Goal: Answer question/provide support: Share knowledge or assist other users

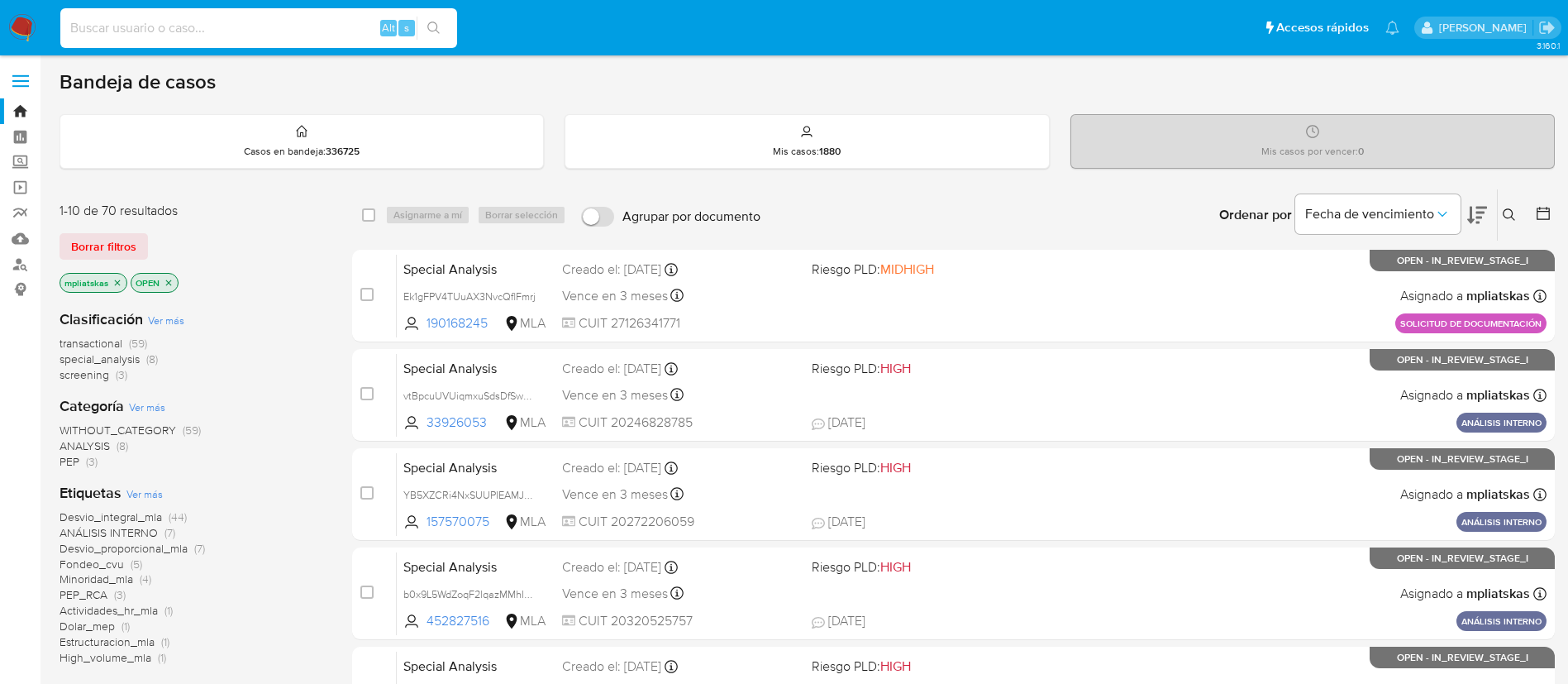
click at [359, 34] on input at bounding box center [259, 29] width 397 height 22
paste input "24e7EAWGNgBimo6IGDJp05Pp"
type input "24e7EAWGNgBimo6IGDJp05Pp"
click at [444, 38] on div "24e7EAWGNgBimo6IGDJp05Pp Alt s" at bounding box center [259, 28] width 397 height 46
click at [424, 23] on button "search-icon" at bounding box center [433, 28] width 34 height 23
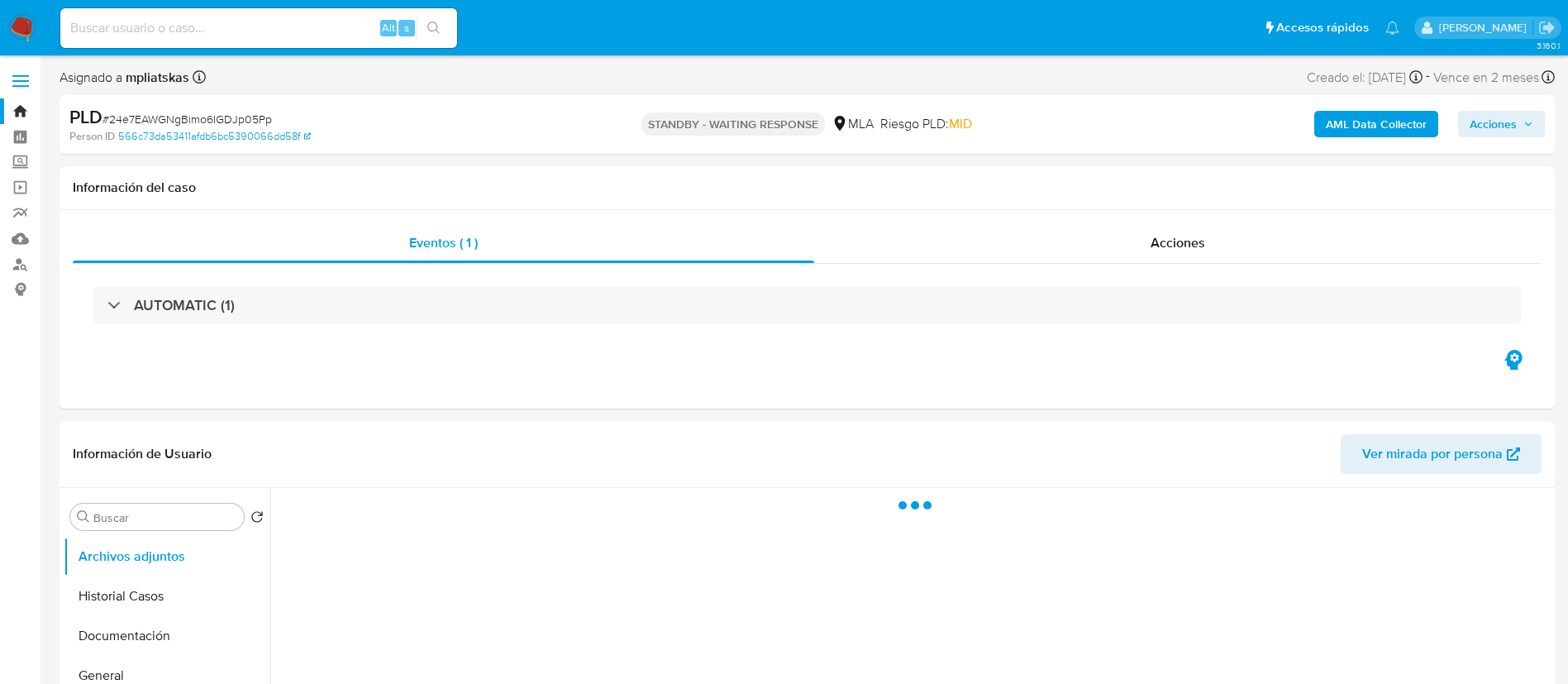
select select "10"
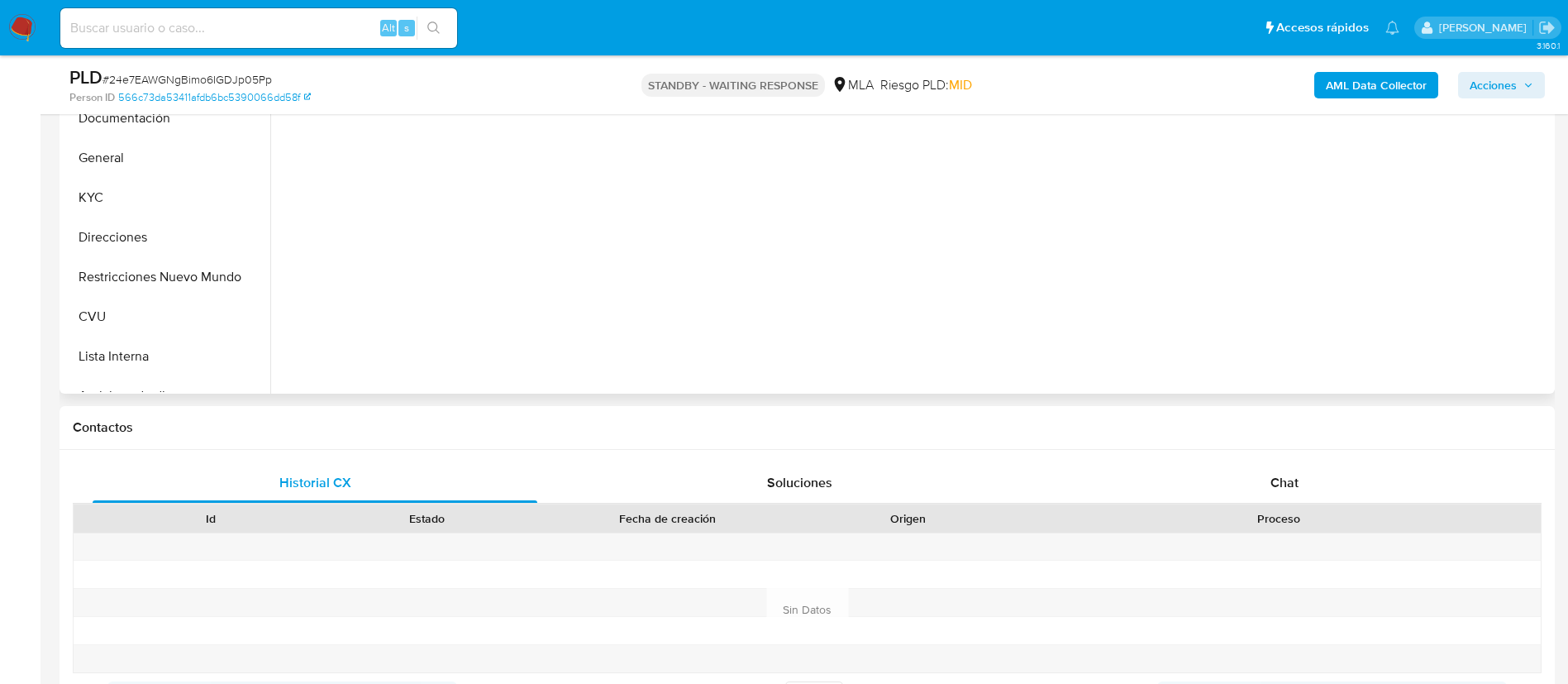
scroll to position [495, 0]
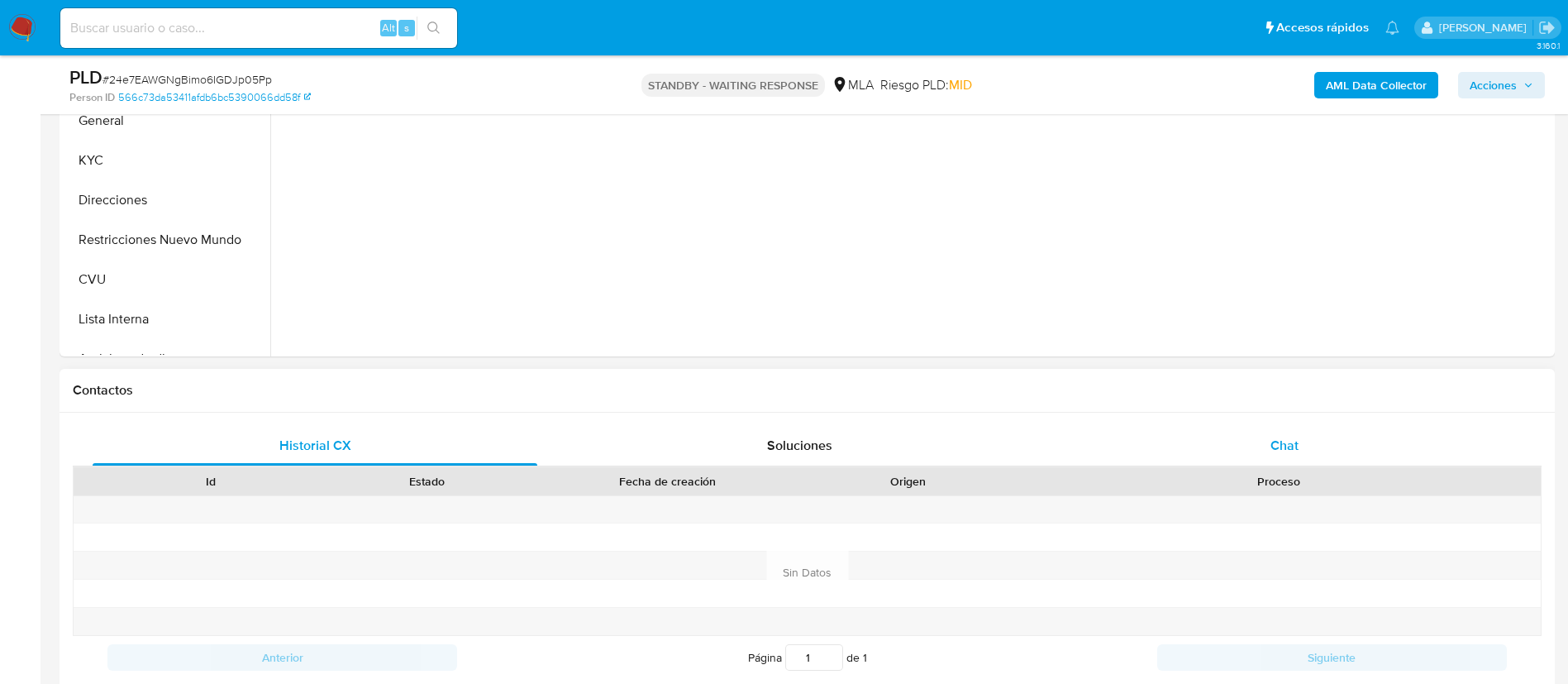
click at [1197, 457] on div "Chat" at bounding box center [1284, 445] width 445 height 39
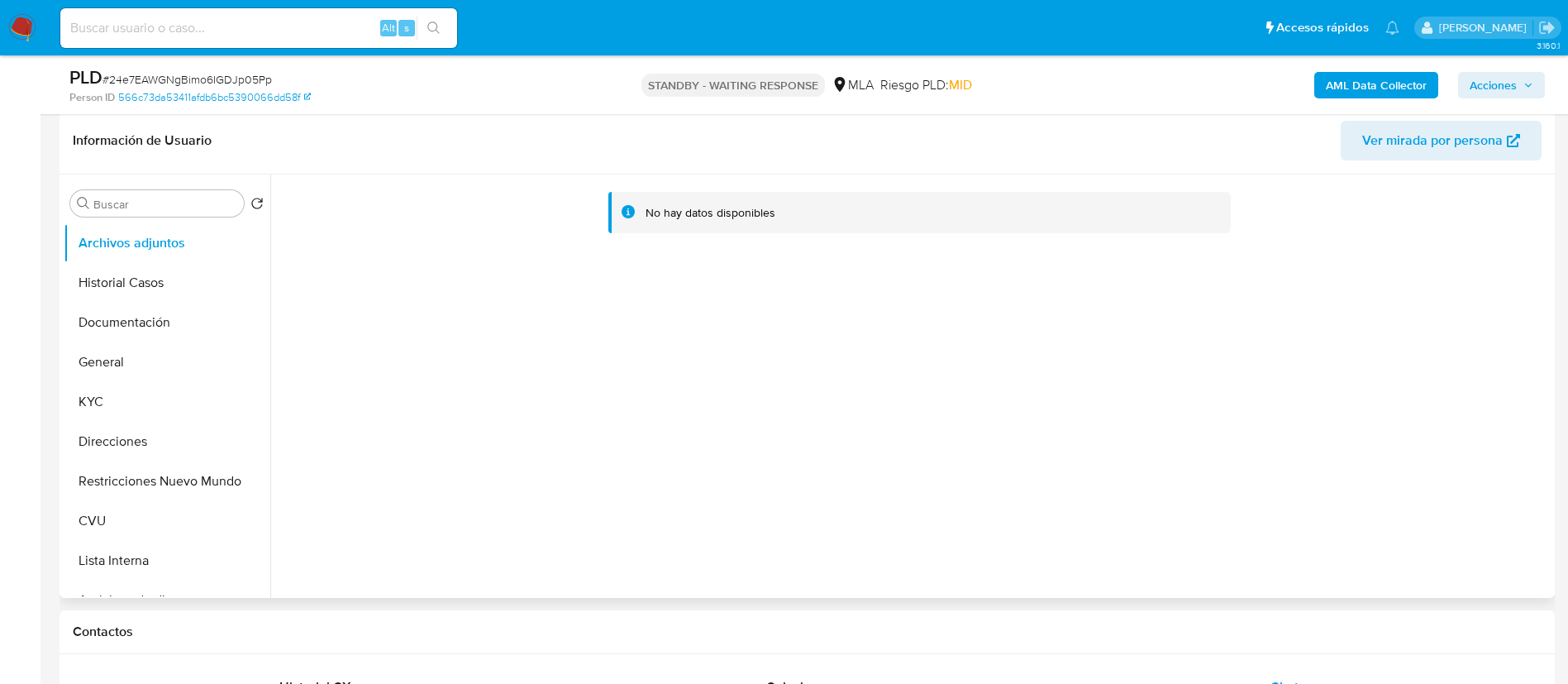
scroll to position [248, 0]
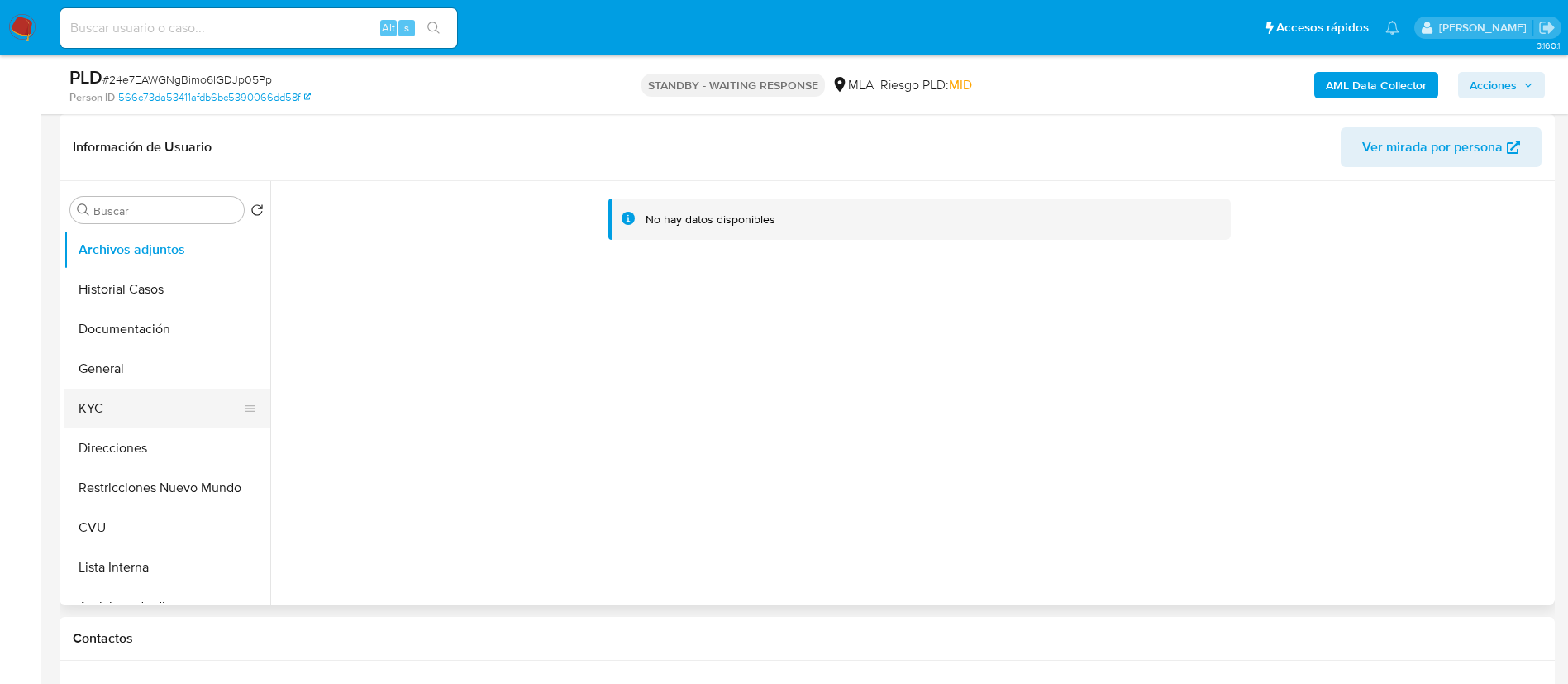
click at [215, 408] on button "KYC" at bounding box center [160, 409] width 193 height 39
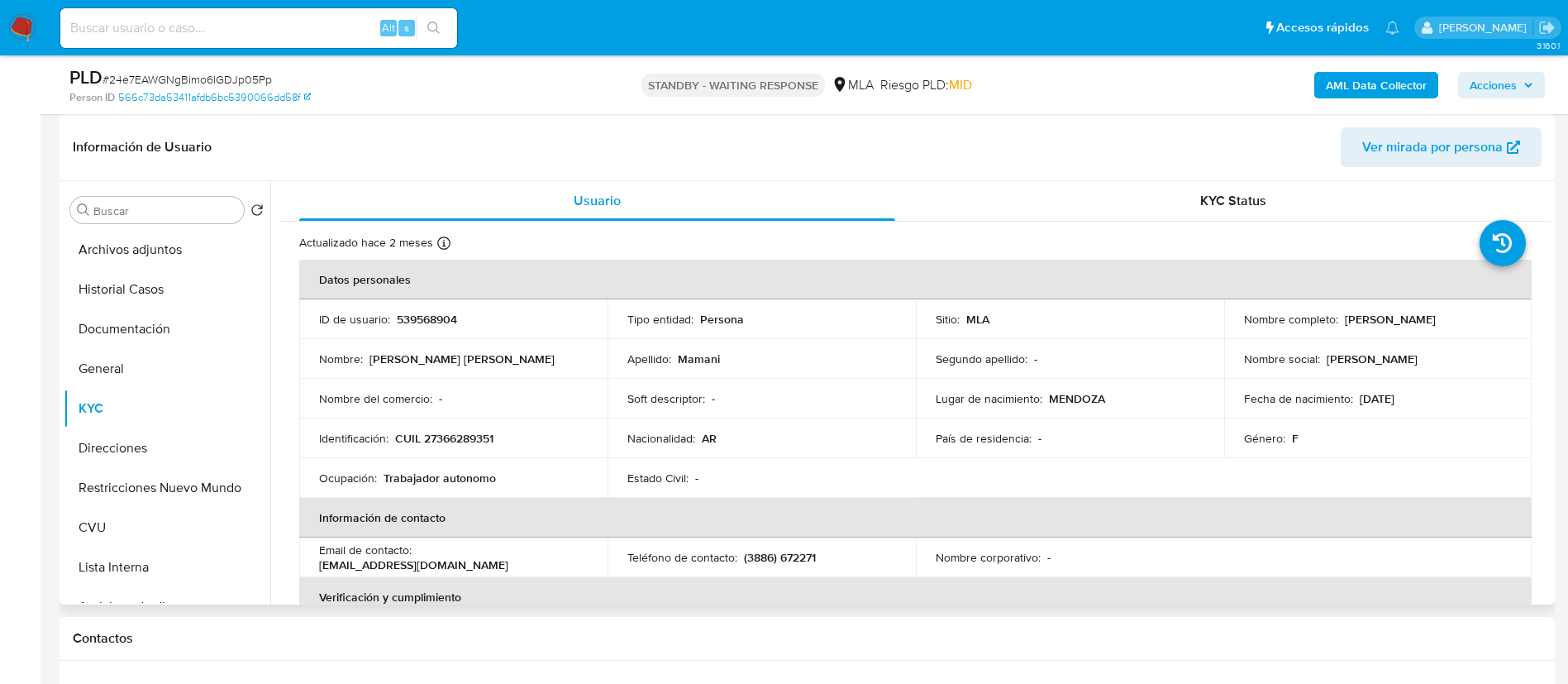
click at [415, 329] on td "ID de usuario : 539568904" at bounding box center [453, 319] width 308 height 39
click at [408, 316] on p "539568904" at bounding box center [426, 319] width 60 height 15
copy p "539568904"
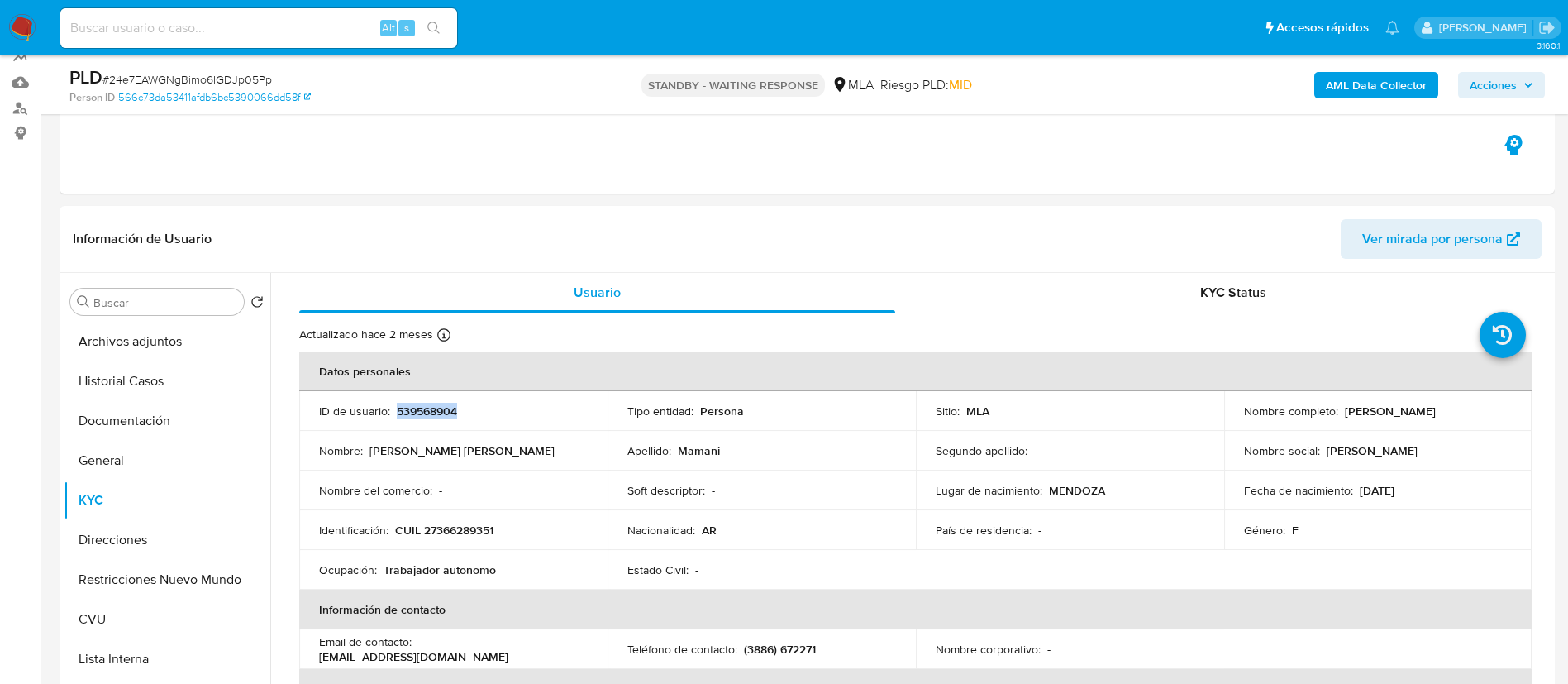
scroll to position [0, 0]
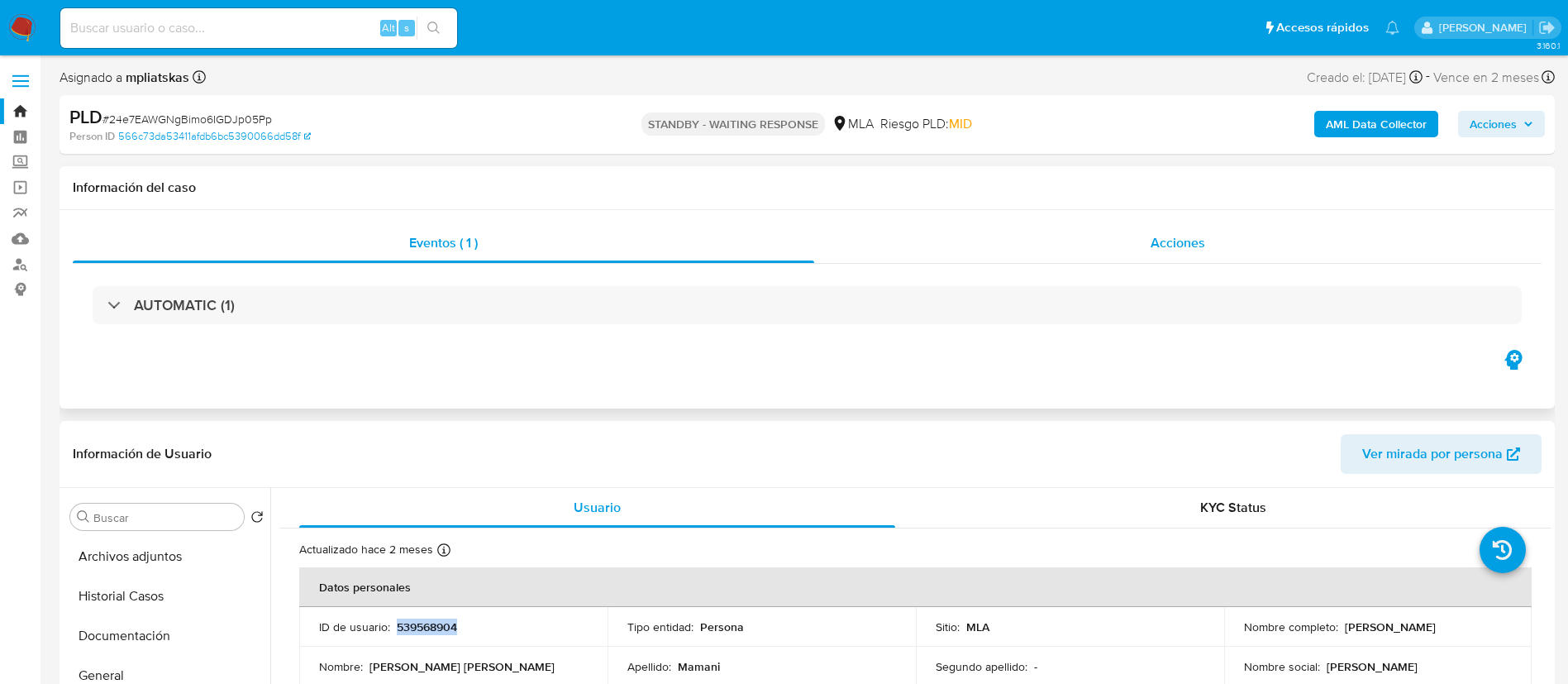
click at [1049, 257] on div "Acciones" at bounding box center [1177, 243] width 727 height 39
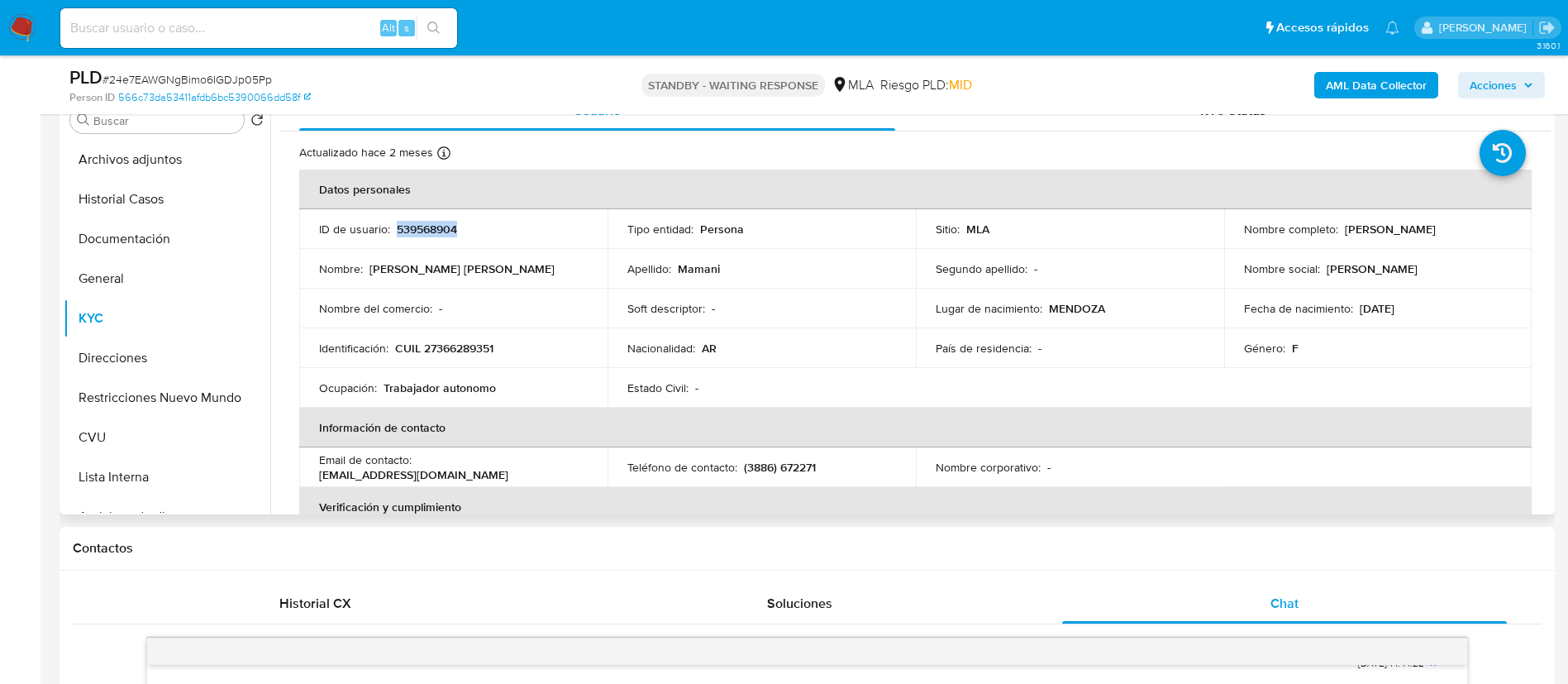
scroll to position [495, 0]
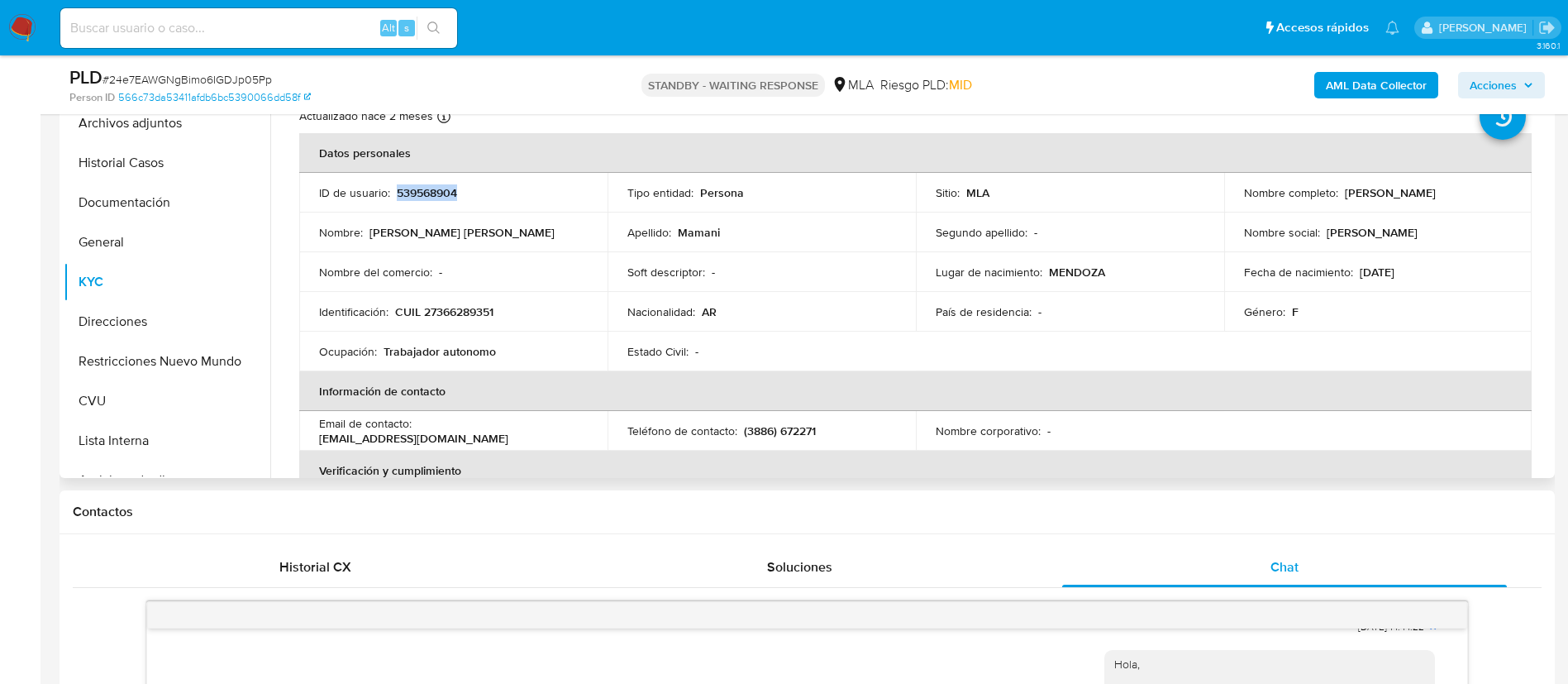
click at [430, 186] on p "539568904" at bounding box center [426, 192] width 60 height 15
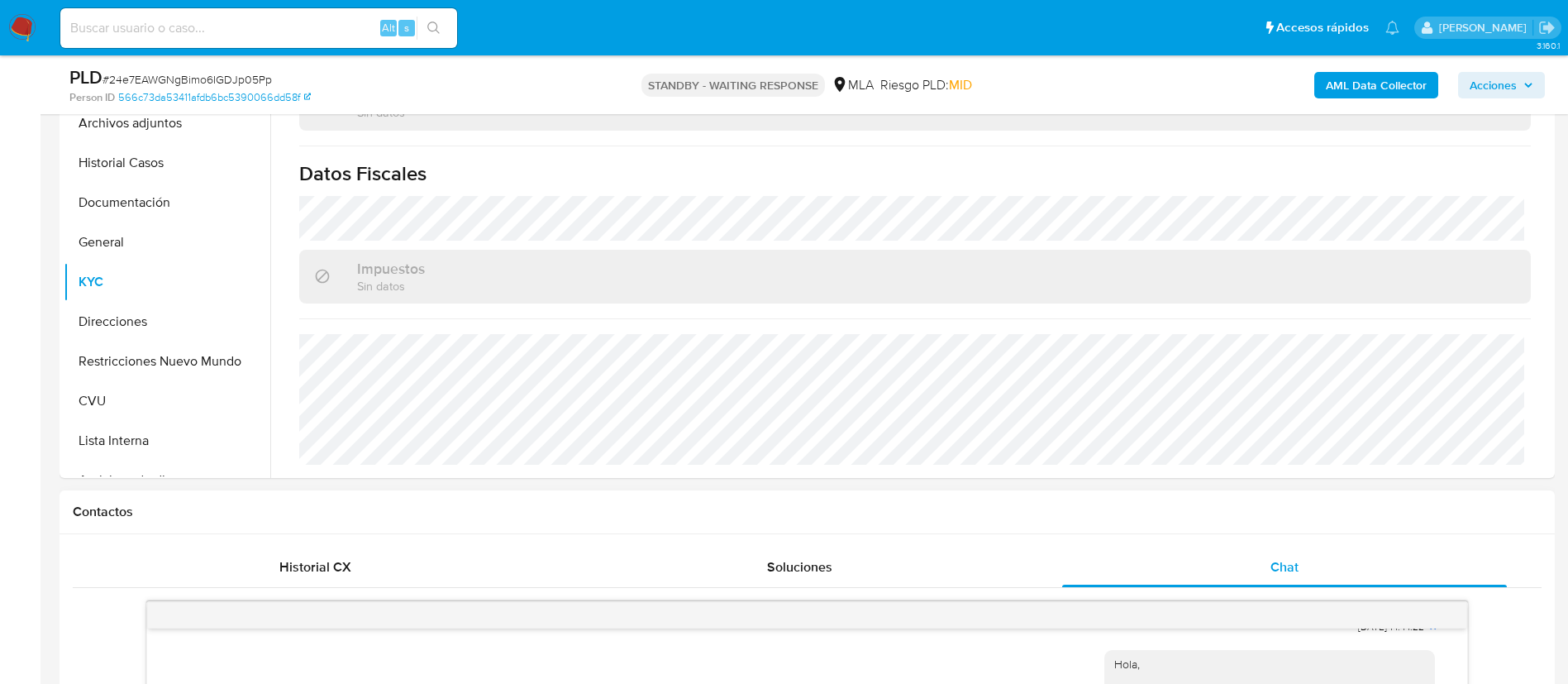
scroll to position [372, 0]
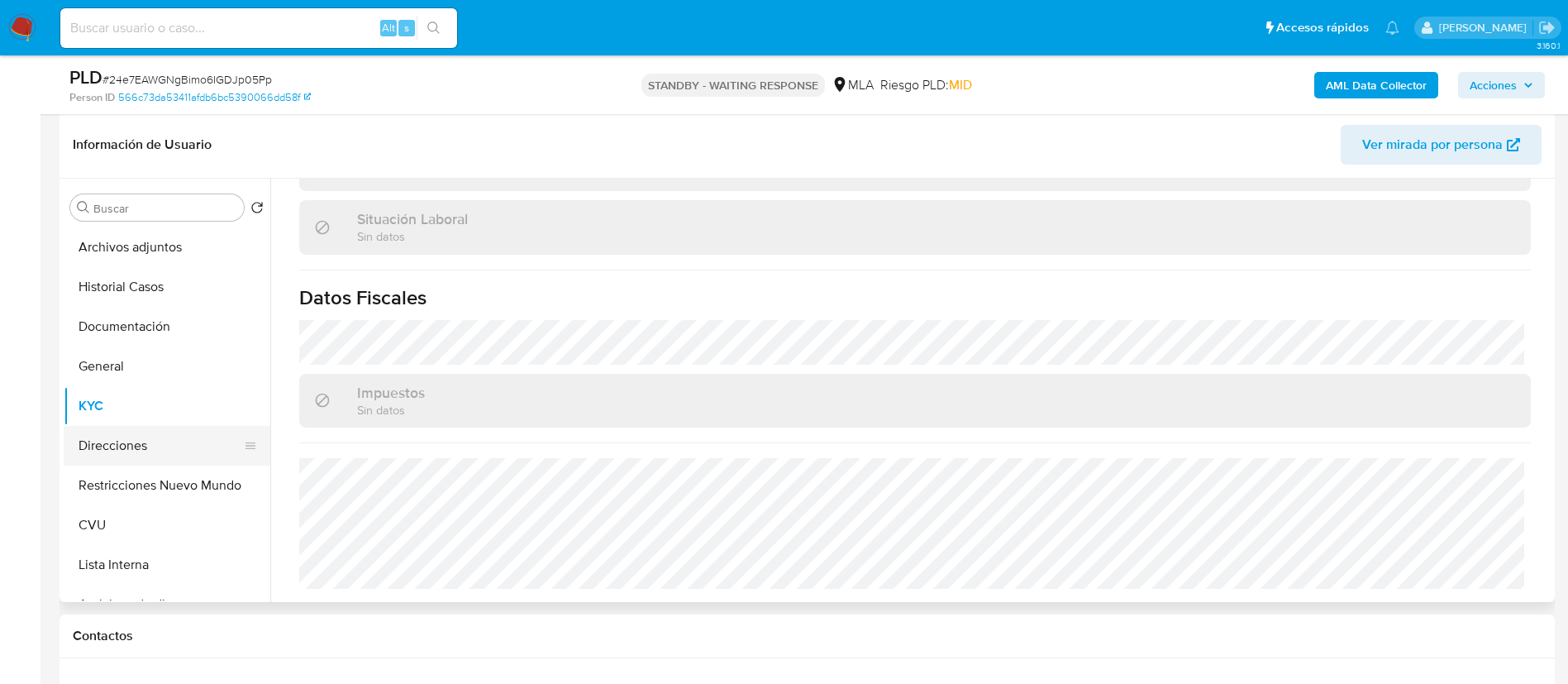
click at [171, 453] on button "Direcciones" at bounding box center [160, 445] width 193 height 39
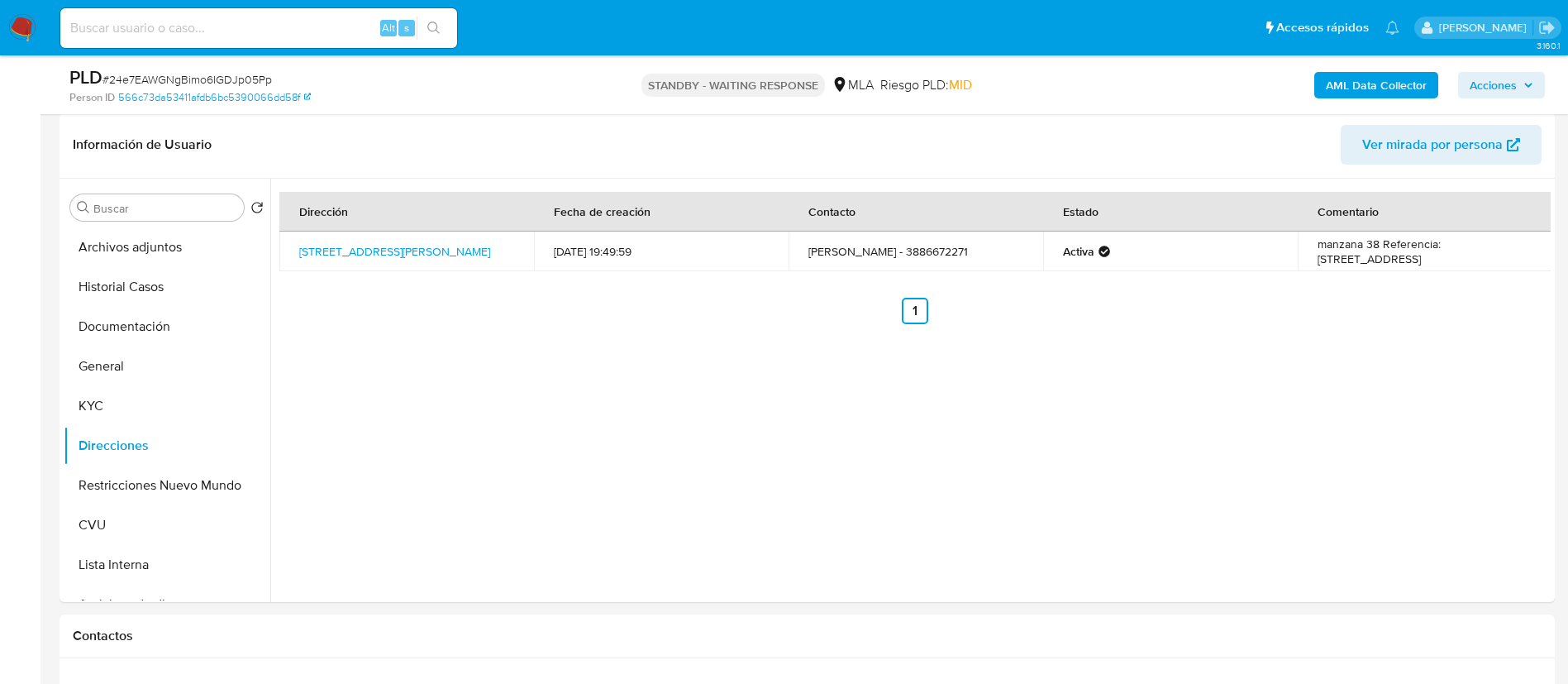
click at [368, 37] on input at bounding box center [259, 29] width 397 height 22
paste input "soiYZwiMjPCxqAHncJ49Rtj6"
type input "soiYZwiMjPCxqAHncJ49Rtj6"
click at [424, 31] on button "search-icon" at bounding box center [433, 28] width 34 height 23
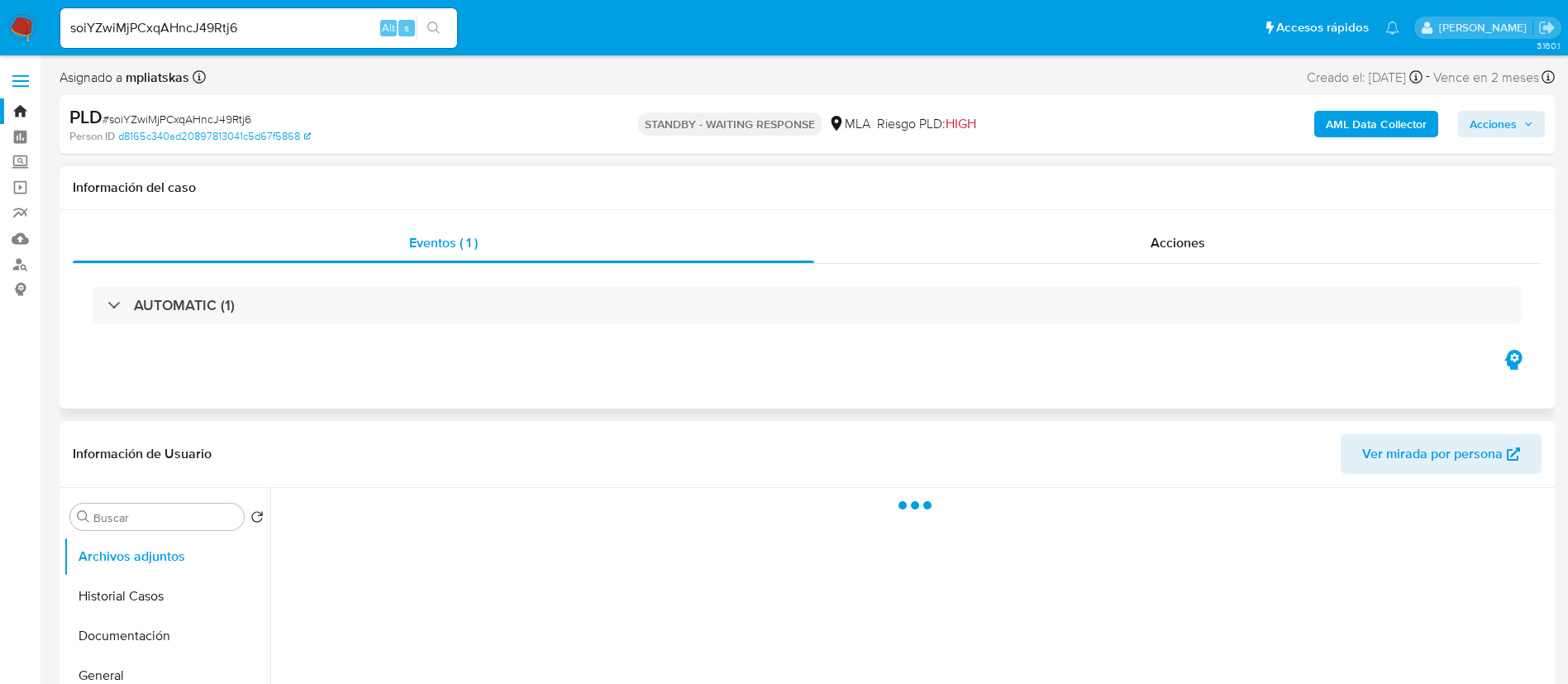
select select "10"
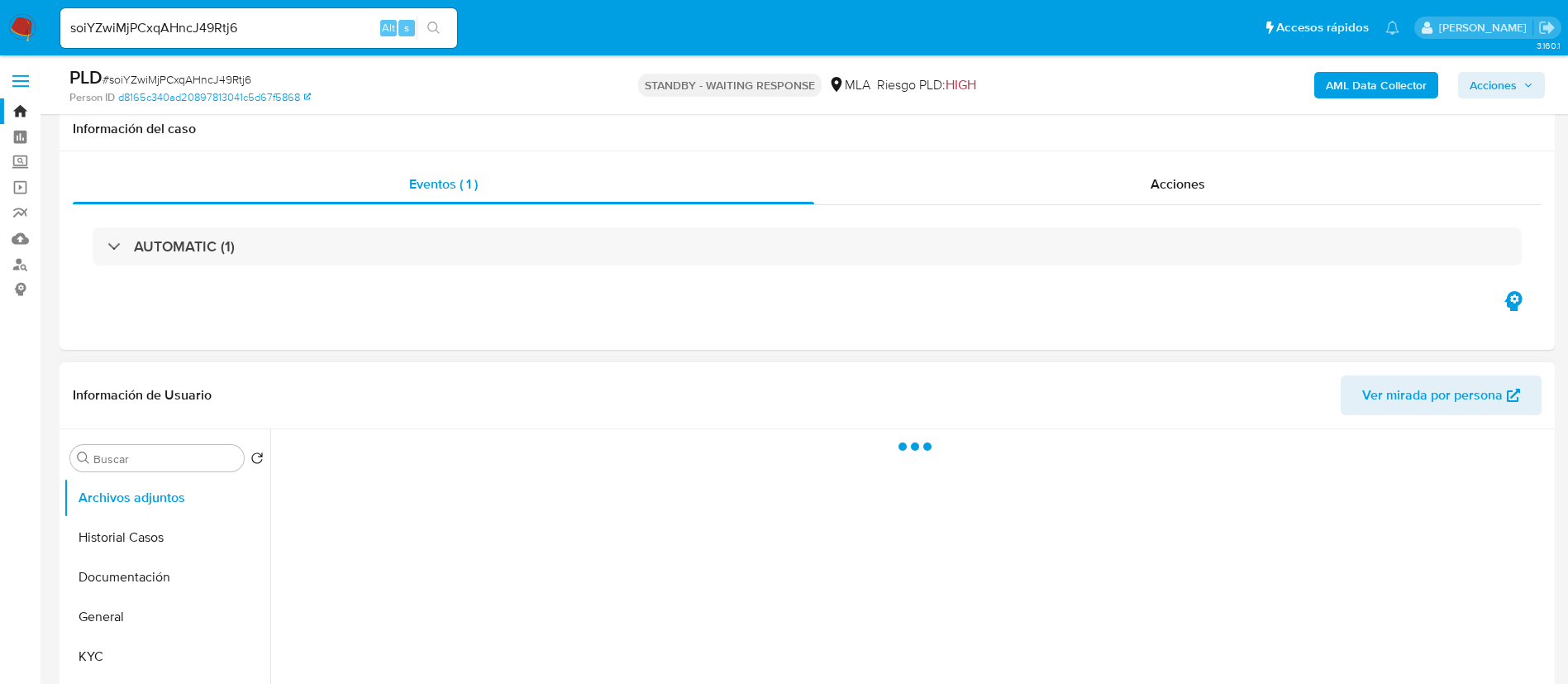
scroll to position [124, 0]
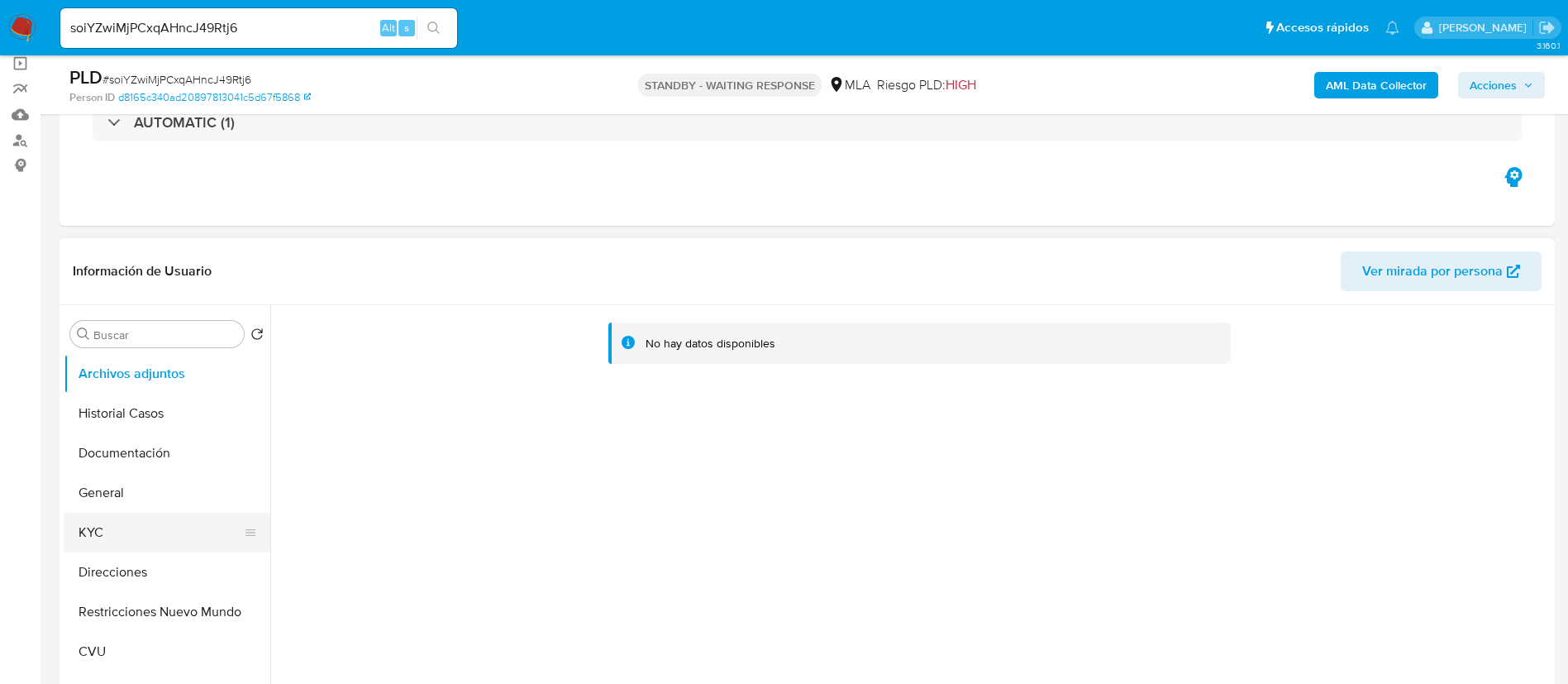
click at [188, 531] on button "KYC" at bounding box center [160, 532] width 193 height 39
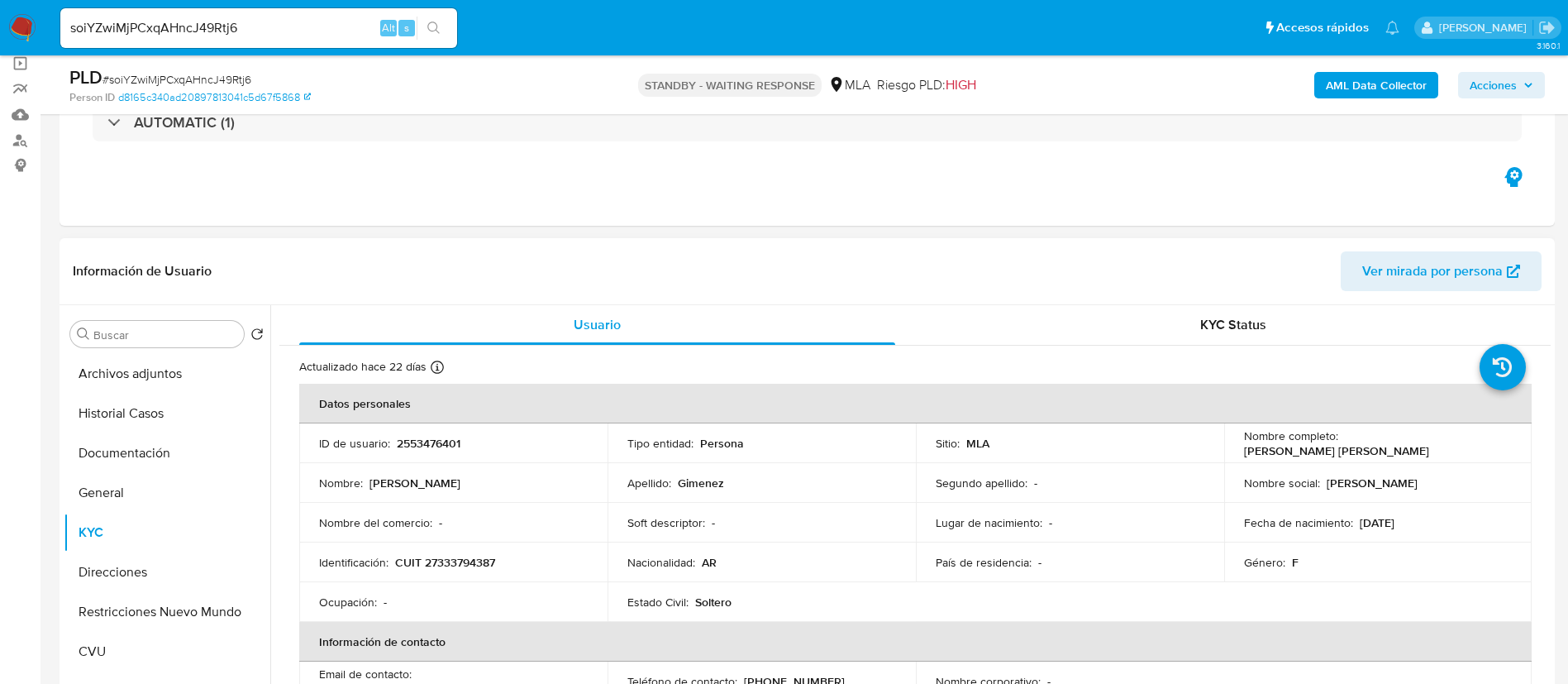
click at [416, 447] on p "2553476401" at bounding box center [428, 442] width 63 height 15
copy p "2553476401"
click at [168, 410] on button "Historial Casos" at bounding box center [160, 414] width 193 height 39
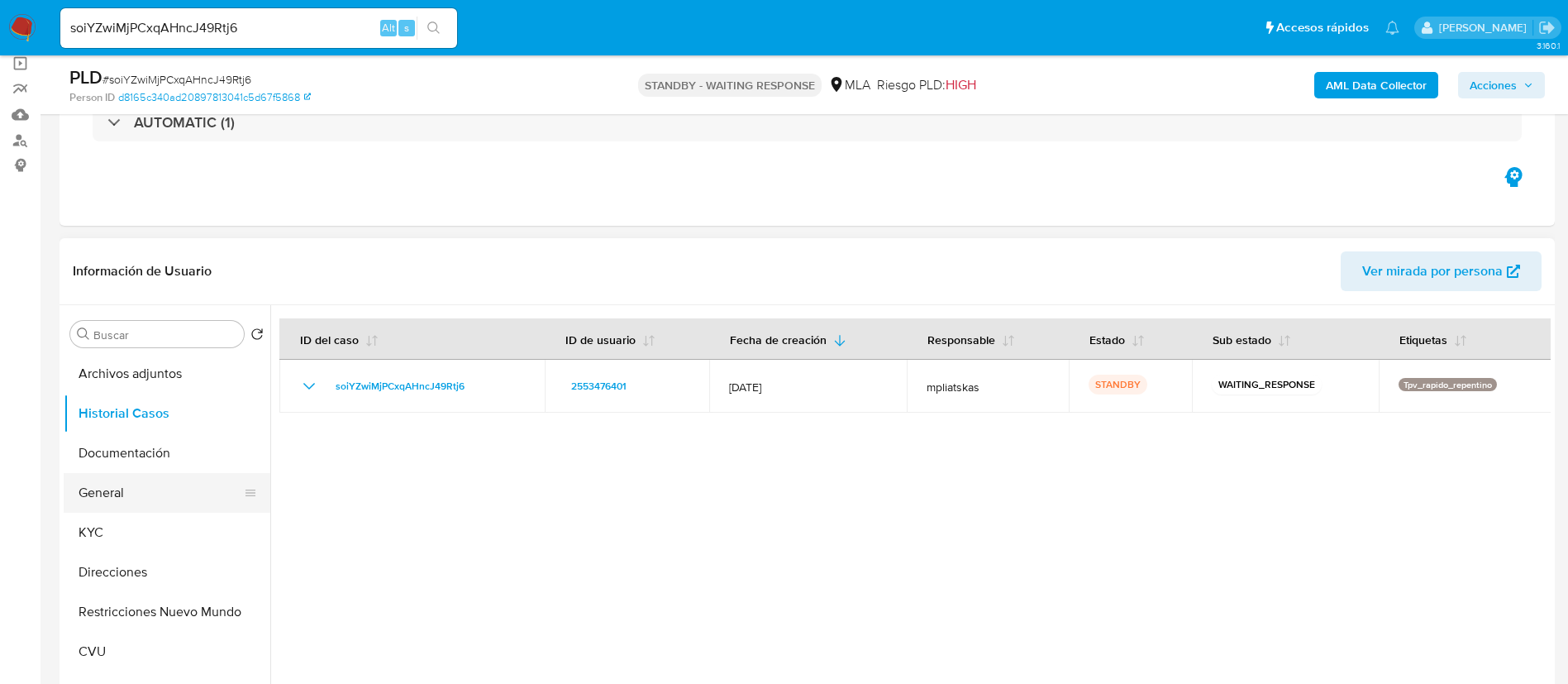
click at [130, 505] on button "General" at bounding box center [160, 493] width 193 height 39
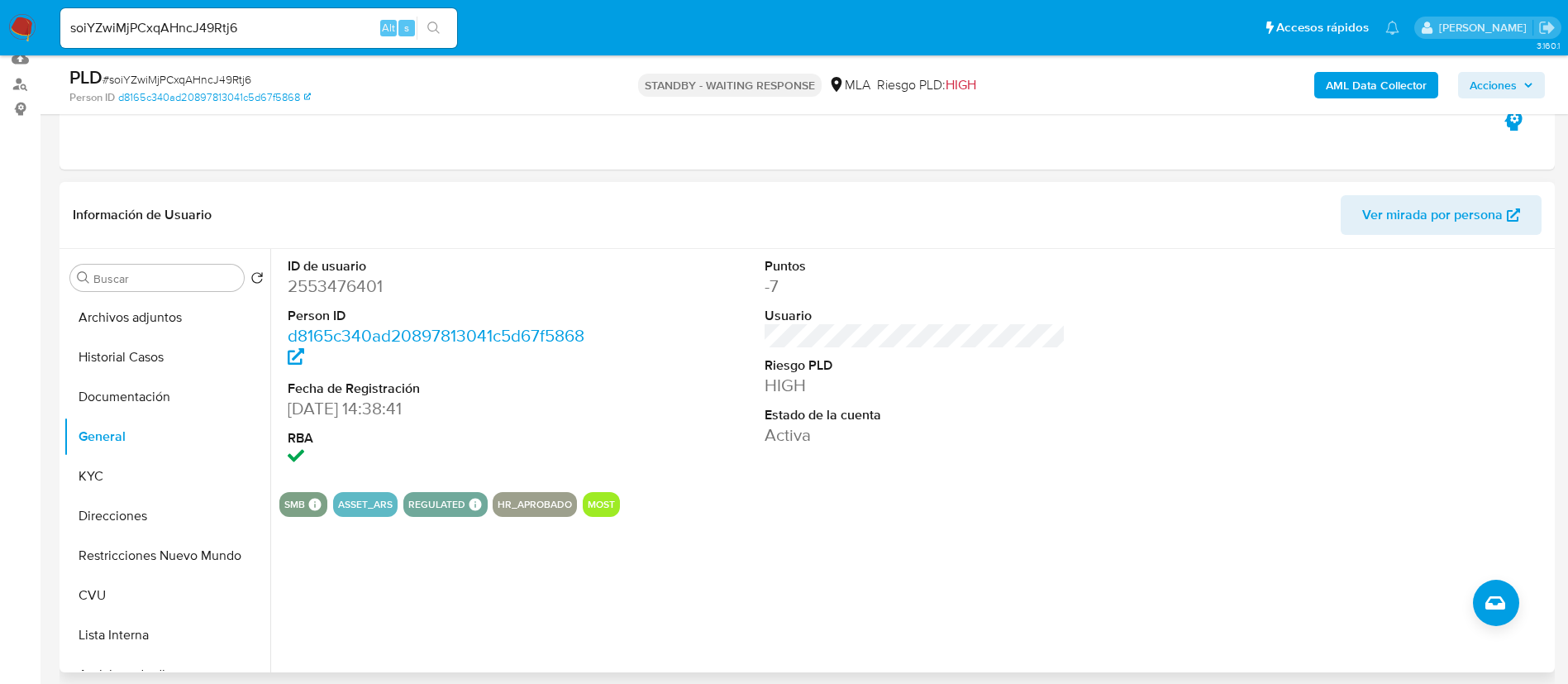
scroll to position [187, 0]
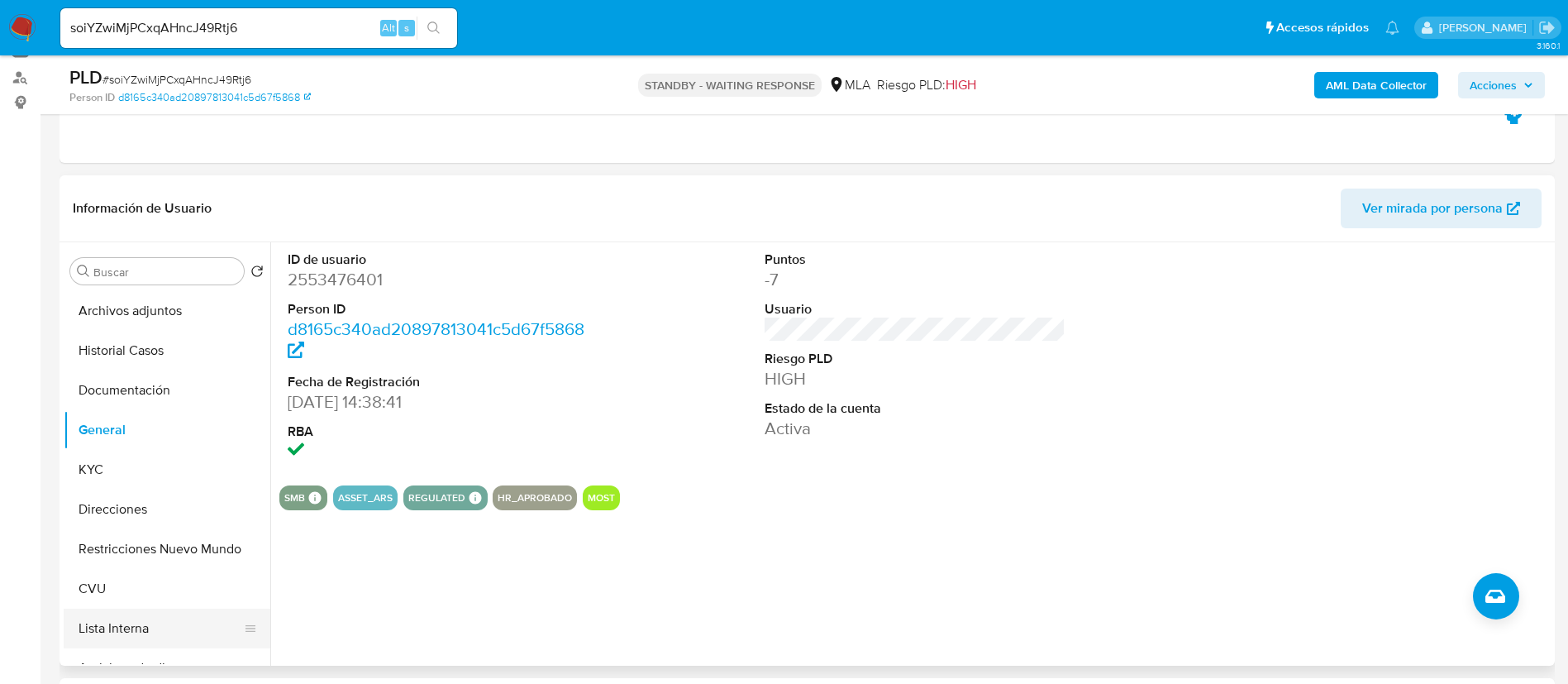
click at [135, 622] on button "Lista Interna" at bounding box center [160, 628] width 193 height 39
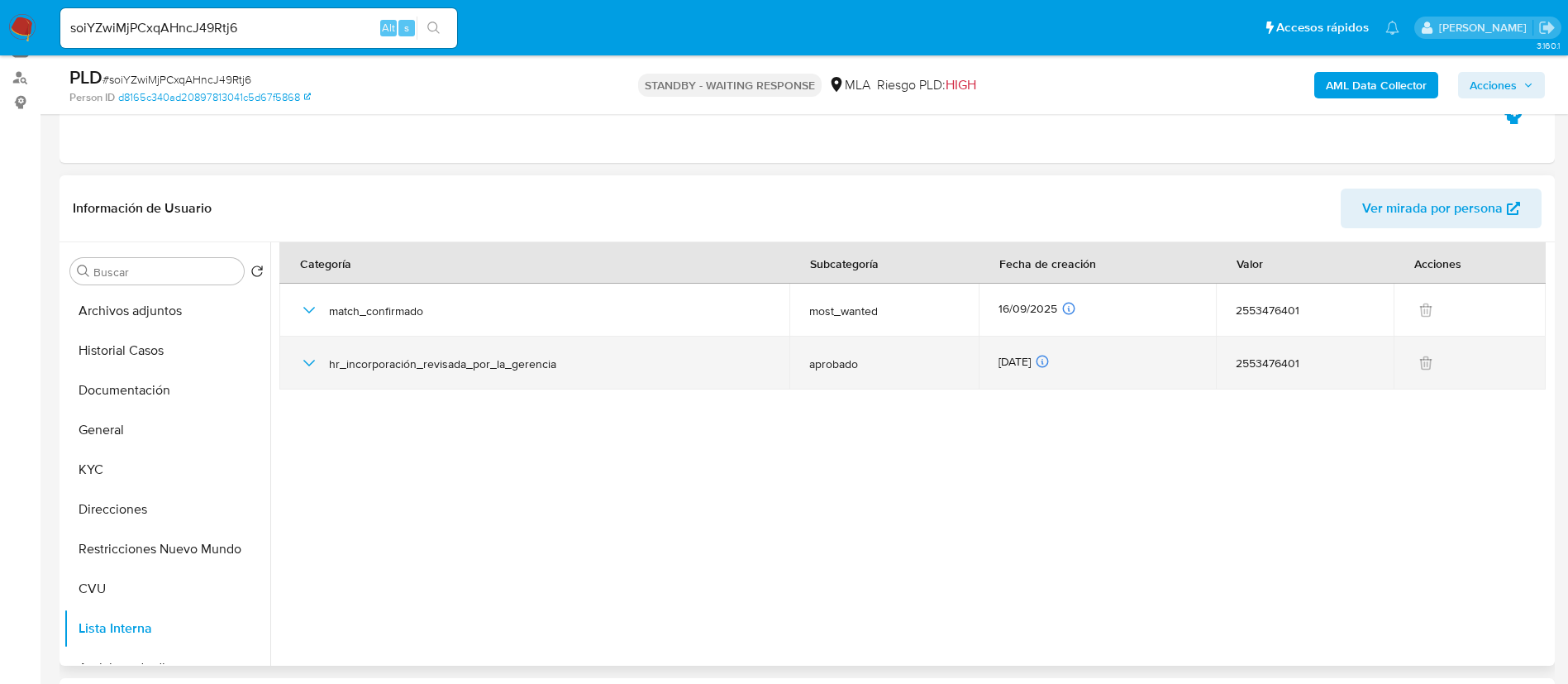
click at [286, 374] on td "hr_incorporación_revisada_por_la_gerencia" at bounding box center [534, 363] width 510 height 53
click at [307, 363] on icon "button" at bounding box center [309, 363] width 20 height 20
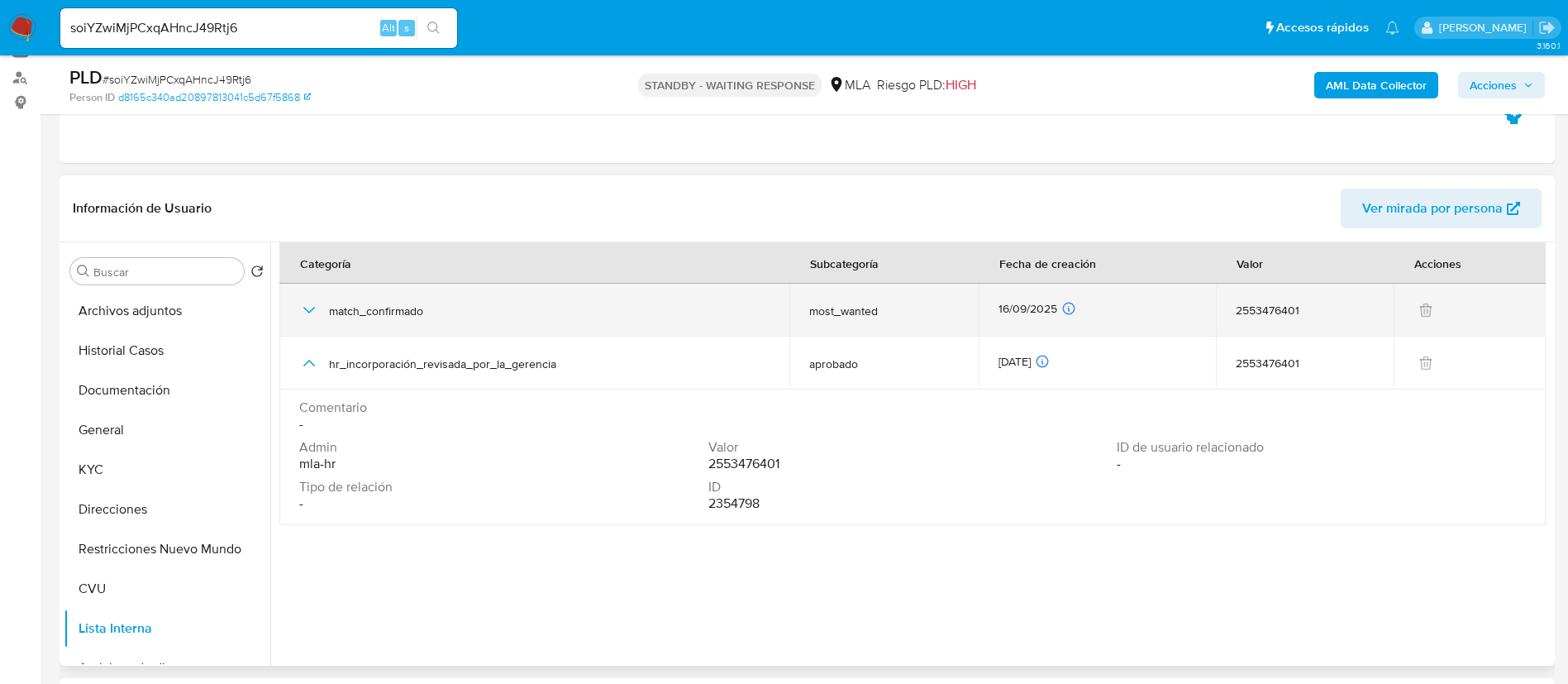
click at [297, 293] on td "match_confirmado" at bounding box center [534, 310] width 510 height 53
click at [309, 303] on icon "button" at bounding box center [309, 310] width 20 height 20
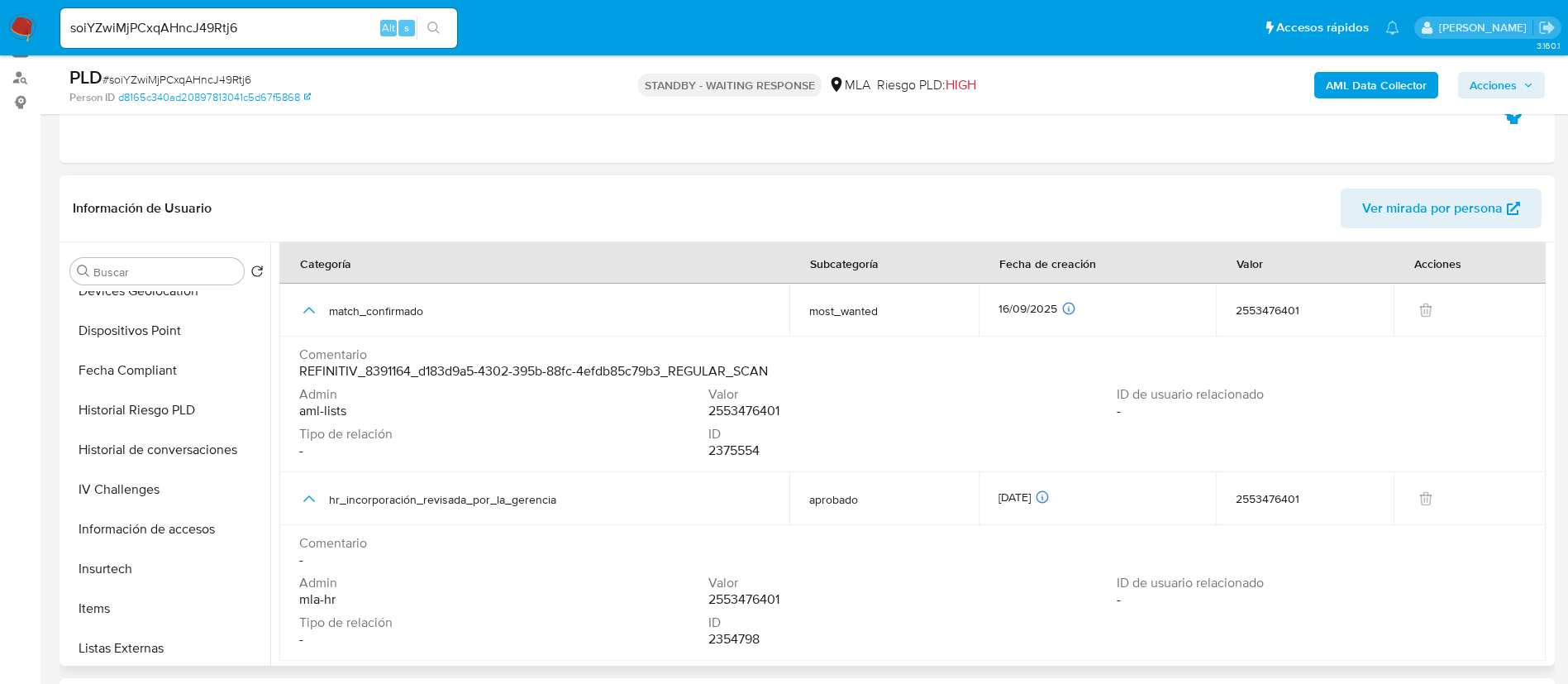
scroll to position [620, 0]
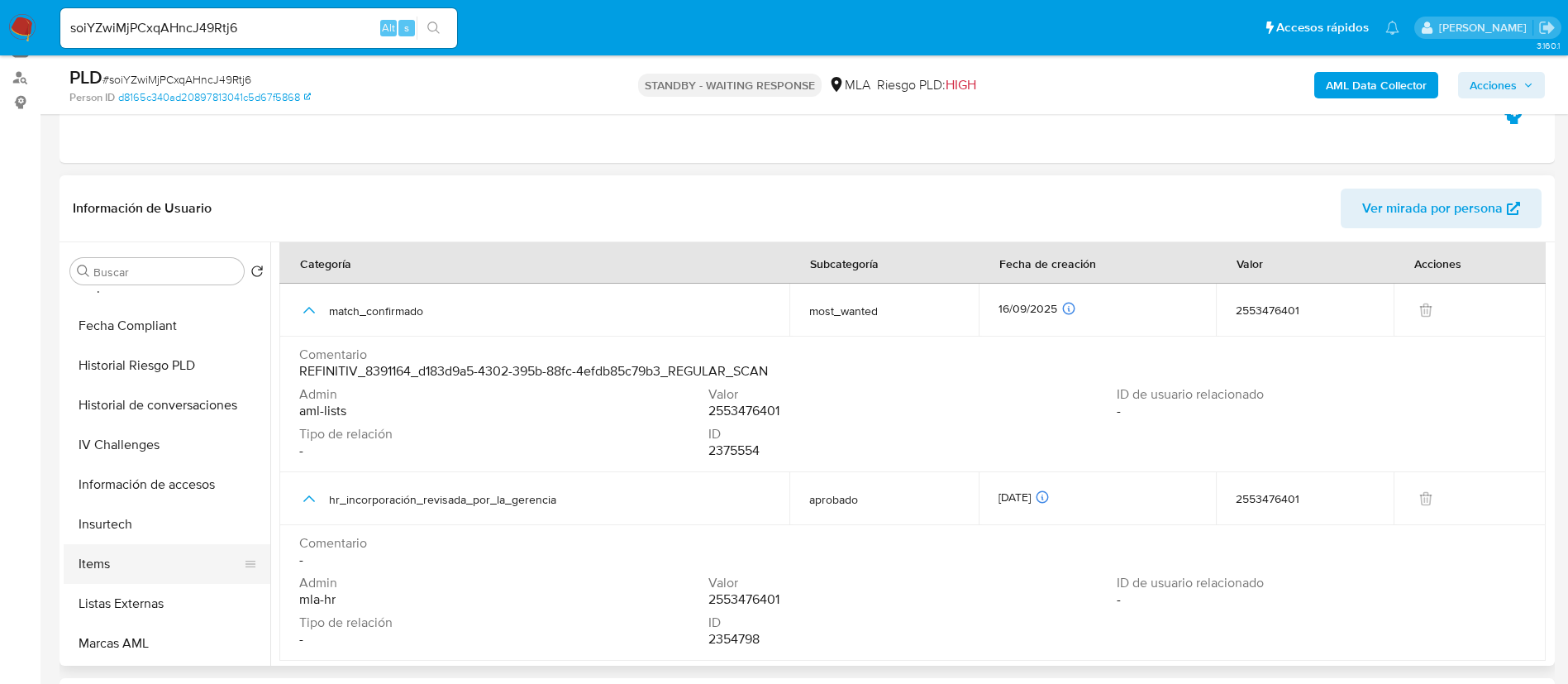
click at [164, 557] on button "Items" at bounding box center [160, 564] width 193 height 39
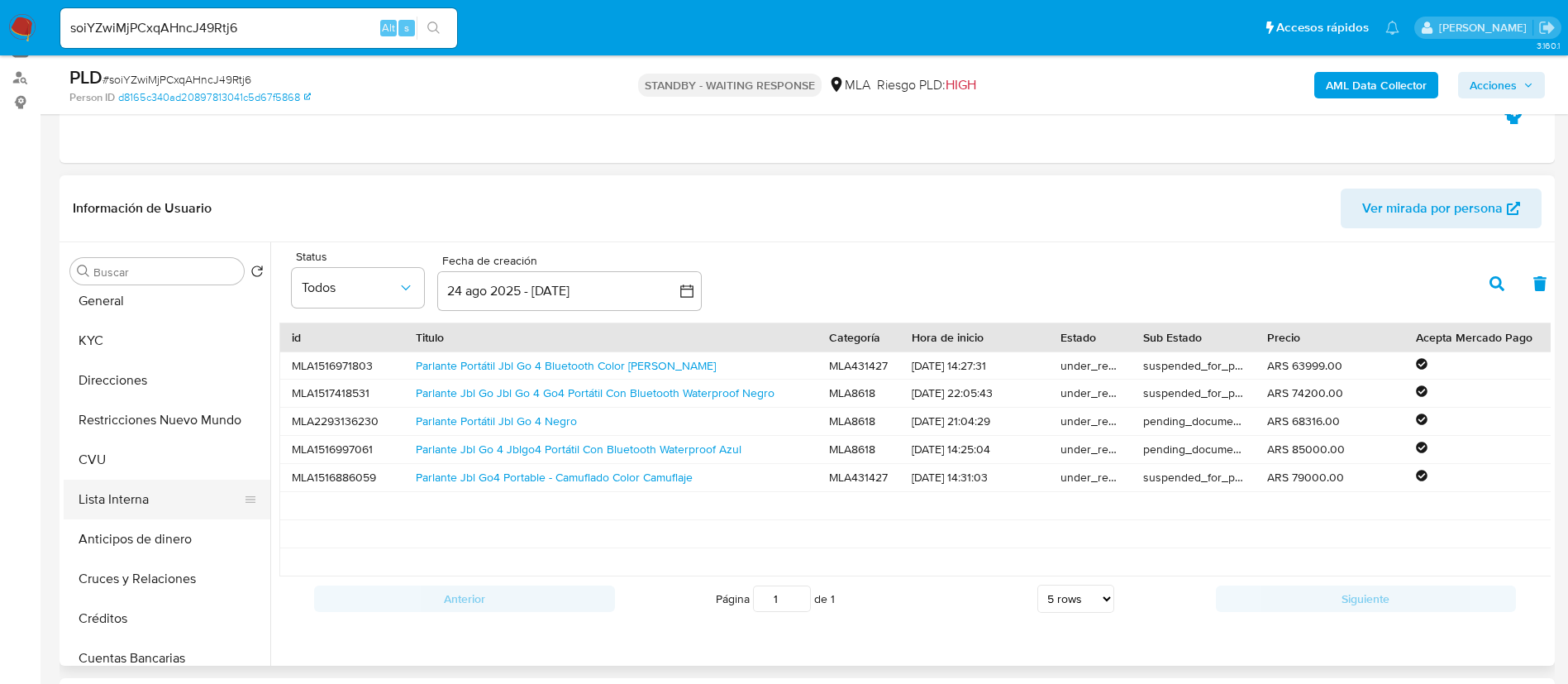
scroll to position [124, 0]
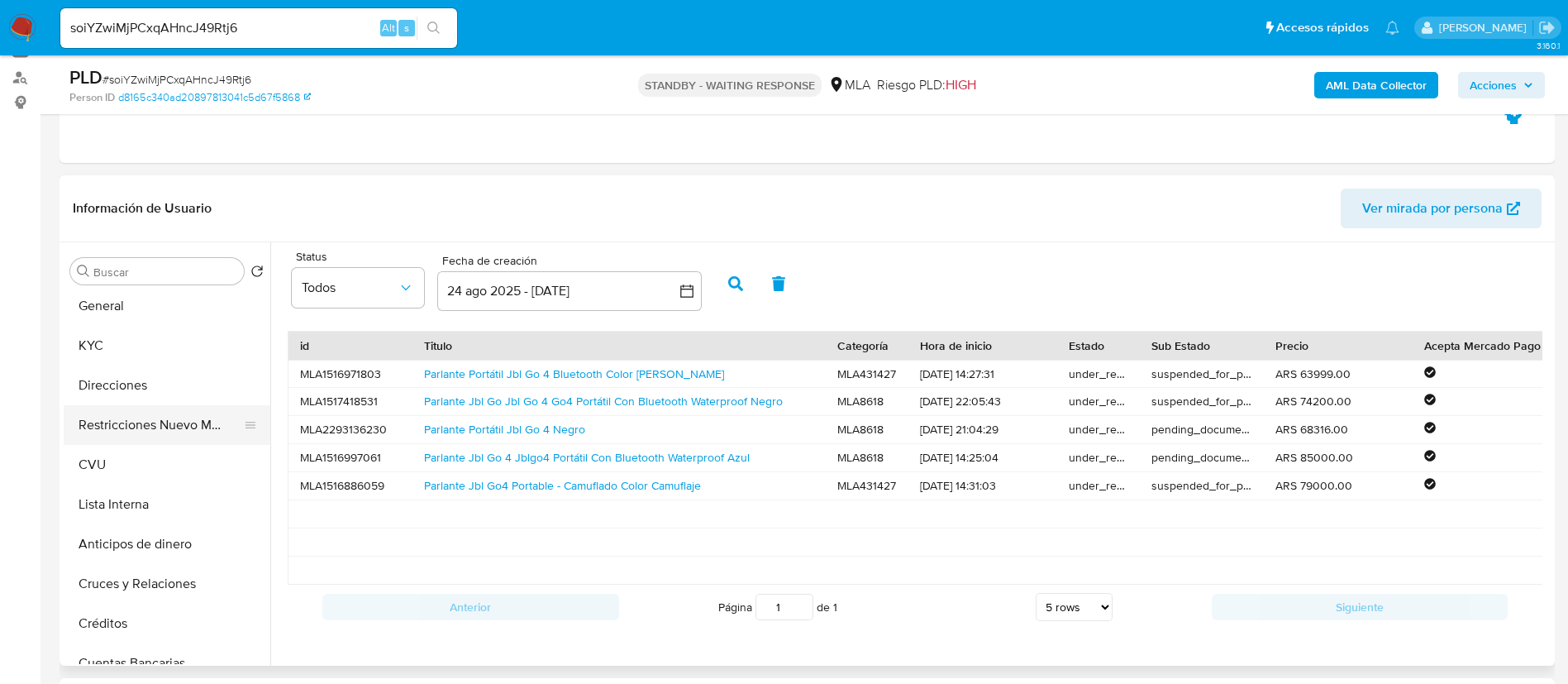
click at [138, 429] on button "Restricciones Nuevo Mundo" at bounding box center [160, 424] width 193 height 39
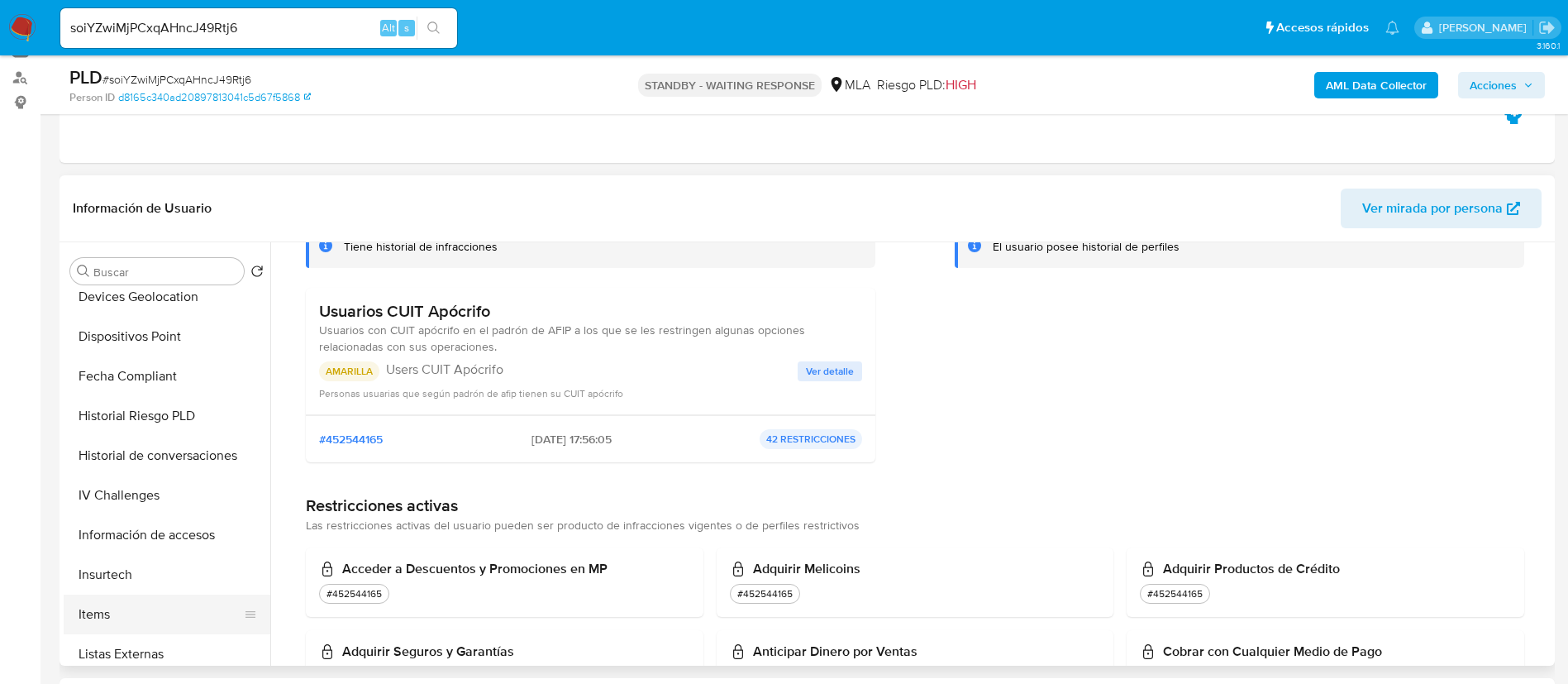
scroll to position [620, 0]
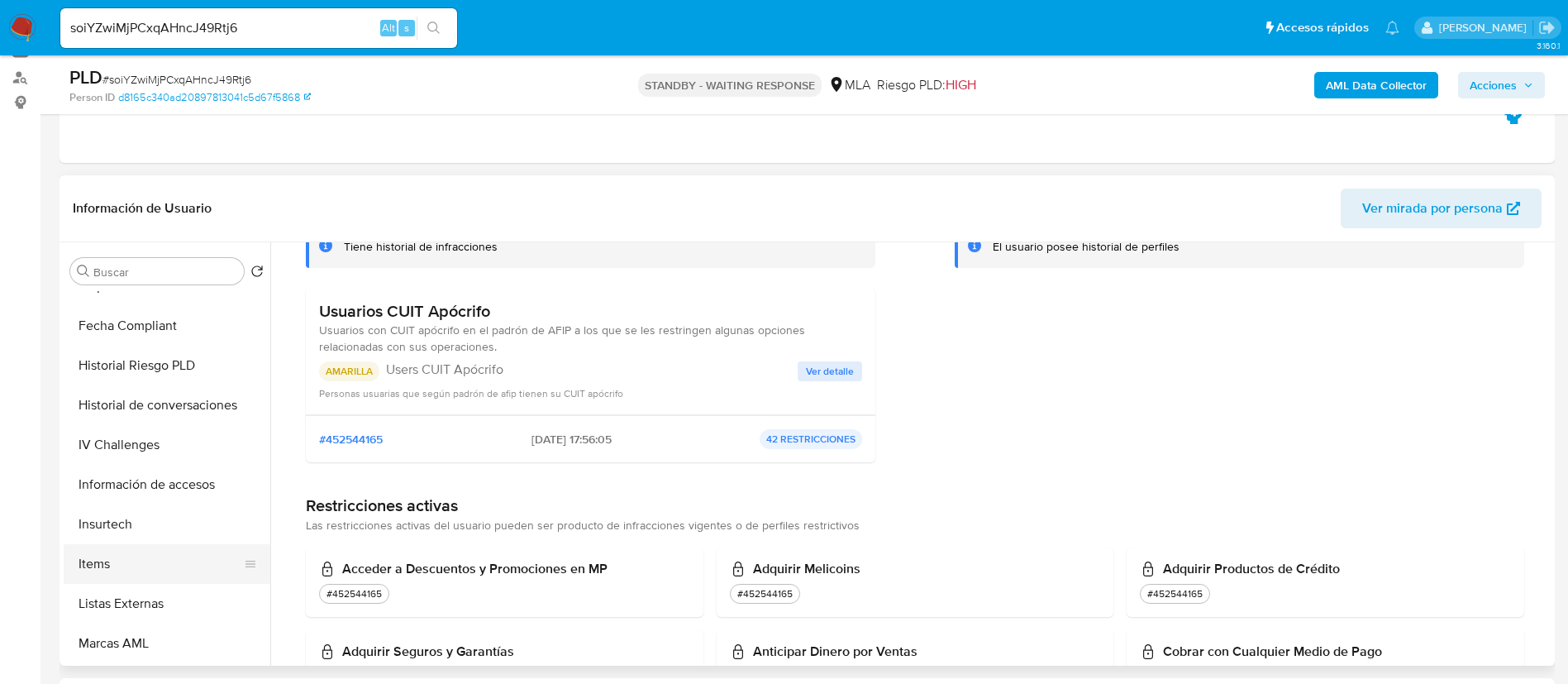
click at [152, 557] on button "Items" at bounding box center [160, 564] width 193 height 39
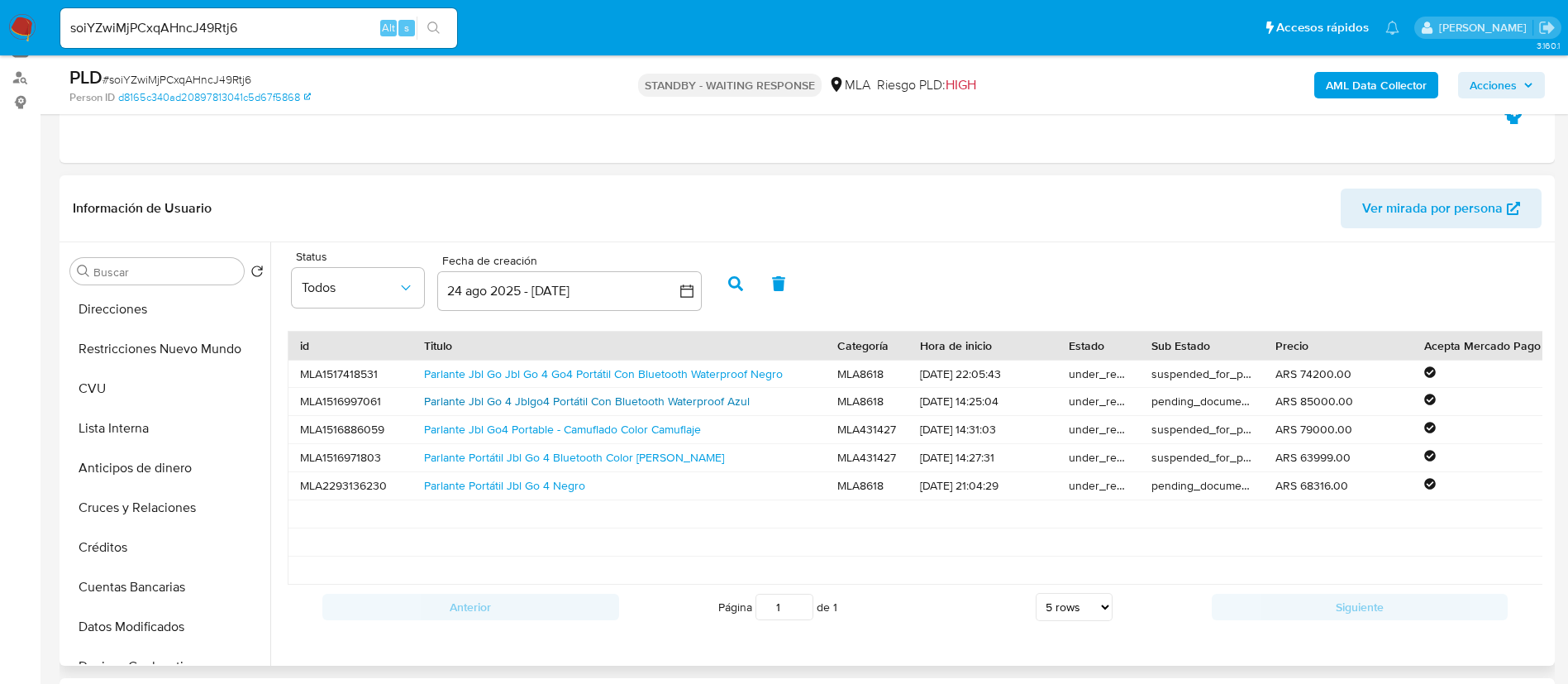
scroll to position [0, 0]
click at [150, 436] on button "General" at bounding box center [160, 429] width 193 height 39
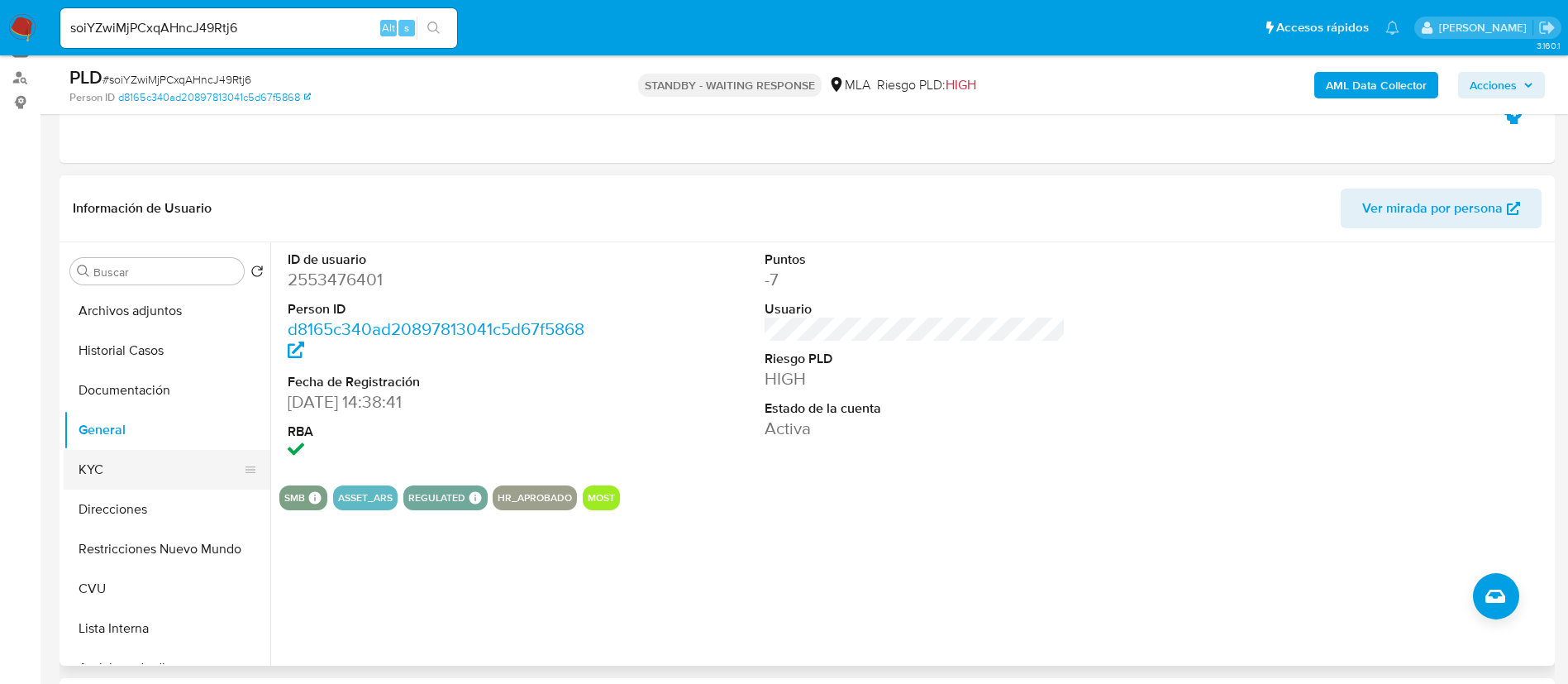
click at [147, 472] on button "KYC" at bounding box center [160, 470] width 193 height 39
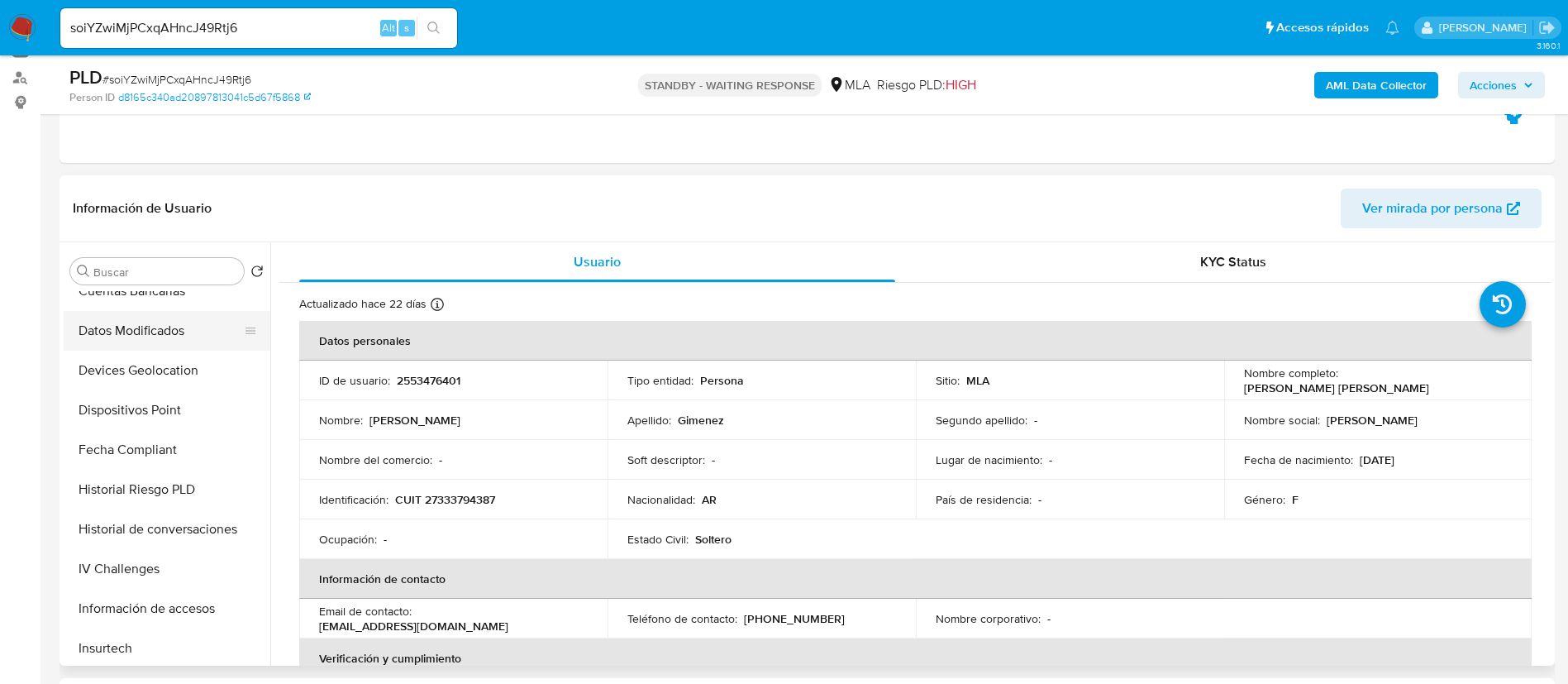
scroll to position [620, 0]
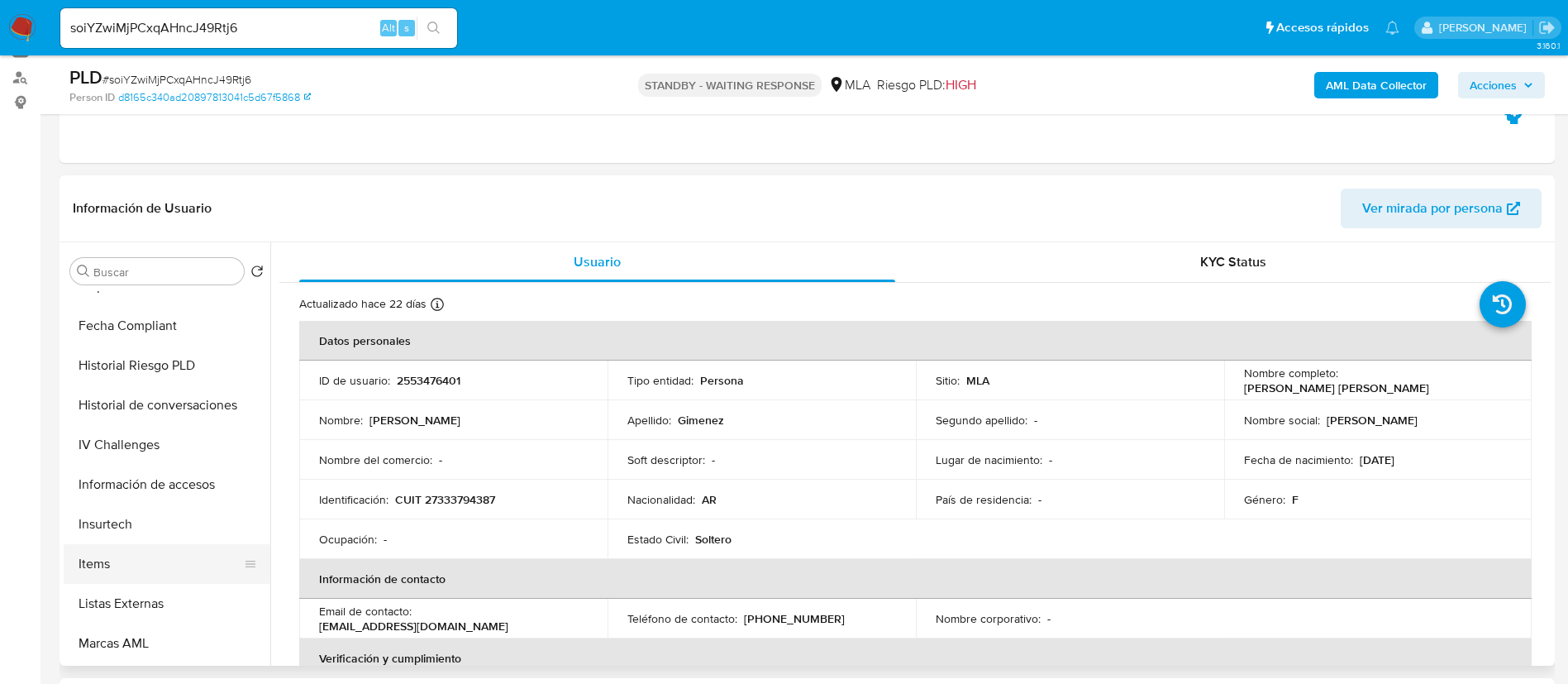
click at [146, 564] on button "Items" at bounding box center [160, 564] width 193 height 39
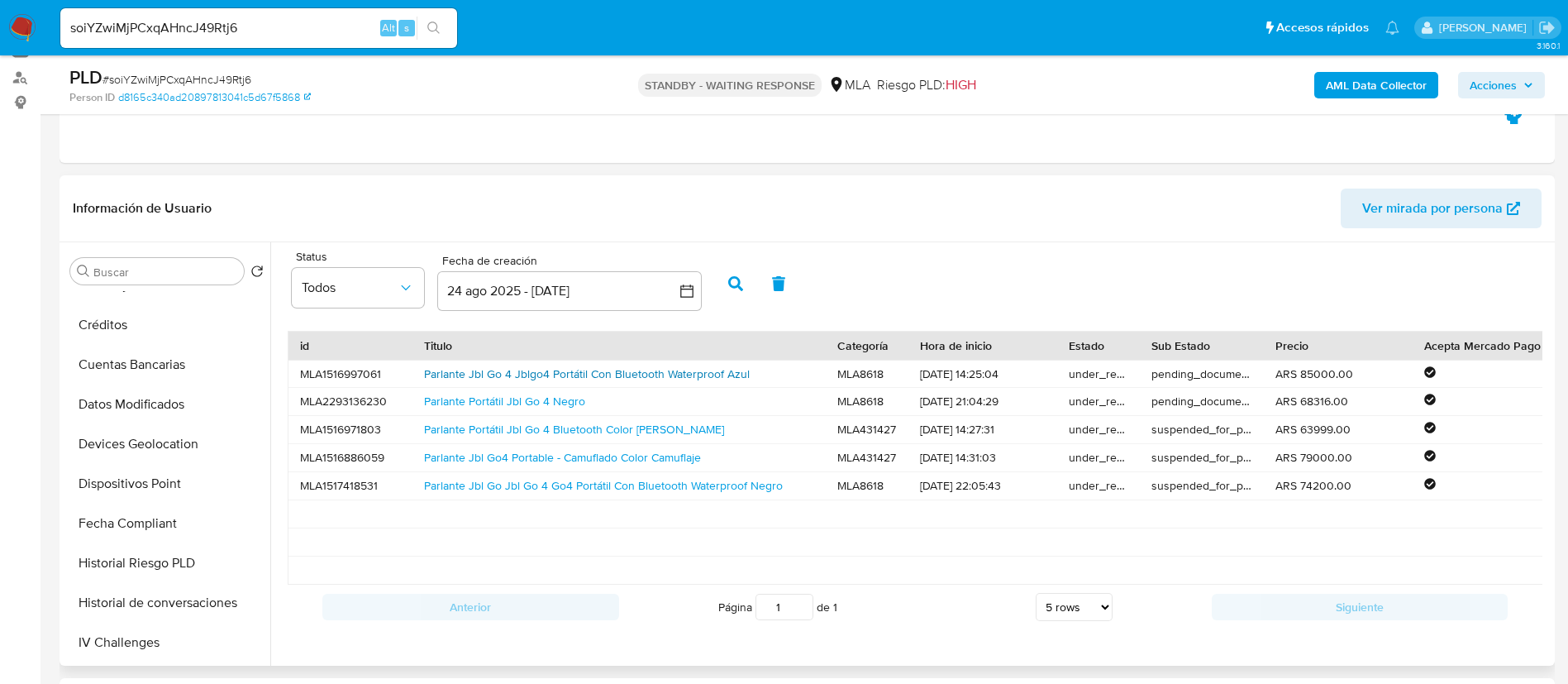
scroll to position [0, 0]
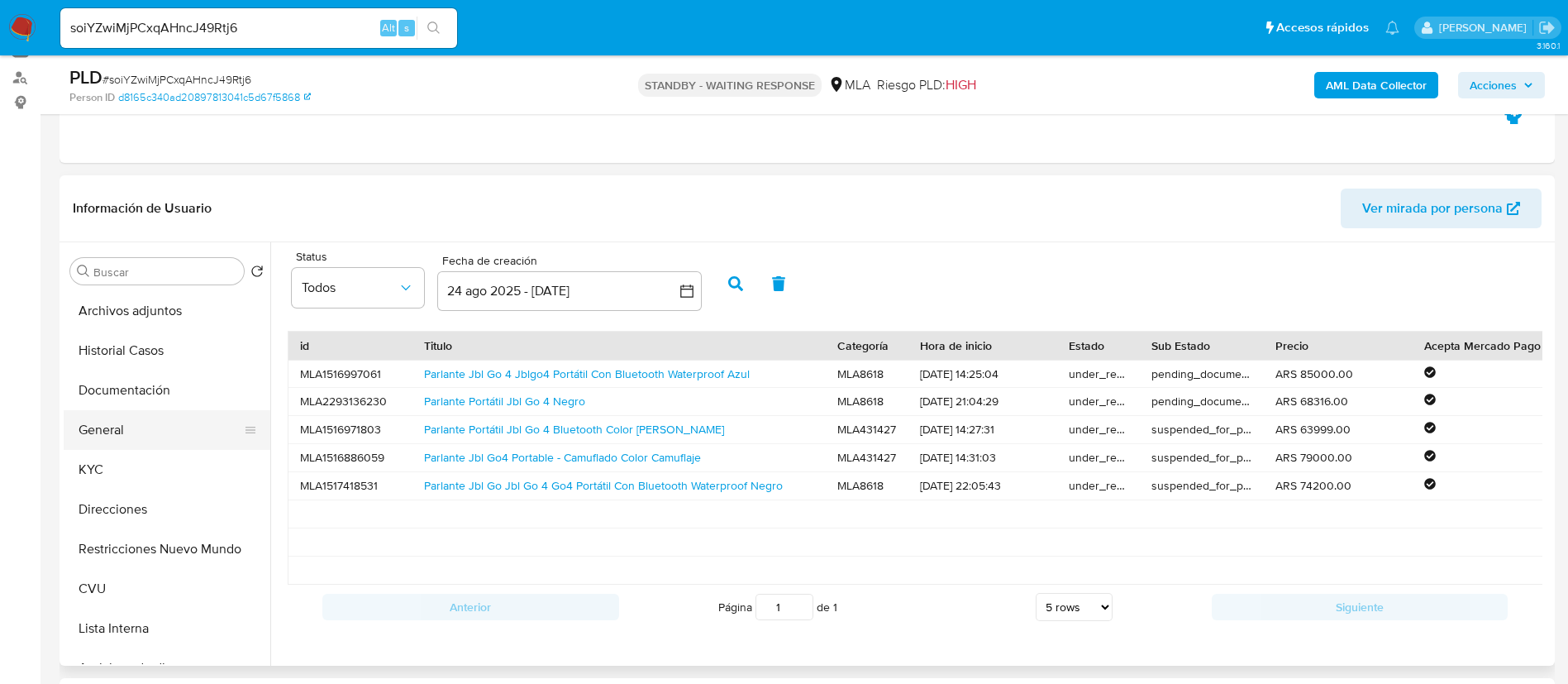
click at [159, 439] on button "General" at bounding box center [160, 429] width 193 height 39
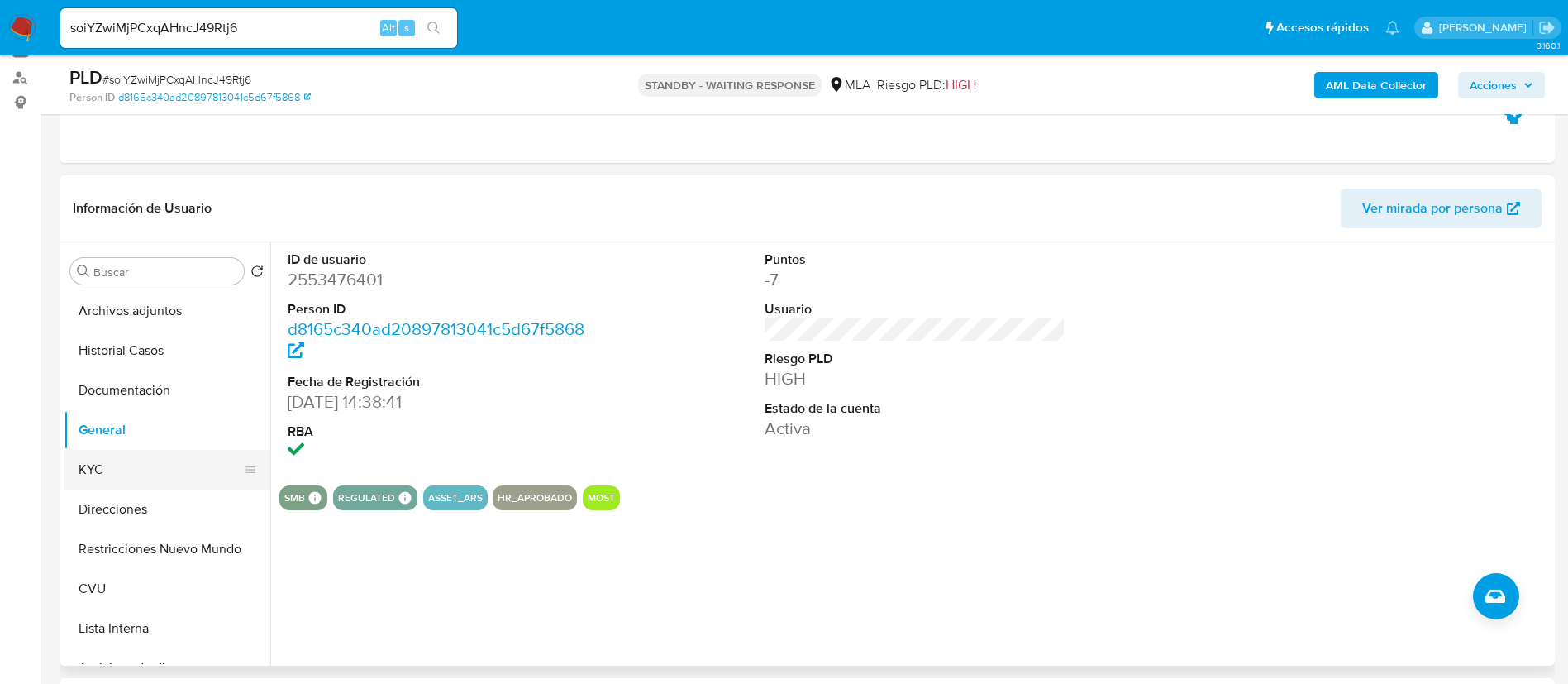
click at [140, 469] on button "KYC" at bounding box center [160, 470] width 193 height 39
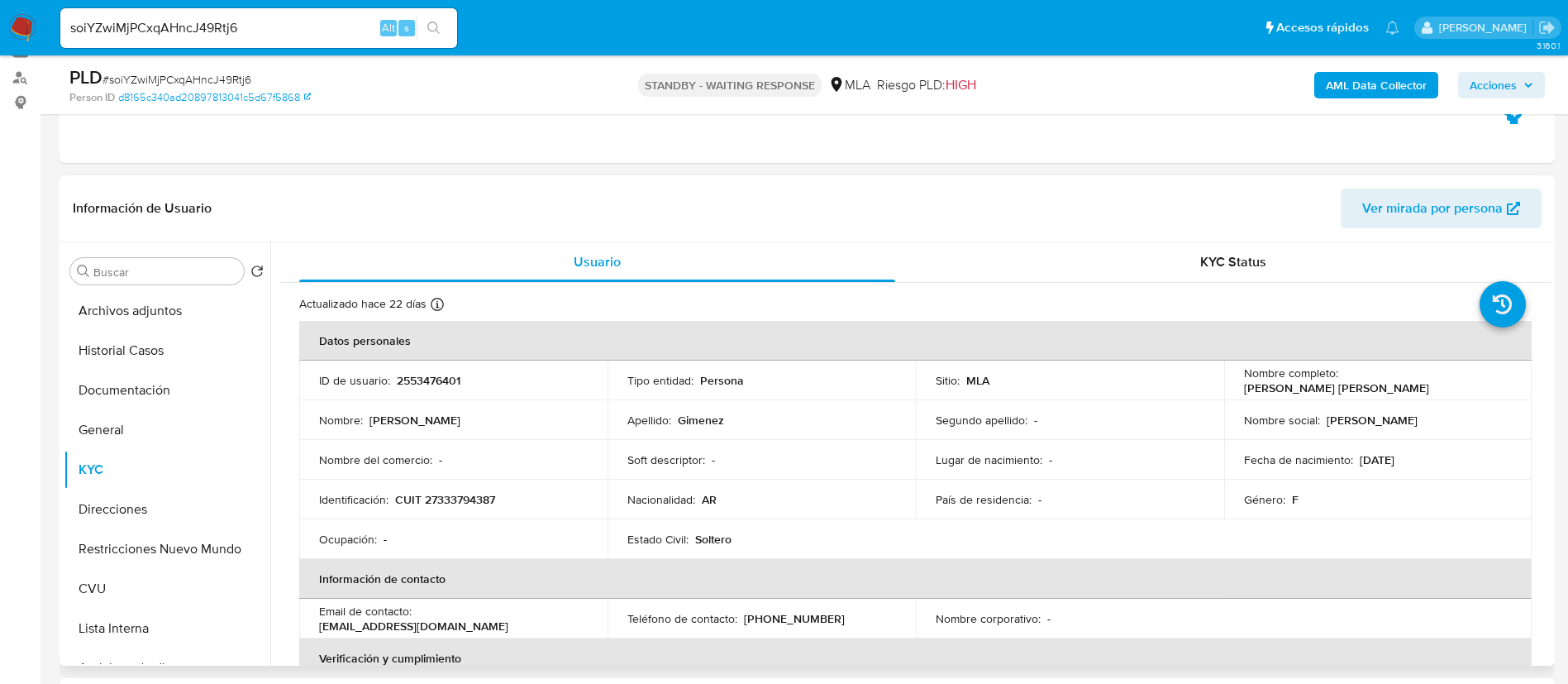
click at [481, 494] on p "CUIT 27333794387" at bounding box center [444, 498] width 100 height 15
copy p "27333794387"
click at [328, 38] on input "soiYZwiMjPCxqAHncJ49Rtj6" at bounding box center [259, 29] width 397 height 22
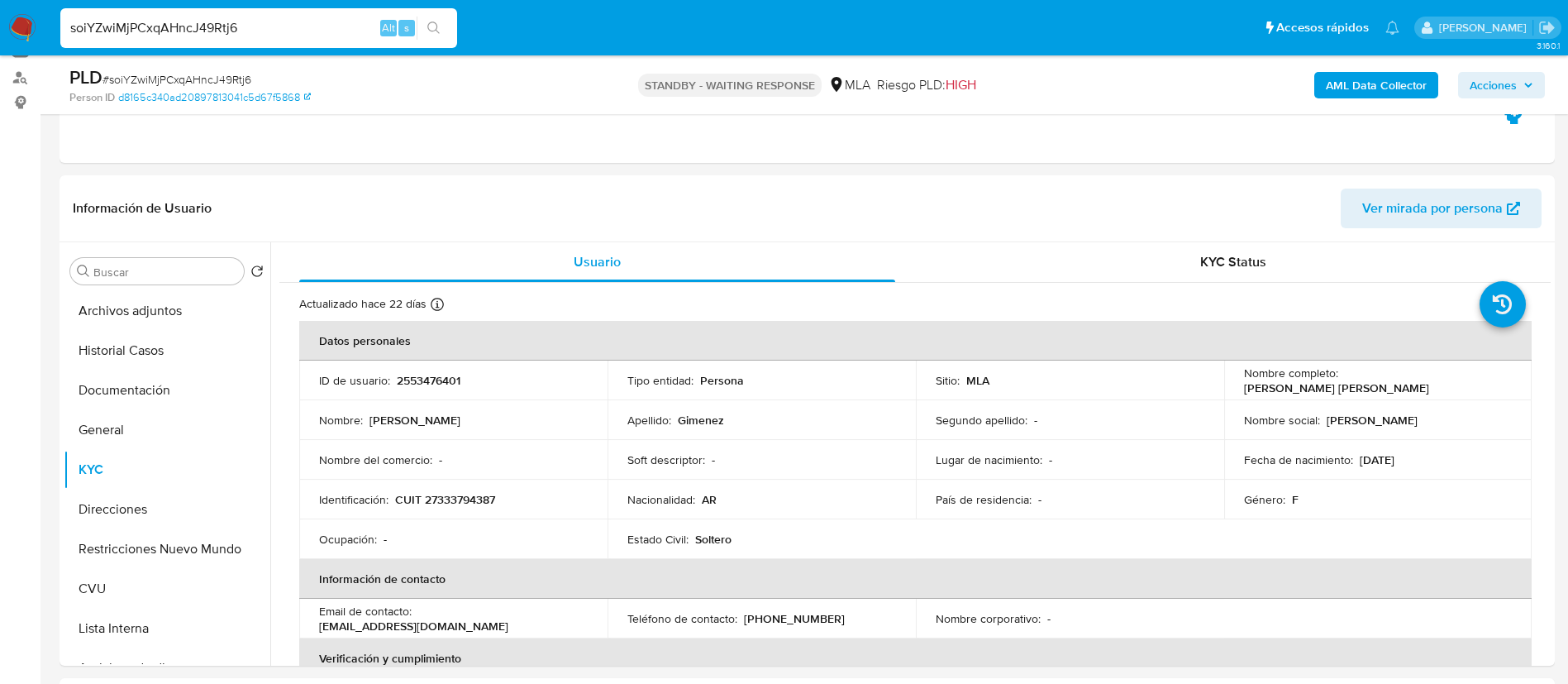
paste input "NFeE8Mz8oHXh48Y0i5iIDu4d"
click at [414, 33] on input "NFeE8Mz8oHXh48Y0i5iIDu4d" at bounding box center [259, 29] width 397 height 22
type input "NFeE8Mz8oHXh48Y0i5iIDu4d"
click at [434, 37] on button "search-icon" at bounding box center [433, 28] width 34 height 23
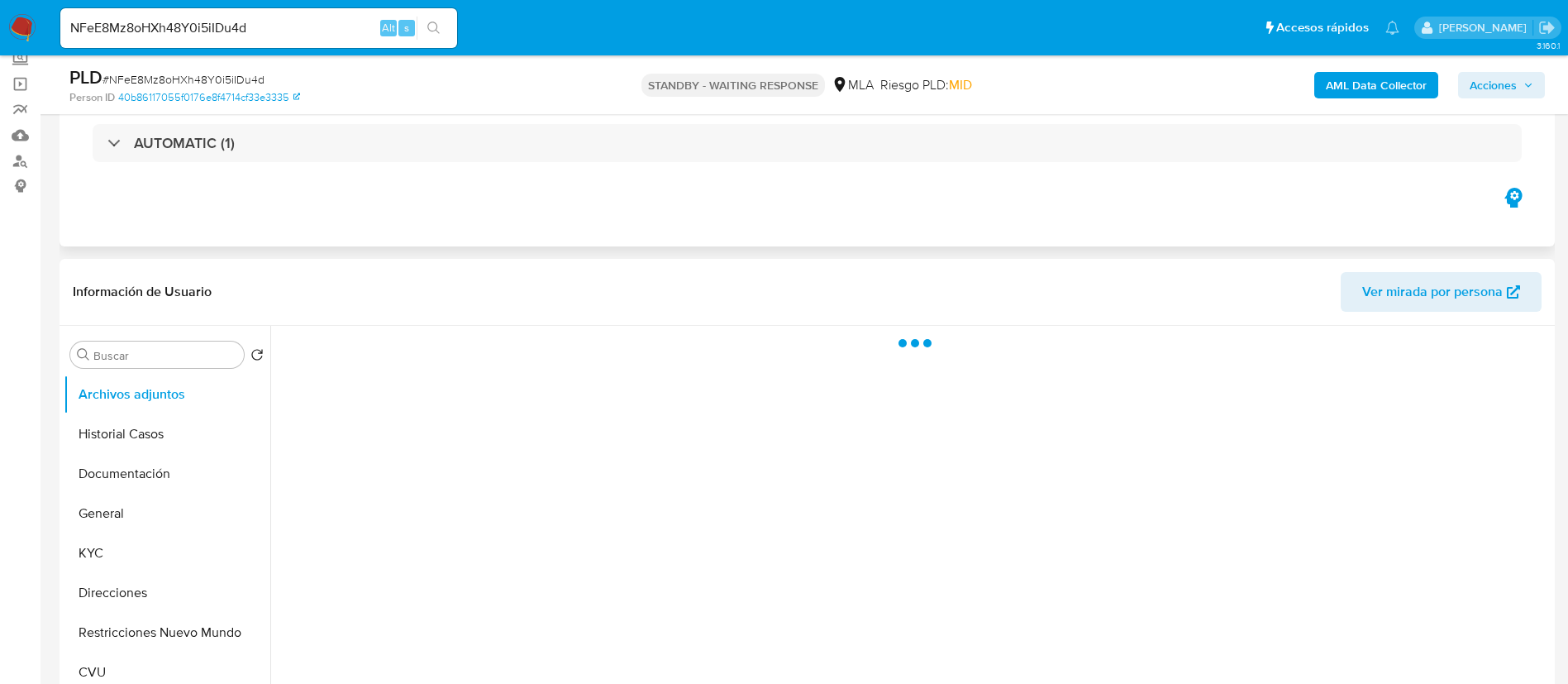
scroll to position [248, 0]
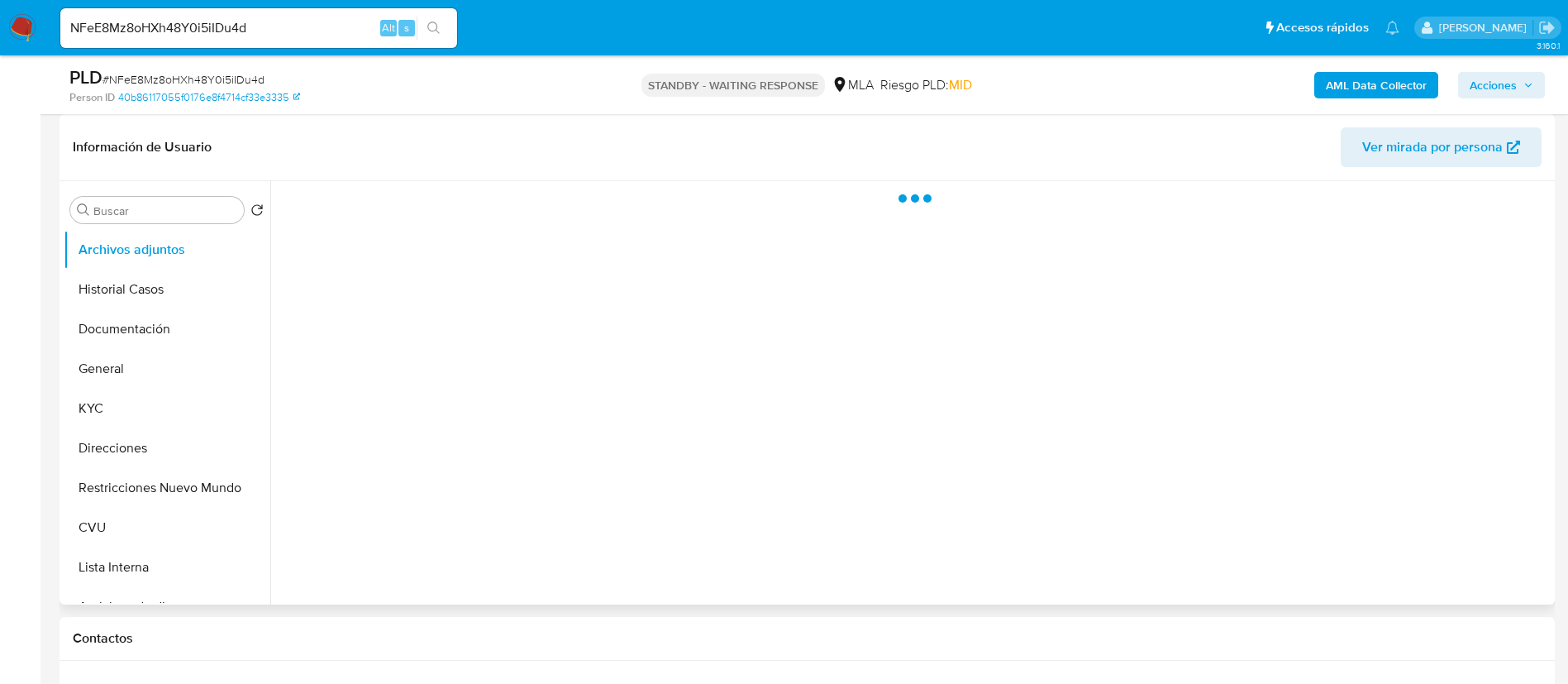
select select "10"
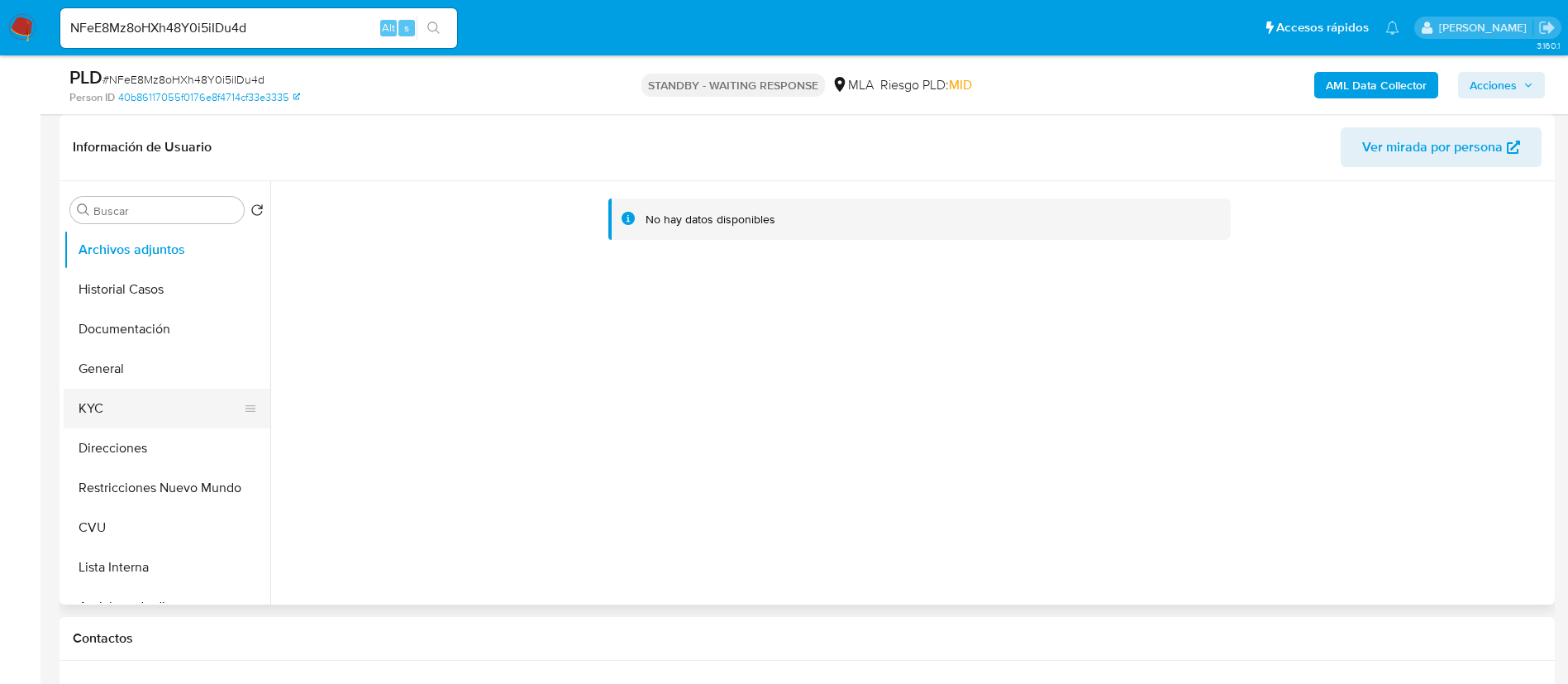
click at [146, 425] on button "KYC" at bounding box center [160, 409] width 193 height 39
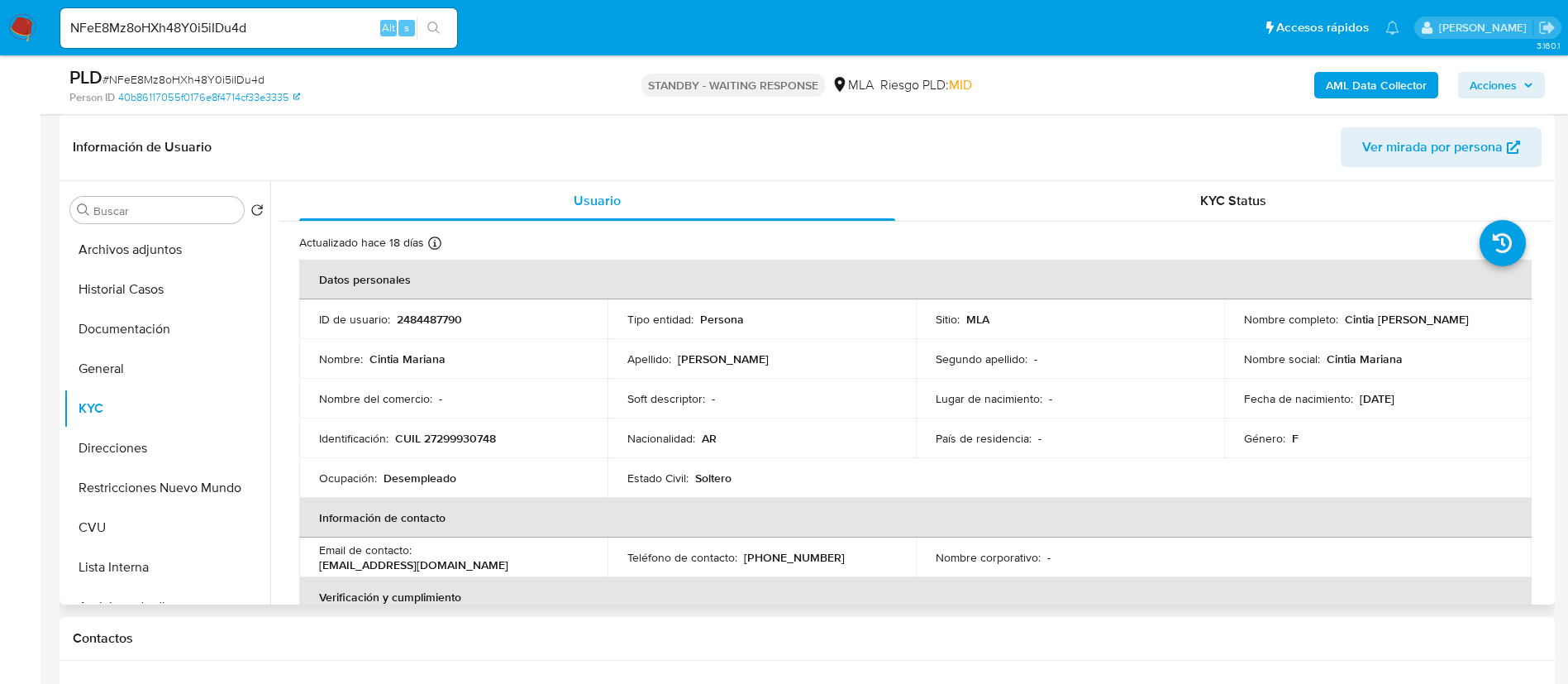
click at [411, 335] on td "ID de usuario : 2484487790" at bounding box center [453, 319] width 308 height 39
click at [412, 322] on p "2484487790" at bounding box center [429, 319] width 65 height 15
copy p "2484487790"
drag, startPoint x: 748, startPoint y: 565, endPoint x: 790, endPoint y: 561, distance: 42.2
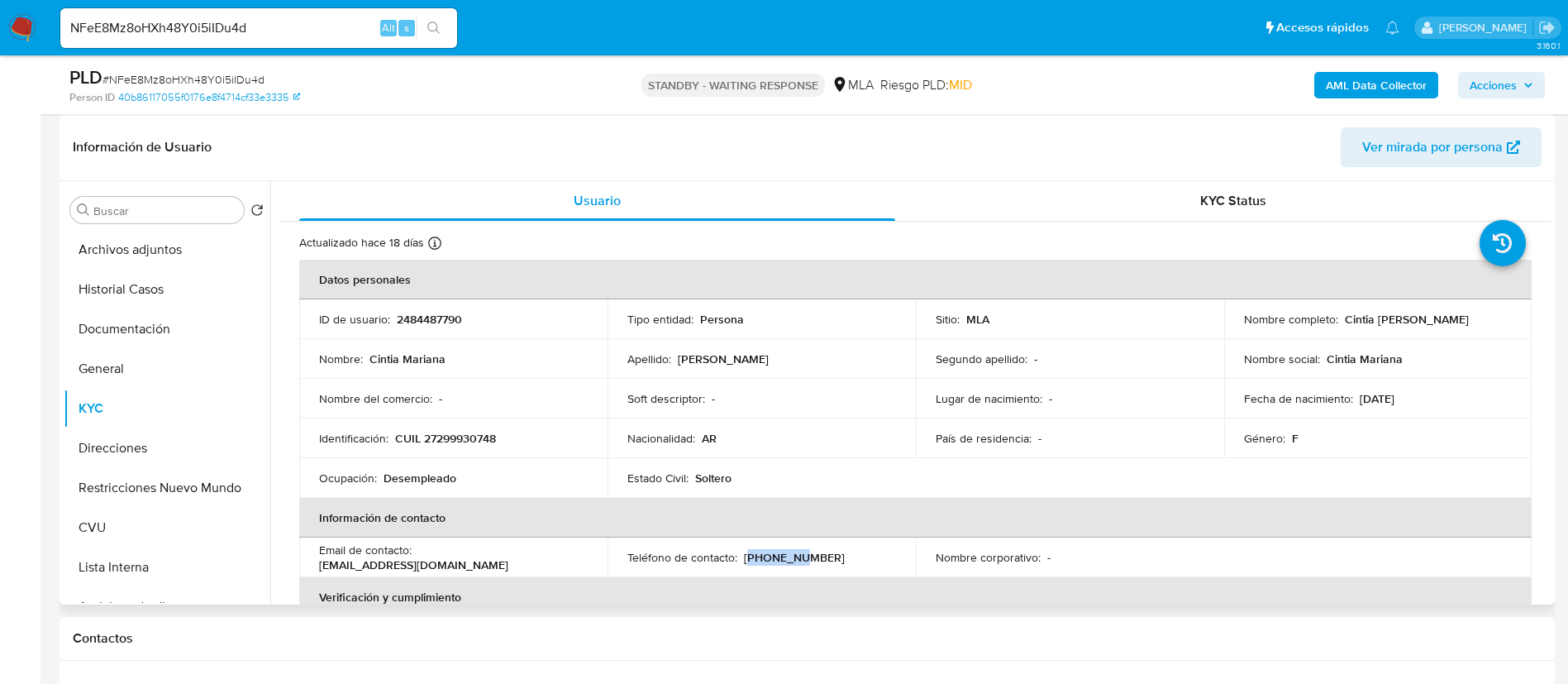
click at [790, 561] on p "(11) 23808744" at bounding box center [794, 557] width 101 height 15
drag, startPoint x: 774, startPoint y: 578, endPoint x: 750, endPoint y: 571, distance: 25.0
click at [768, 578] on th "Verificación y cumplimiento" at bounding box center [915, 597] width 1232 height 39
drag, startPoint x: 737, startPoint y: 560, endPoint x: 826, endPoint y: 555, distance: 89.1
click at [826, 555] on div "Teléfono de contacto : (11) 23808744" at bounding box center [762, 557] width 268 height 15
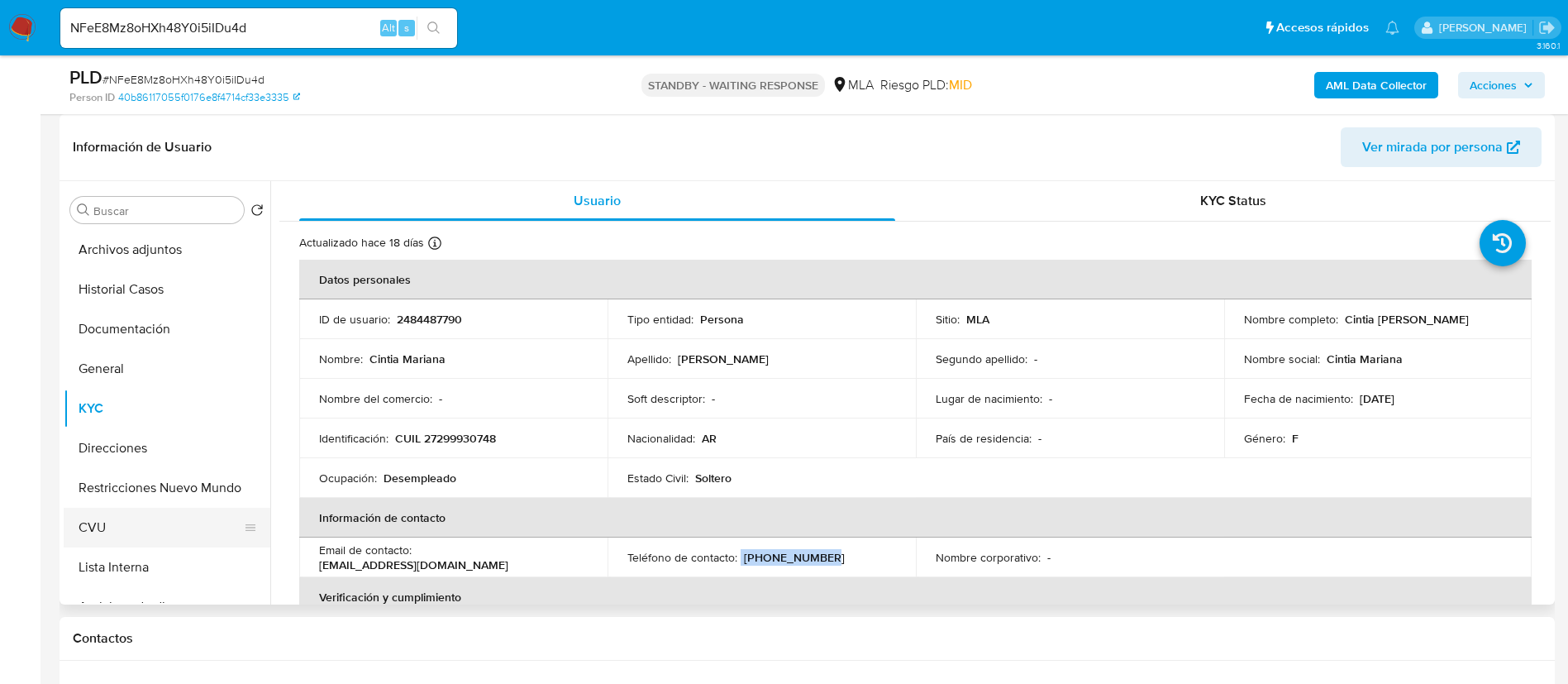
click at [145, 511] on button "CVU" at bounding box center [160, 527] width 193 height 39
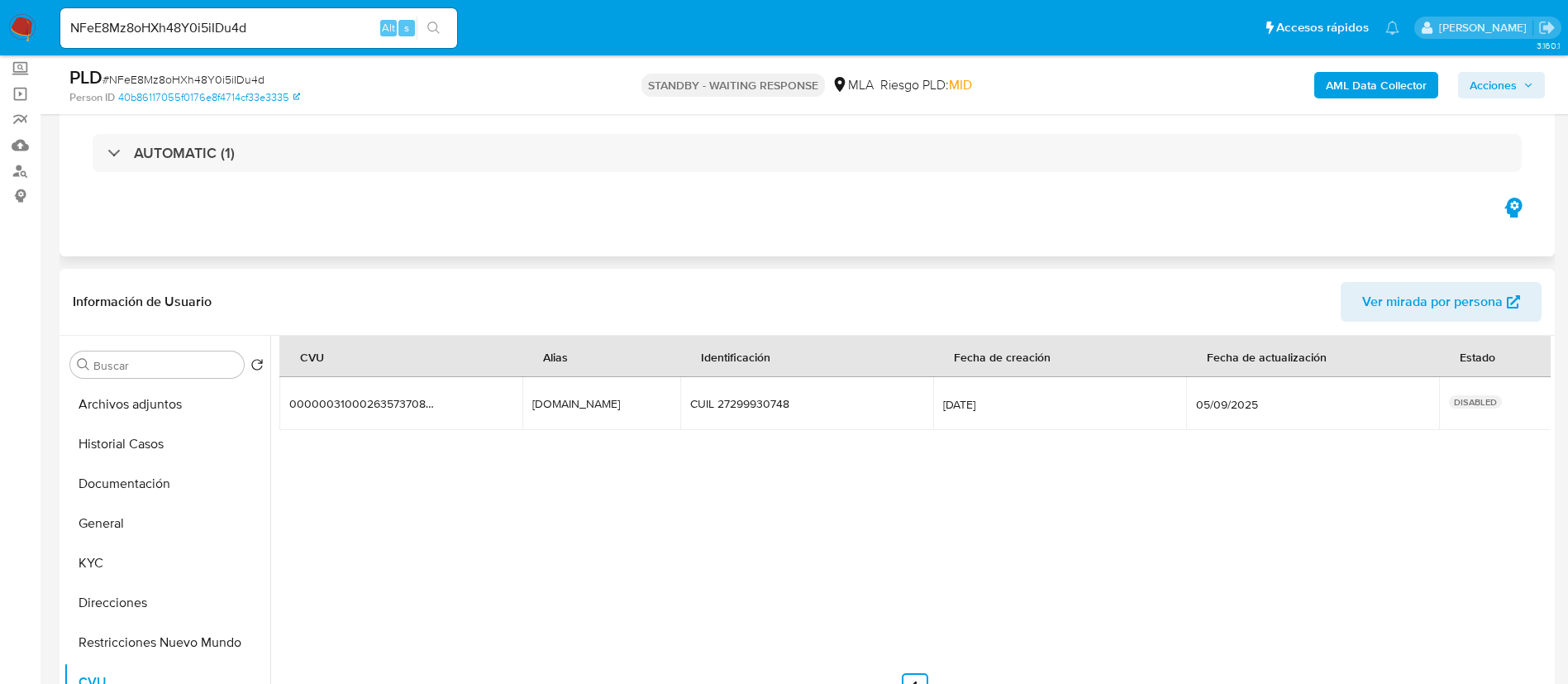
scroll to position [0, 0]
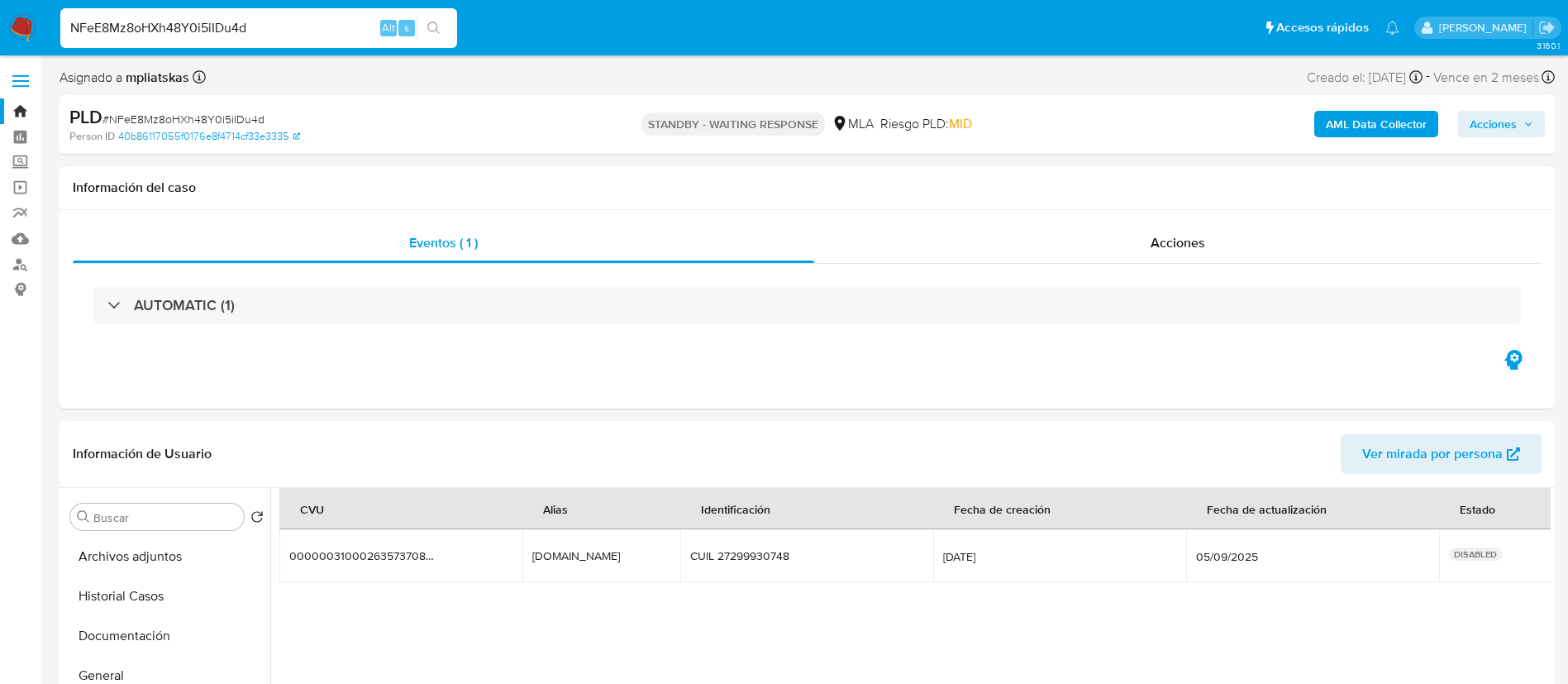
click at [319, 33] on input "NFeE8Mz8oHXh48Y0i5iIDu4d" at bounding box center [259, 29] width 397 height 22
paste input "MU6NQqQfmF0opQS0HJvD42wR"
type input "MU6NQqQfmF0opQS0HJvD42wR"
click at [437, 33] on icon "search-icon" at bounding box center [433, 28] width 13 height 13
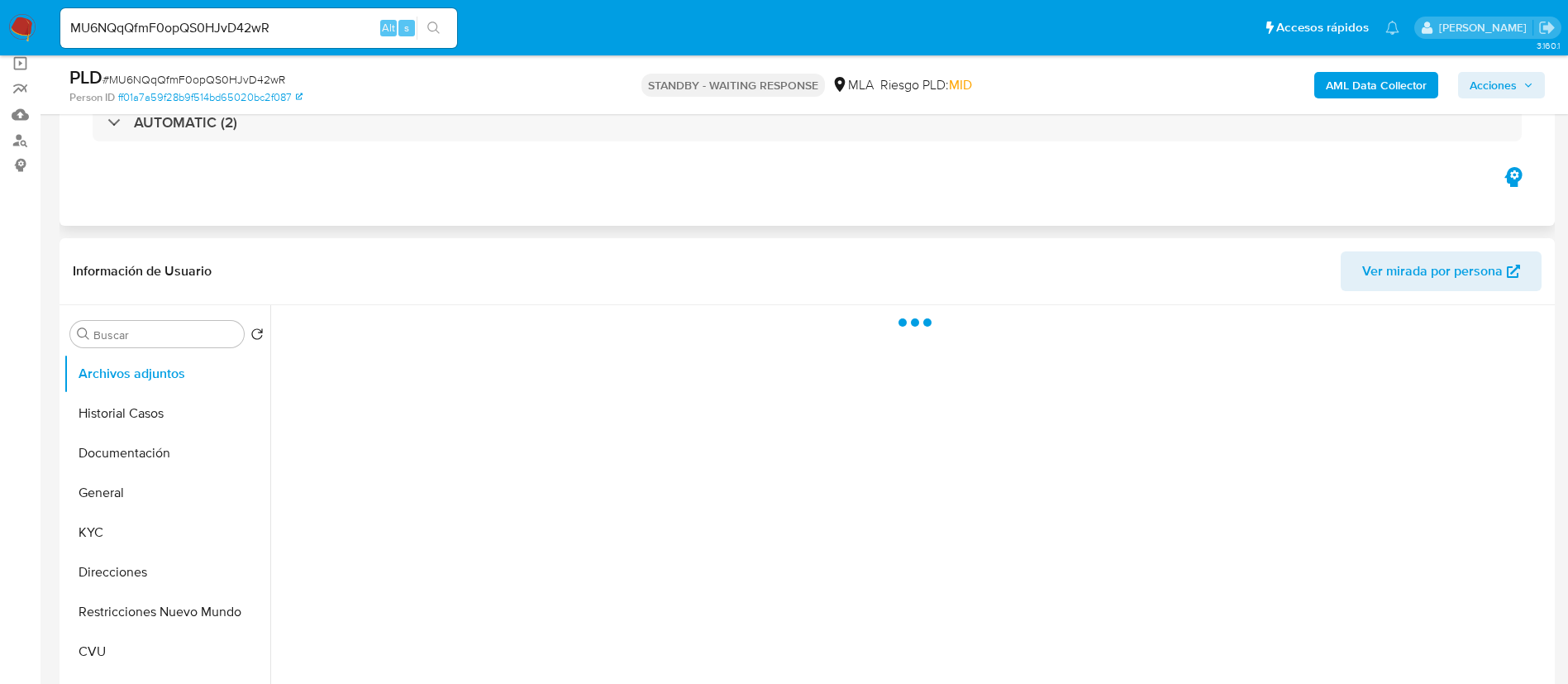
select select "10"
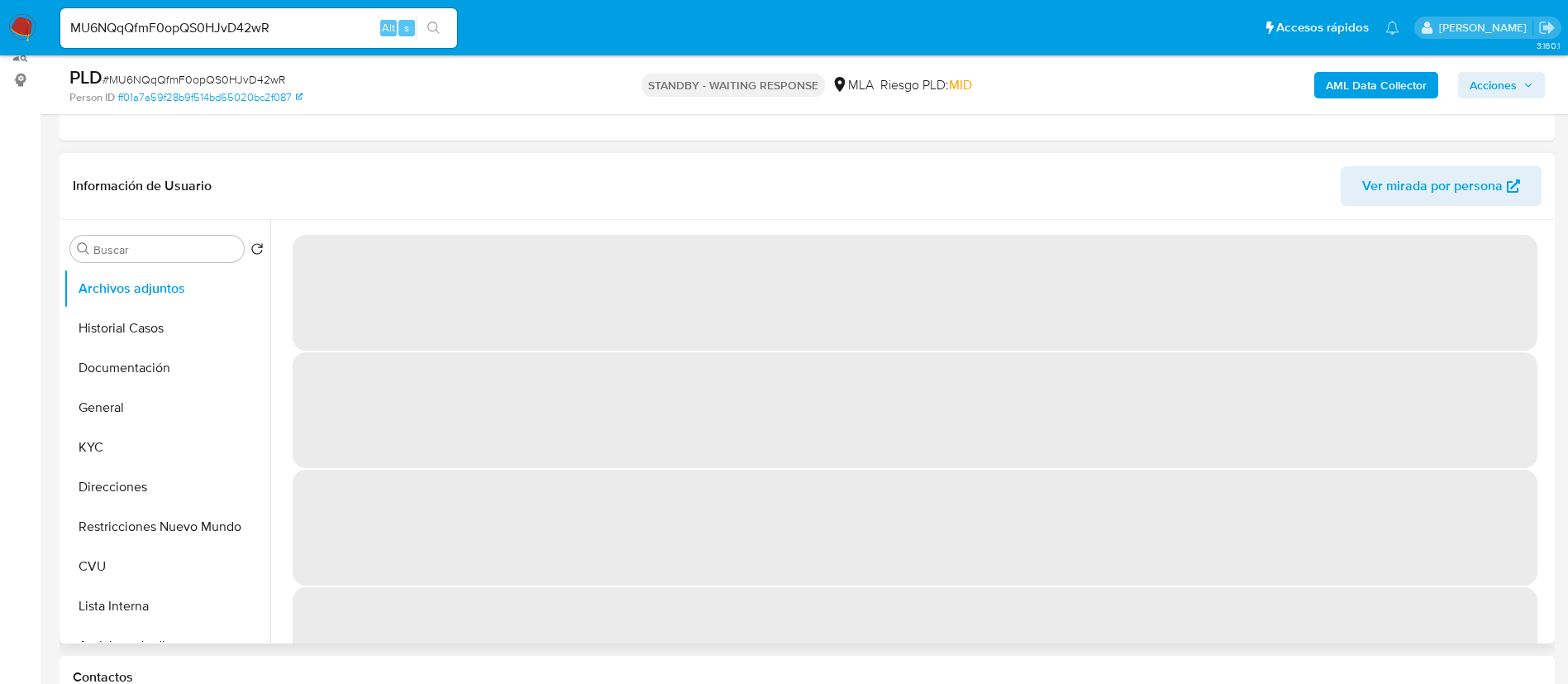
scroll to position [248, 0]
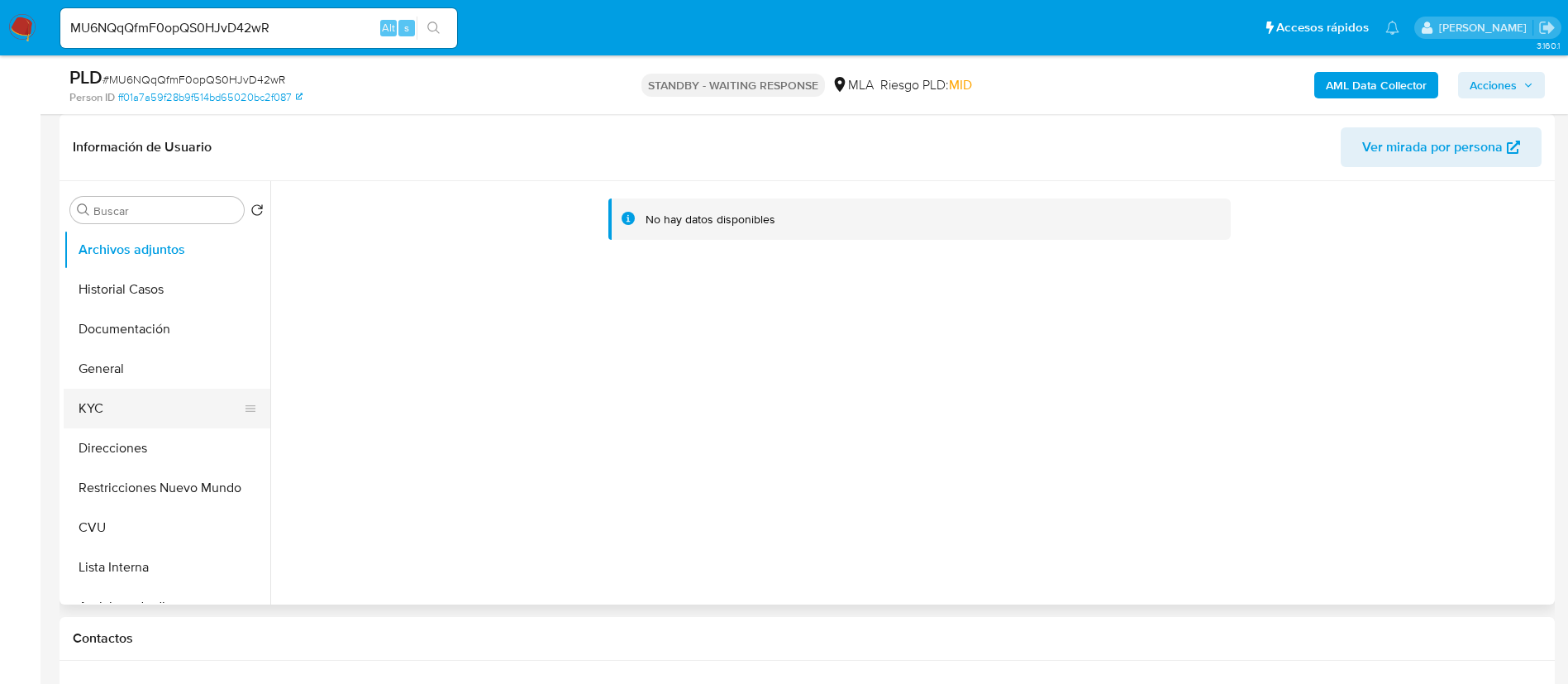
click at [141, 421] on button "KYC" at bounding box center [160, 409] width 193 height 39
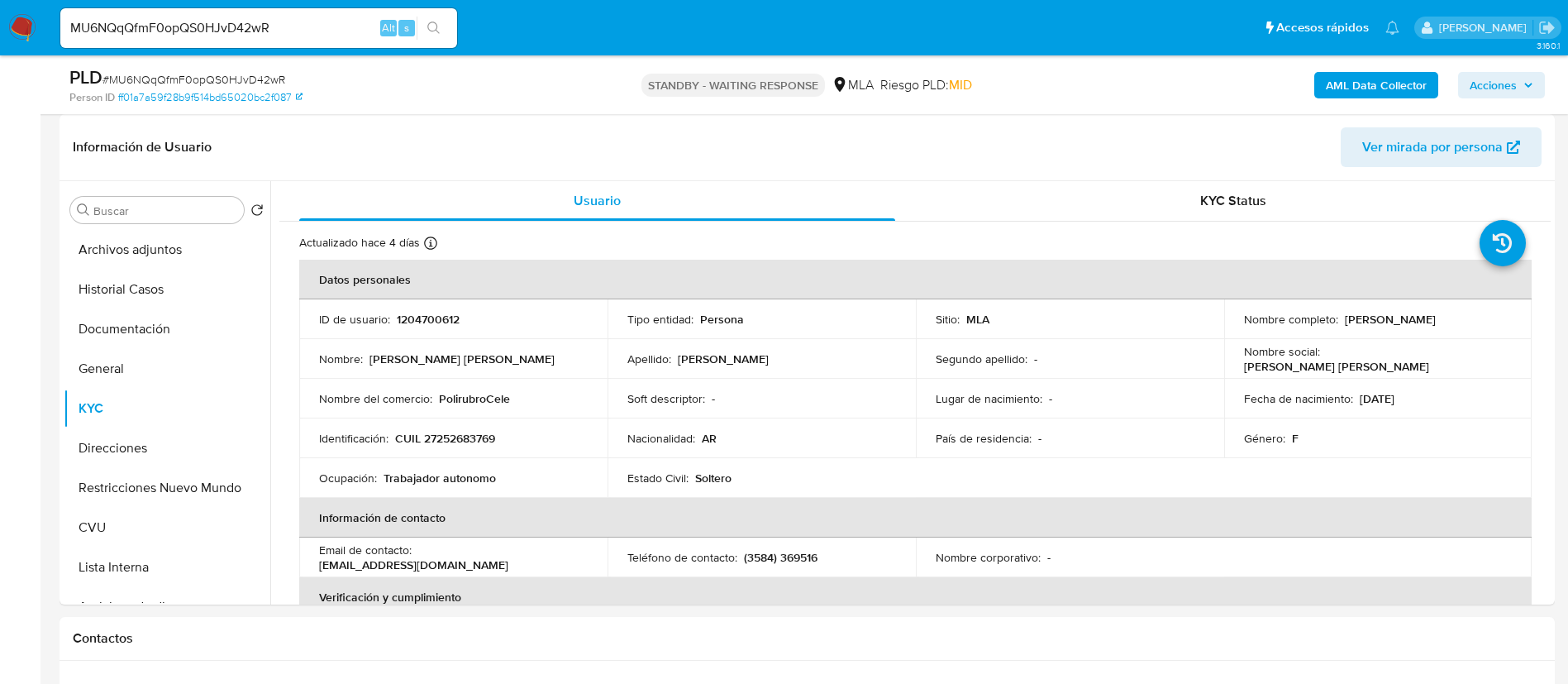
click at [397, 324] on p "1204700612" at bounding box center [428, 319] width 63 height 15
copy p "1204700612"
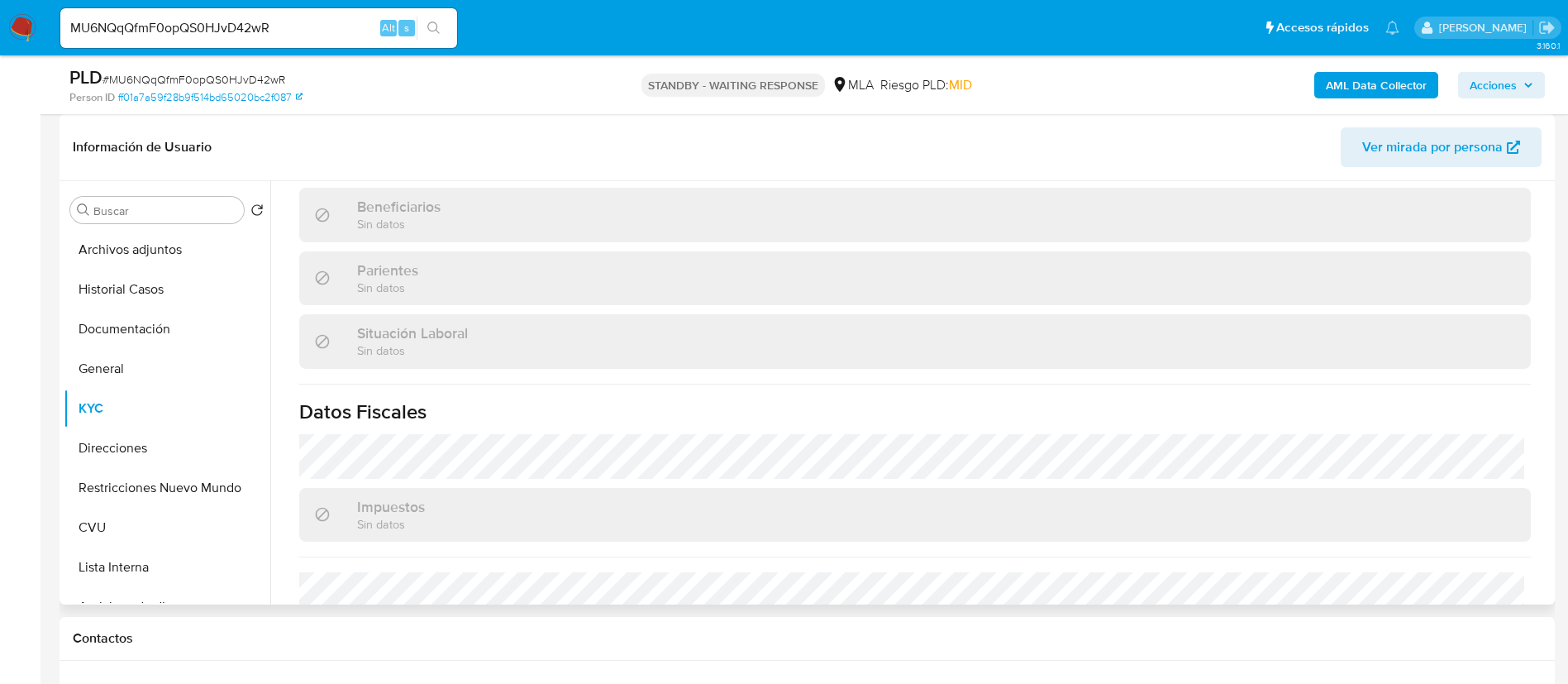
scroll to position [856, 0]
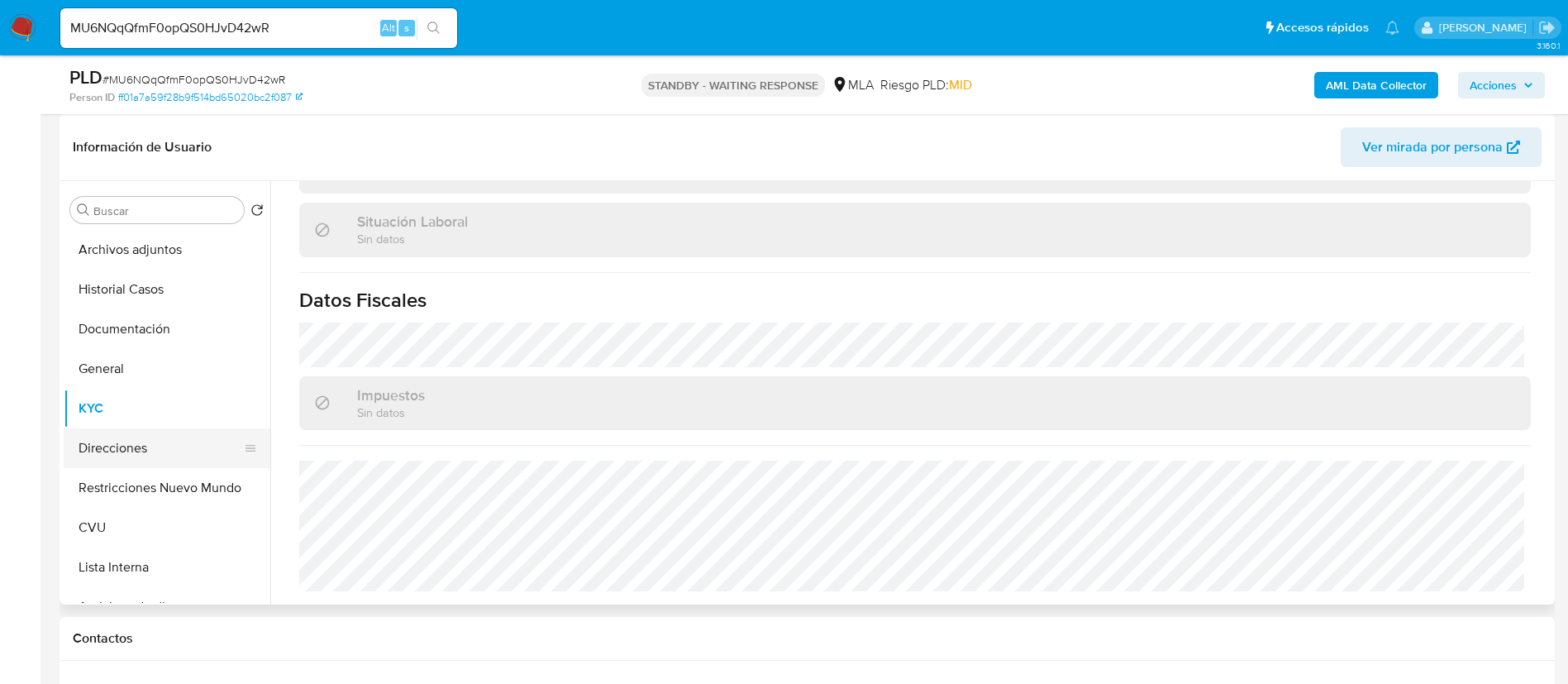
click at [134, 445] on button "Direcciones" at bounding box center [160, 448] width 193 height 39
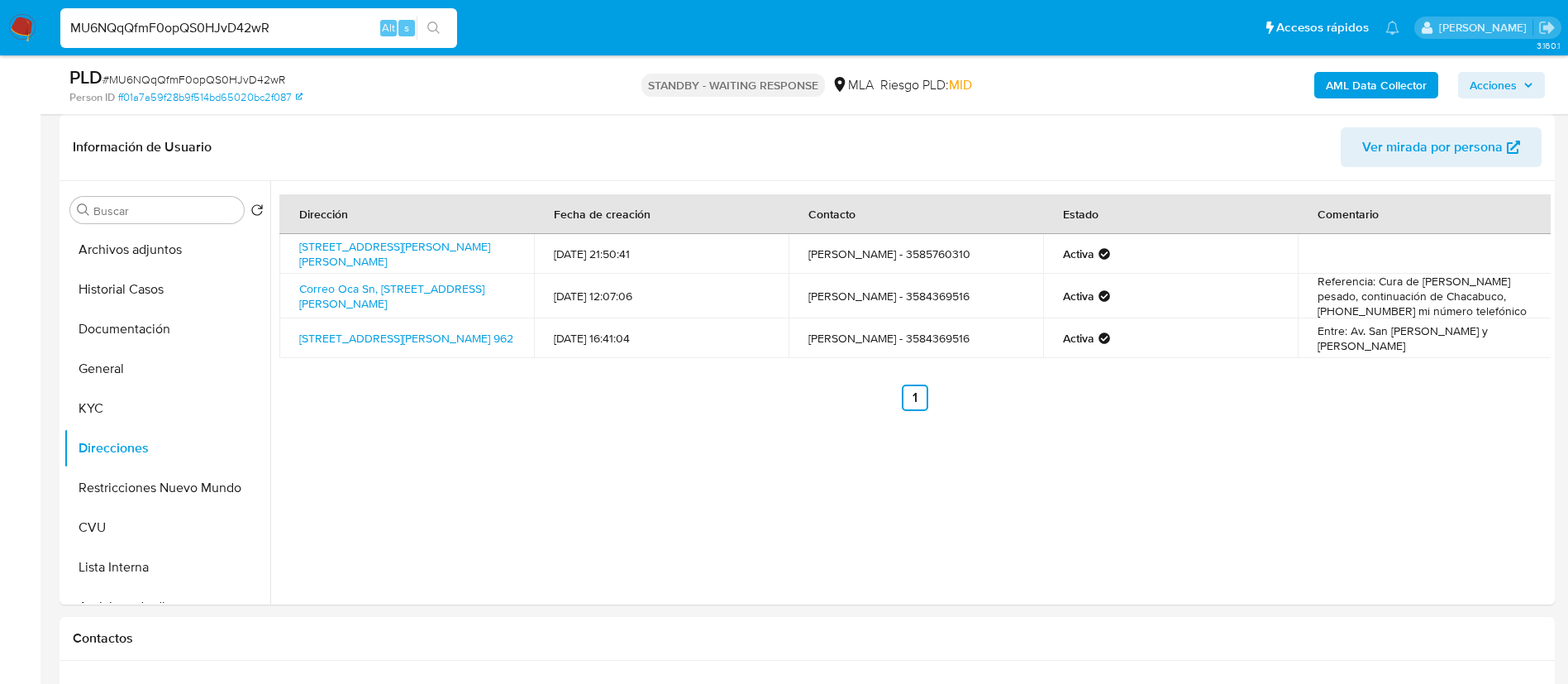
click at [273, 32] on input "MU6NQqQfmF0opQS0HJvD42wR" at bounding box center [259, 29] width 397 height 22
paste input "xoLaVvcVBysBxbkVJ83mUCKr"
type input "xoLaVvcVBysBxbkVJ83mUCKr"
click at [417, 30] on button "search-icon" at bounding box center [433, 28] width 34 height 23
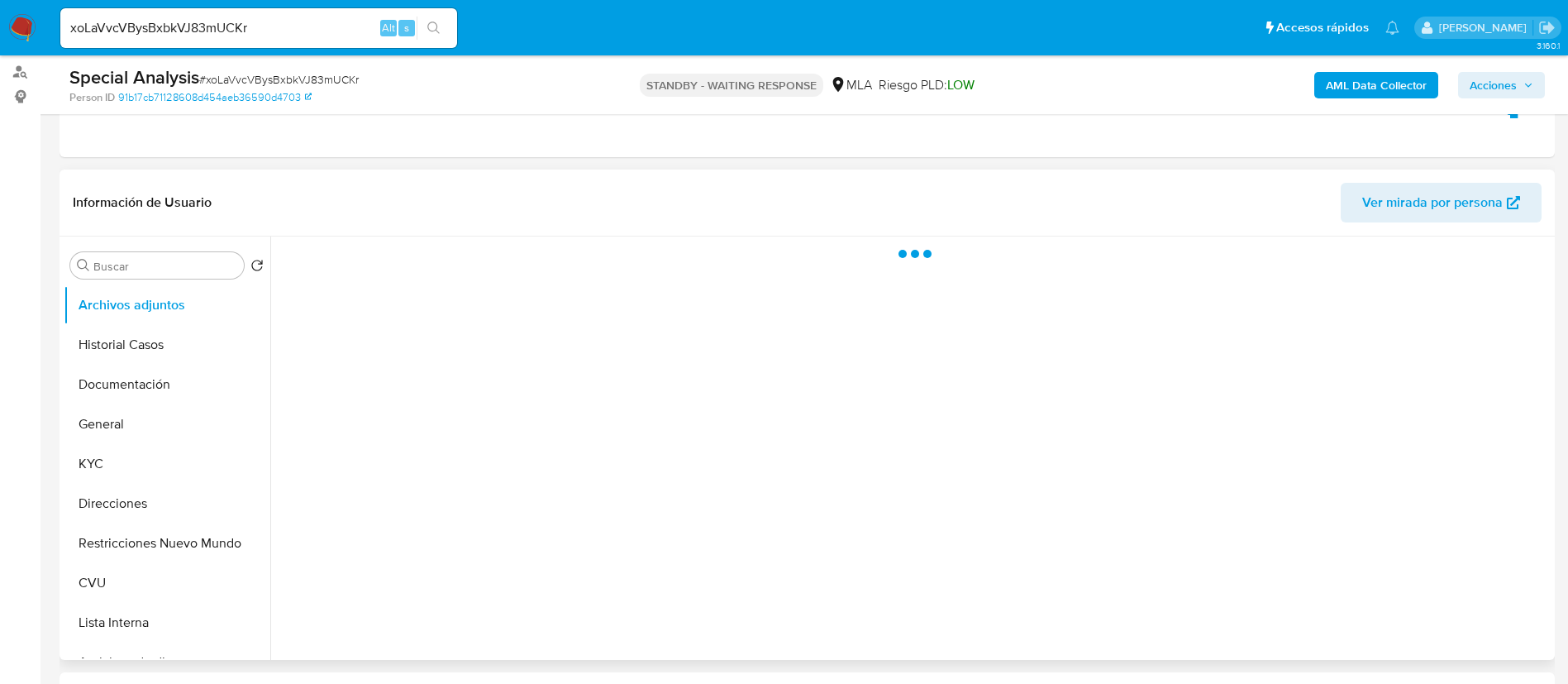
select select "10"
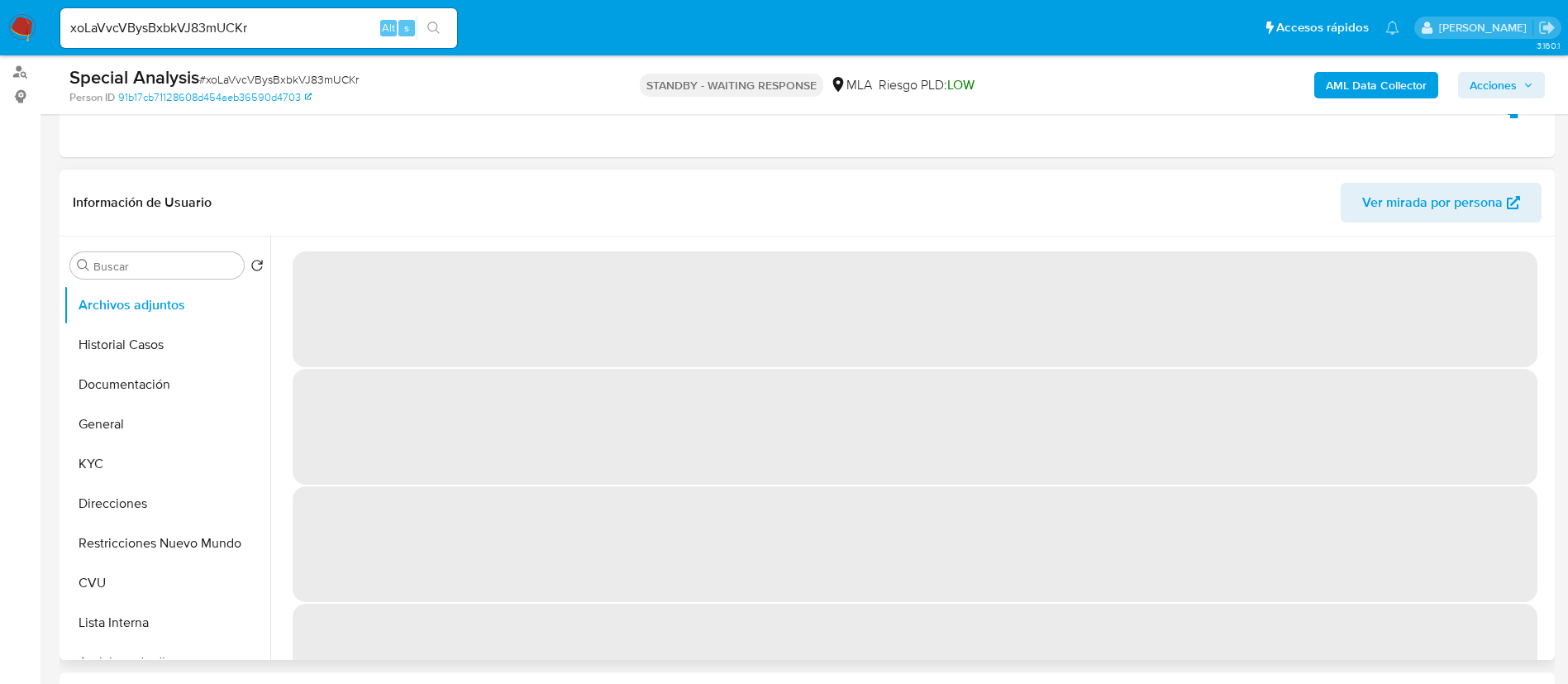
scroll to position [248, 0]
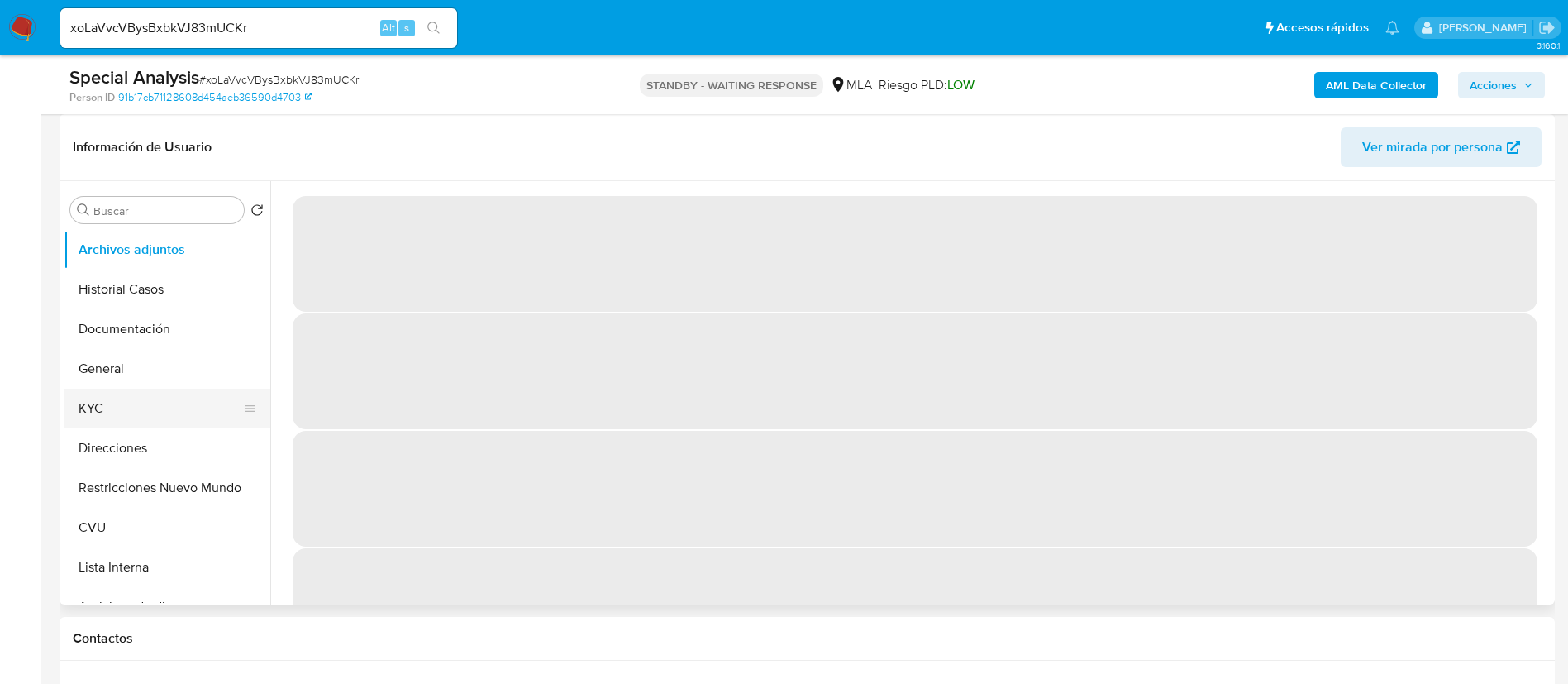
click at [143, 410] on button "KYC" at bounding box center [160, 409] width 193 height 39
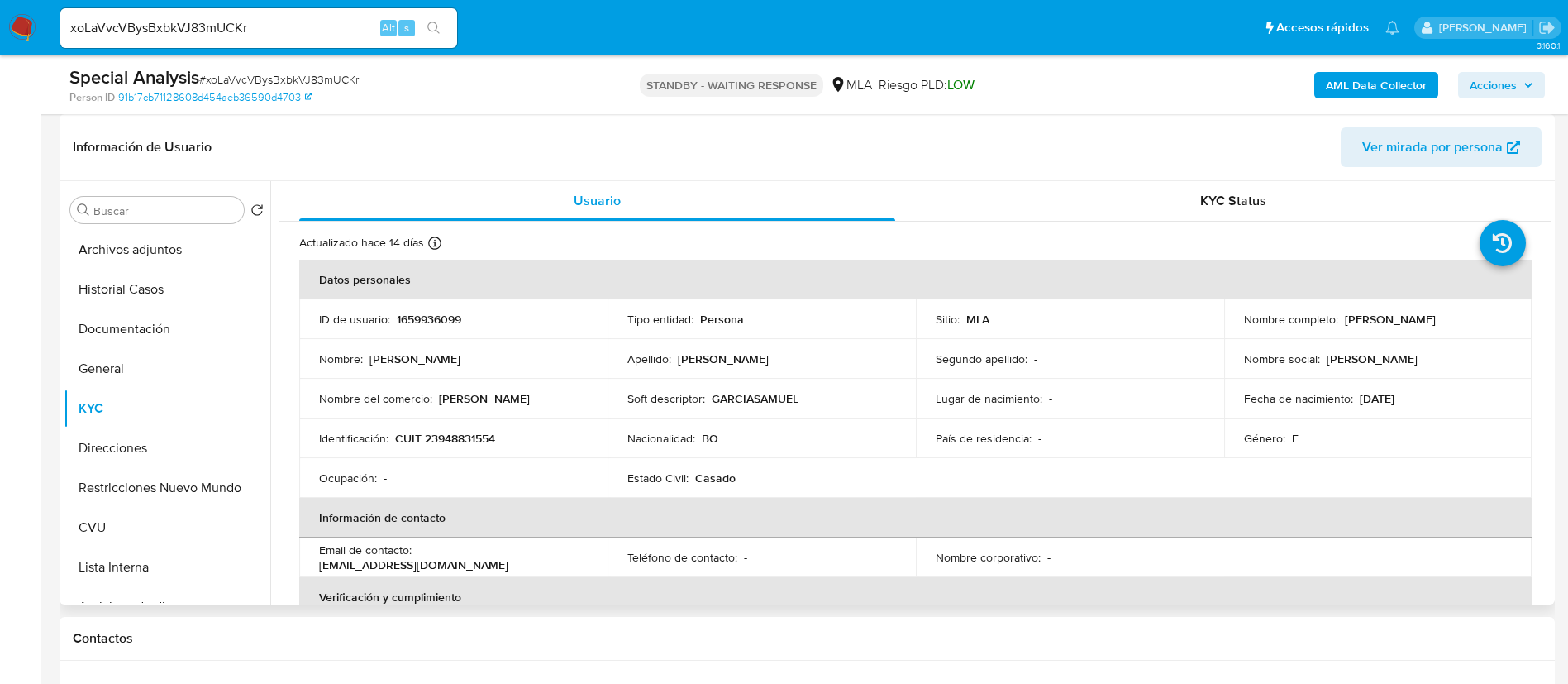
click at [428, 315] on p "1659936099" at bounding box center [428, 319] width 64 height 15
copy p "1659936099"
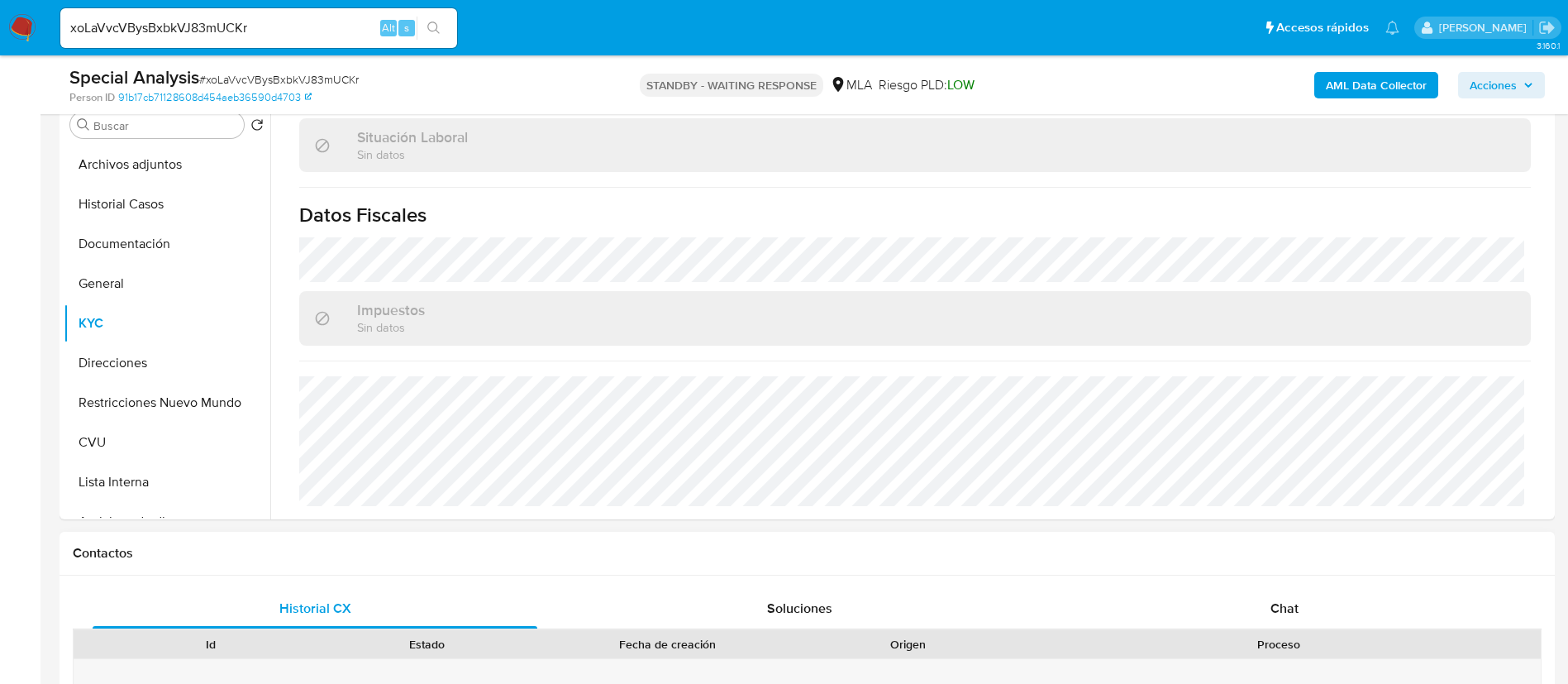
scroll to position [372, 0]
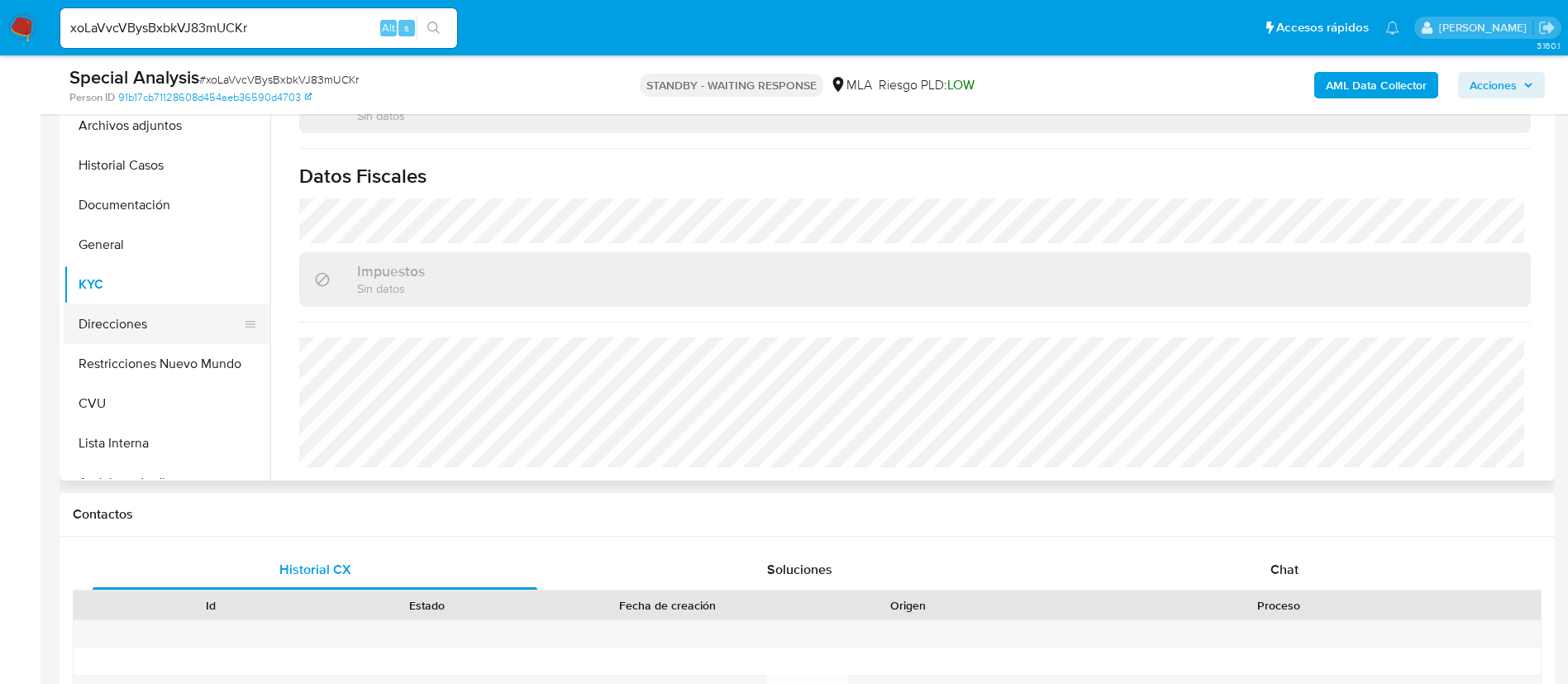
click at [127, 324] on button "Direcciones" at bounding box center [160, 324] width 193 height 39
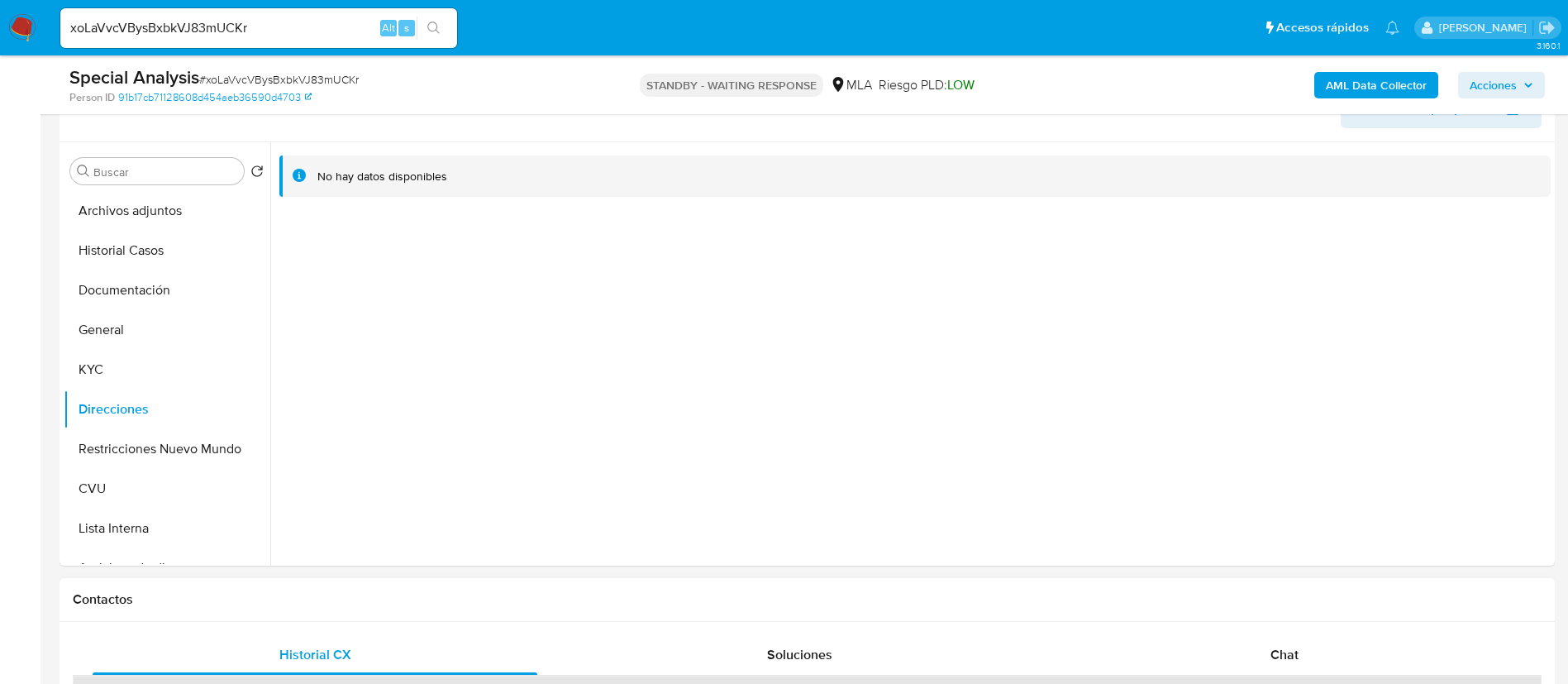
scroll to position [248, 0]
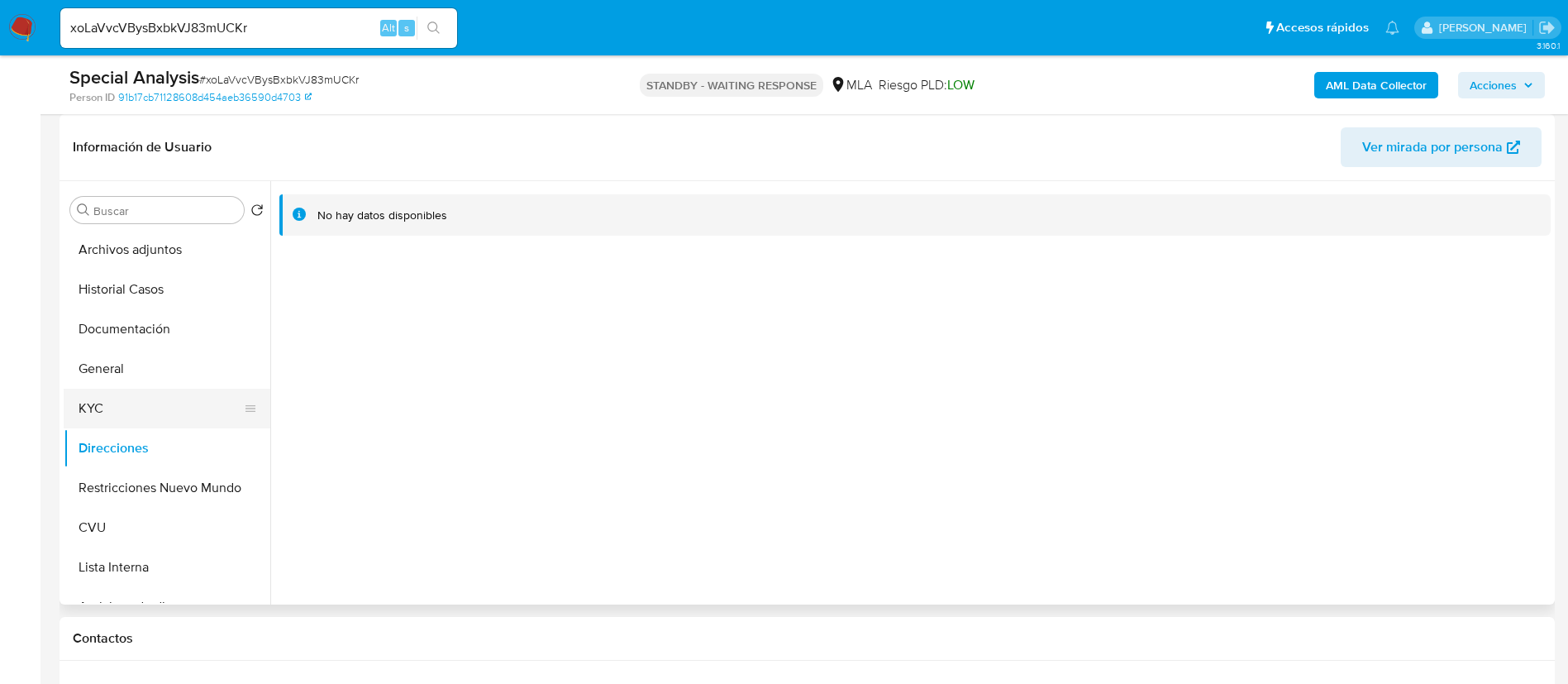
drag, startPoint x: 866, startPoint y: 2, endPoint x: 144, endPoint y: 404, distance: 826.4
click at [142, 400] on button "KYC" at bounding box center [160, 409] width 193 height 39
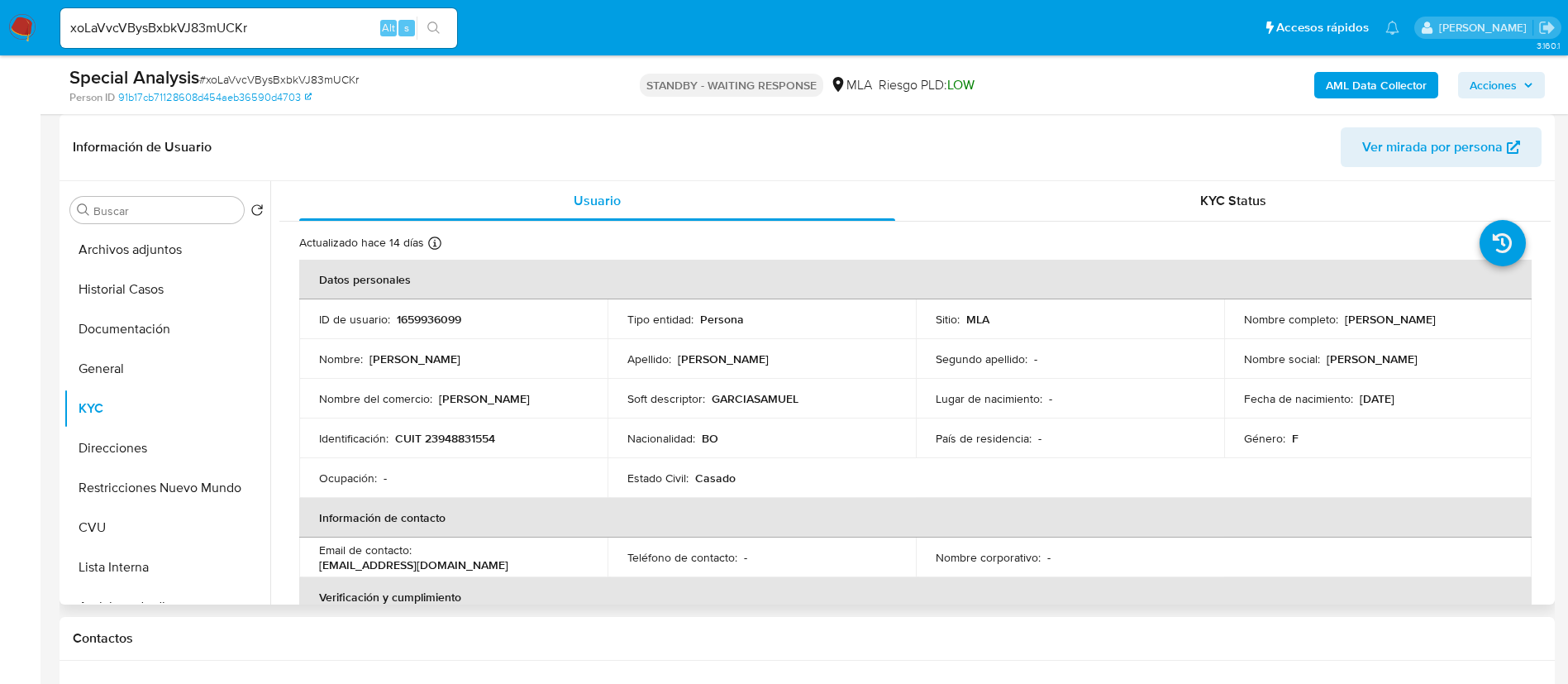
click at [429, 424] on td "Identificación : CUIT 23948831554" at bounding box center [453, 438] width 308 height 39
click at [439, 435] on p "CUIT 23948831554" at bounding box center [444, 437] width 100 height 15
click at [439, 436] on p "CUIT 23948831554" at bounding box center [444, 437] width 100 height 15
copy p "23948831554"
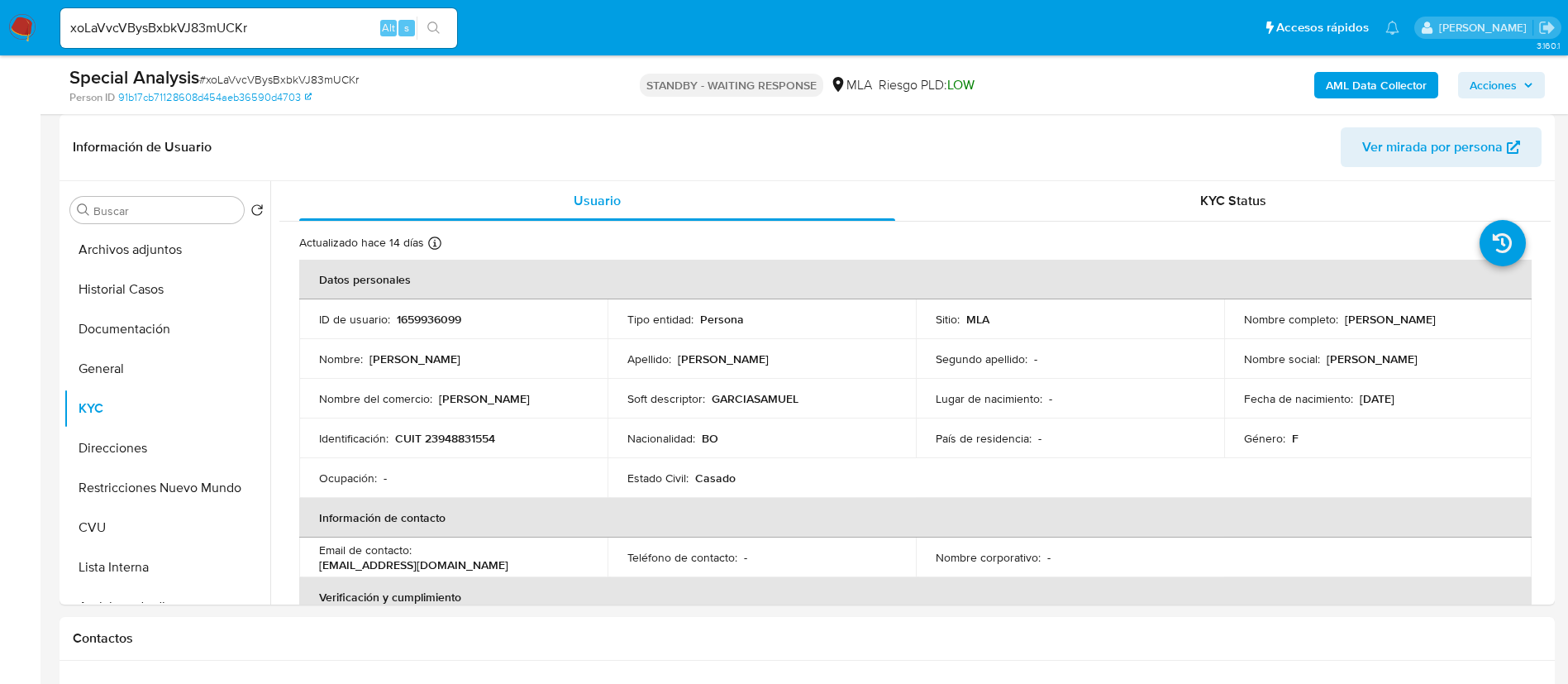
click at [298, 43] on div "xoLaVvcVBysBxbkVJ83mUCKr Alt s" at bounding box center [259, 28] width 397 height 39
drag, startPoint x: 298, startPoint y: 43, endPoint x: 292, endPoint y: 34, distance: 10.8
click at [298, 44] on div "xoLaVvcVBysBxbkVJ83mUCKr Alt s" at bounding box center [259, 28] width 397 height 39
click at [292, 31] on input "xoLaVvcVBysBxbkVJ83mUCKr" at bounding box center [259, 29] width 397 height 22
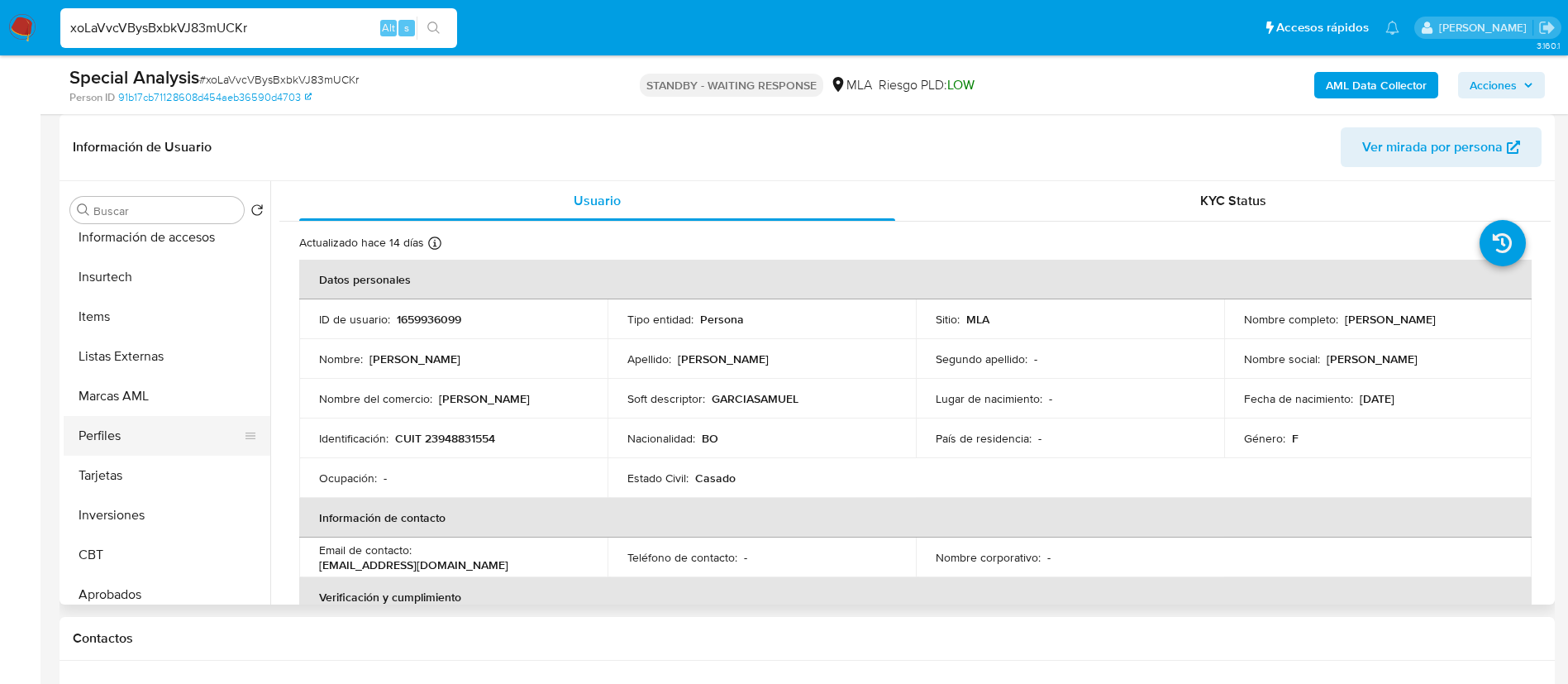
scroll to position [857, 0]
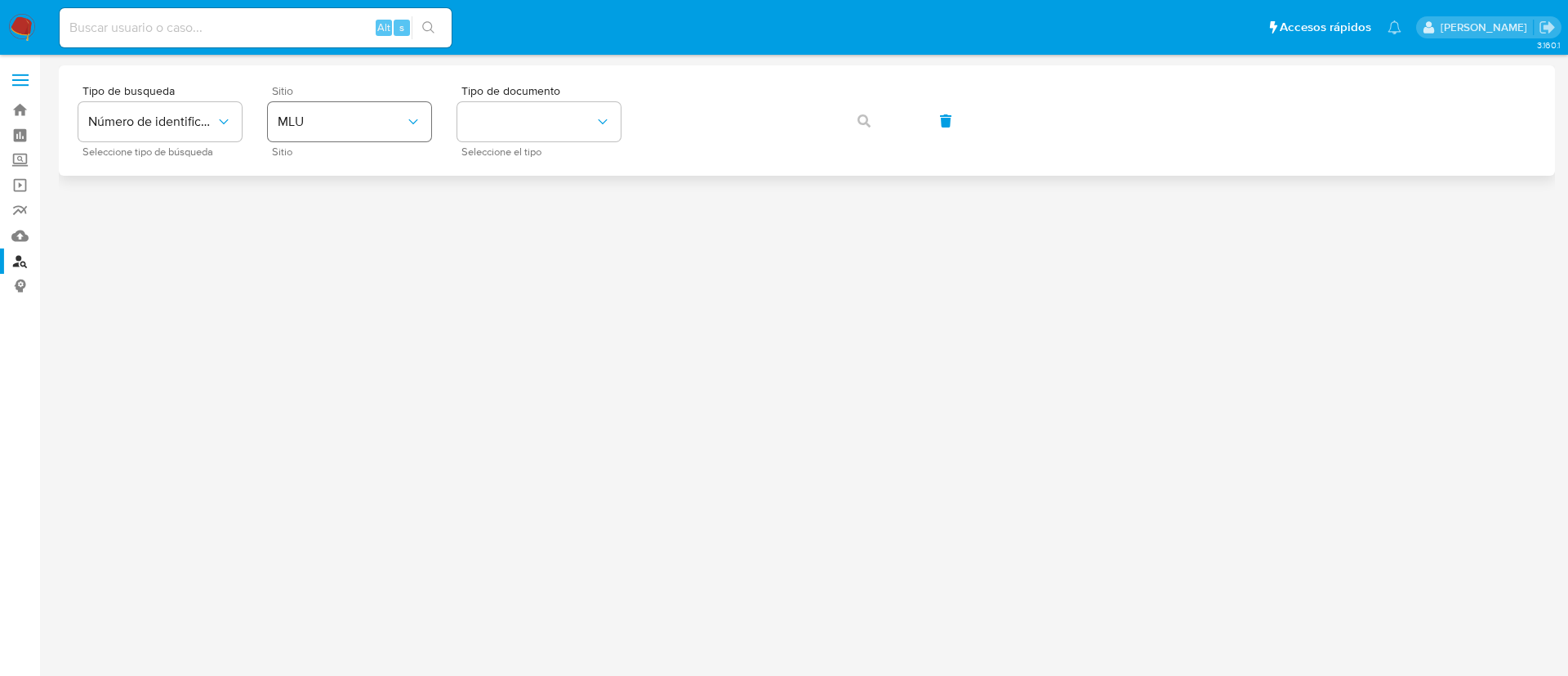
drag, startPoint x: 359, startPoint y: 147, endPoint x: 349, endPoint y: 134, distance: 16.4
click at [359, 148] on span "Sitio" at bounding box center [353, 152] width 163 height 8
click at [349, 133] on button "MLU" at bounding box center [349, 122] width 163 height 39
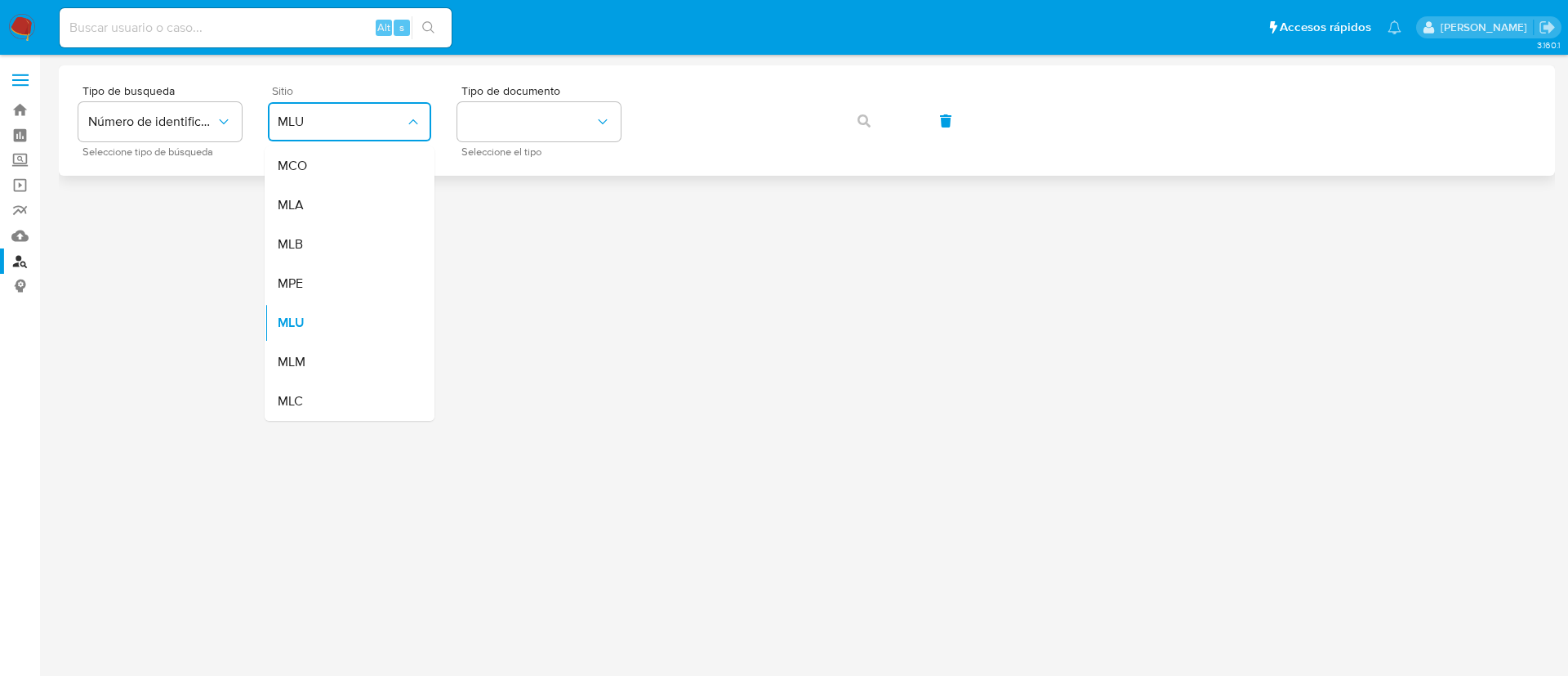
click at [374, 193] on div "MLA" at bounding box center [344, 205] width 134 height 39
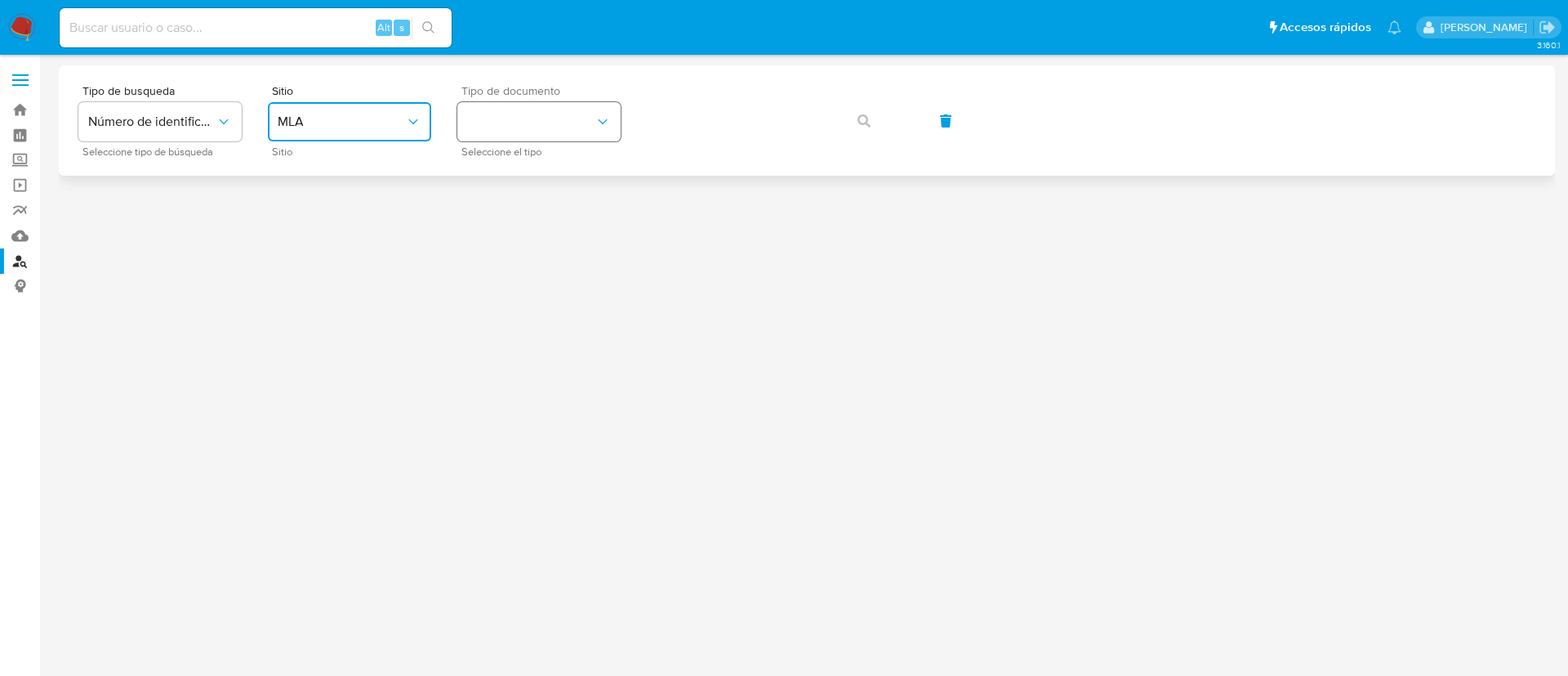
drag, startPoint x: 578, startPoint y: 117, endPoint x: 578, endPoint y: 132, distance: 15.0
click at [578, 120] on button "identificationType" at bounding box center [538, 122] width 163 height 39
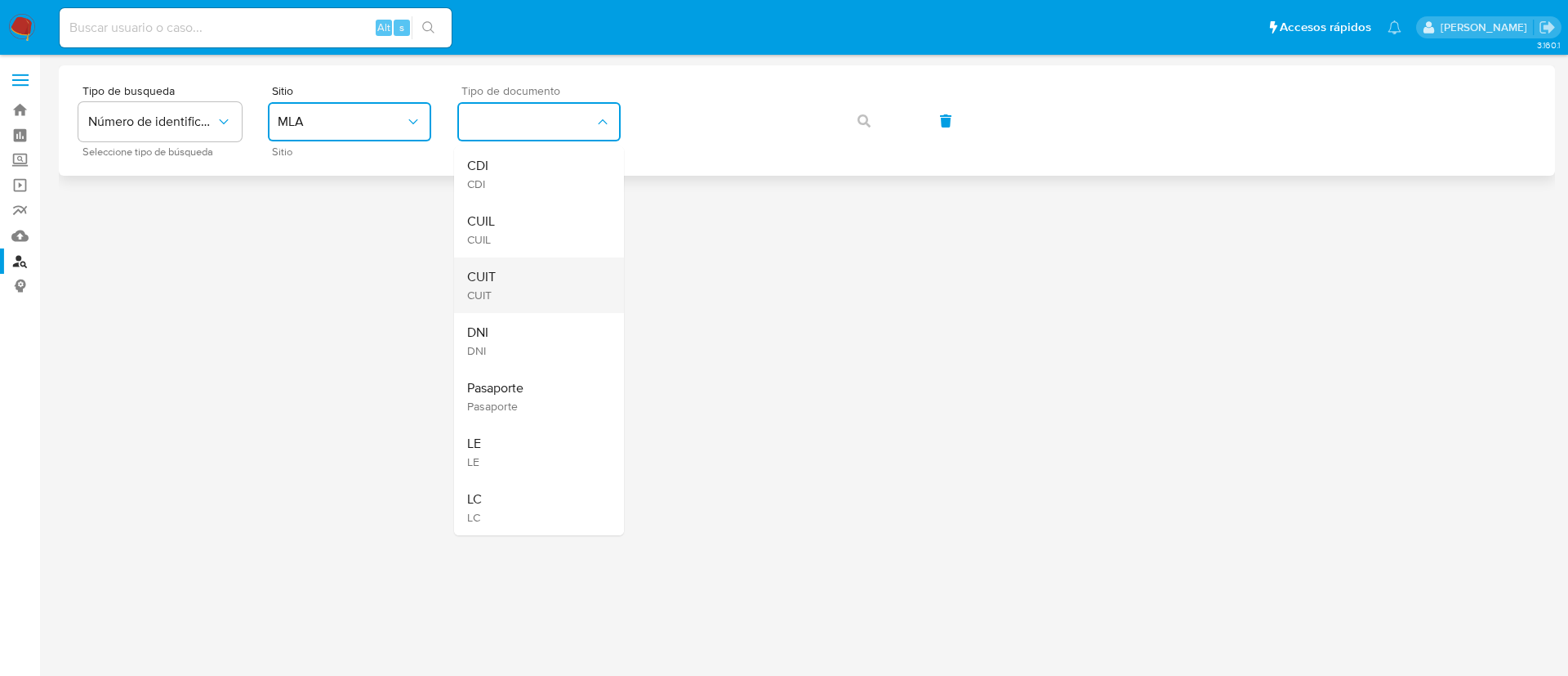
click at [570, 259] on div "CUIT CUIT" at bounding box center [533, 285] width 134 height 56
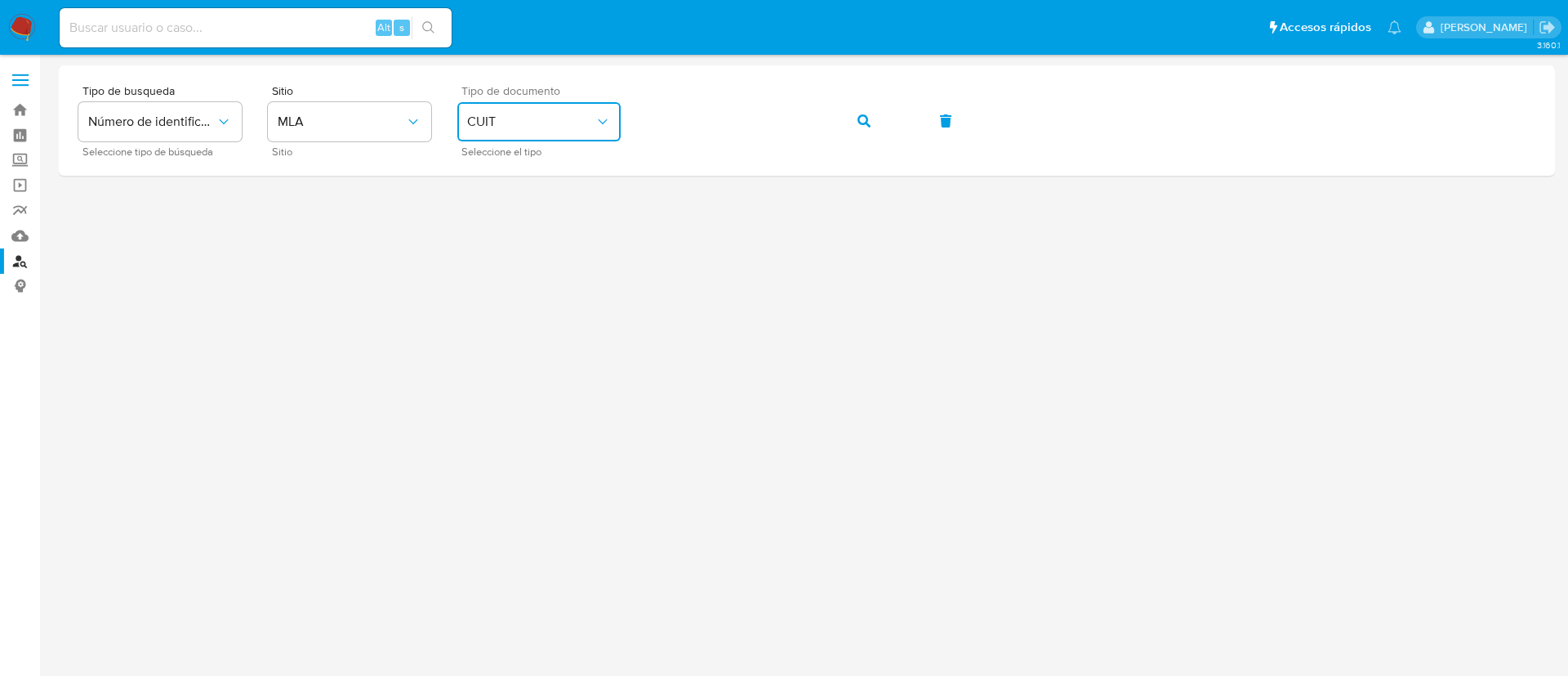
drag, startPoint x: 860, startPoint y: 125, endPoint x: 765, endPoint y: 184, distance: 111.8
click at [859, 125] on icon "button" at bounding box center [863, 120] width 13 height 13
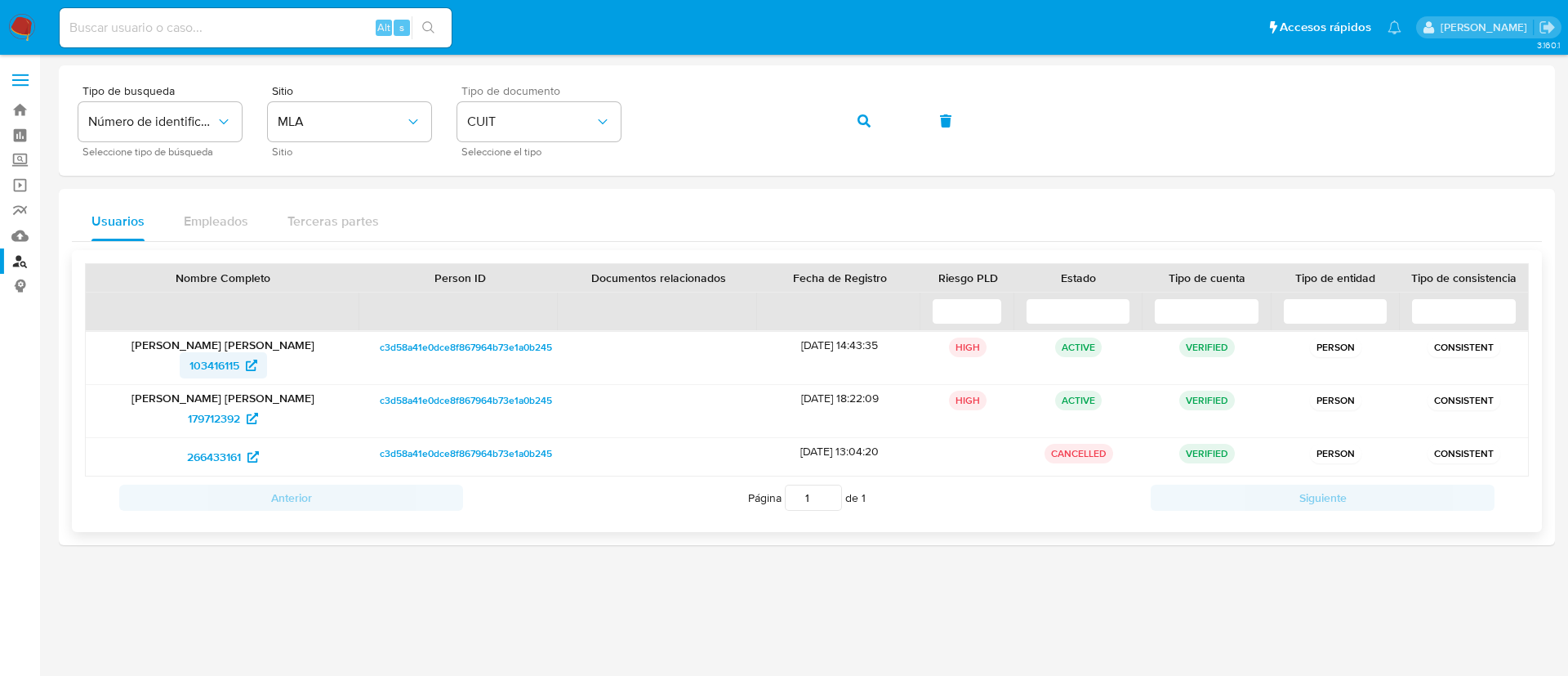
click at [197, 370] on span "103416115" at bounding box center [214, 365] width 50 height 26
click at [227, 424] on span "179712392" at bounding box center [215, 418] width 53 height 26
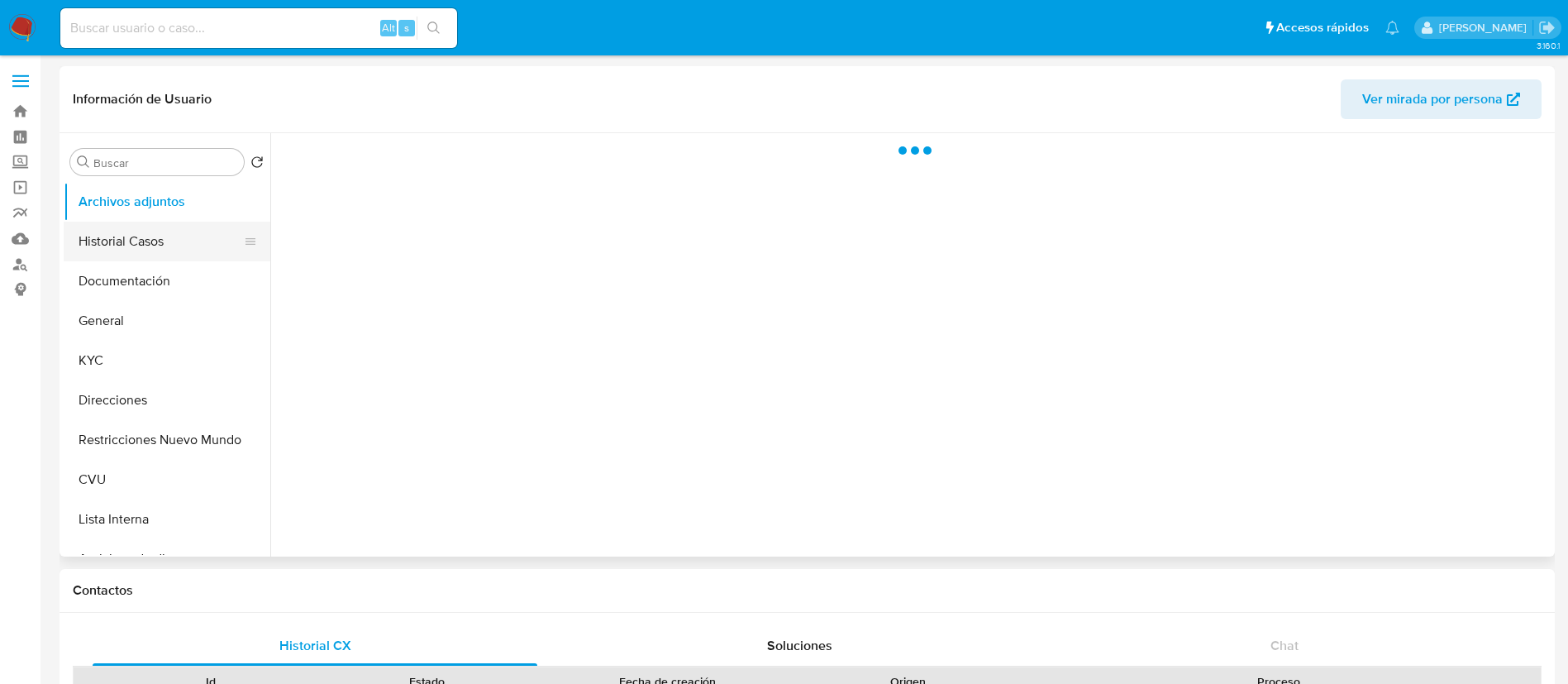
select select "10"
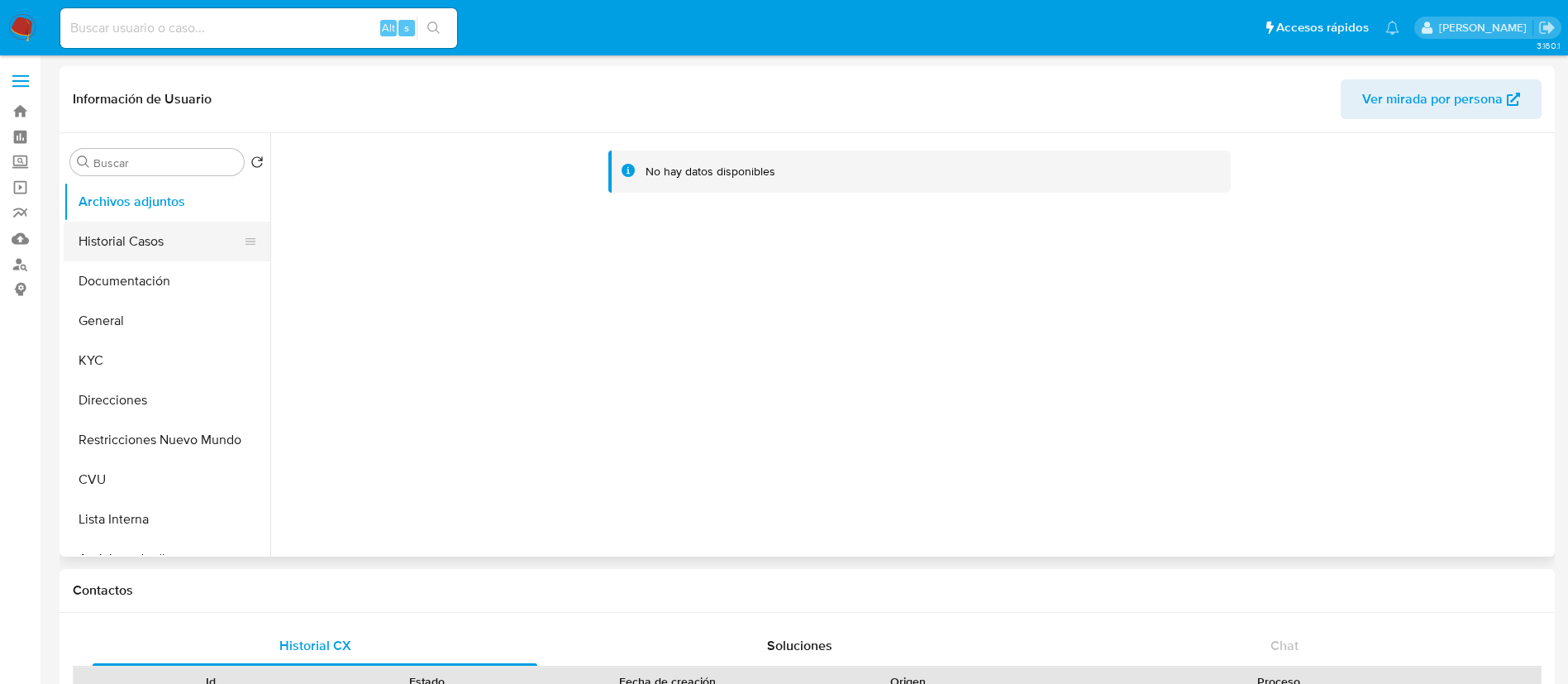
click at [130, 235] on button "Historial Casos" at bounding box center [160, 241] width 193 height 39
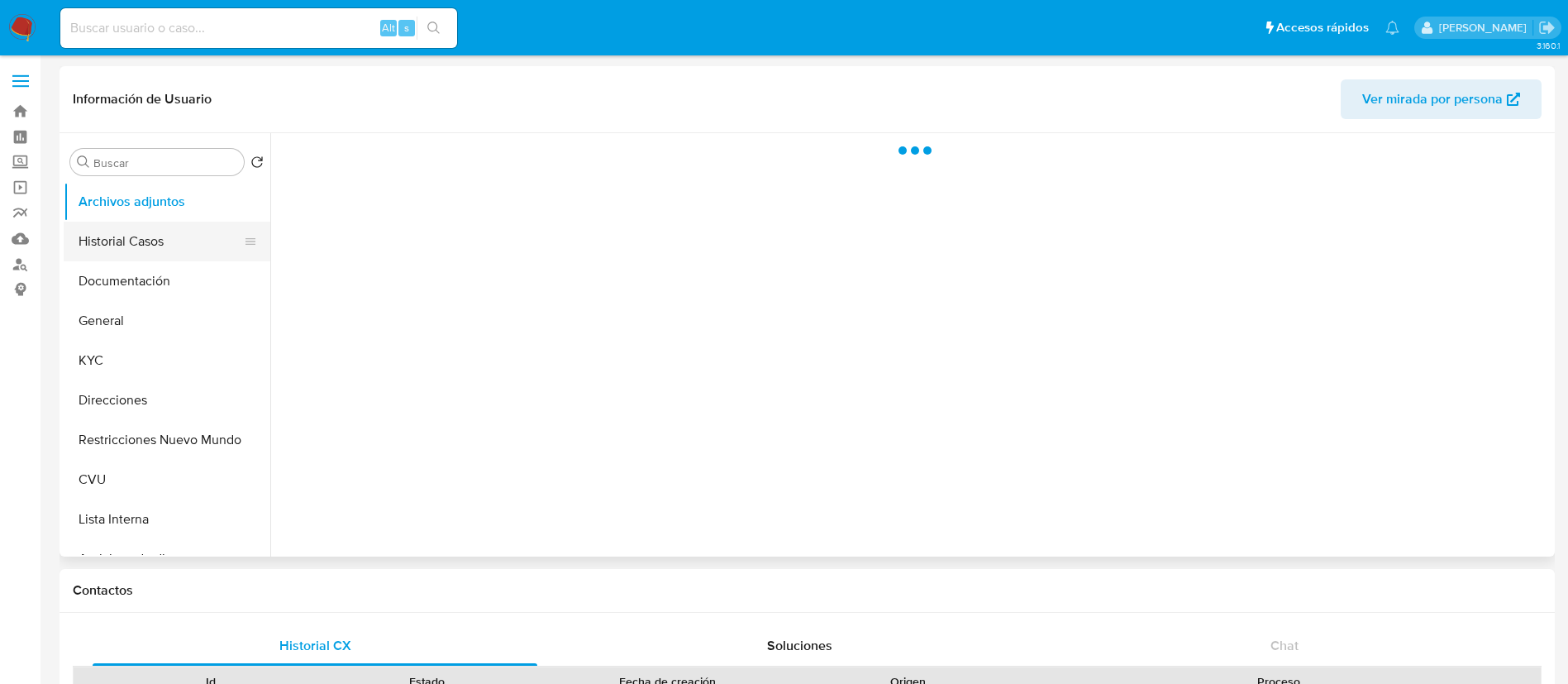
select select "10"
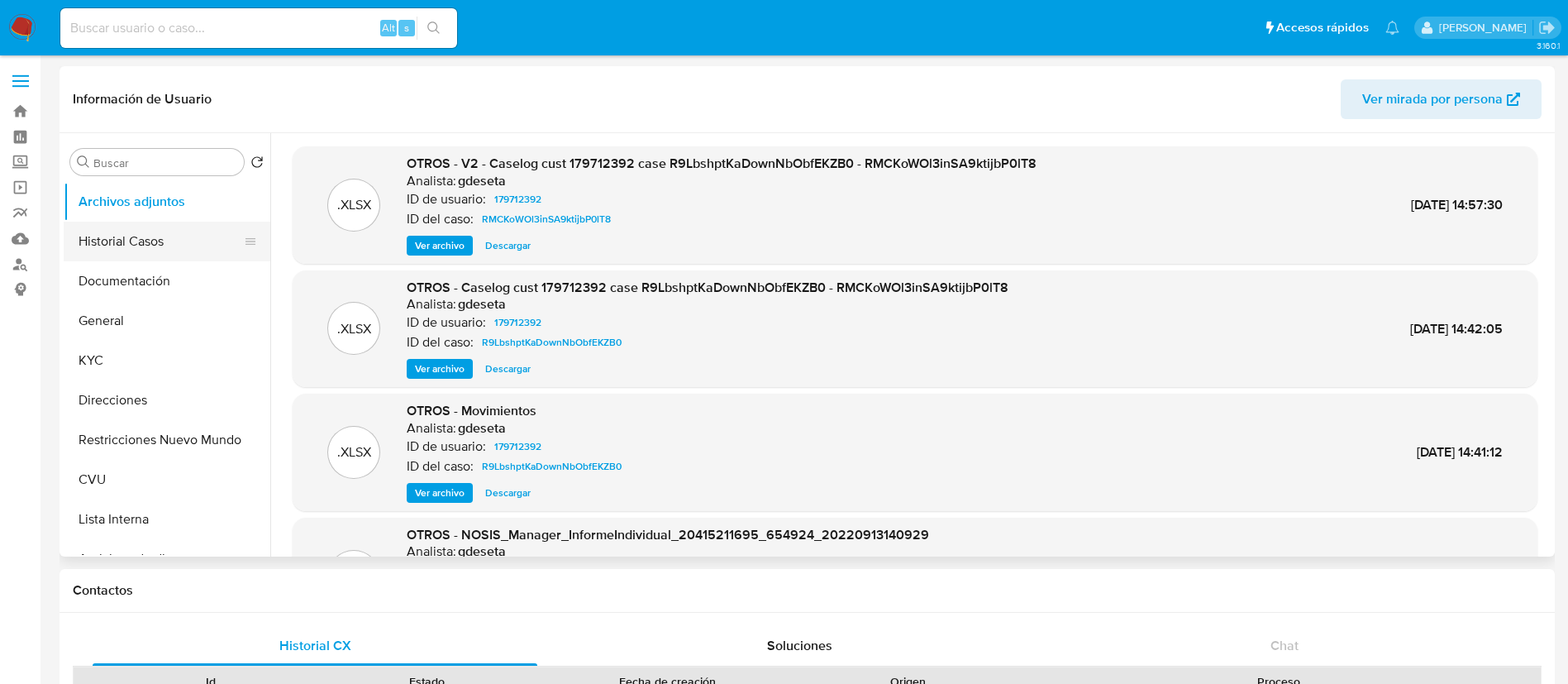
click at [142, 247] on button "Historial Casos" at bounding box center [160, 241] width 193 height 39
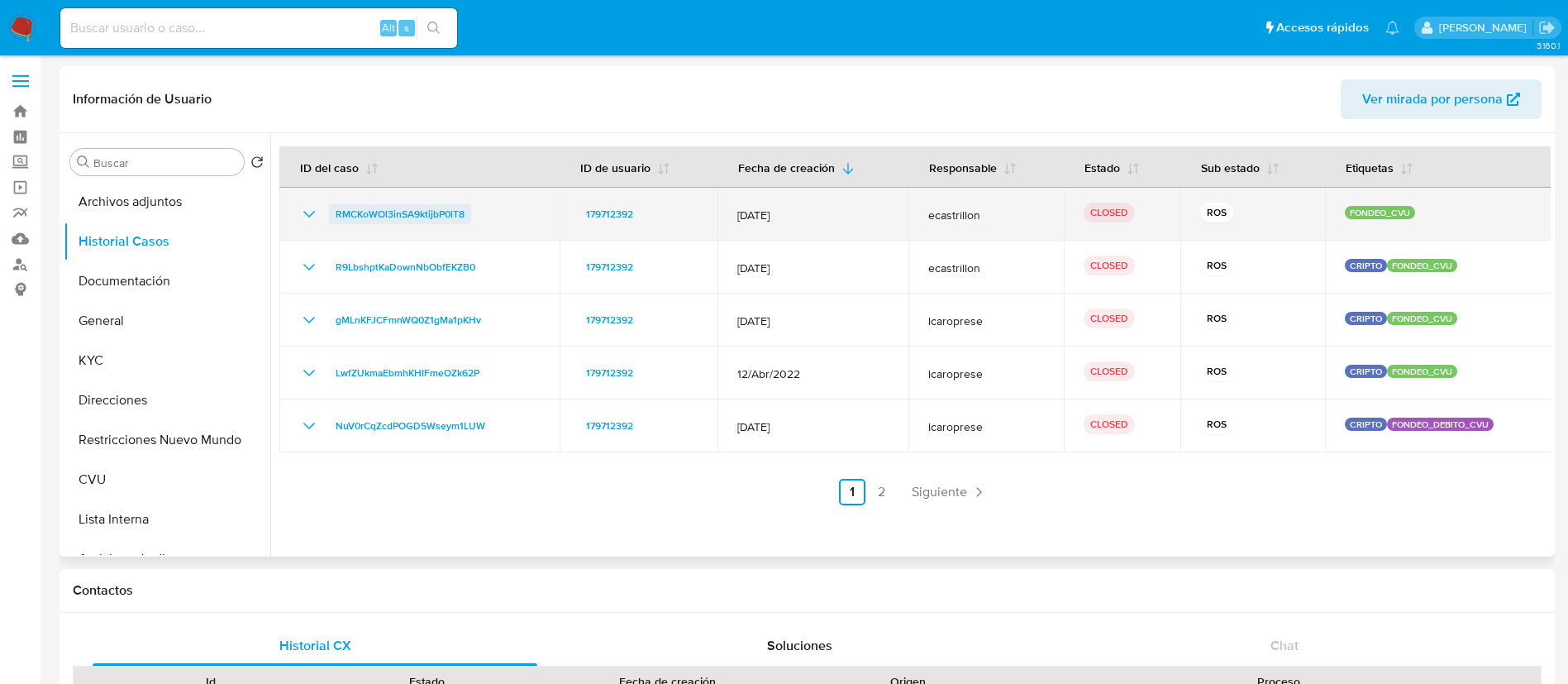
drag, startPoint x: 306, startPoint y: 210, endPoint x: 341, endPoint y: 218, distance: 35.9
click at [305, 209] on icon "Mostrar/Ocultar" at bounding box center [309, 214] width 20 height 20
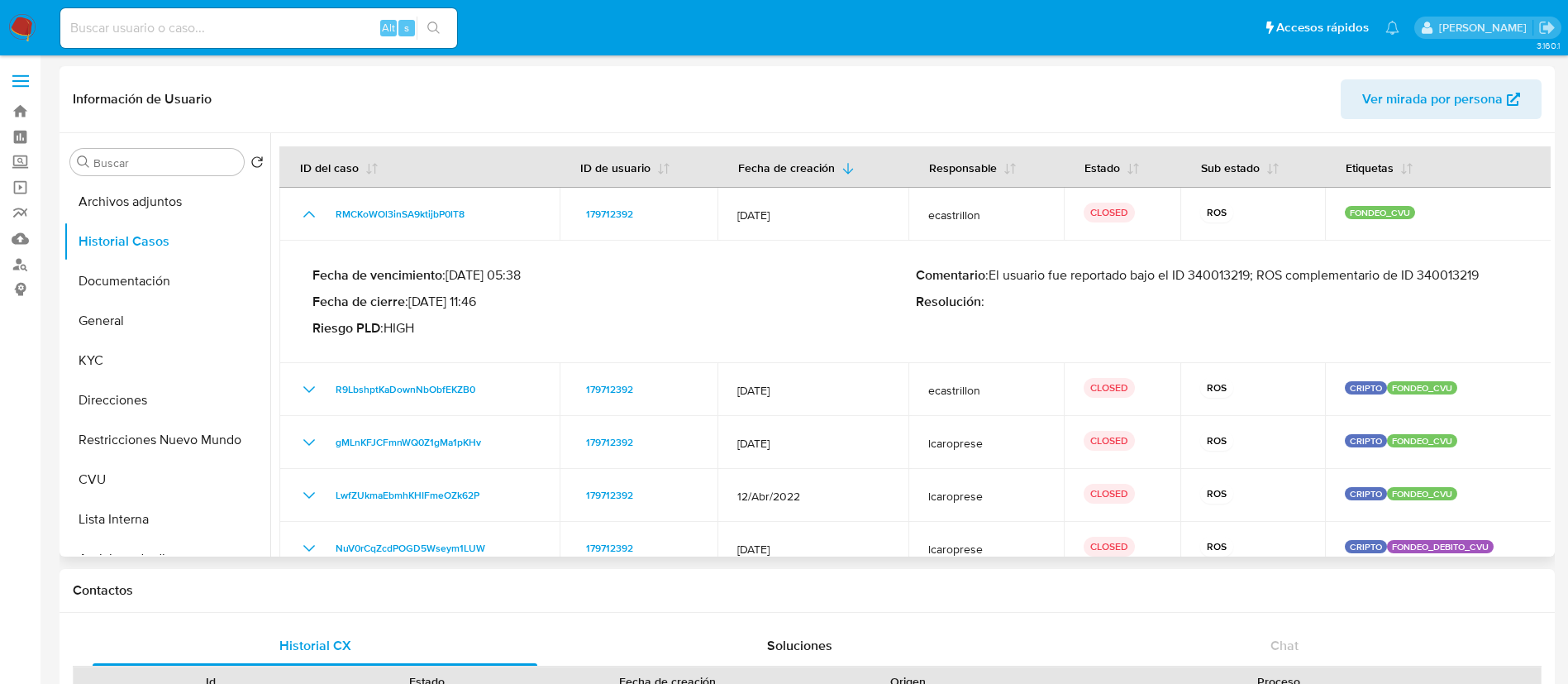
click at [1216, 273] on p "Comentario : El usuario fue reportado bajo el ID 340013219; ROS complementario …" at bounding box center [1217, 274] width 603 height 17
click at [1461, 273] on p "Comentario : El usuario fue reportado bajo el ID 340013219; ROS complementario …" at bounding box center [1217, 274] width 603 height 17
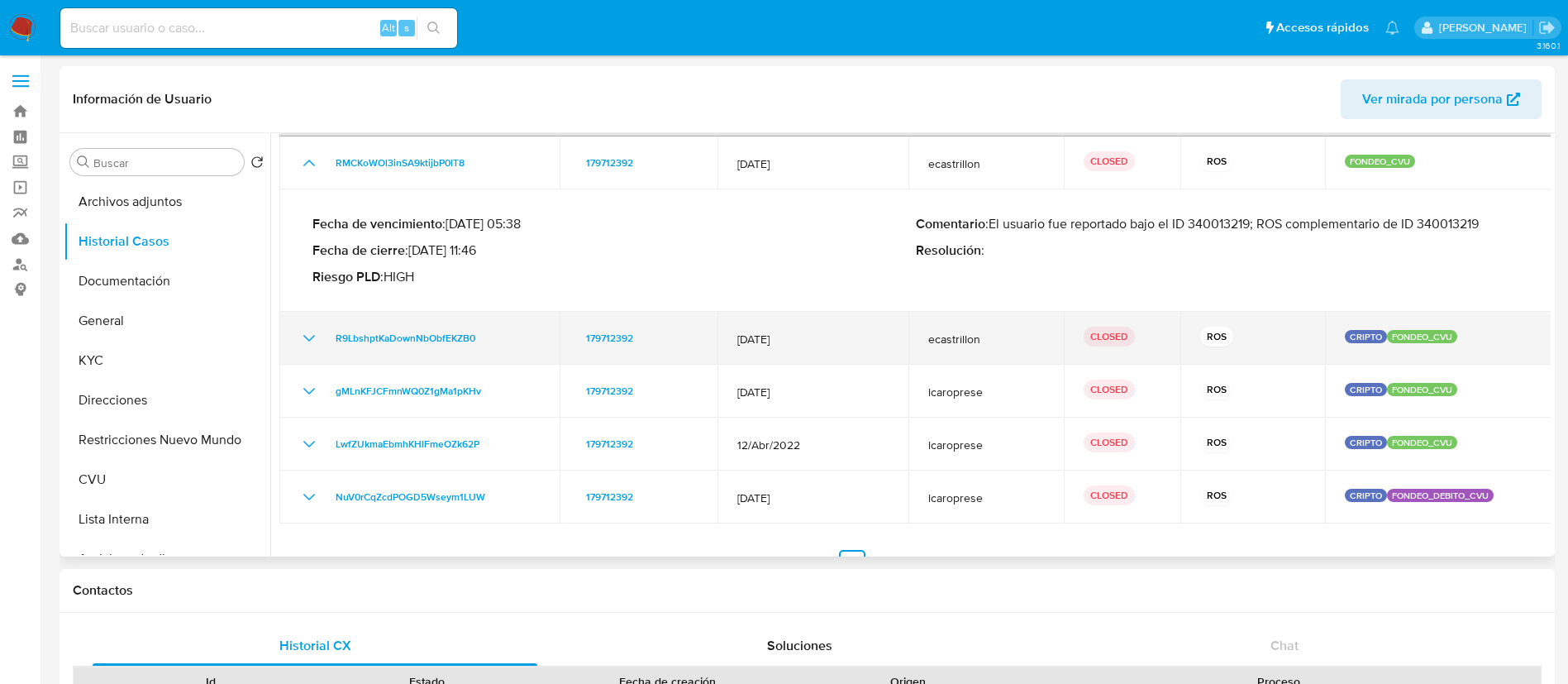
scroll to position [79, 0]
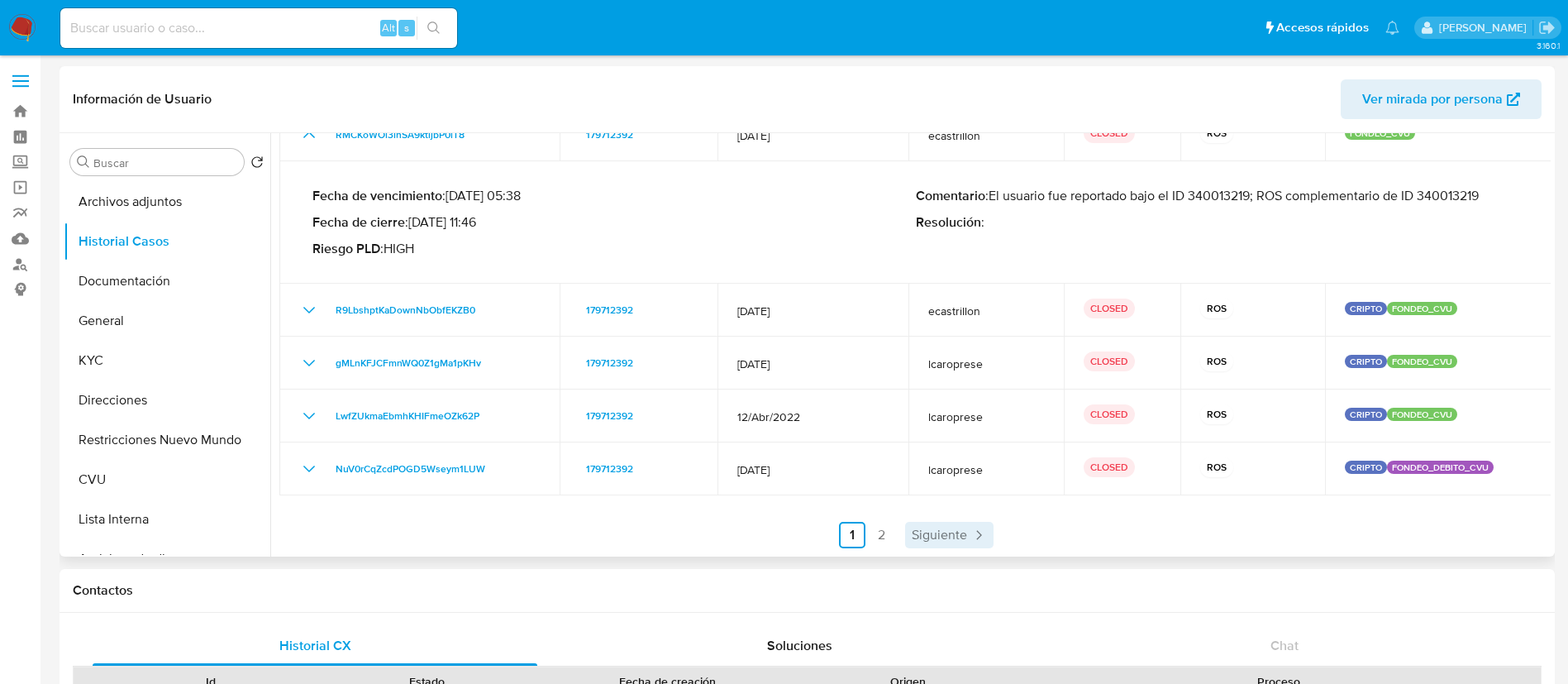
click at [918, 540] on span "Siguiente" at bounding box center [939, 534] width 55 height 13
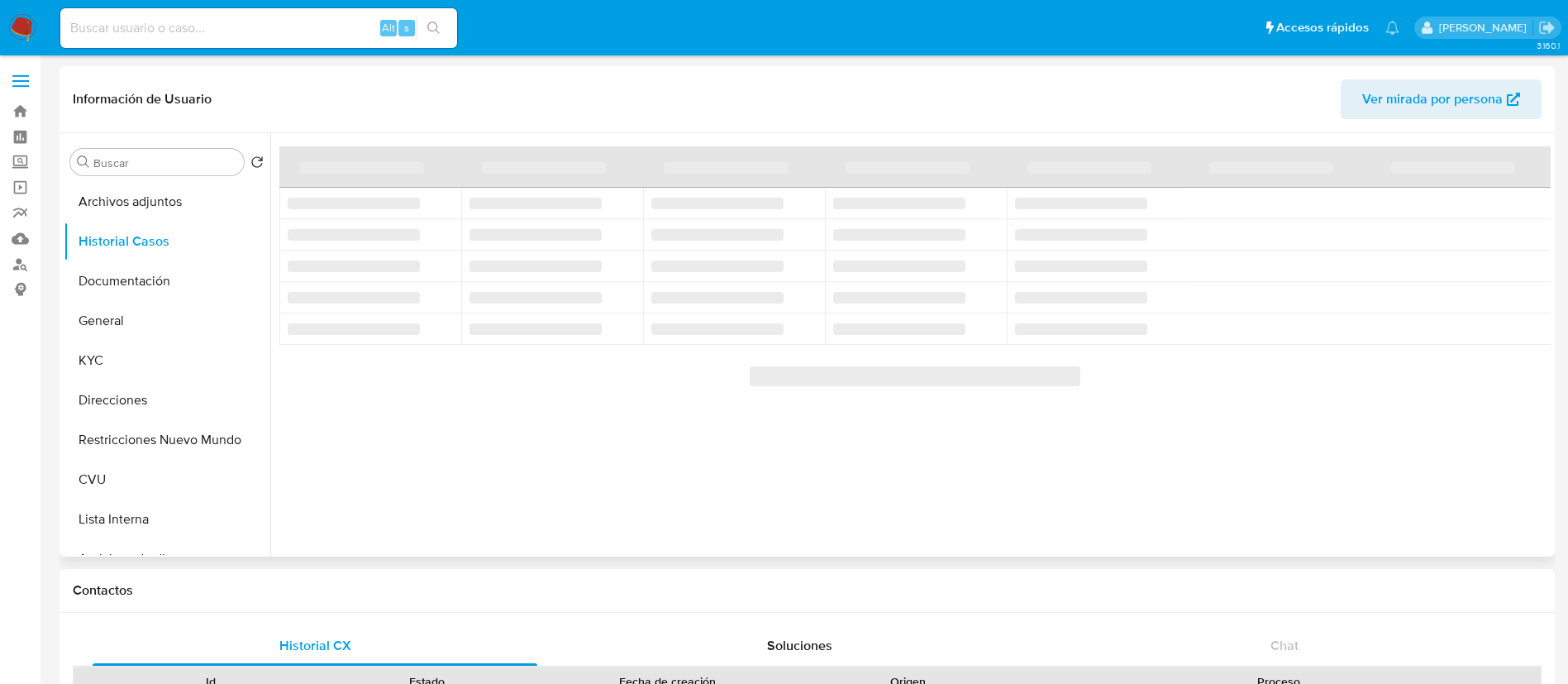
scroll to position [0, 0]
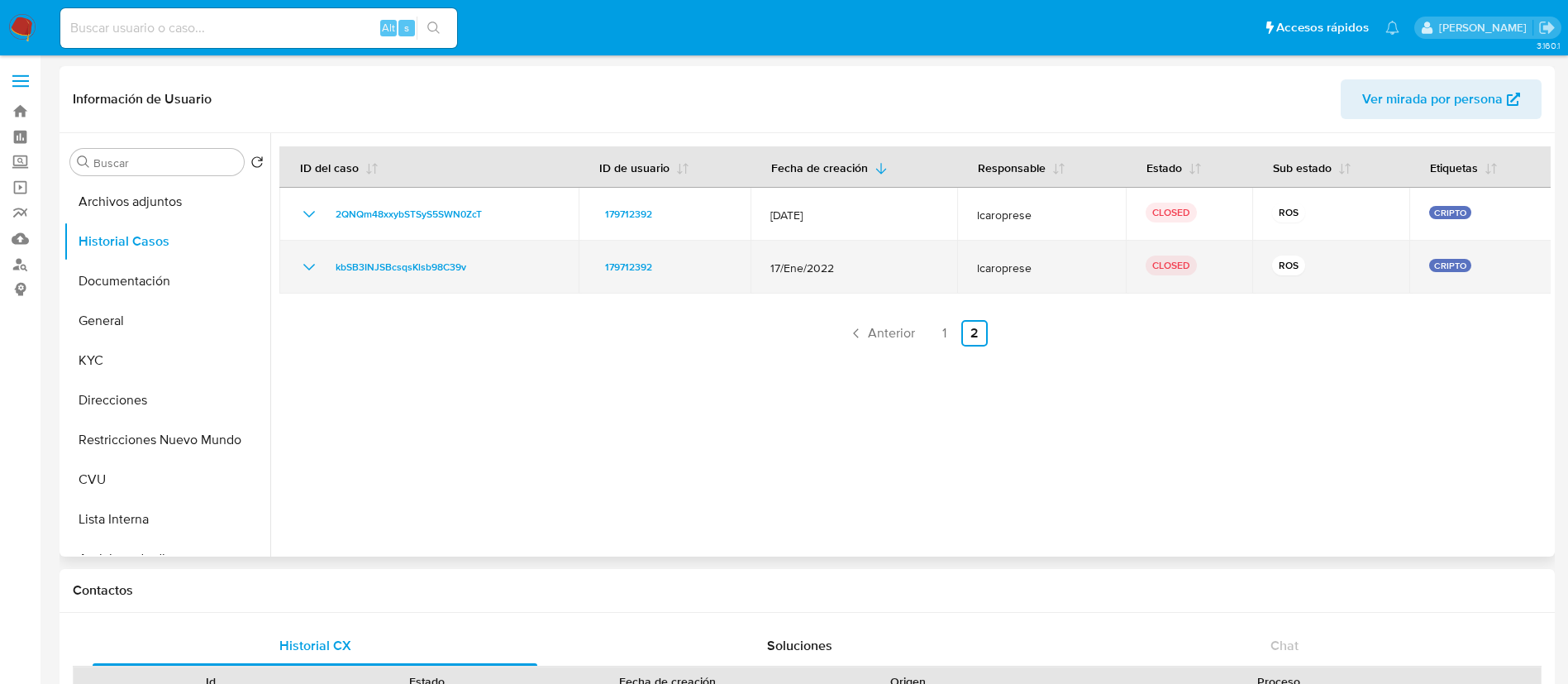
click at [308, 264] on icon "Mostrar/Ocultar" at bounding box center [309, 266] width 20 height 20
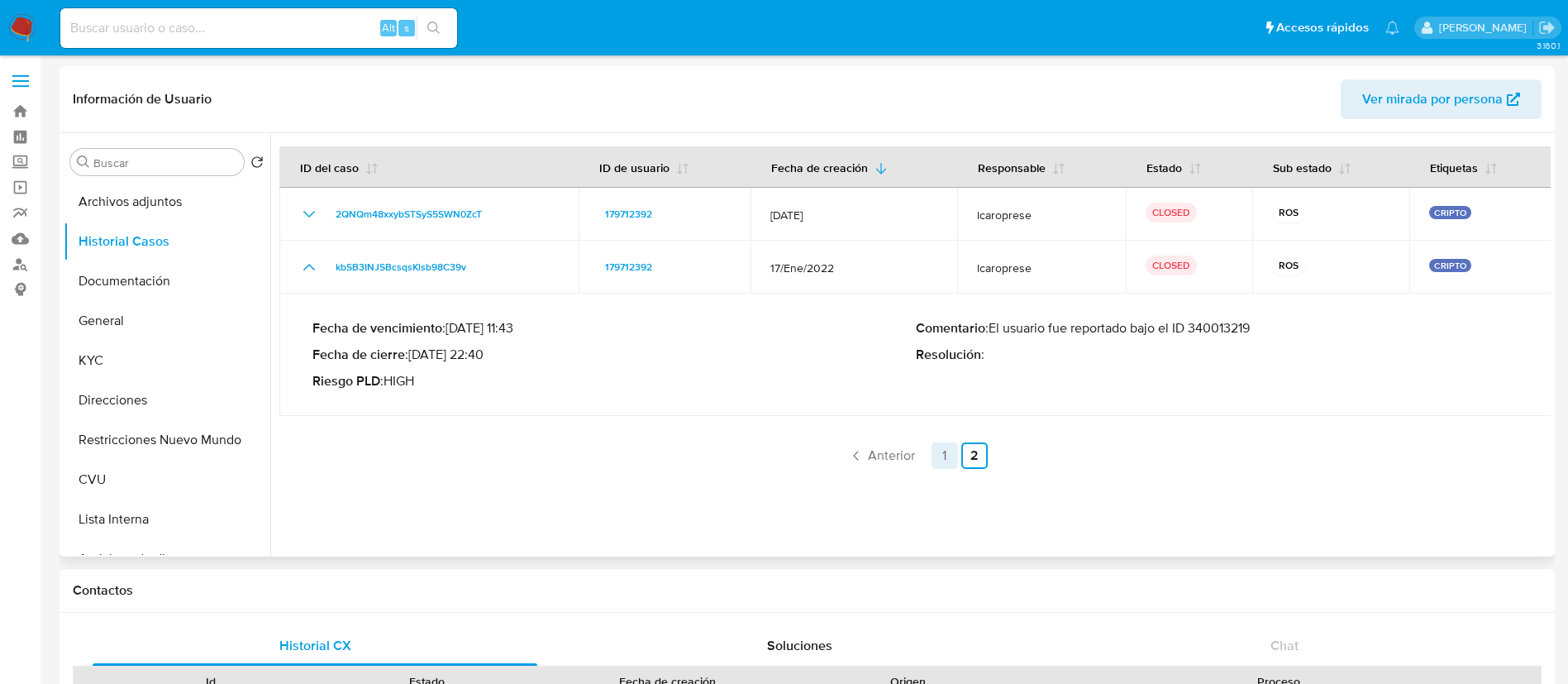
click at [937, 450] on link "1" at bounding box center [944, 455] width 27 height 27
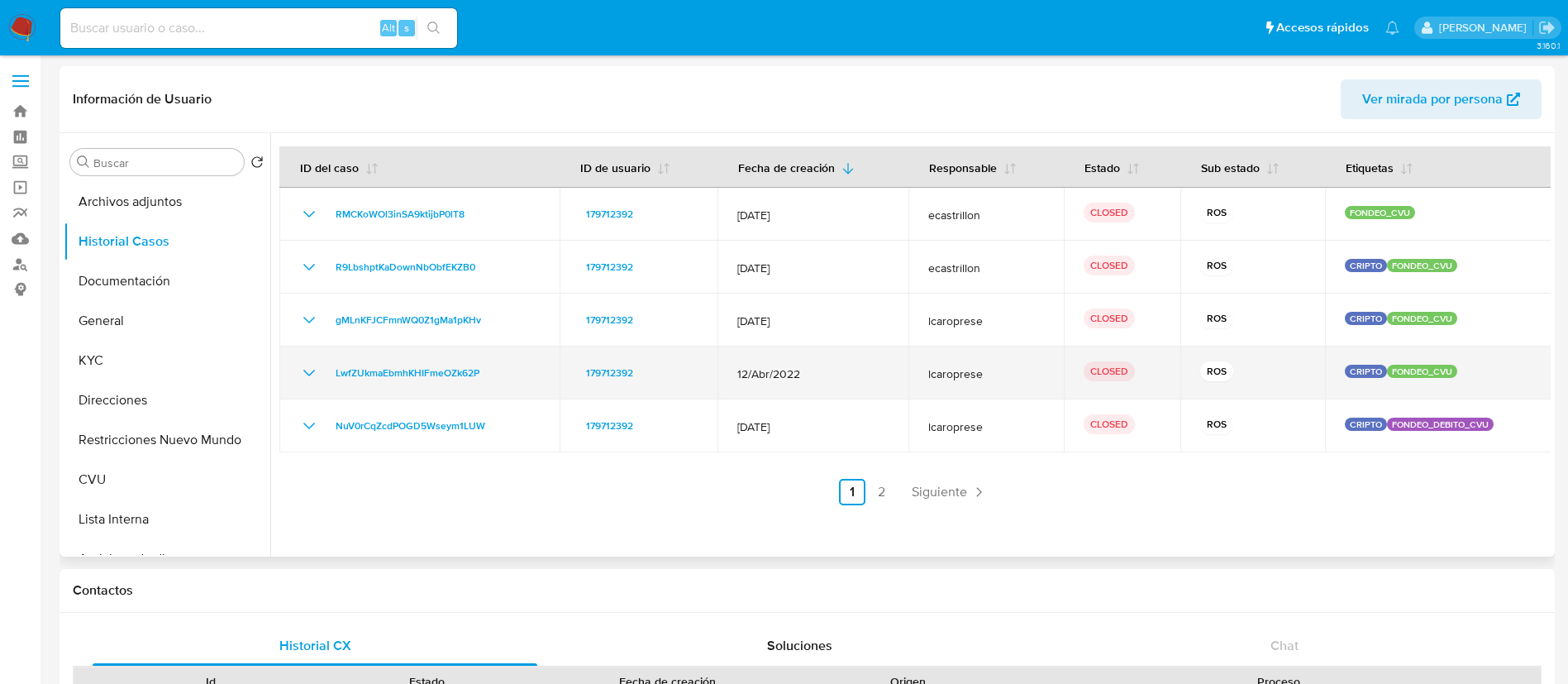
click at [315, 368] on icon "Mostrar/Ocultar" at bounding box center [309, 373] width 20 height 20
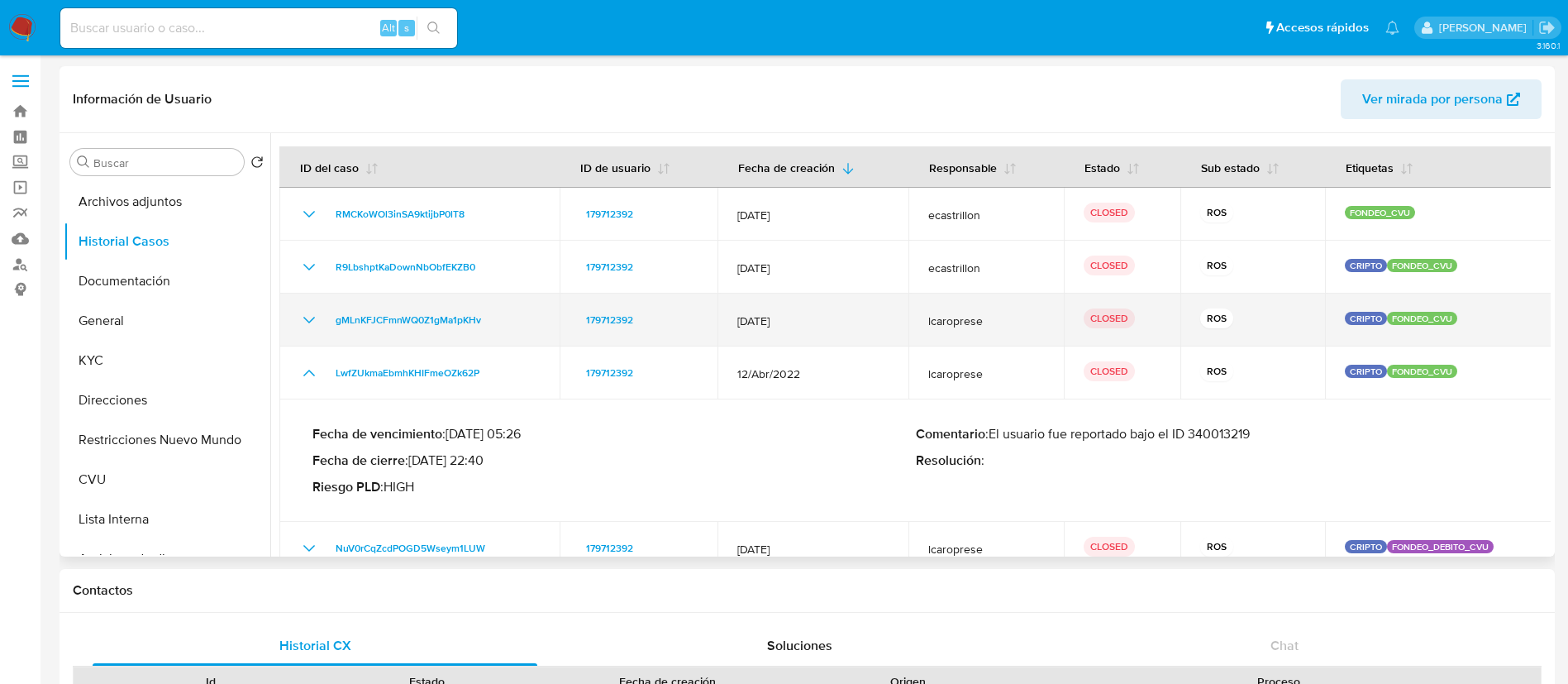
click at [308, 328] on icon "Mostrar/Ocultar" at bounding box center [309, 320] width 20 height 20
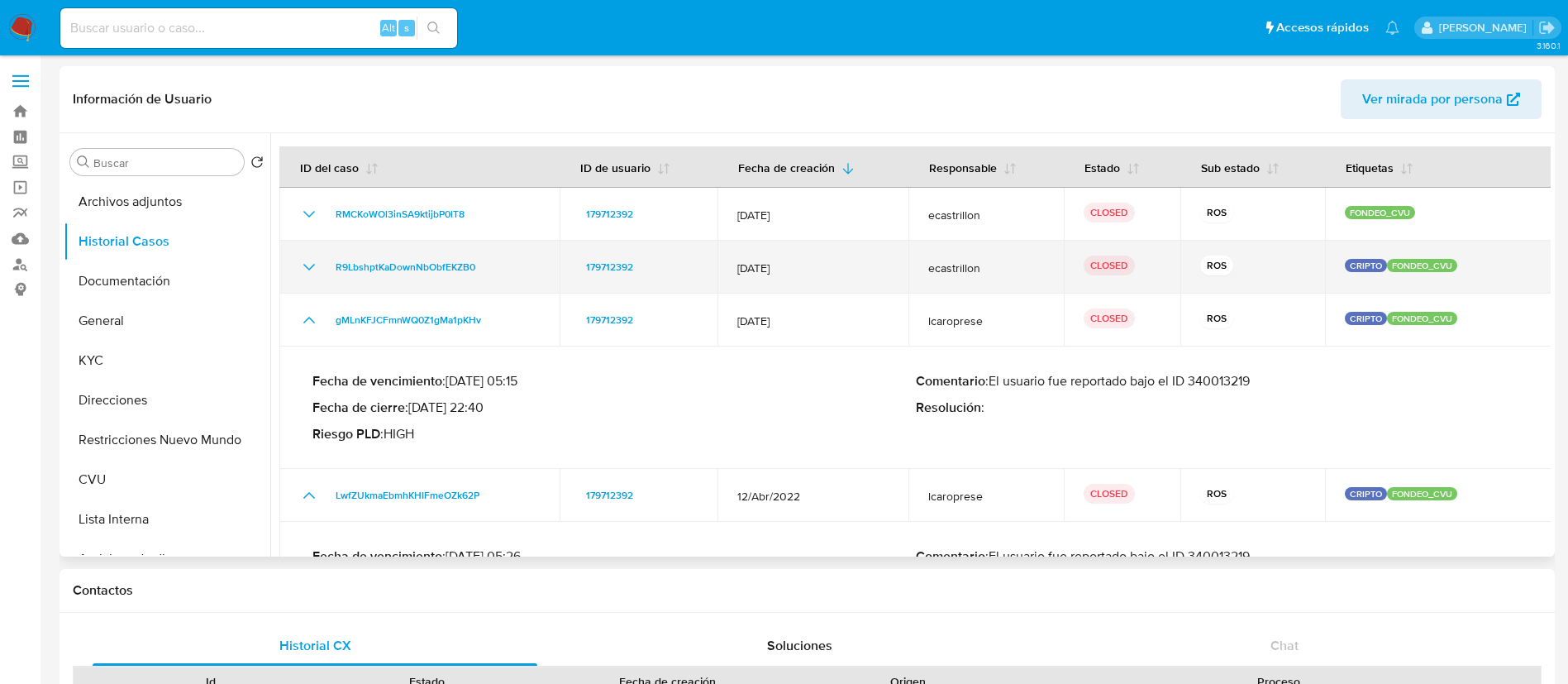
click at [301, 287] on td "R9LbshptKaDownNbObfEKZB0" at bounding box center [419, 267] width 280 height 53
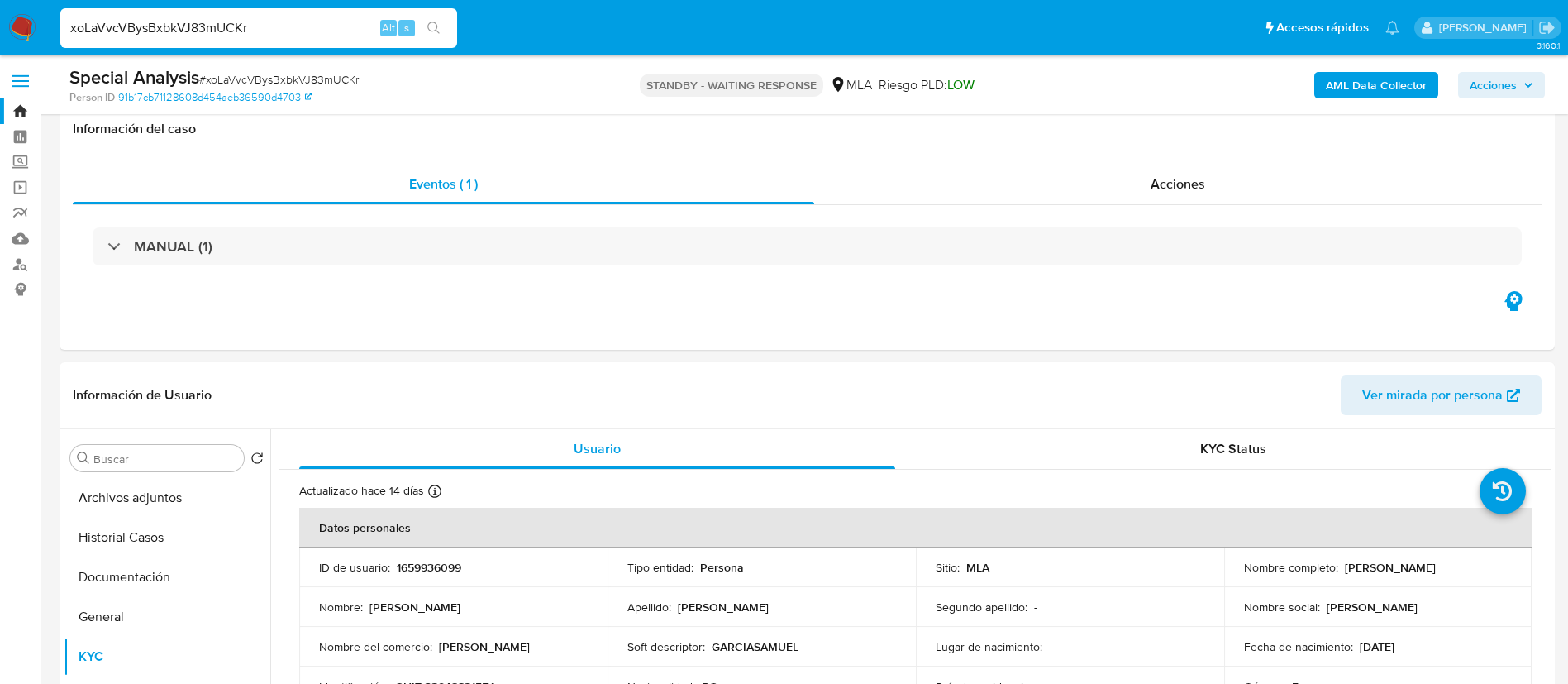
select select "10"
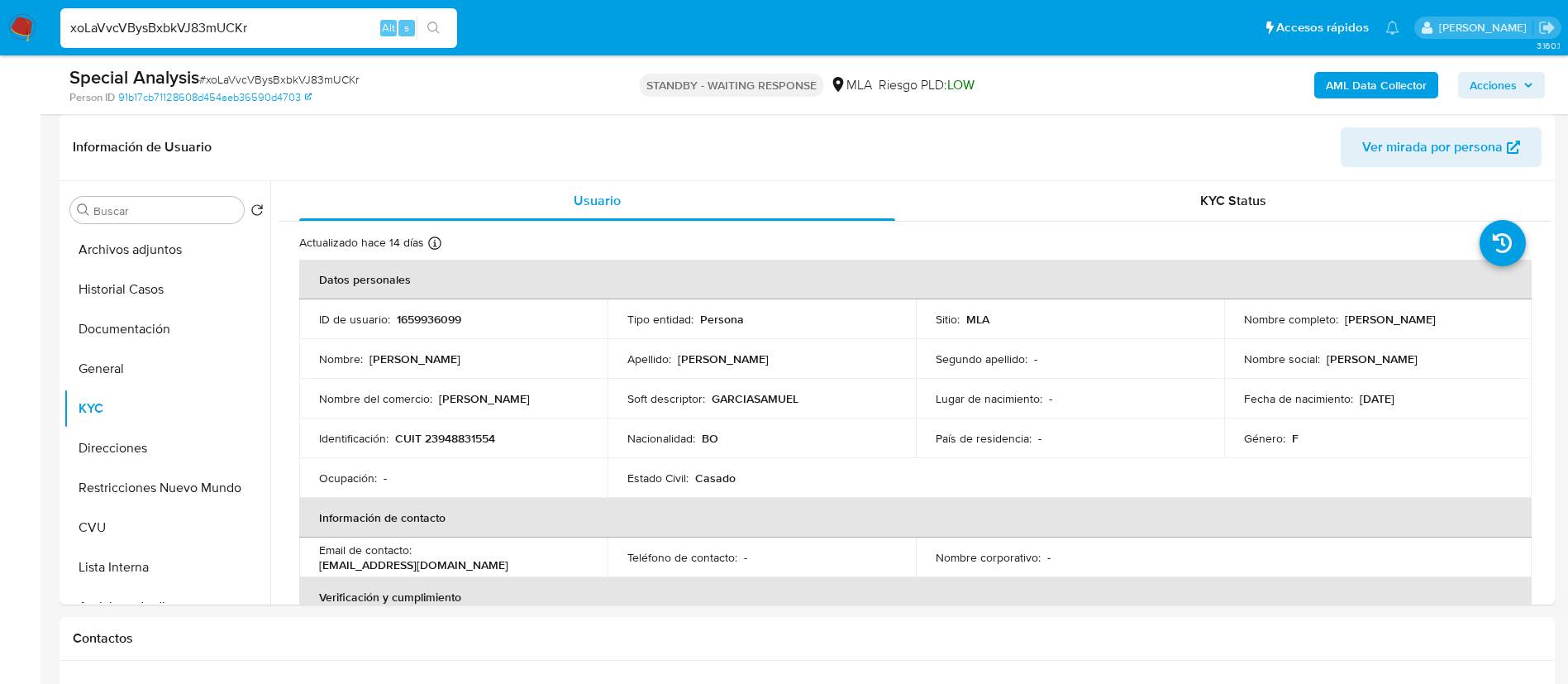
scroll to position [857, 0]
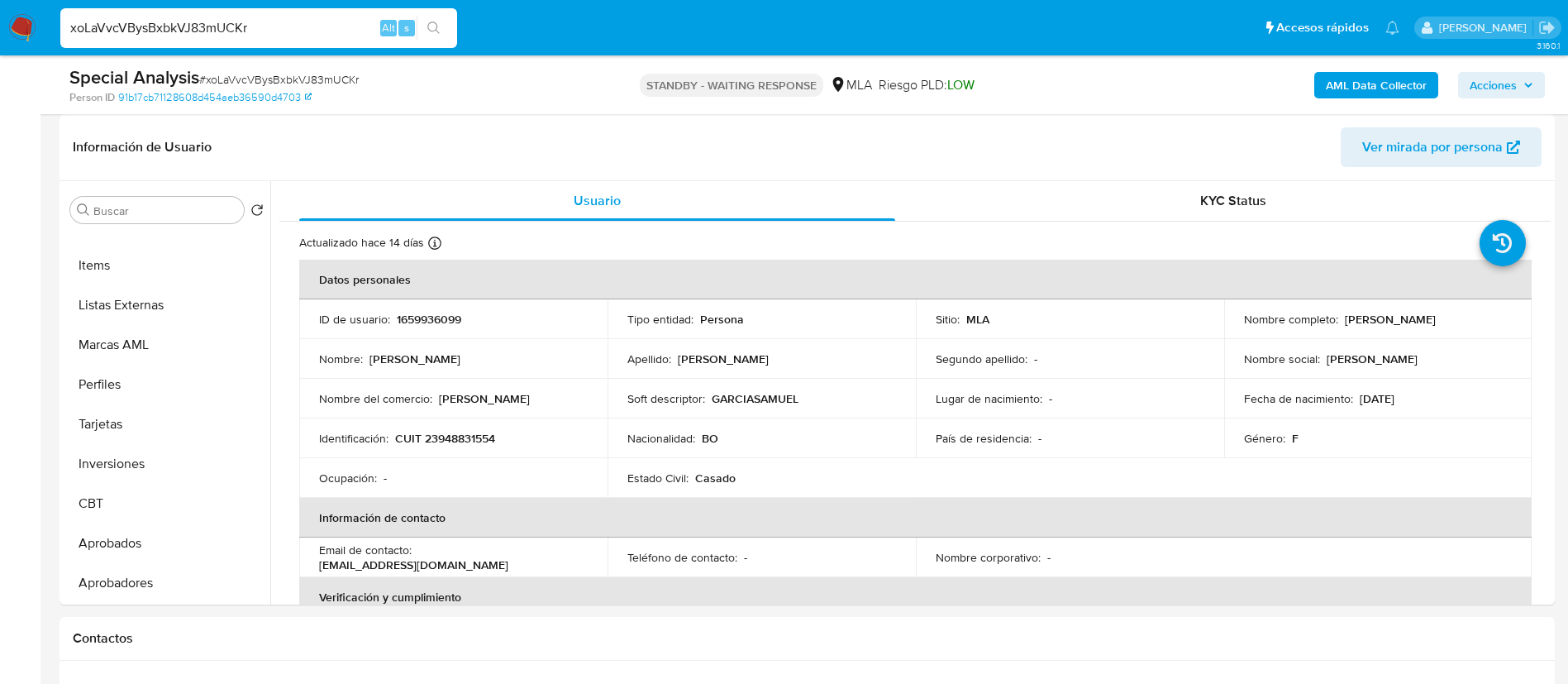
click at [161, 539] on button "Aprobados" at bounding box center [166, 543] width 206 height 39
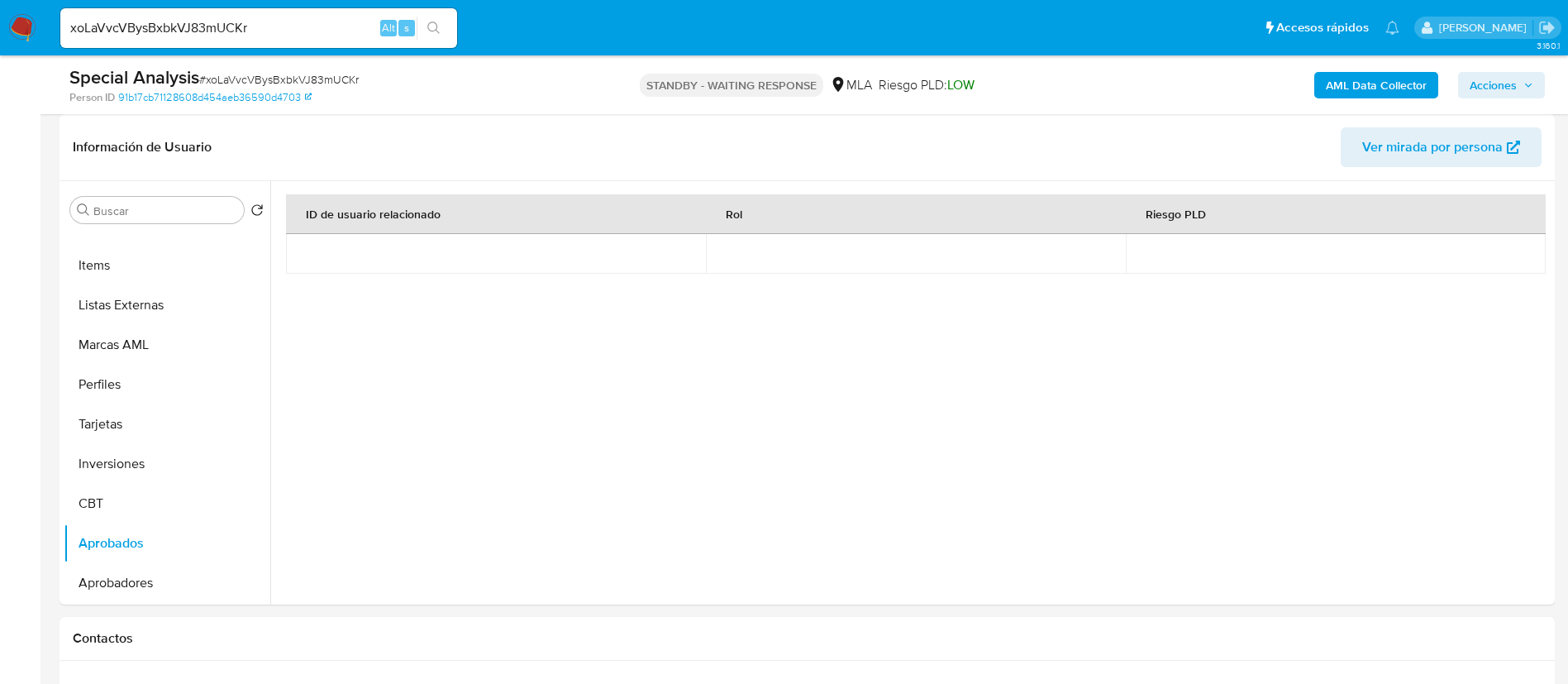
click at [343, 34] on input "xoLaVvcVBysBxbkVJ83mUCKr" at bounding box center [259, 29] width 397 height 22
click at [343, 33] on input "xoLaVvcVBysBxbkVJ83mUCKr" at bounding box center [259, 29] width 397 height 22
paste input "dStzGpaNmBxRsCqG1IfQjD0U"
type input "dStzGpaNmBxRsCqG1IfQjD0U"
click at [439, 38] on button "search-icon" at bounding box center [433, 28] width 34 height 23
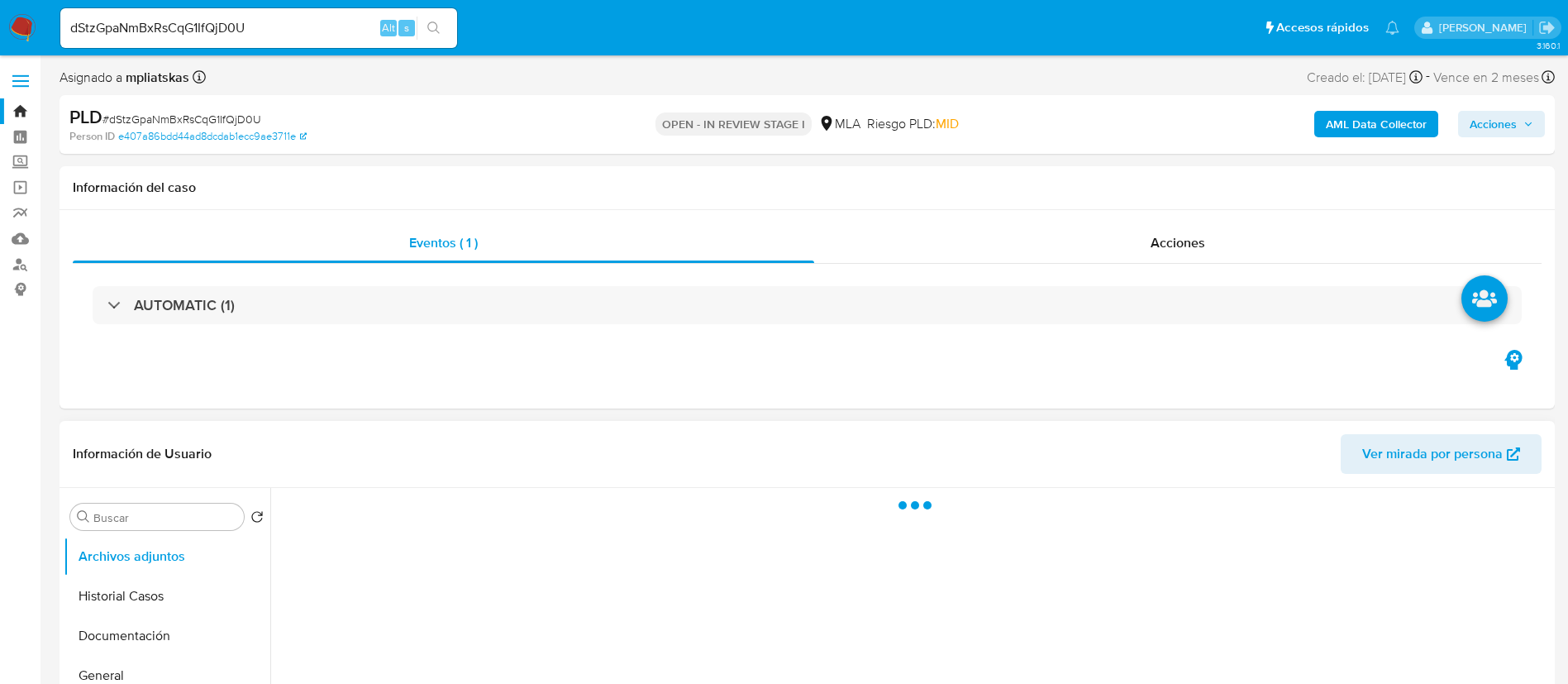
select select "10"
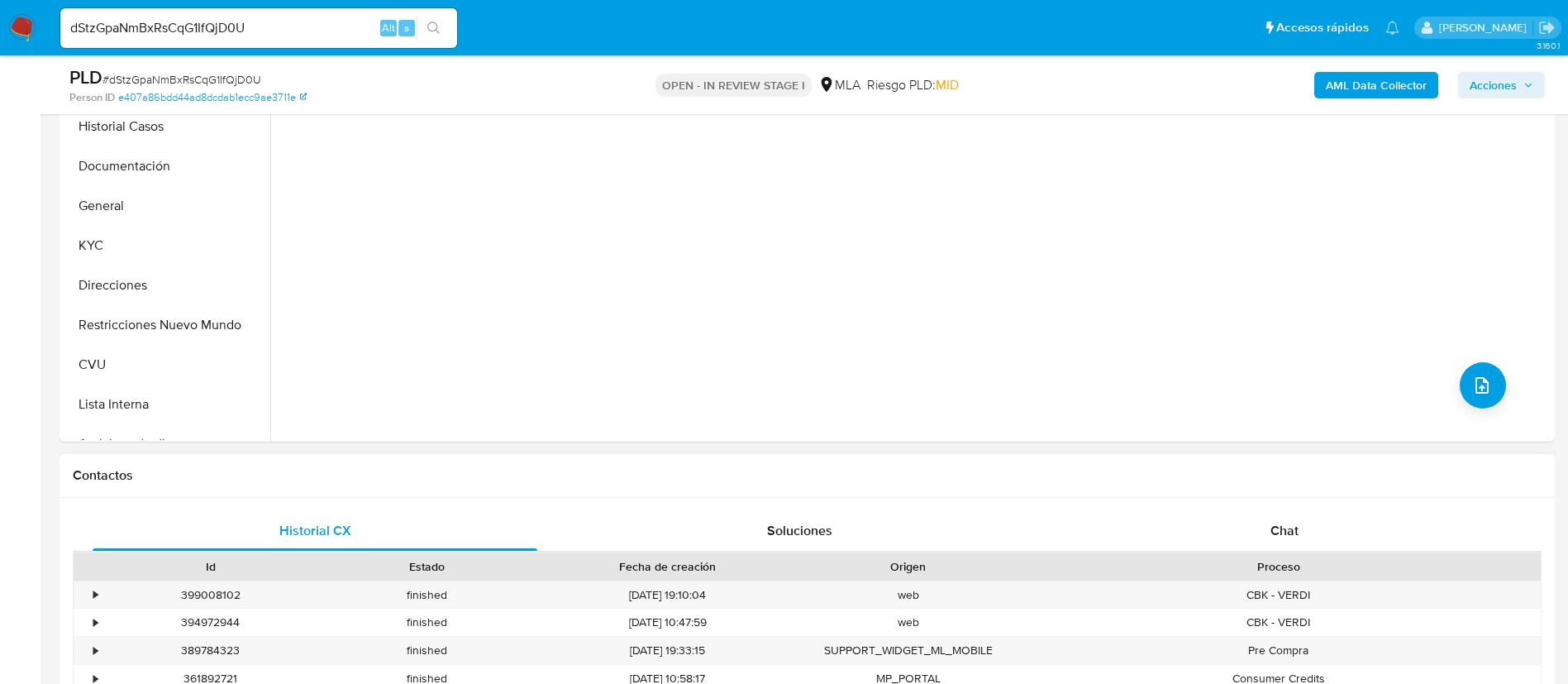
scroll to position [495, 0]
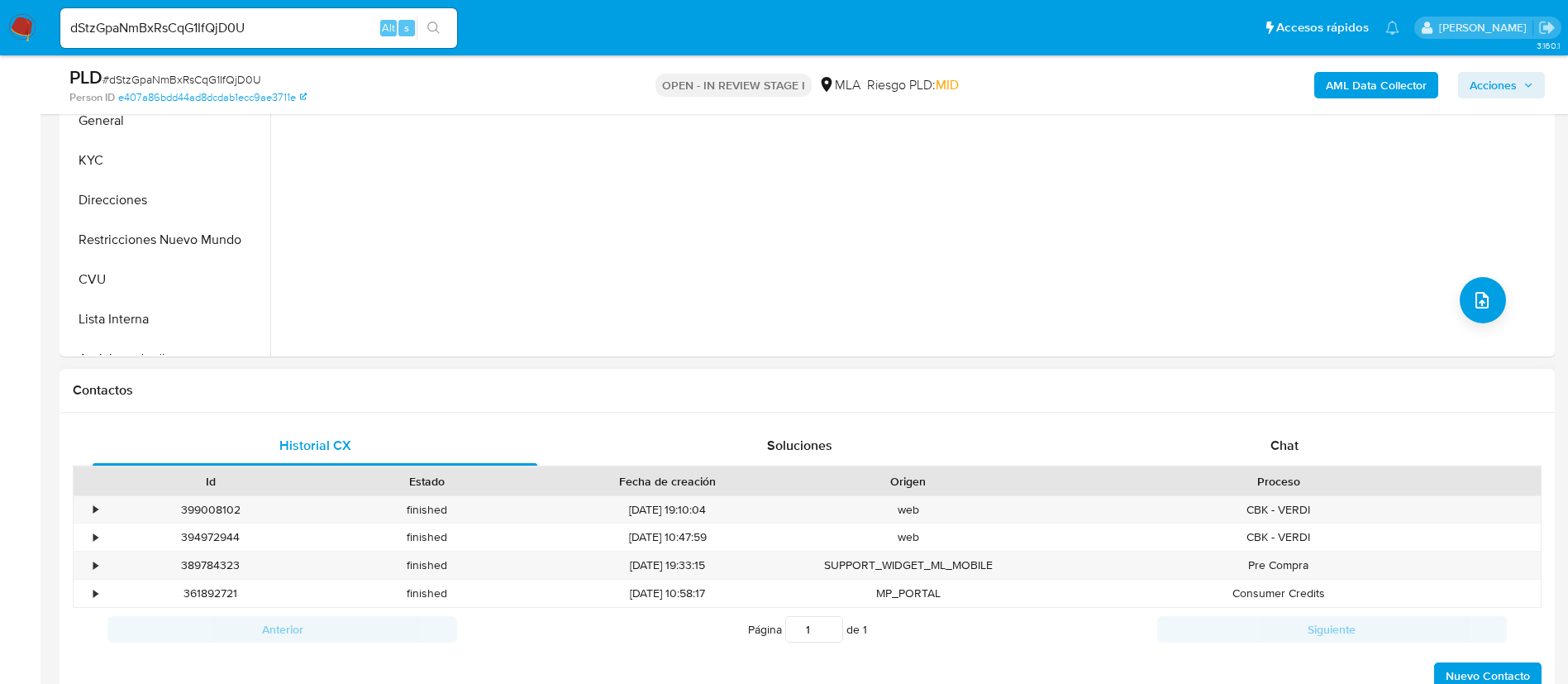
click at [1205, 417] on div "Historial CX Soluciones Chat Id Estado Fecha de creación Origen Proceso • 39900…" at bounding box center [806, 559] width 1495 height 292
click at [1215, 441] on div "Chat" at bounding box center [1284, 445] width 445 height 39
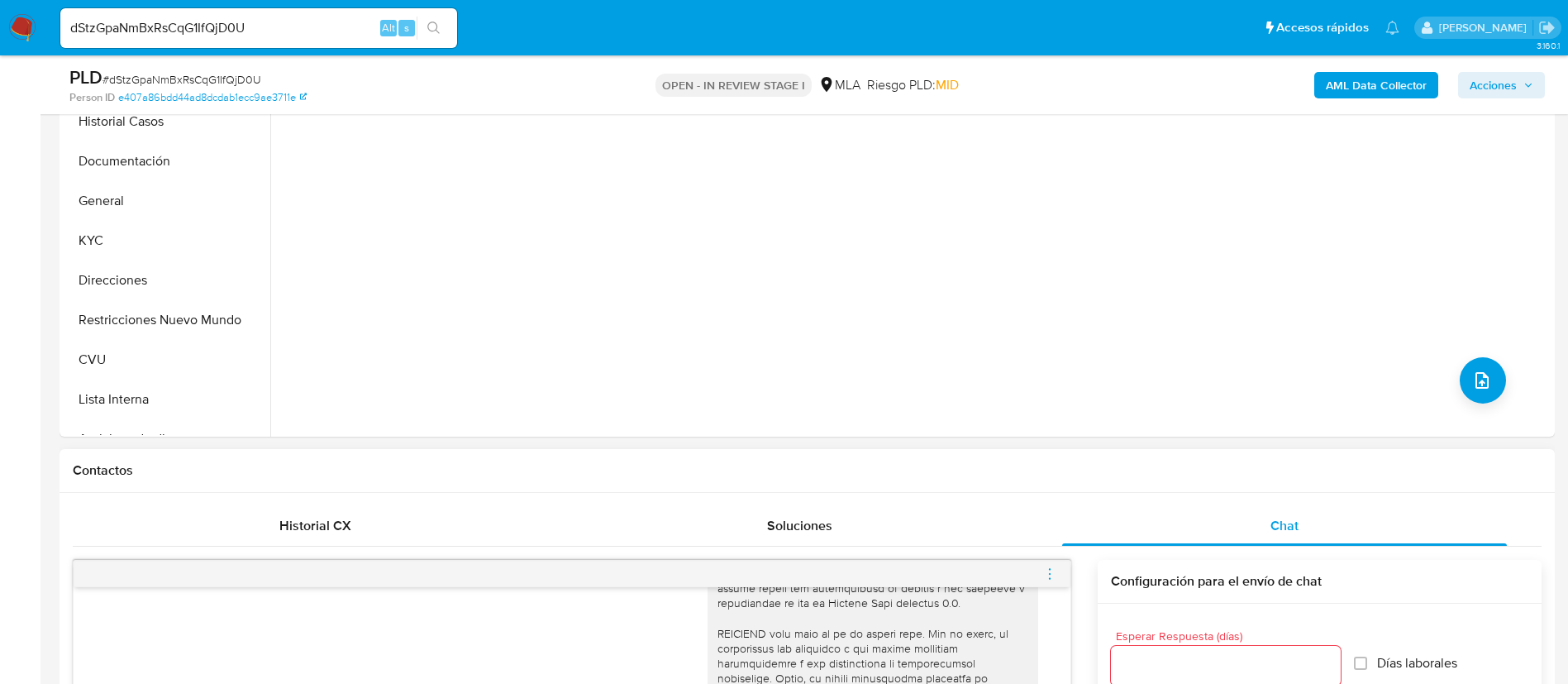
scroll to position [248, 0]
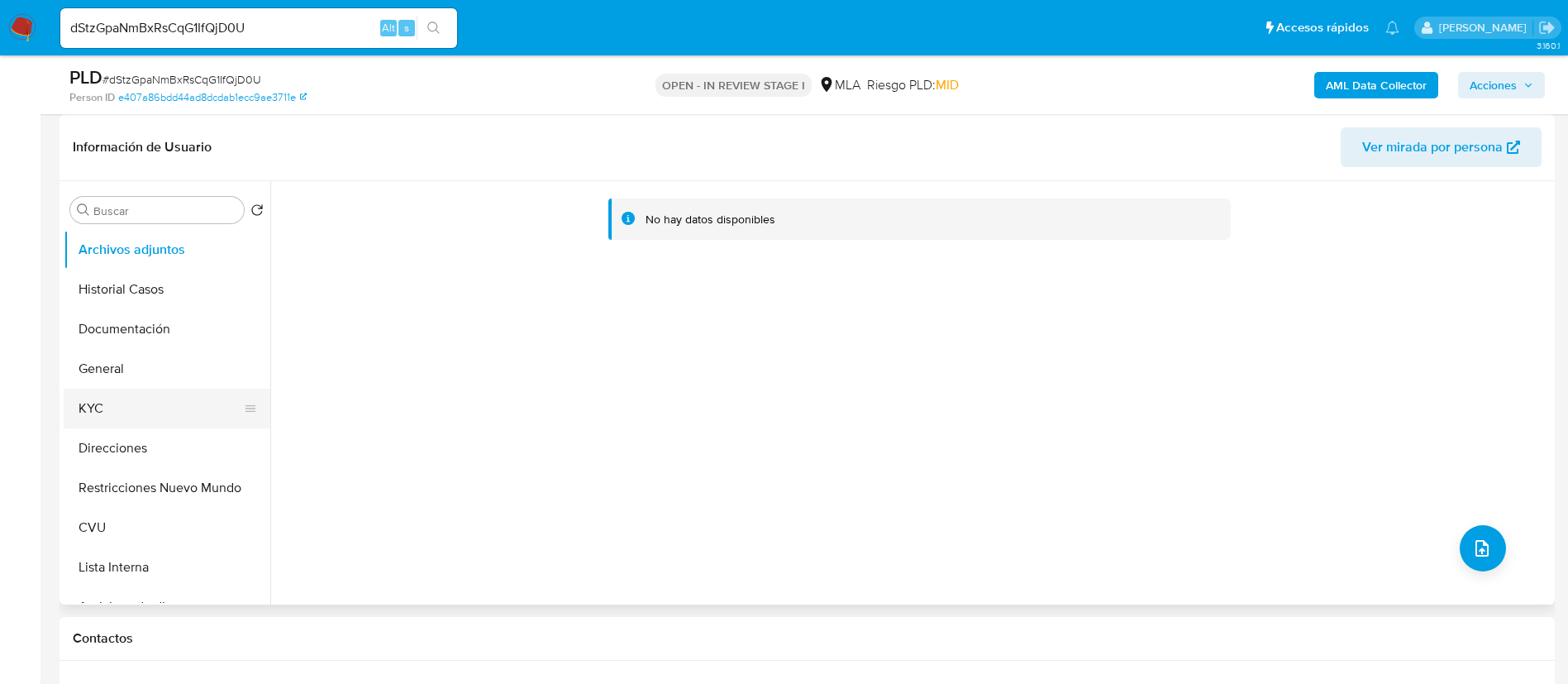
click at [120, 414] on button "KYC" at bounding box center [160, 409] width 193 height 39
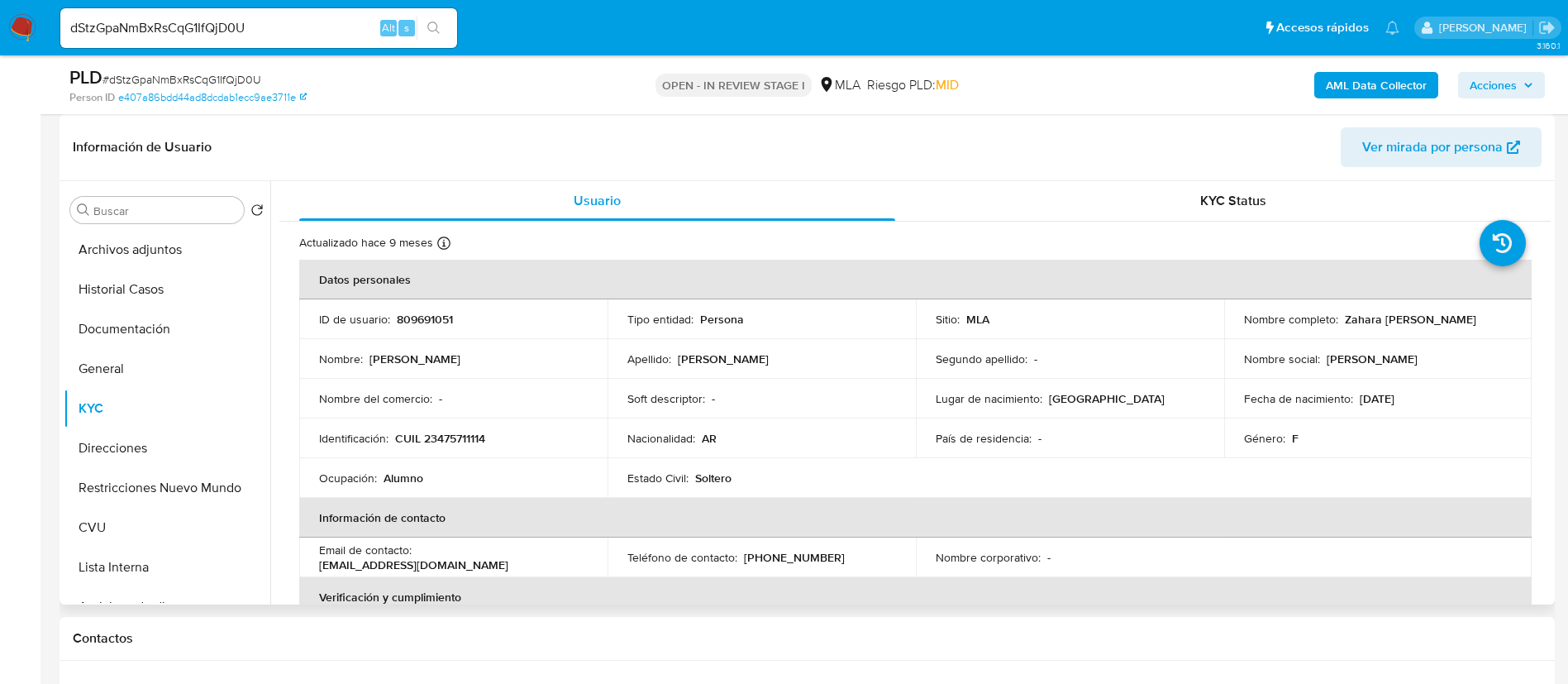
click at [446, 328] on td "ID de usuario : 809691051" at bounding box center [453, 319] width 308 height 39
click at [446, 329] on td "ID de usuario : 809691051" at bounding box center [453, 319] width 308 height 39
click at [432, 320] on p "809691051" at bounding box center [424, 319] width 56 height 15
copy p "809691051"
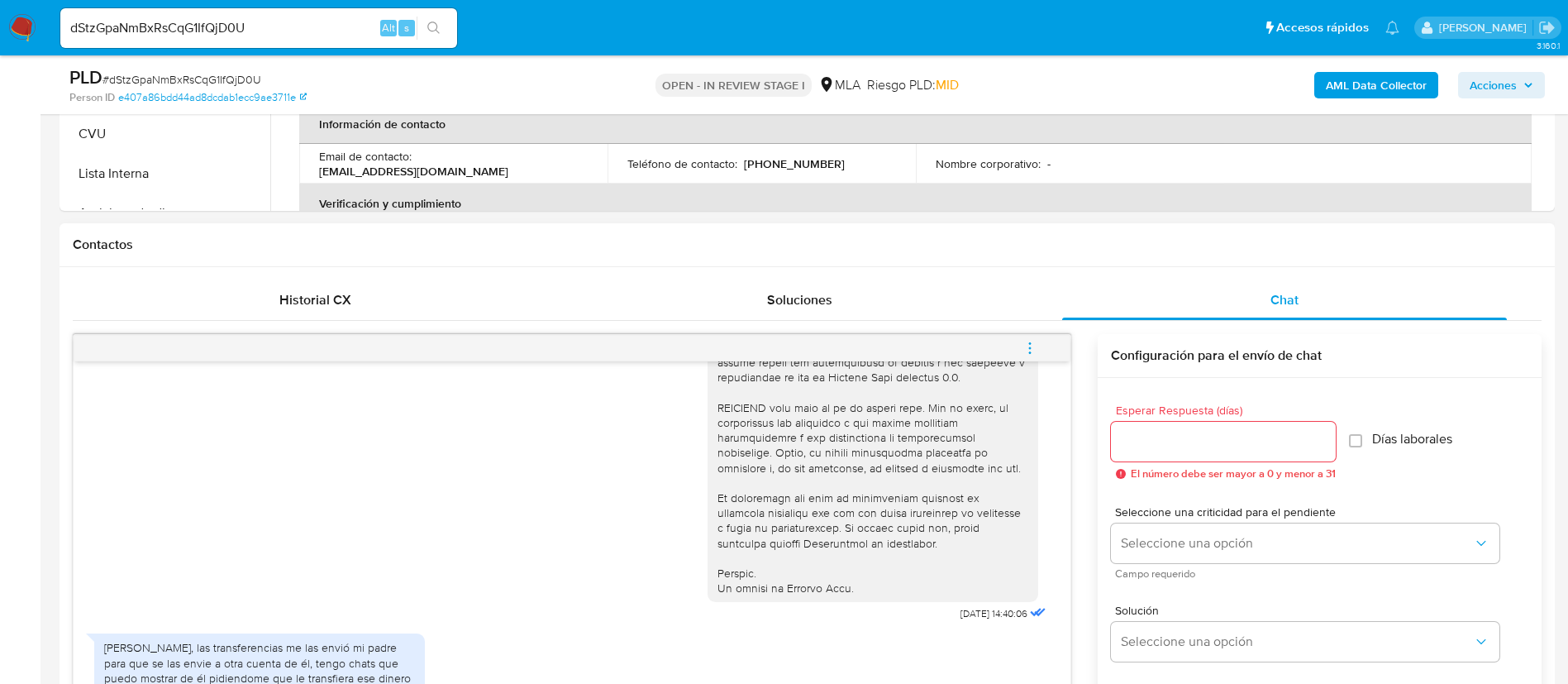
scroll to position [992, 0]
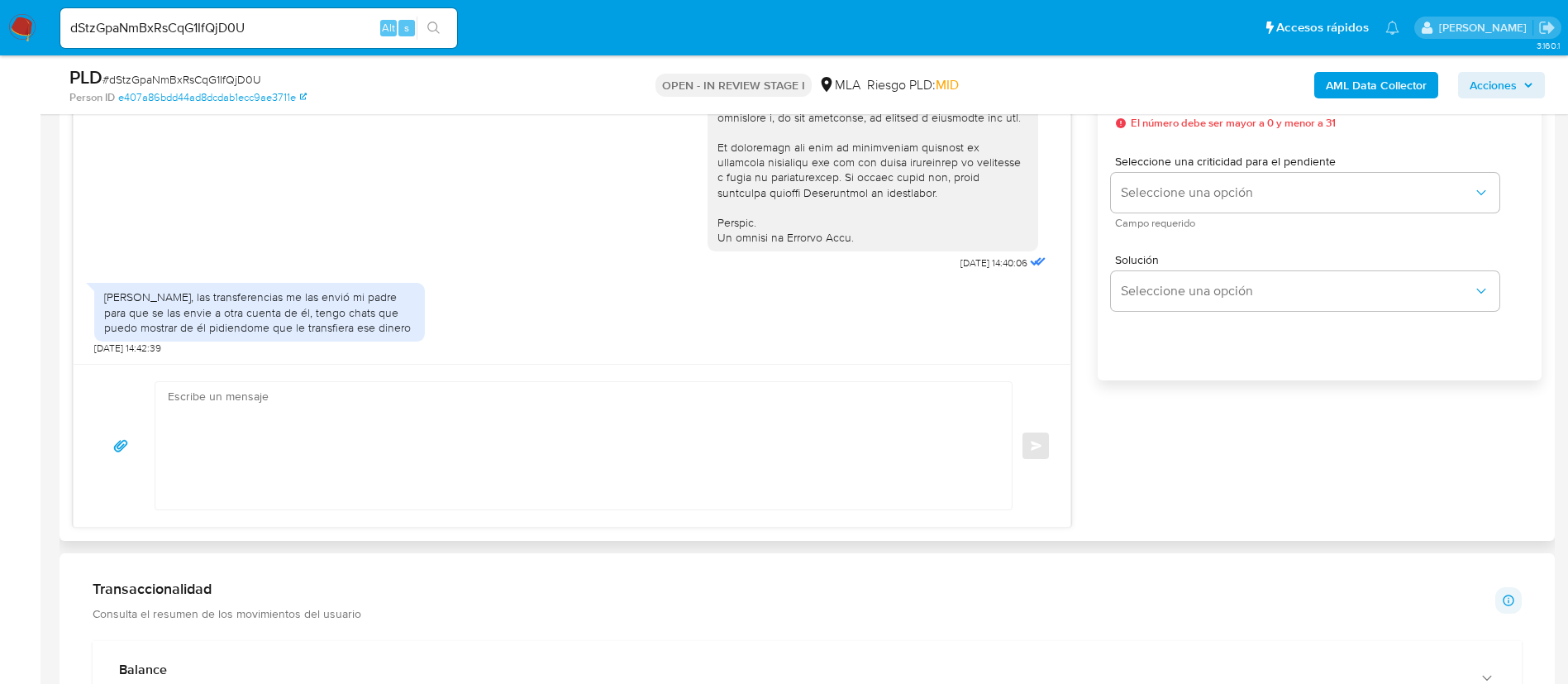
click at [322, 318] on div "Hola, las transferencias me las envió mi padre para que se las envie a otra cue…" at bounding box center [260, 312] width 311 height 45
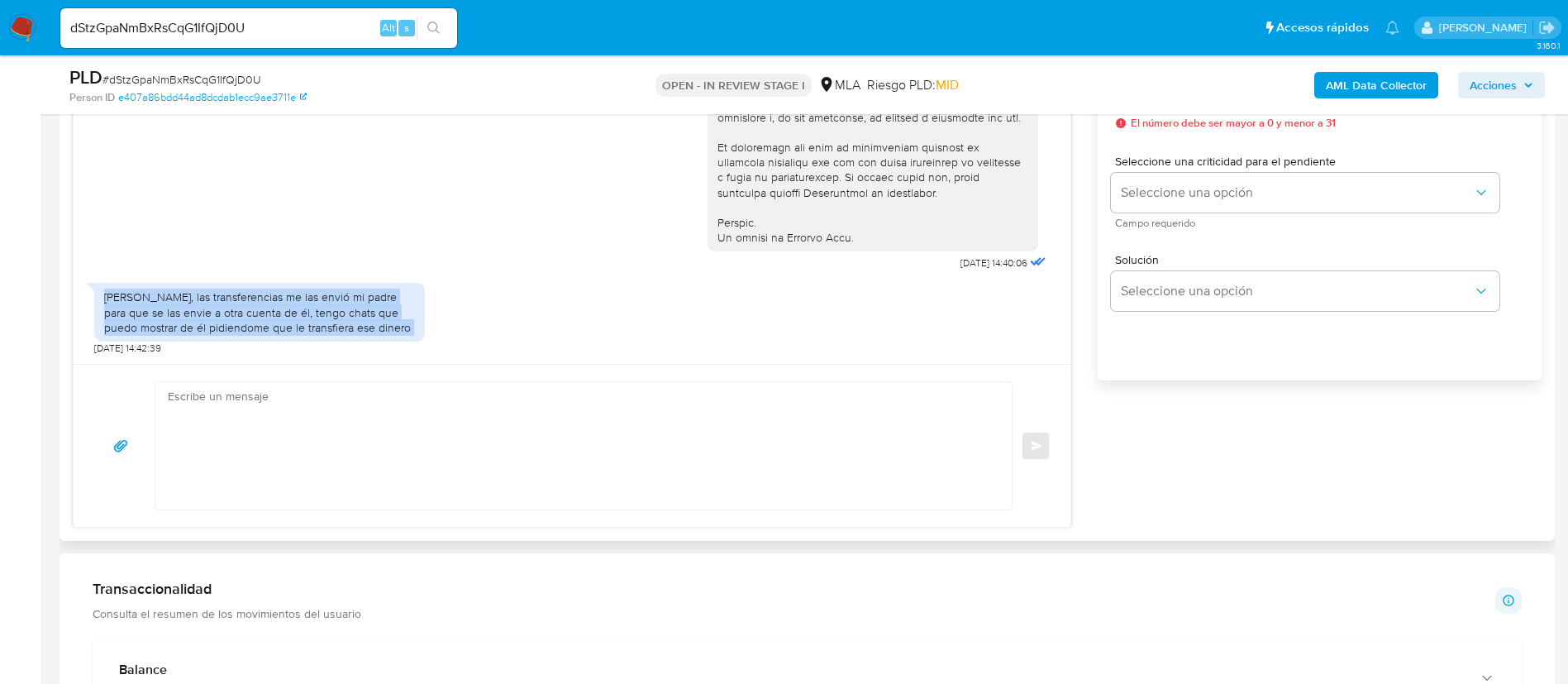
click at [322, 318] on div "Hola, las transferencias me las envió mi padre para que se las envie a otra cue…" at bounding box center [260, 312] width 311 height 45
copy div "Hola, las transferencias me las envió mi padre para que se las envie a otra cue…"
click at [1326, 86] on b "AML Data Collector" at bounding box center [1376, 85] width 101 height 27
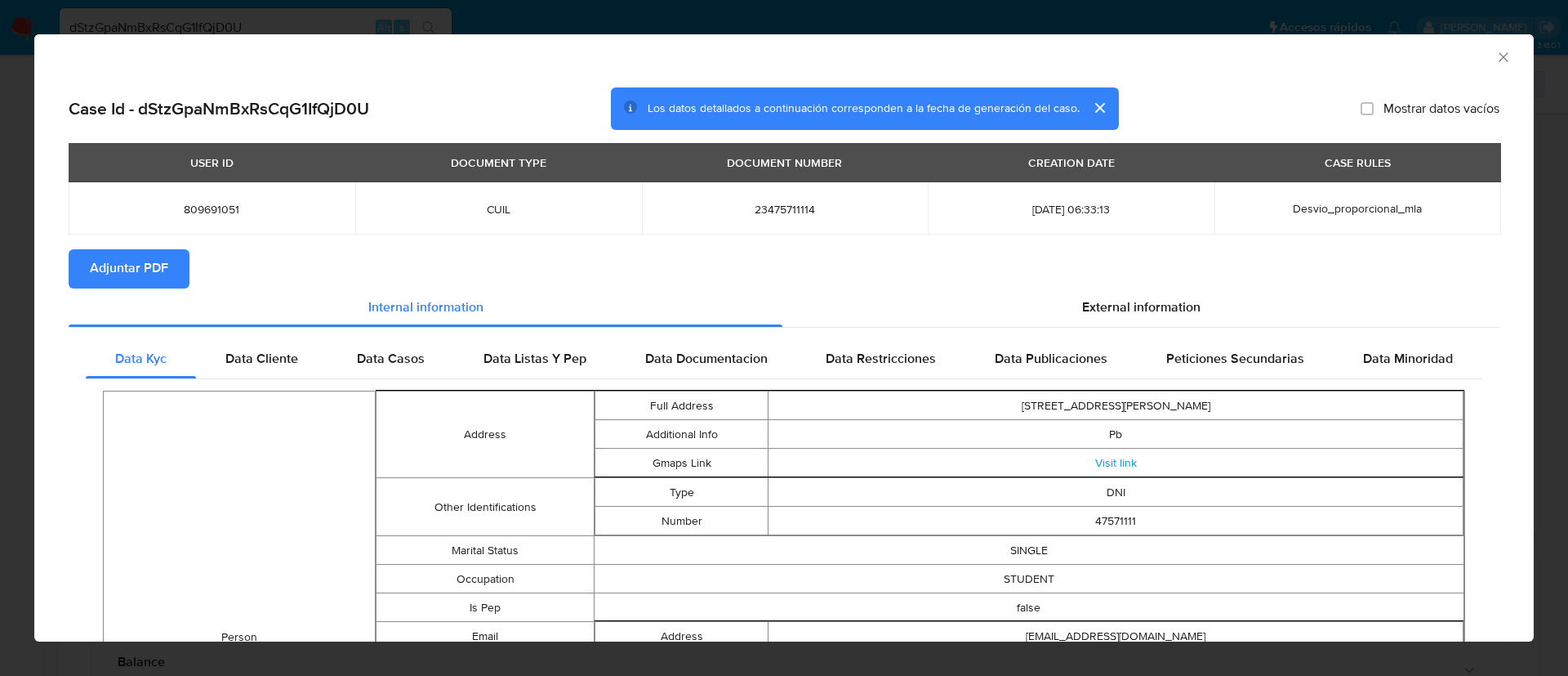
drag, startPoint x: 135, startPoint y: 259, endPoint x: 608, endPoint y: 169, distance: 481.5
click at [135, 260] on span "Adjuntar PDF" at bounding box center [129, 268] width 78 height 36
click at [1495, 58] on icon "Cerrar ventana" at bounding box center [1503, 57] width 17 height 17
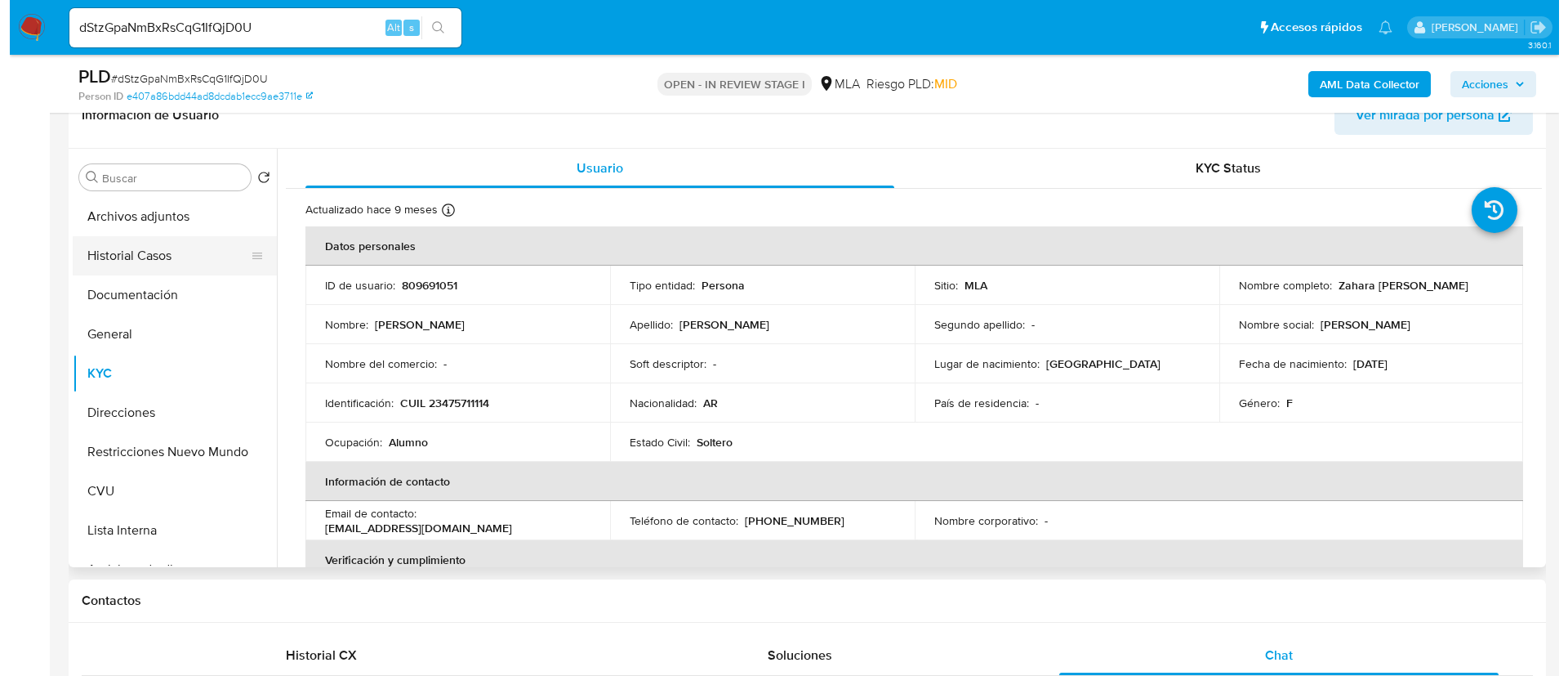
scroll to position [245, 0]
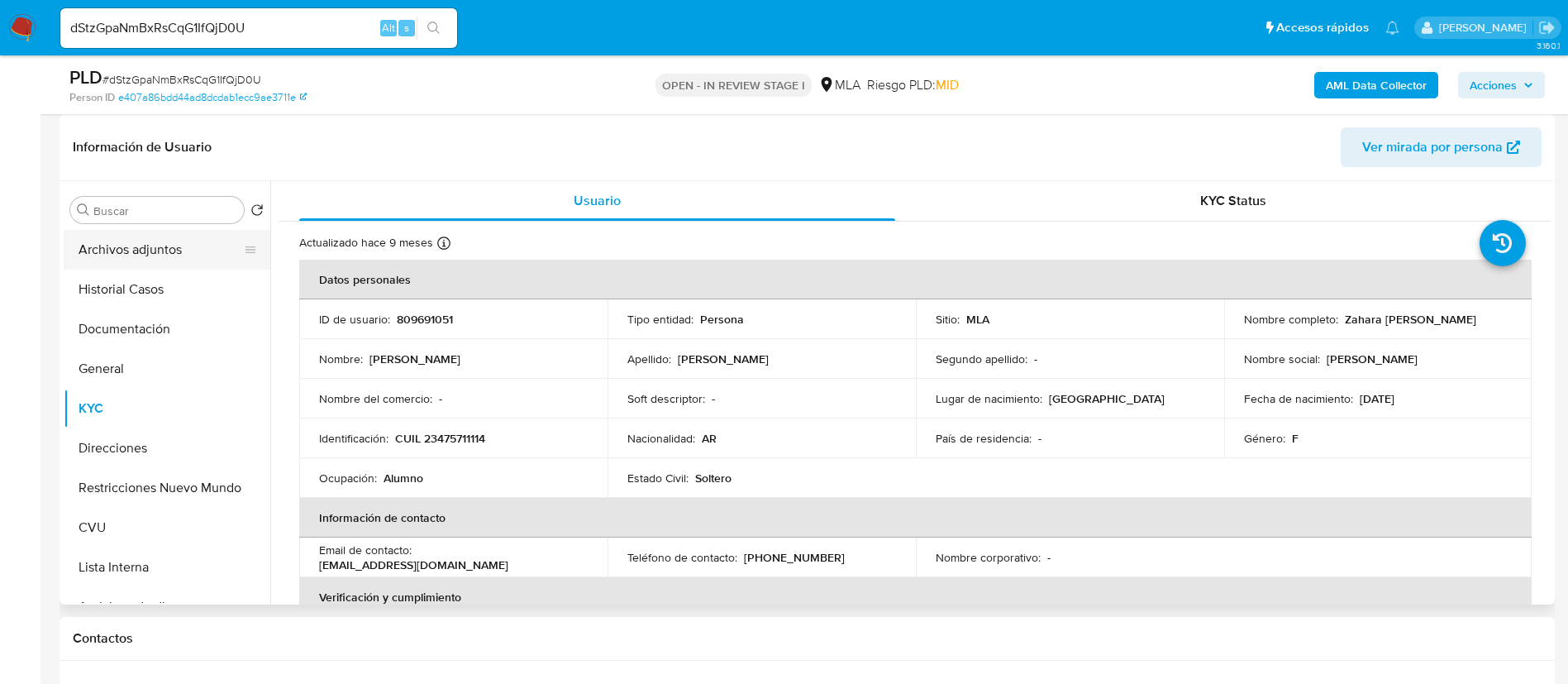
click at [115, 253] on button "Archivos adjuntos" at bounding box center [160, 250] width 193 height 39
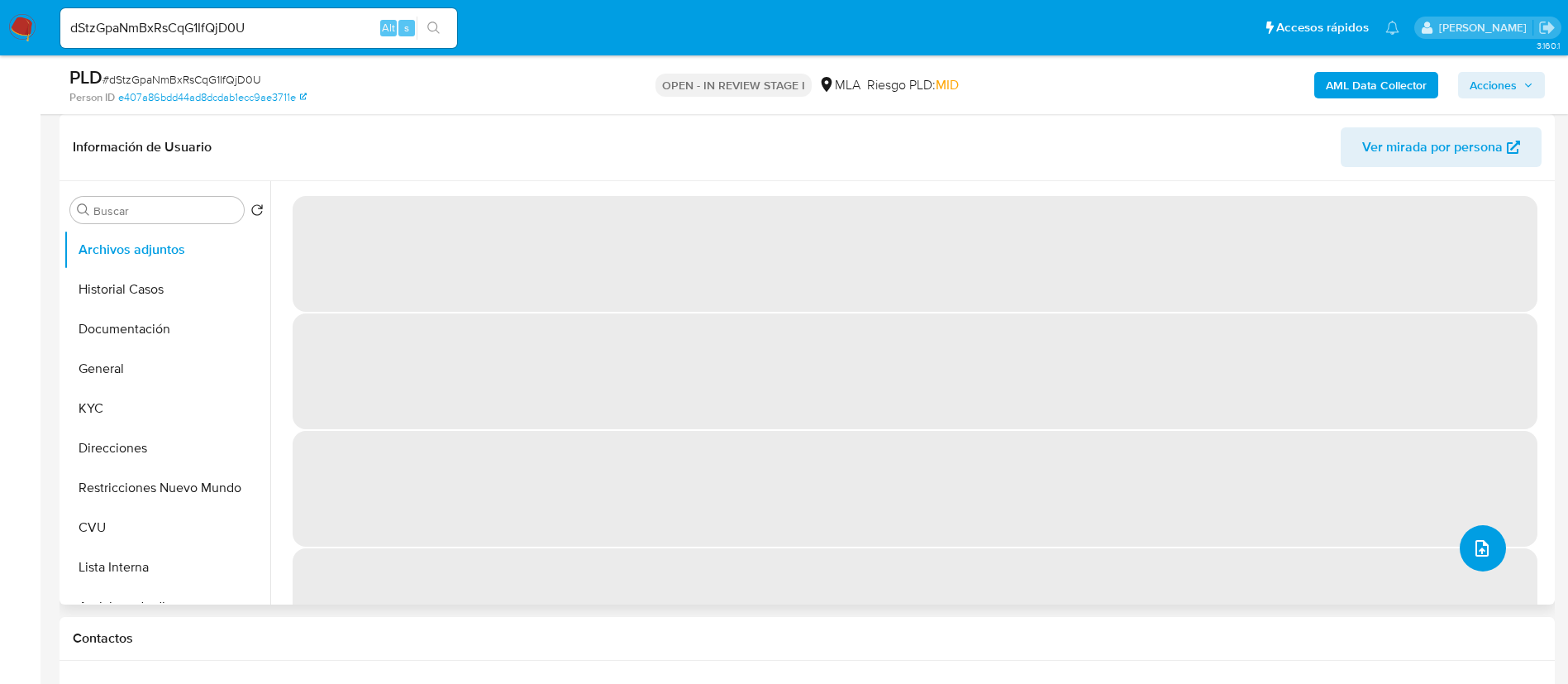
click at [1476, 554] on icon "upload-file" at bounding box center [1481, 548] width 20 height 20
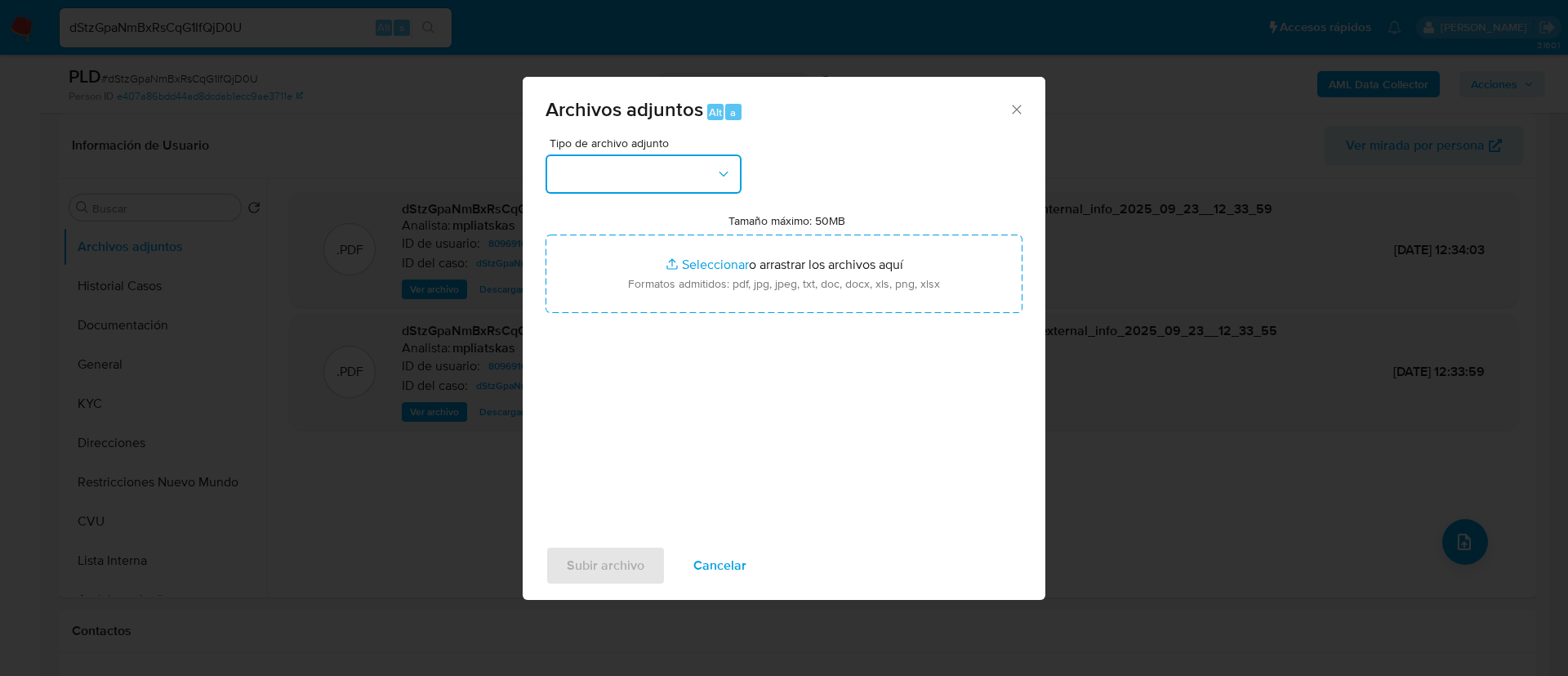
click at [625, 186] on button "button" at bounding box center [643, 174] width 196 height 39
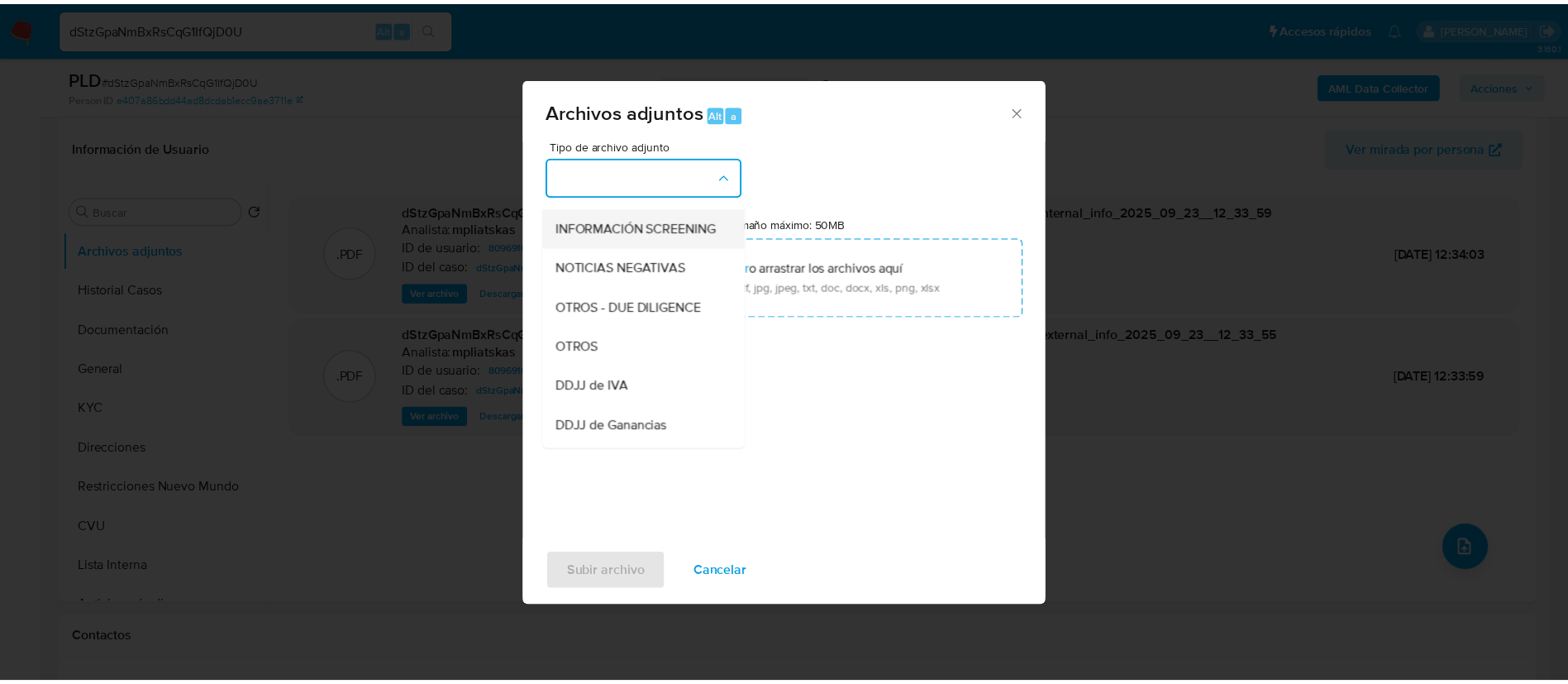
scroll to position [124, 0]
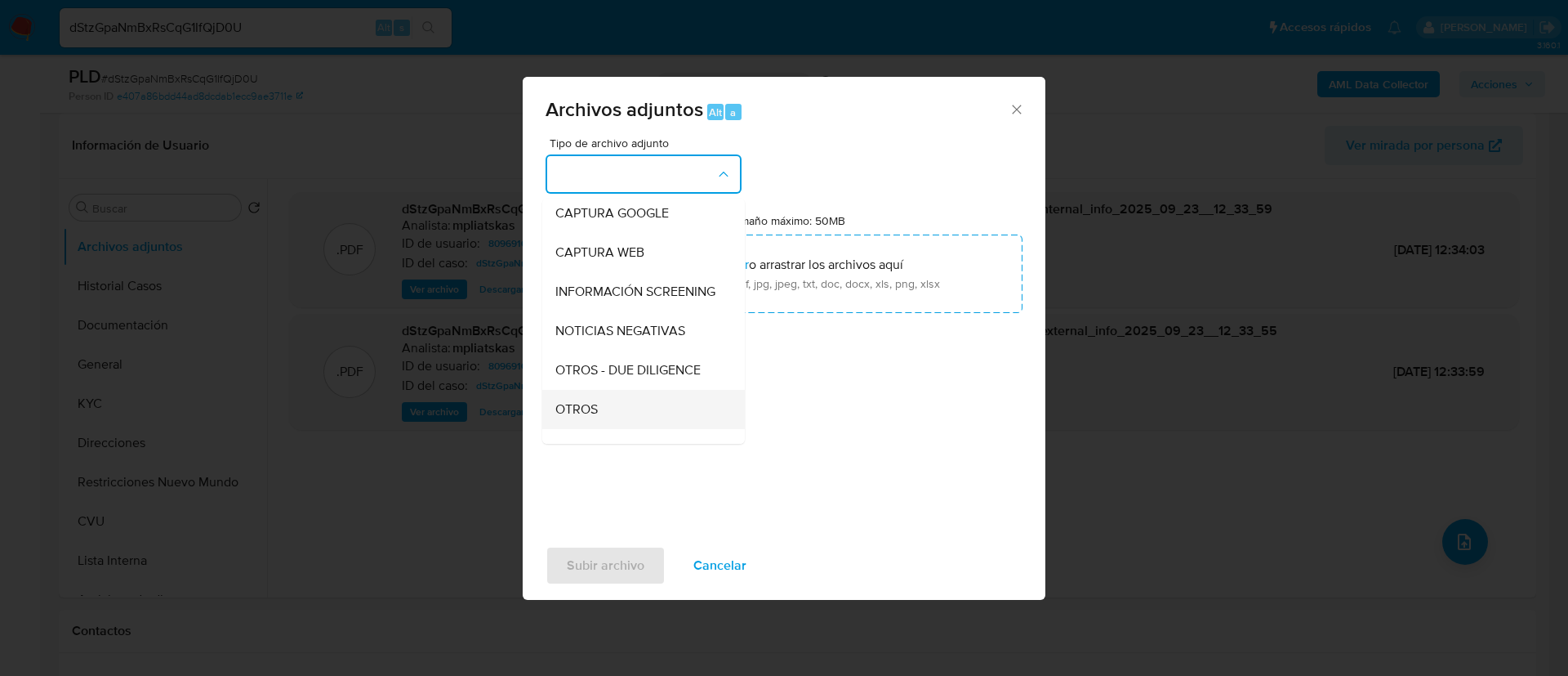
click at [615, 419] on div "OTROS" at bounding box center [638, 409] width 167 height 39
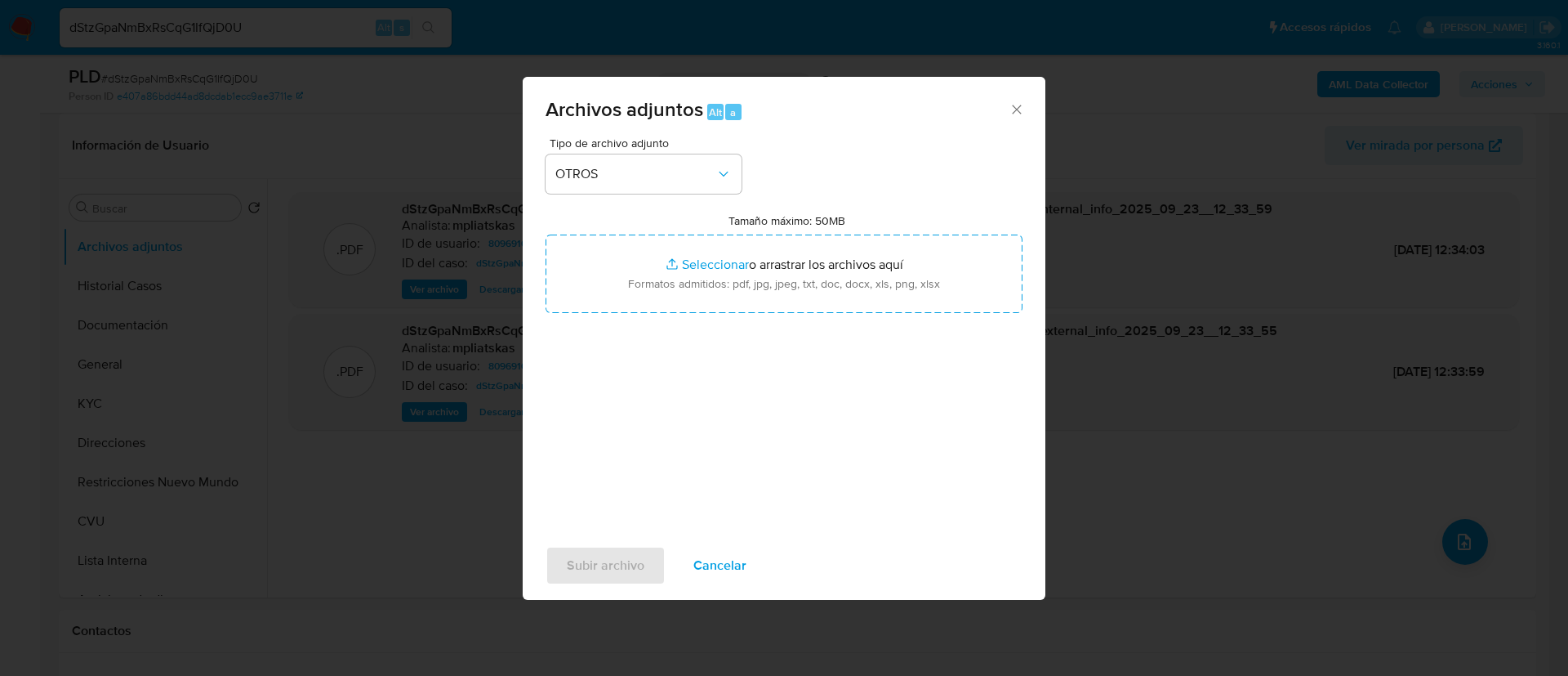
click at [700, 319] on div "Tipo de archivo adjunto OTROS Tamaño máximo: 50MB Seleccionar archivos Seleccio…" at bounding box center [783, 330] width 477 height 385
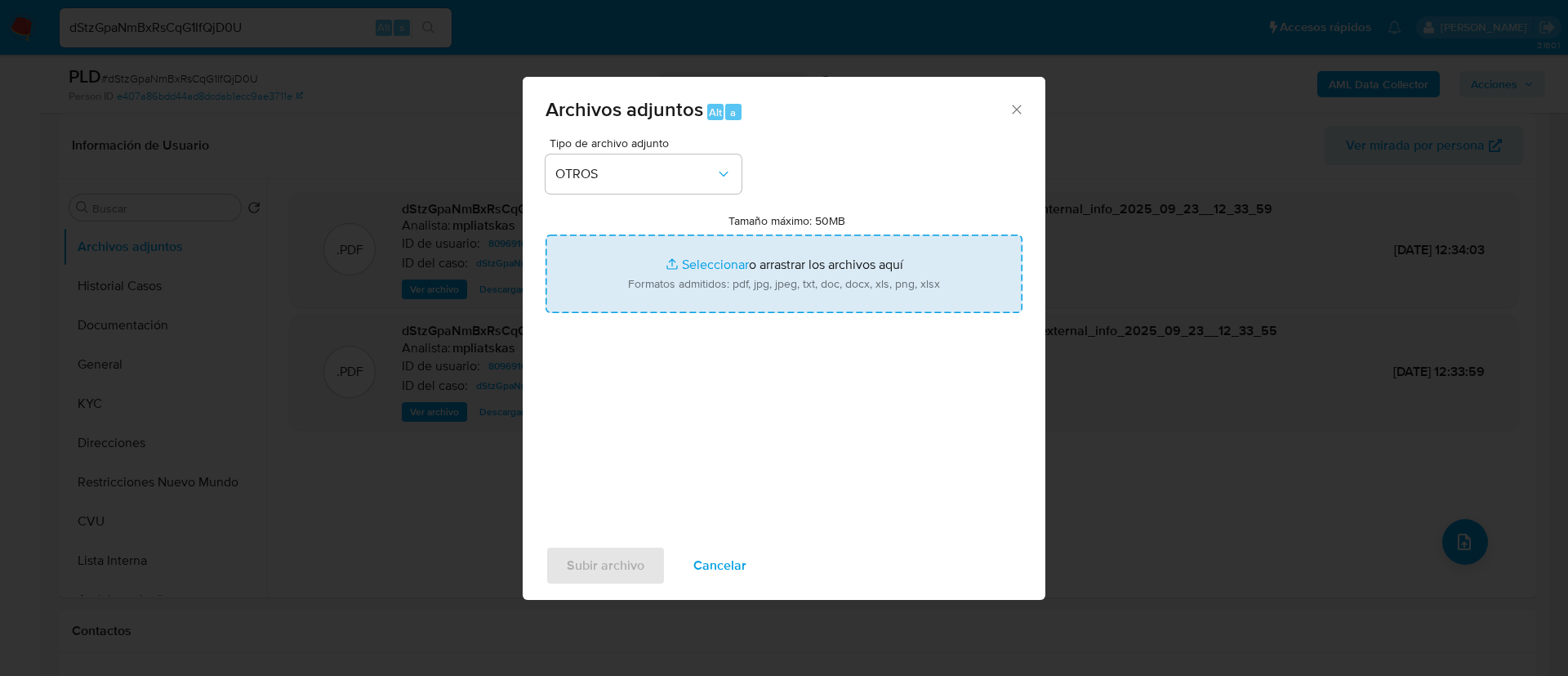
click at [688, 292] on input "Tamaño máximo: 50MB Seleccionar archivos" at bounding box center [783, 273] width 477 height 78
type input "C:\fakepath\809691051 Movimientos.xlsx"
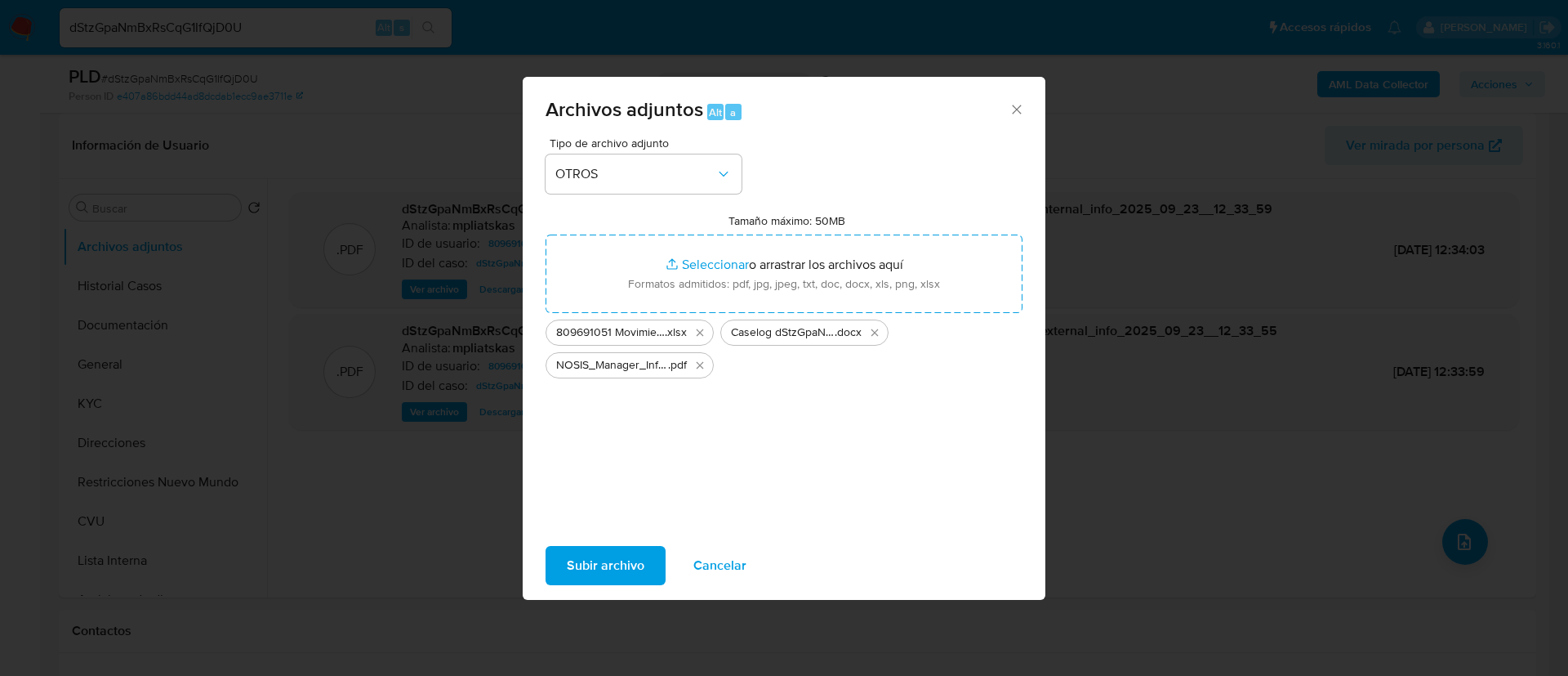
click at [620, 561] on span "Subir archivo" at bounding box center [606, 565] width 78 height 36
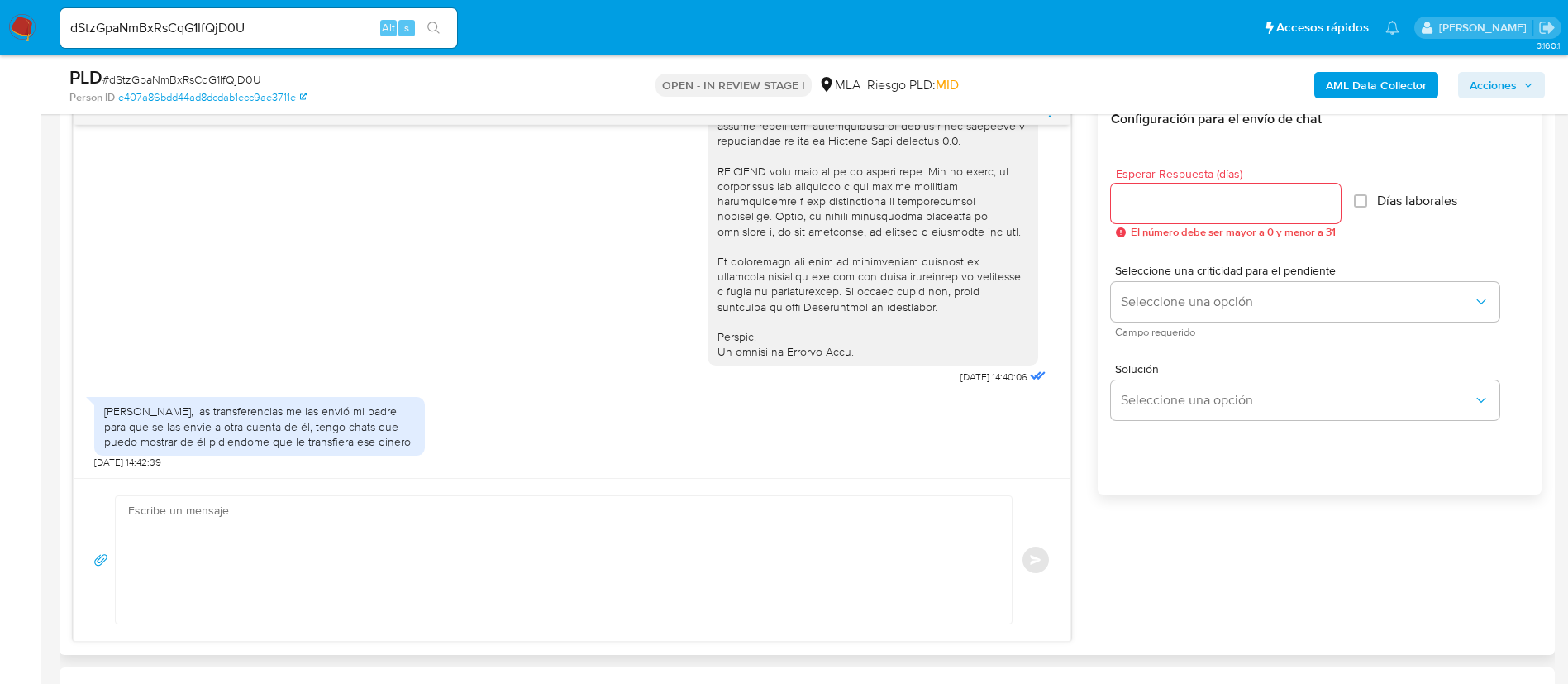
scroll to position [992, 0]
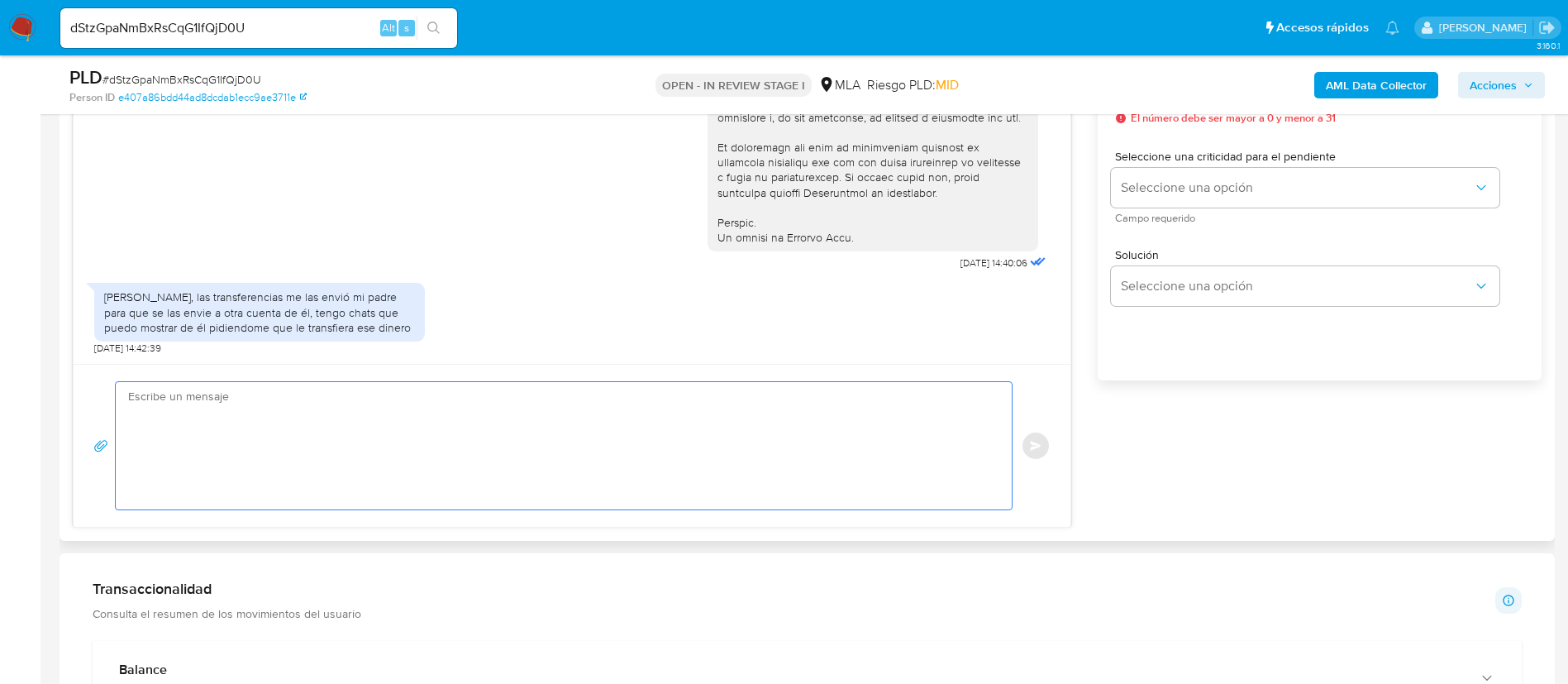
drag, startPoint x: 737, startPoint y: 446, endPoint x: 725, endPoint y: 438, distance: 14.4
click at [729, 441] on textarea at bounding box center [560, 445] width 862 height 127
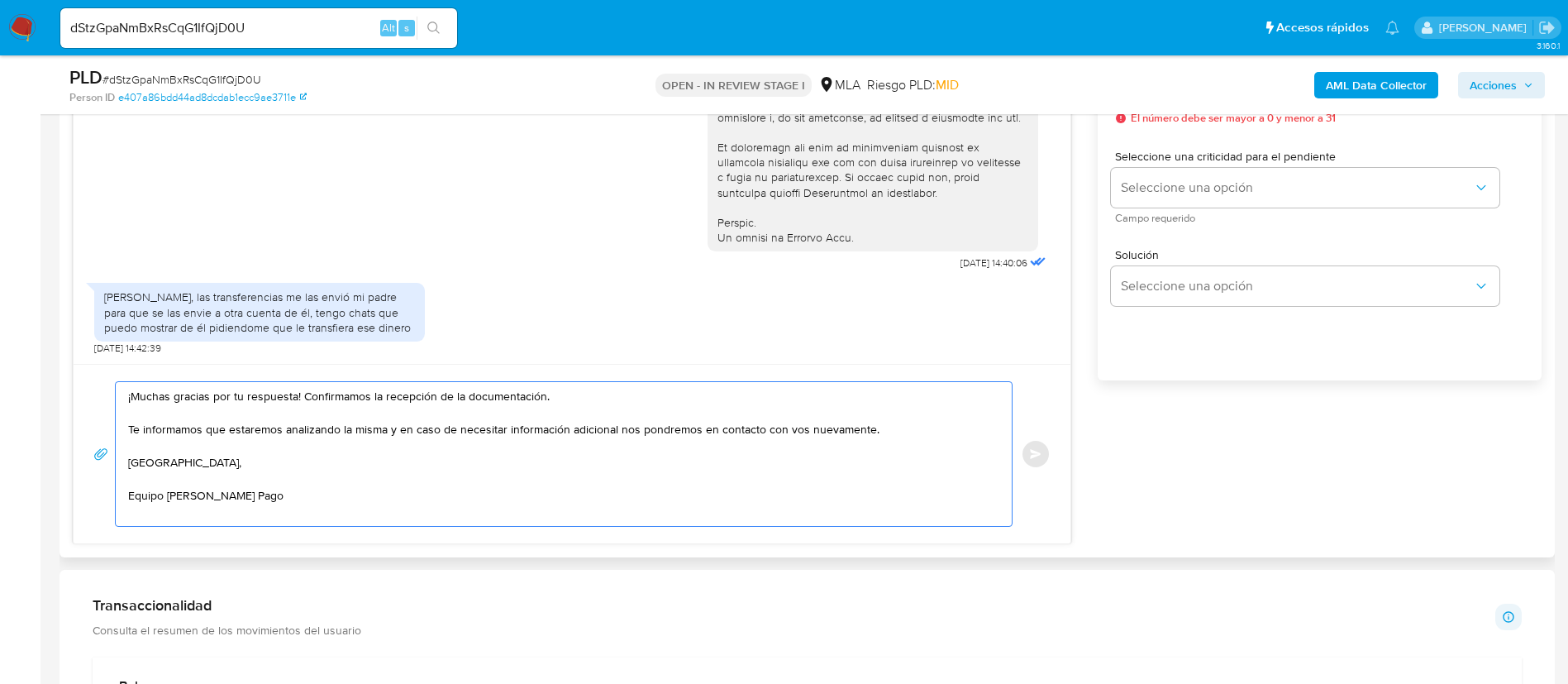
drag, startPoint x: 298, startPoint y: 388, endPoint x: 547, endPoint y: 395, distance: 249.1
click at [547, 395] on textarea "¡Muchas gracias por tu respuesta! Confirmamos la recepción de la documentación.…" at bounding box center [560, 454] width 862 height 144
click at [892, 440] on textarea "¡Muchas gracias por tu respuesta! Te informamos que estaremos analizando la mis…" at bounding box center [560, 454] width 862 height 144
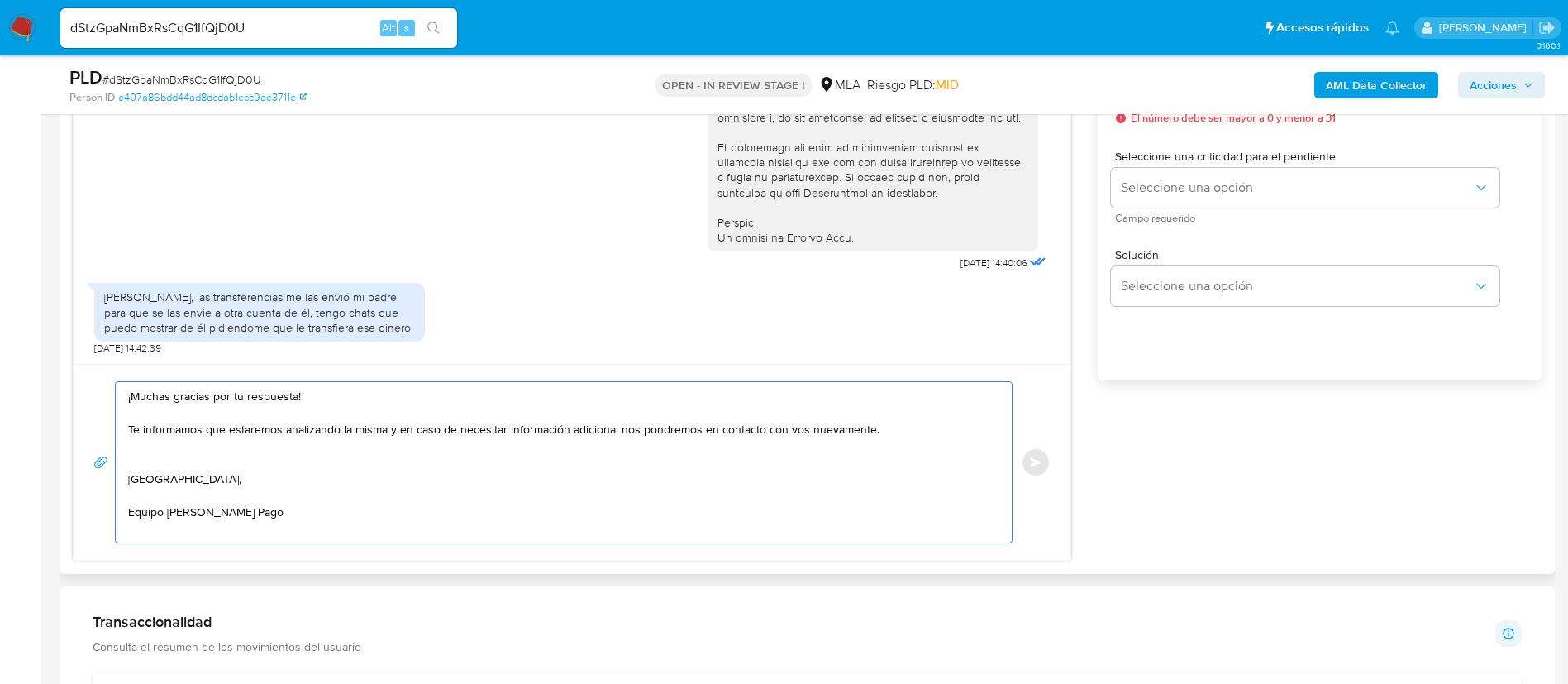
paste textarea "Queremos informarte que el uso de la cuenta es personal y no se deben canalizar…"
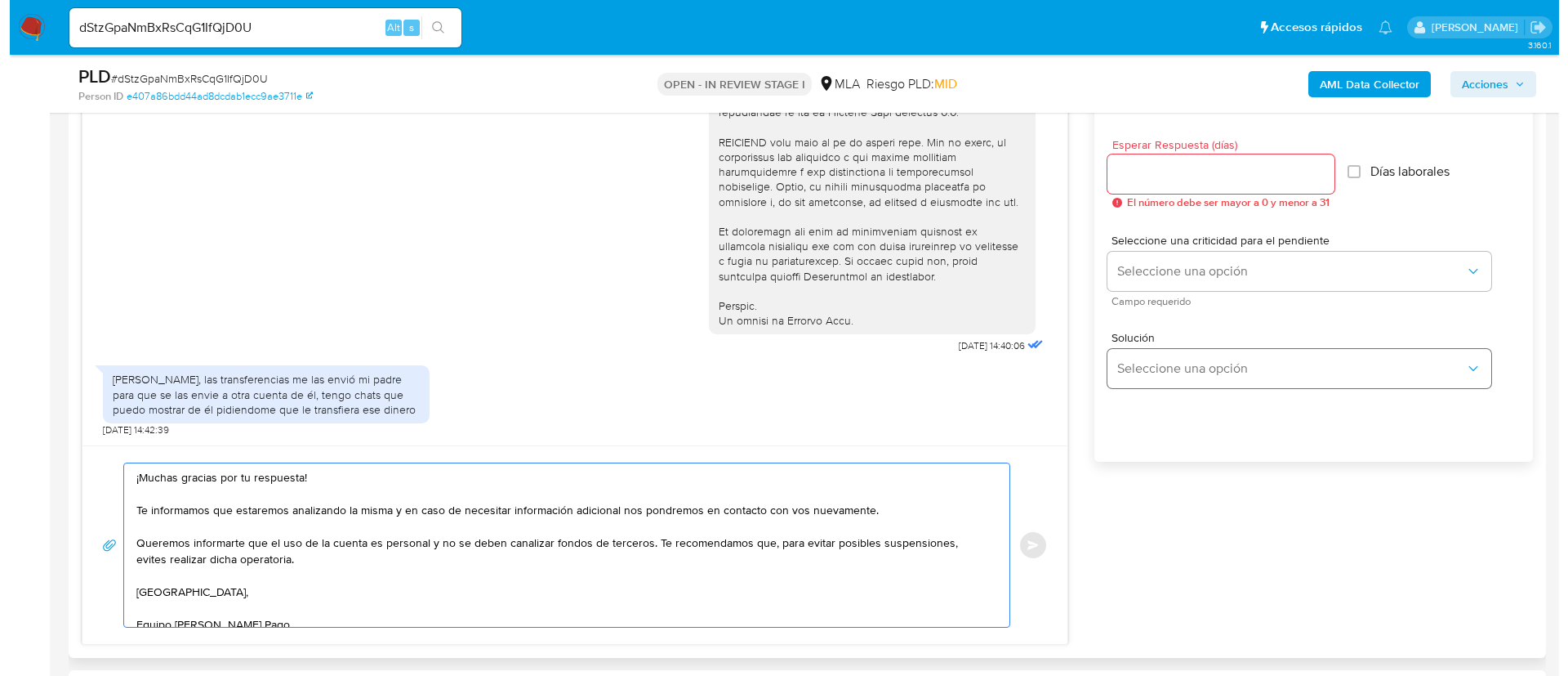
scroll to position [857, 0]
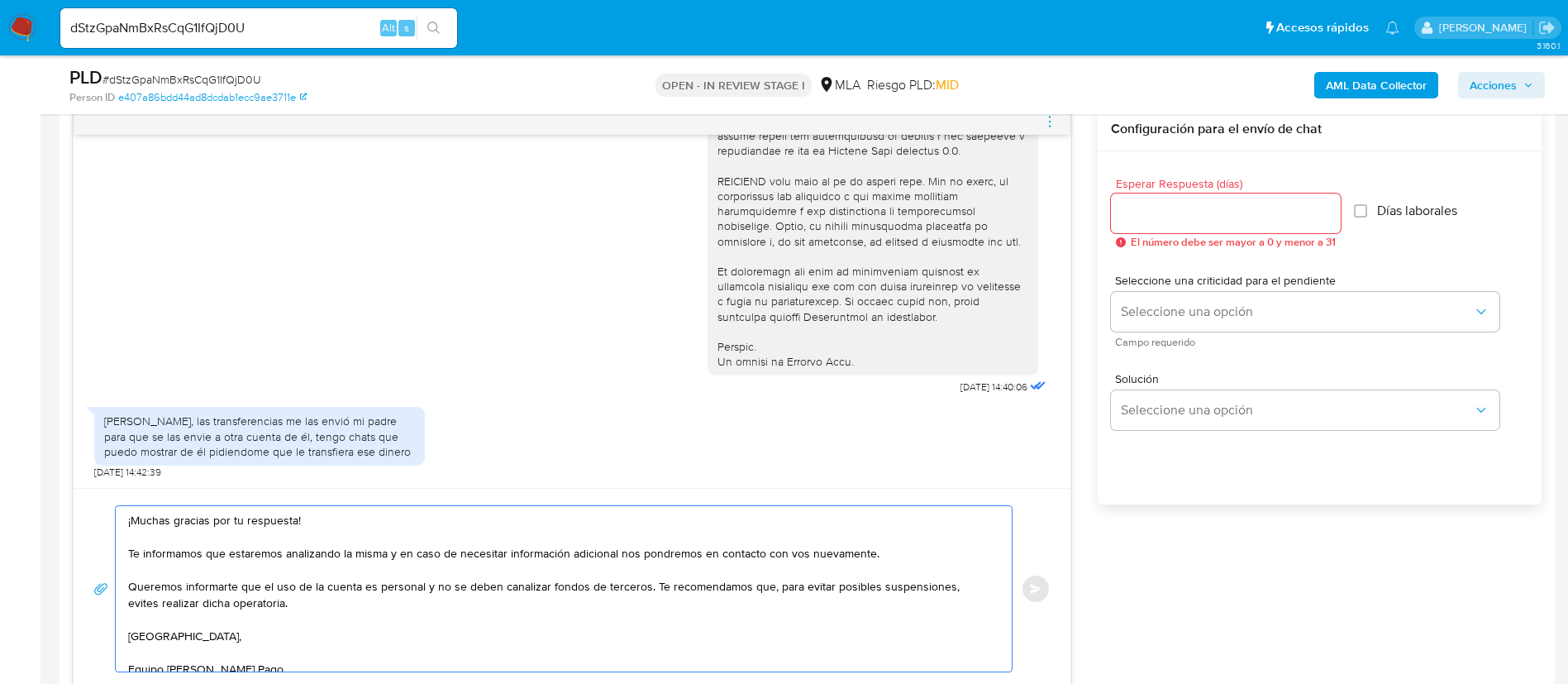
type textarea "¡Muchas gracias por tu respuesta! Te informamos que estaremos analizando la mis…"
click at [1186, 216] on input "Esperar Respuesta (días)" at bounding box center [1225, 213] width 230 height 22
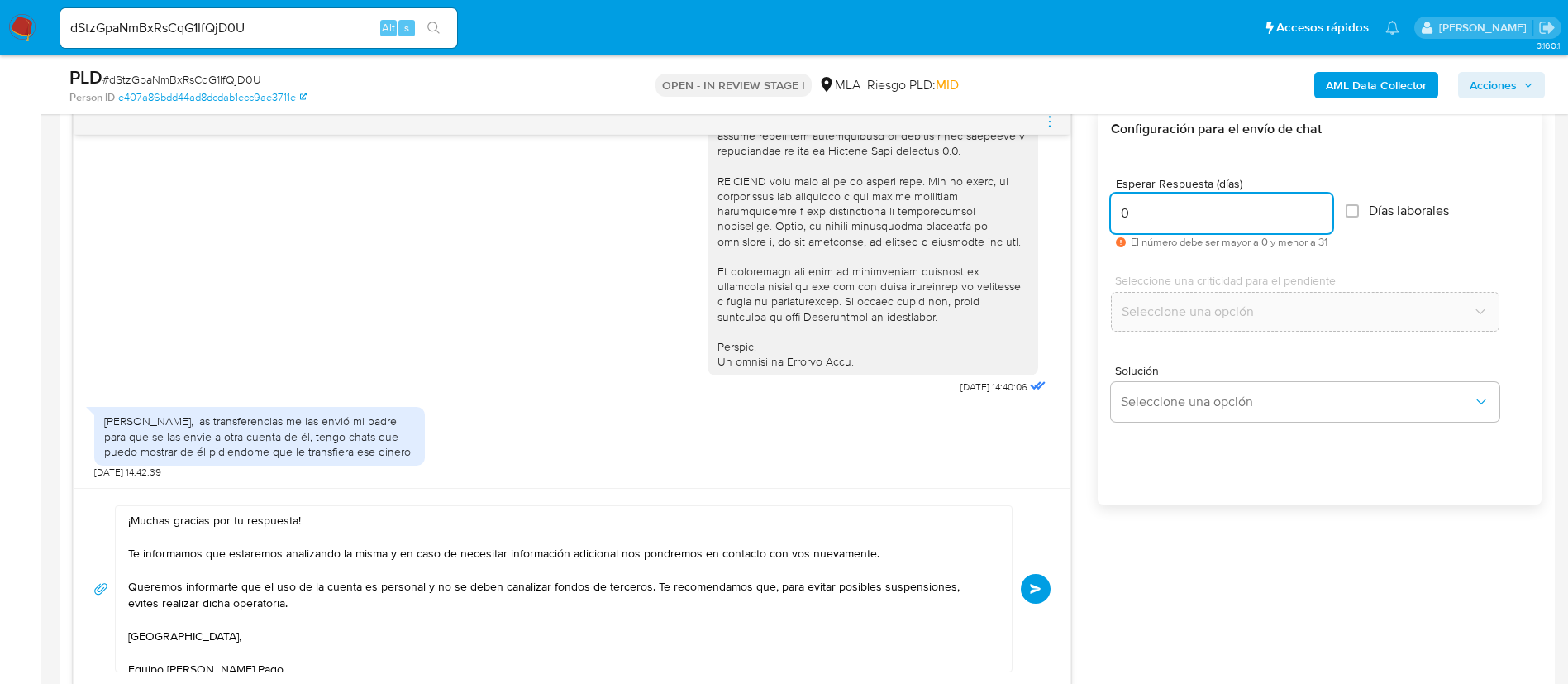
type input "0"
click at [1030, 602] on div "¡Muchas gracias por tu respuesta! Te informamos que estaremos analizando la mis…" at bounding box center [572, 588] width 957 height 167
click at [1034, 597] on button "Enviar" at bounding box center [1035, 588] width 30 height 30
click at [1053, 120] on icon "menu-action" at bounding box center [1049, 121] width 15 height 15
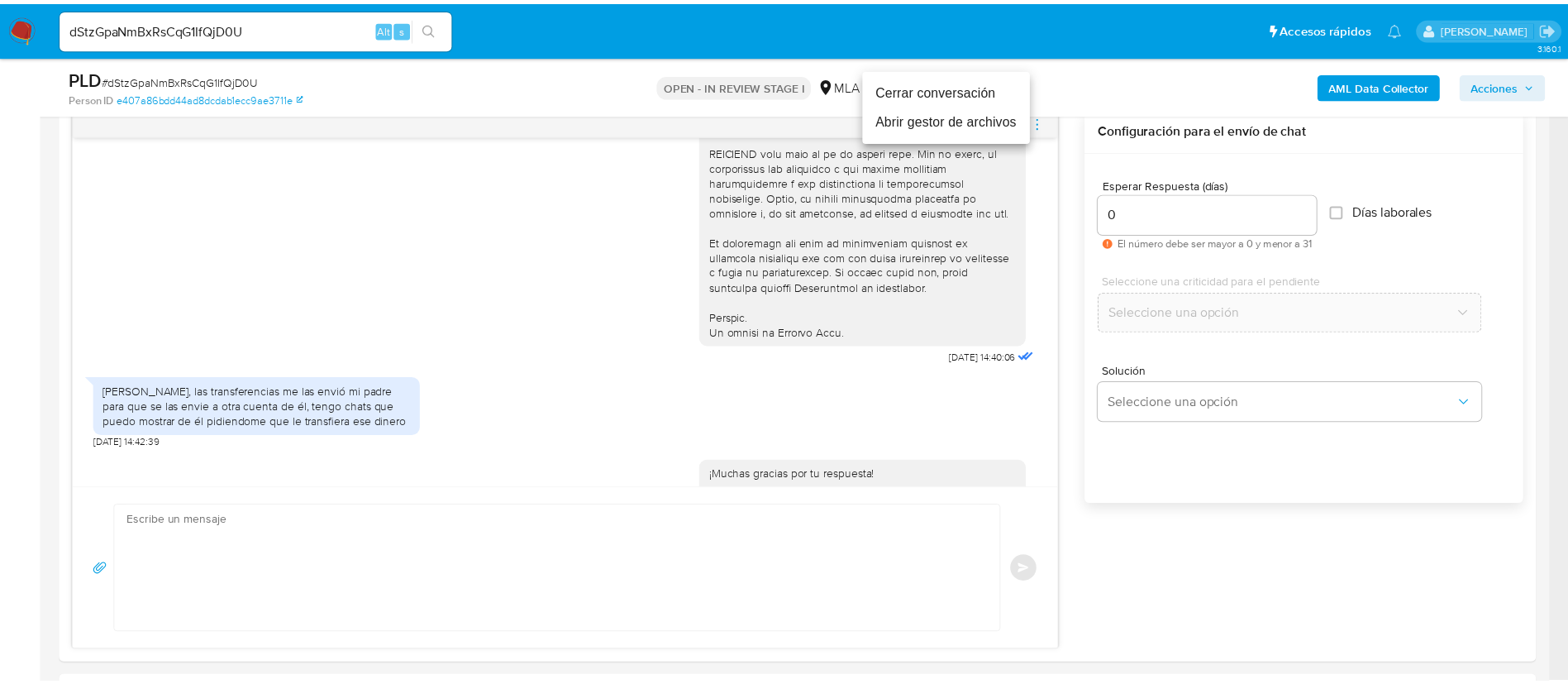
scroll to position [938, 0]
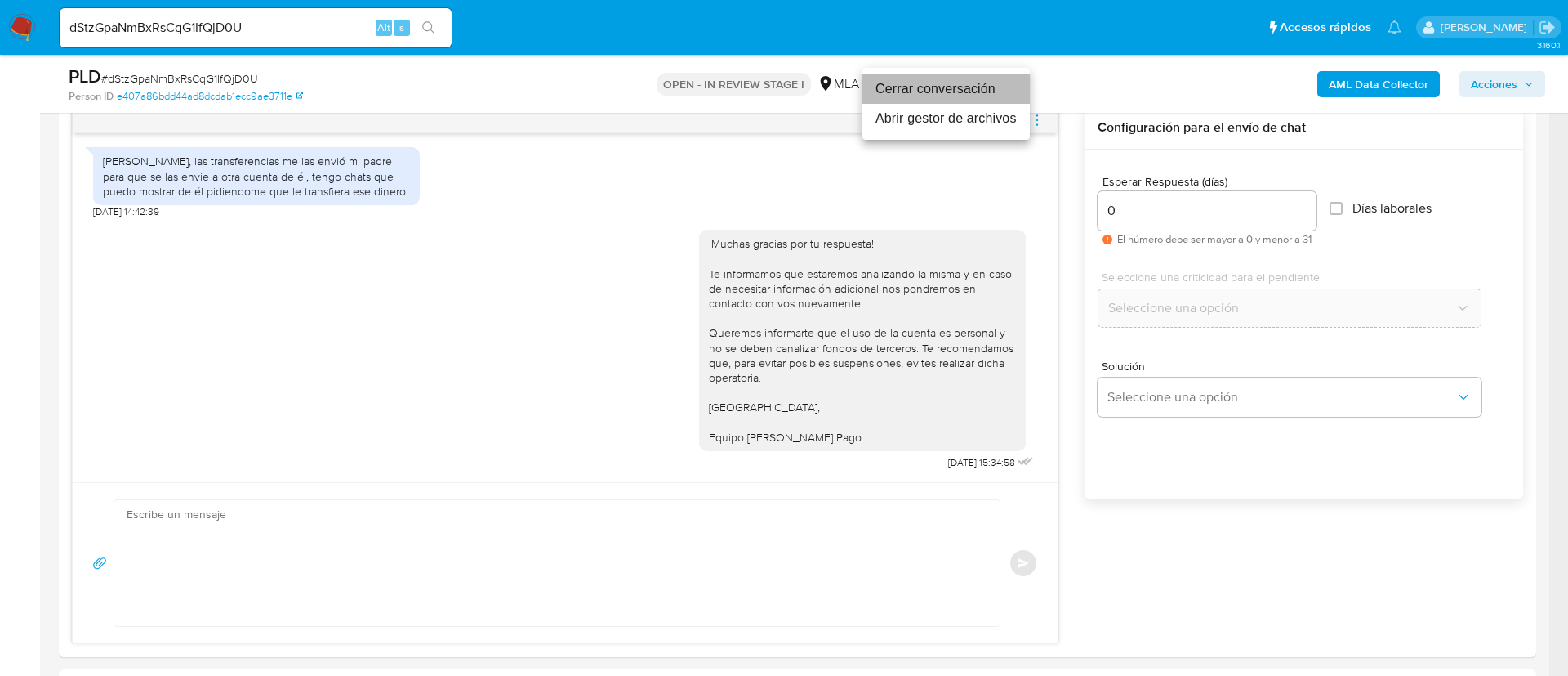
click at [966, 84] on li "Cerrar conversación" at bounding box center [946, 89] width 168 height 29
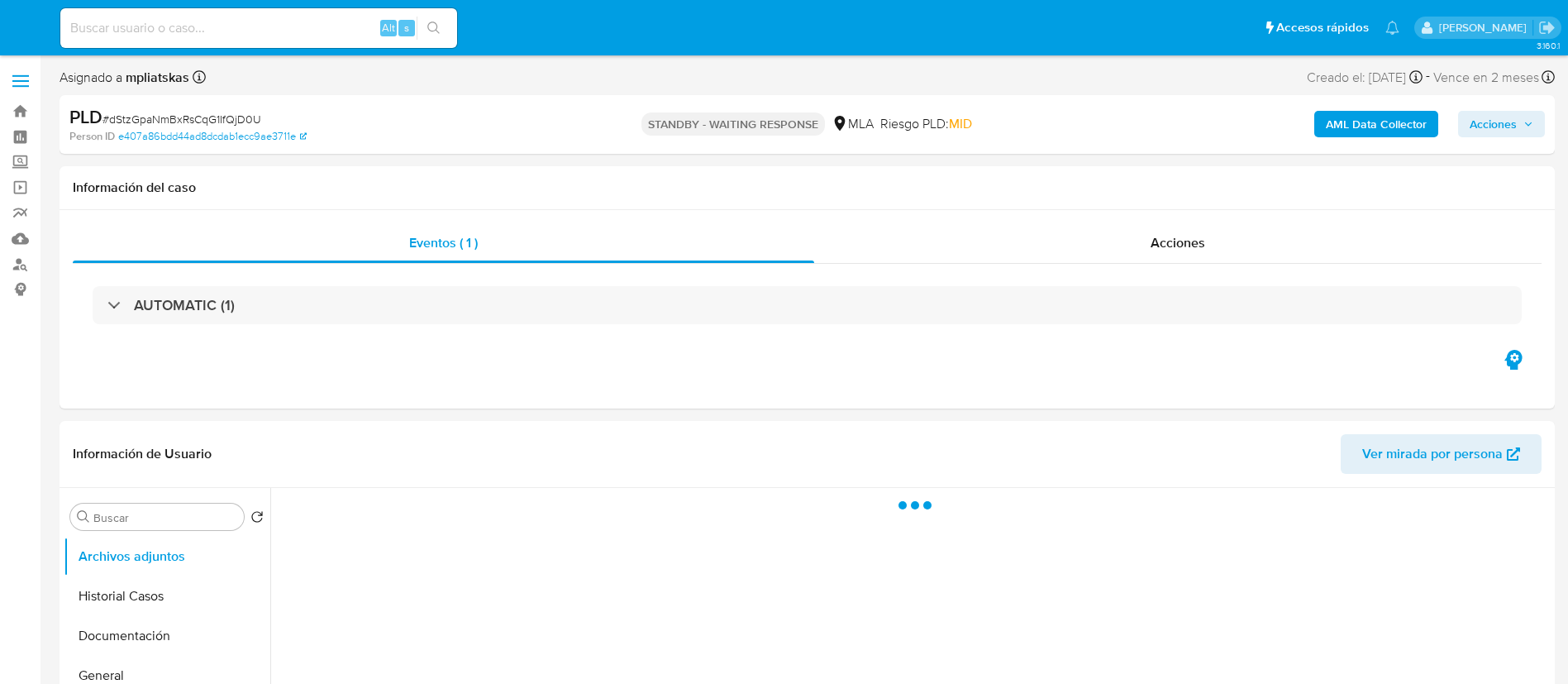
select select "10"
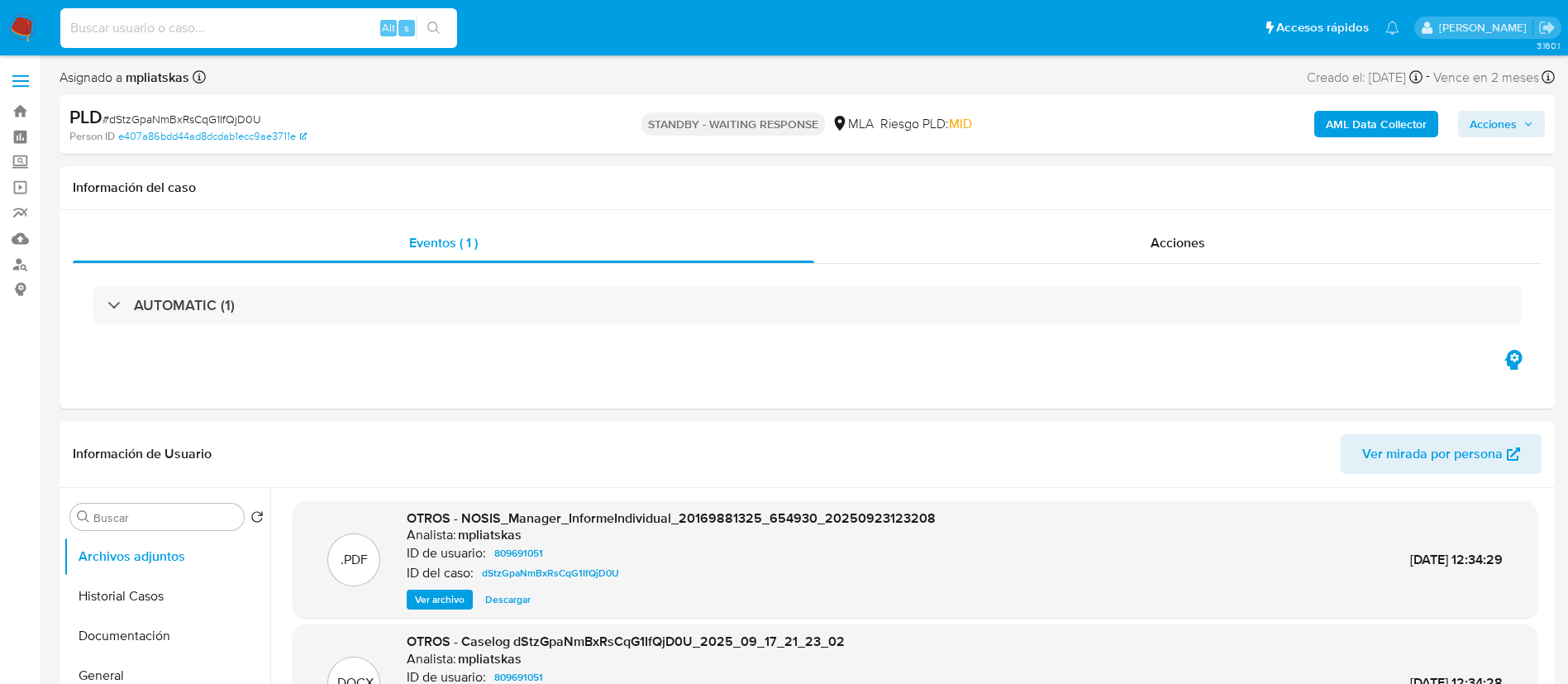
click at [333, 28] on input at bounding box center [259, 29] width 397 height 22
paste input "QOMU9qf9Tw36oNUA3v19q5au"
type input "QOMU9qf9Tw36oNUA3v19q5au"
click at [450, 34] on button "search-icon" at bounding box center [433, 28] width 34 height 23
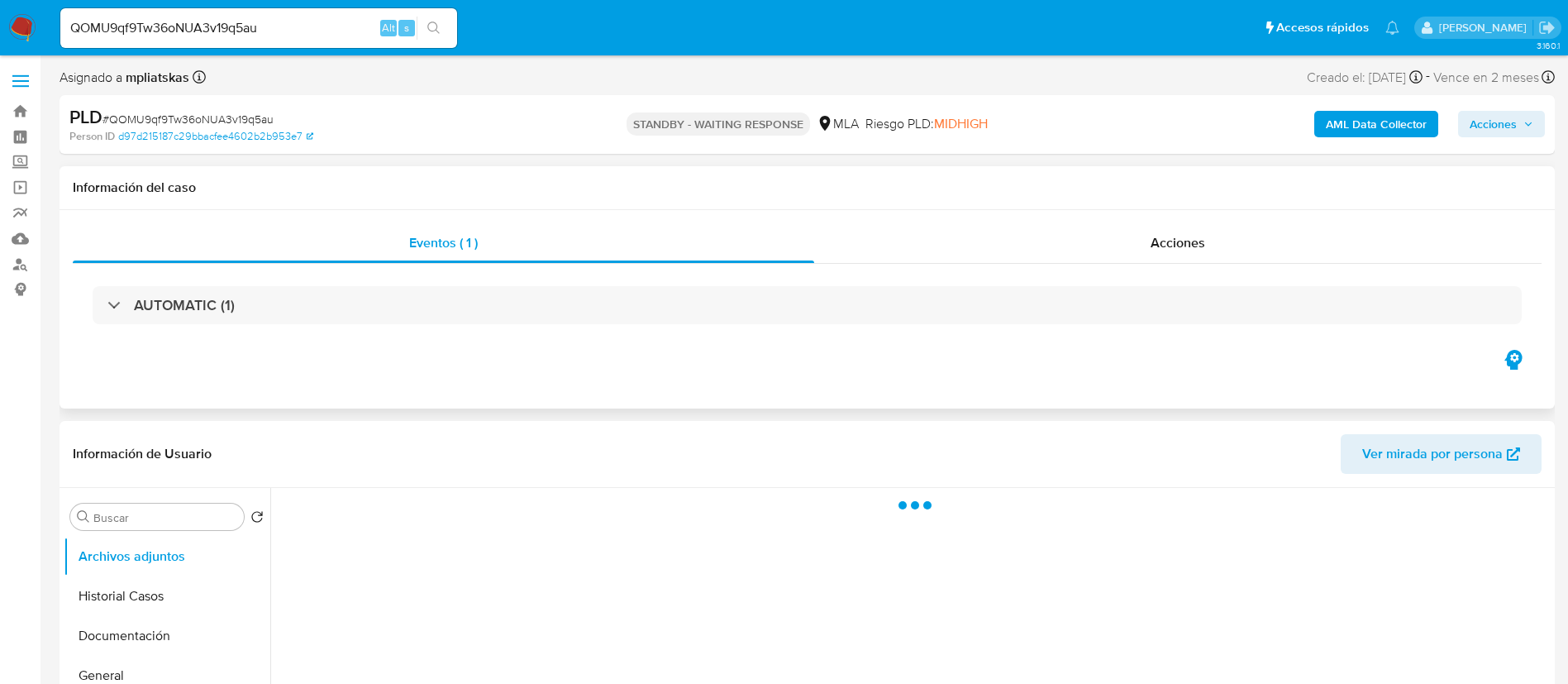
select select "10"
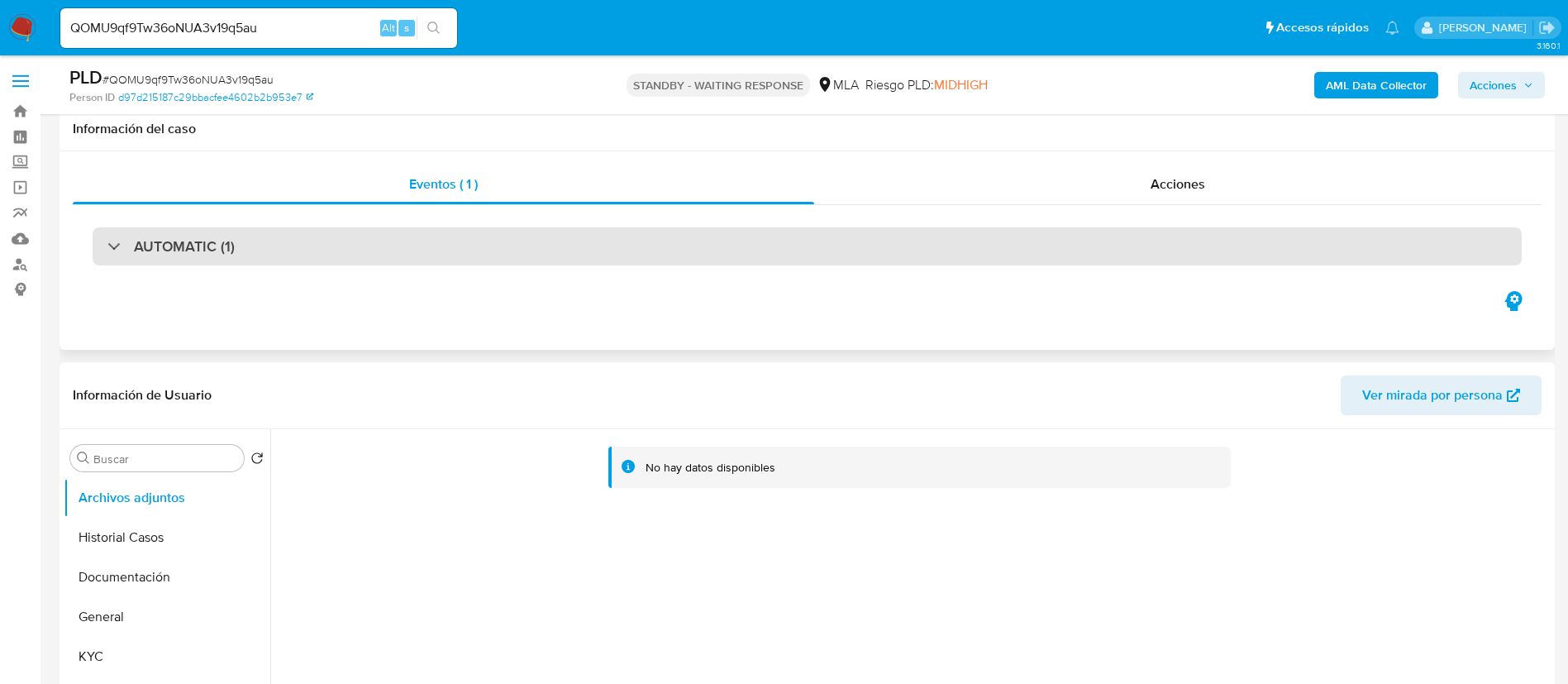
scroll to position [248, 0]
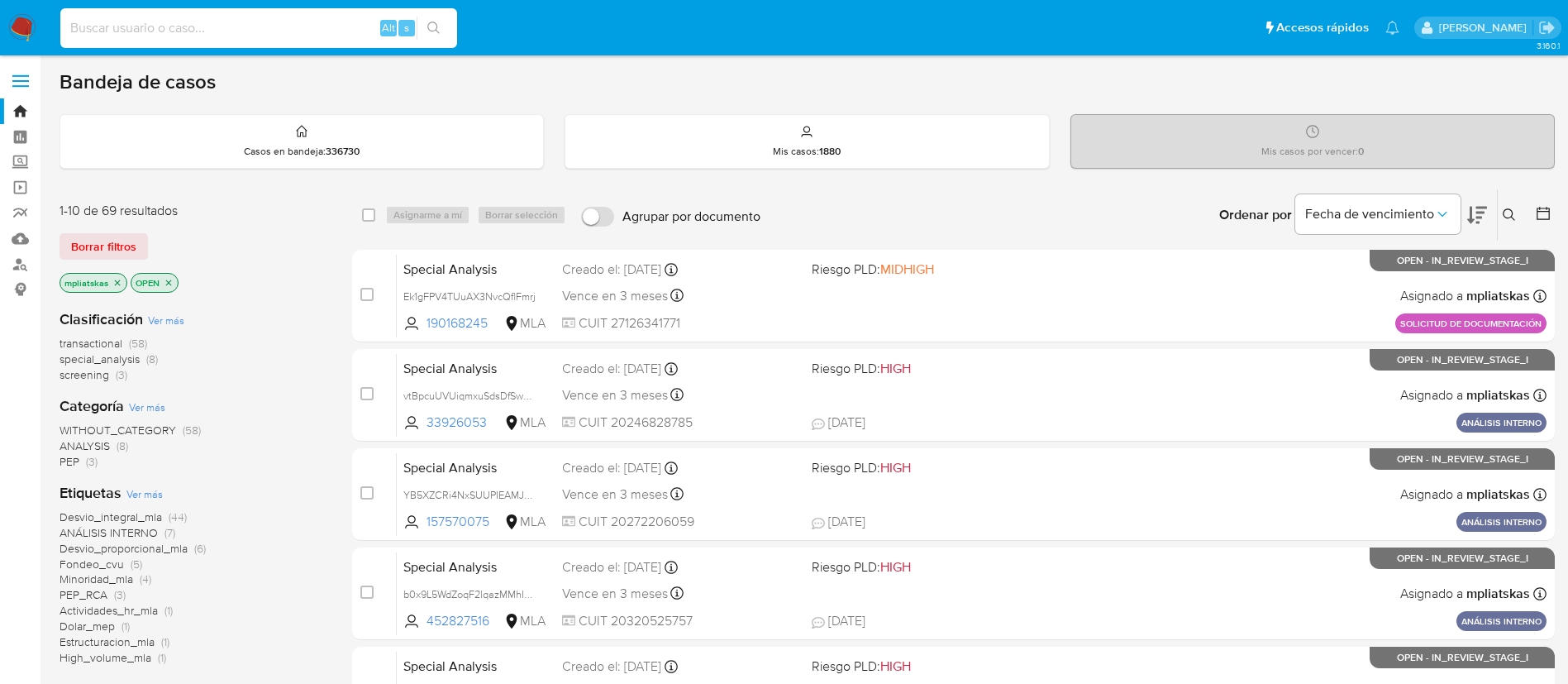
click at [302, 22] on input at bounding box center [259, 29] width 397 height 22
paste input "429645250"
type input "429645250"
click at [430, 34] on icon "search-icon" at bounding box center [433, 28] width 13 height 13
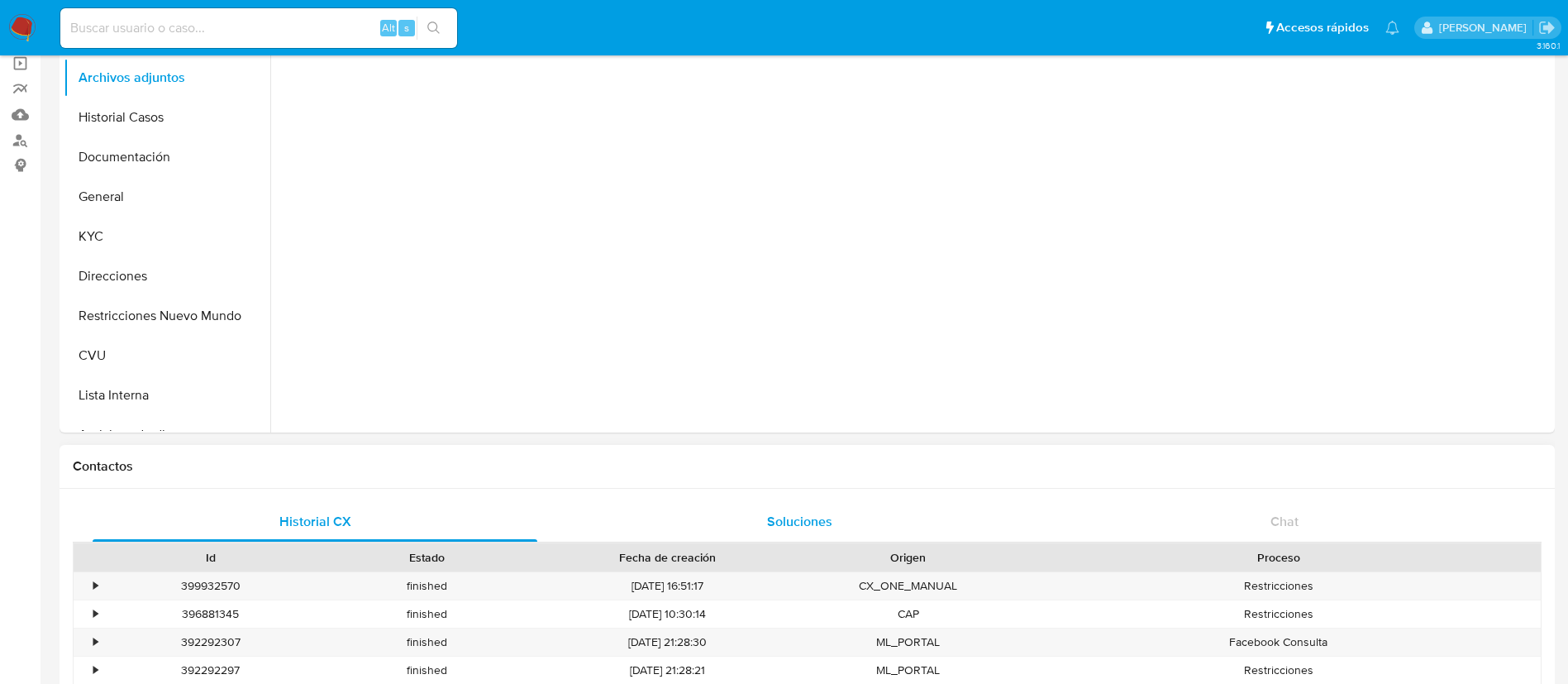
select select "10"
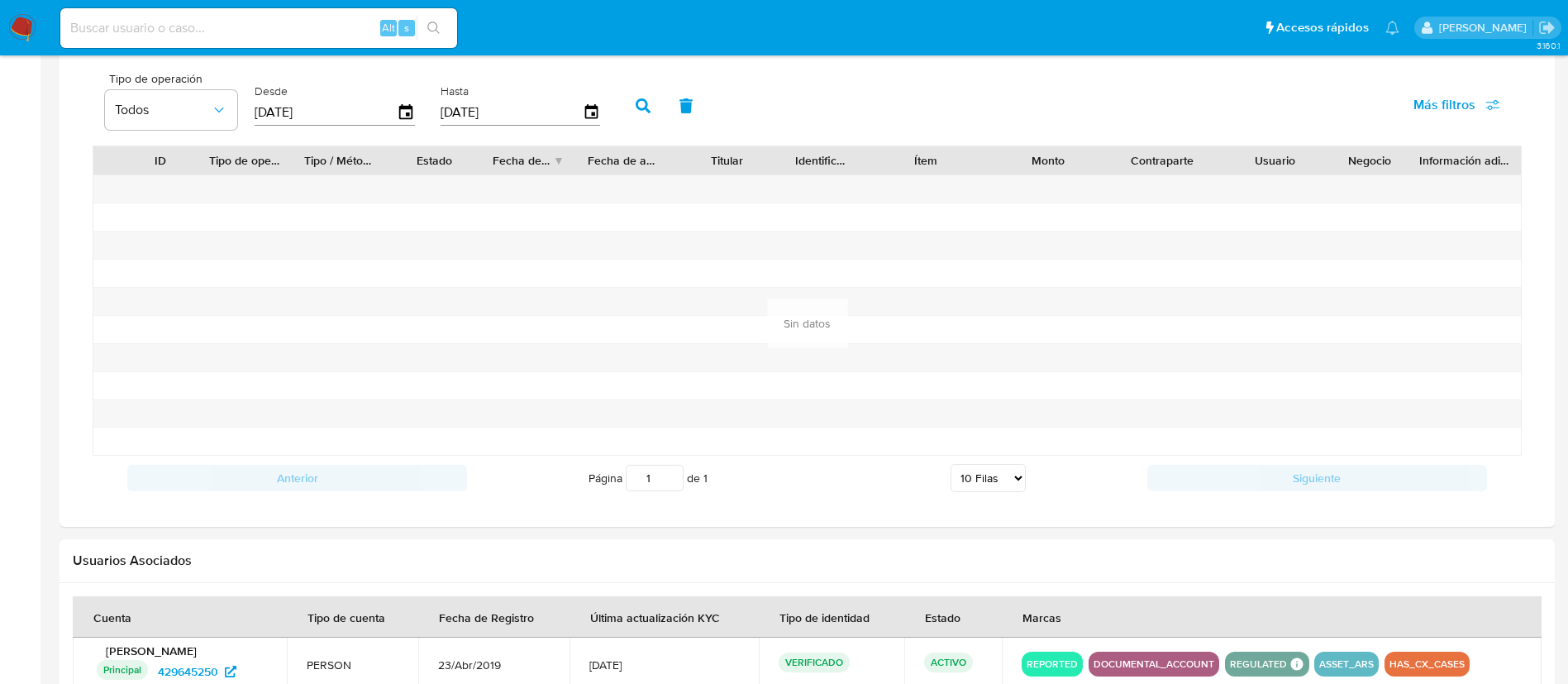
scroll to position [940, 0]
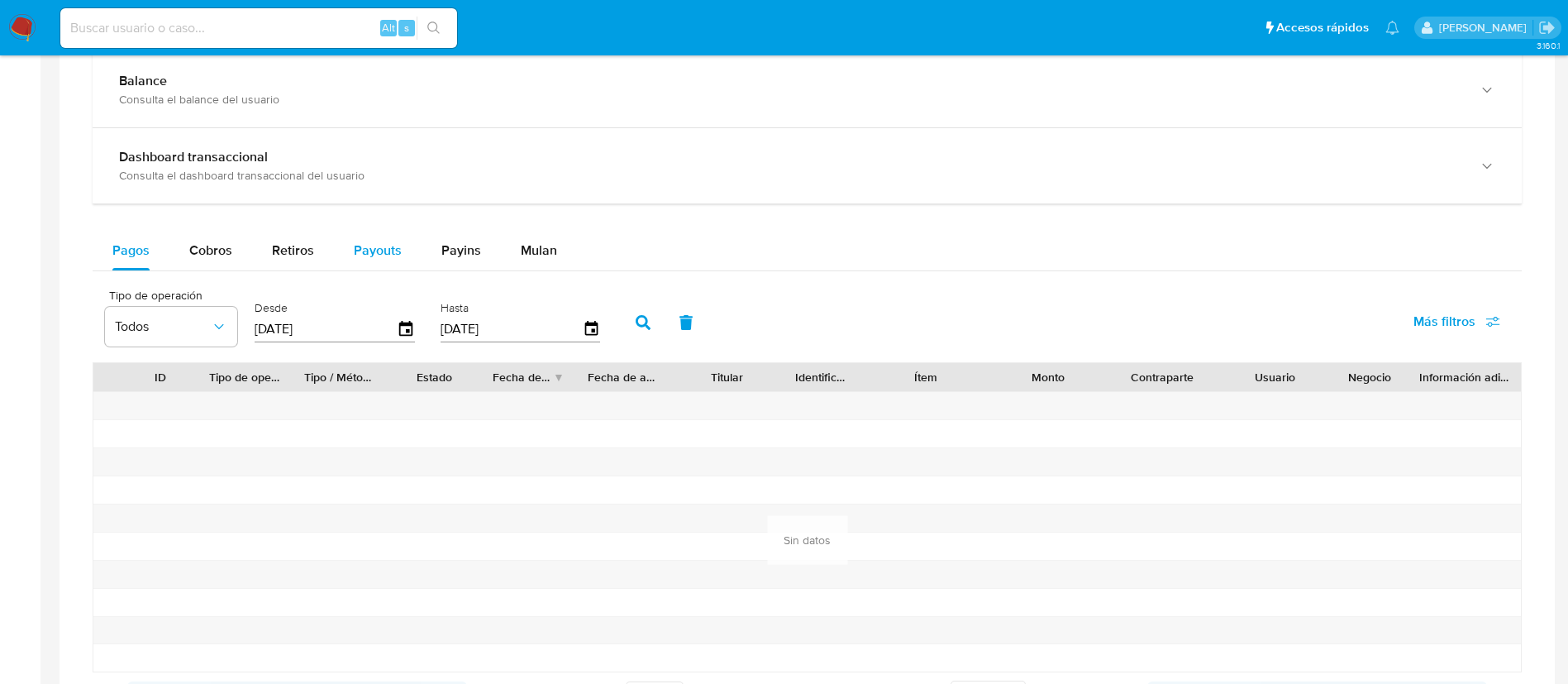
click at [386, 247] on span "Payouts" at bounding box center [377, 250] width 48 height 19
select select "10"
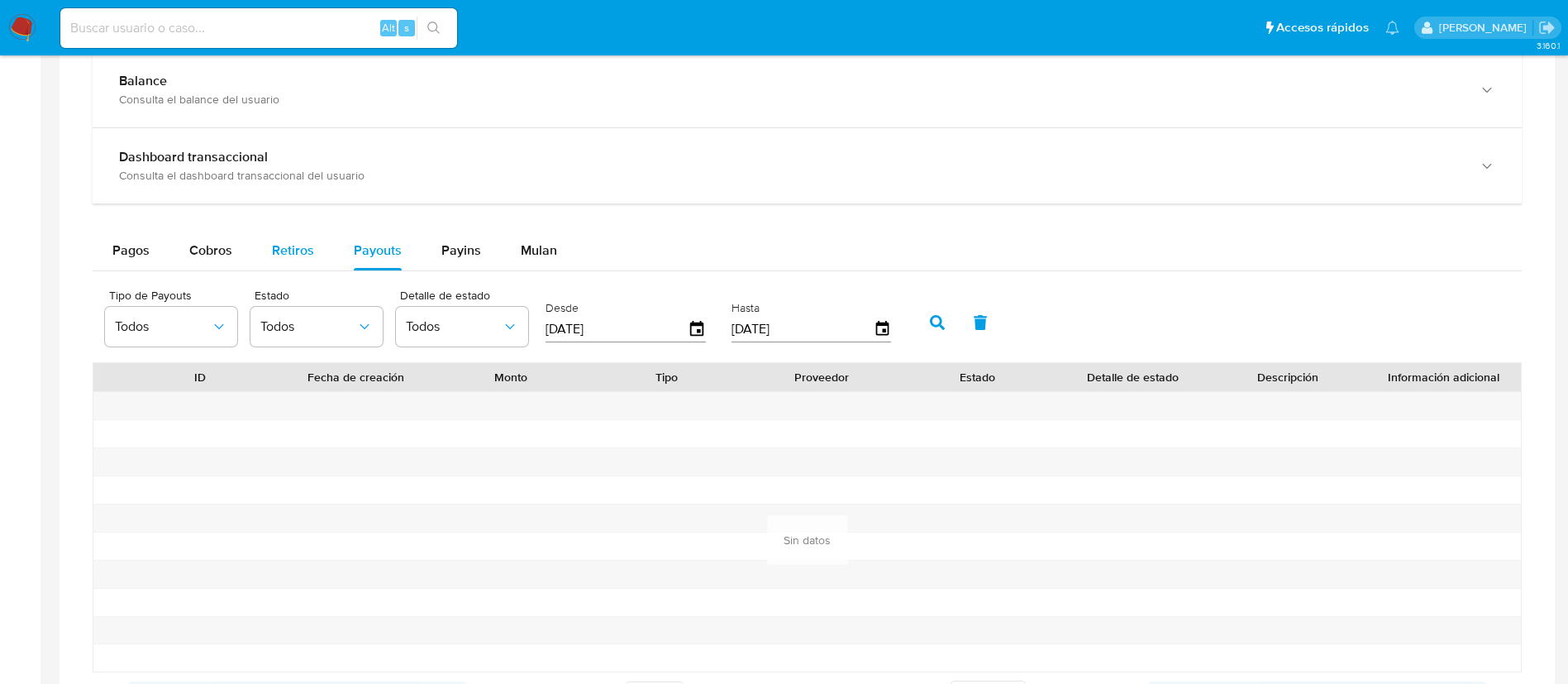
click at [318, 247] on button "Retiros" at bounding box center [292, 251] width 82 height 39
select select "10"
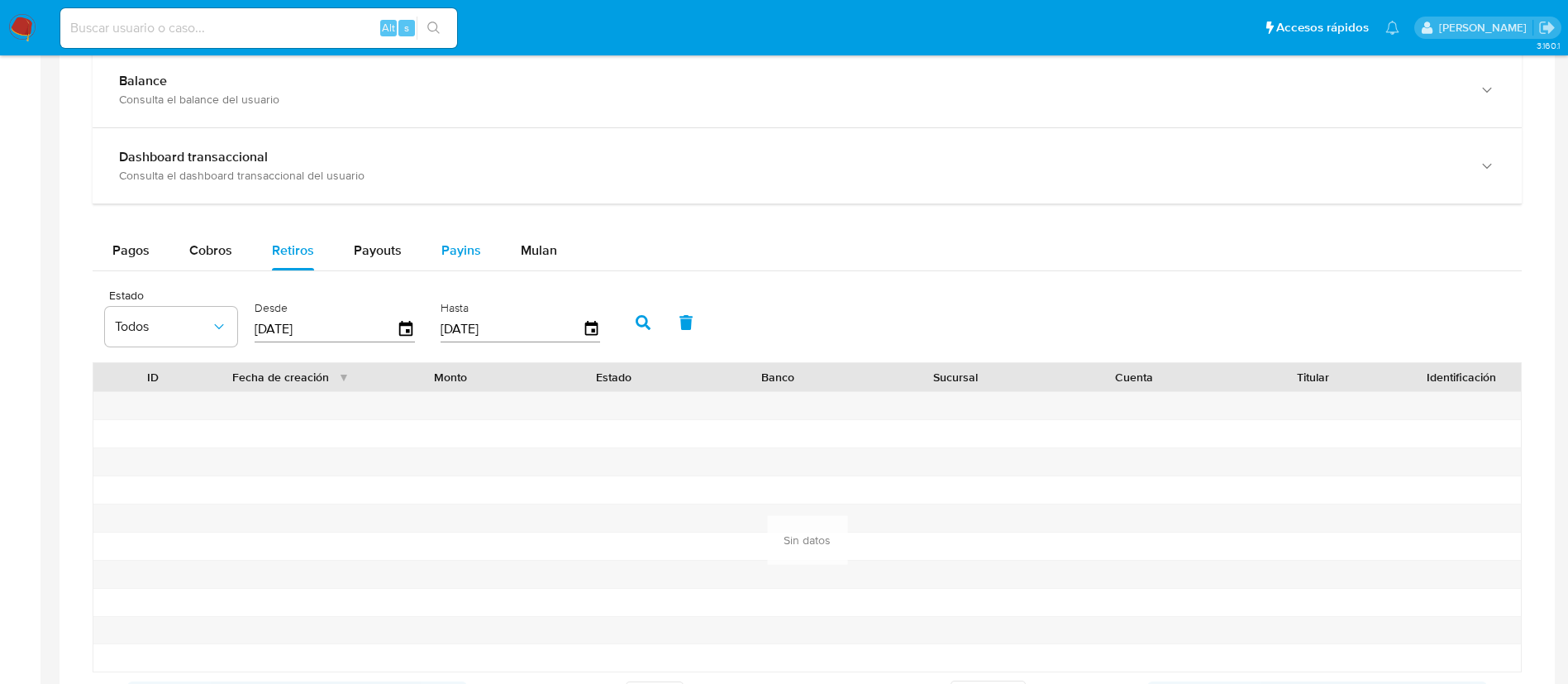
click at [454, 259] on span "Payins" at bounding box center [461, 250] width 39 height 19
select select "10"
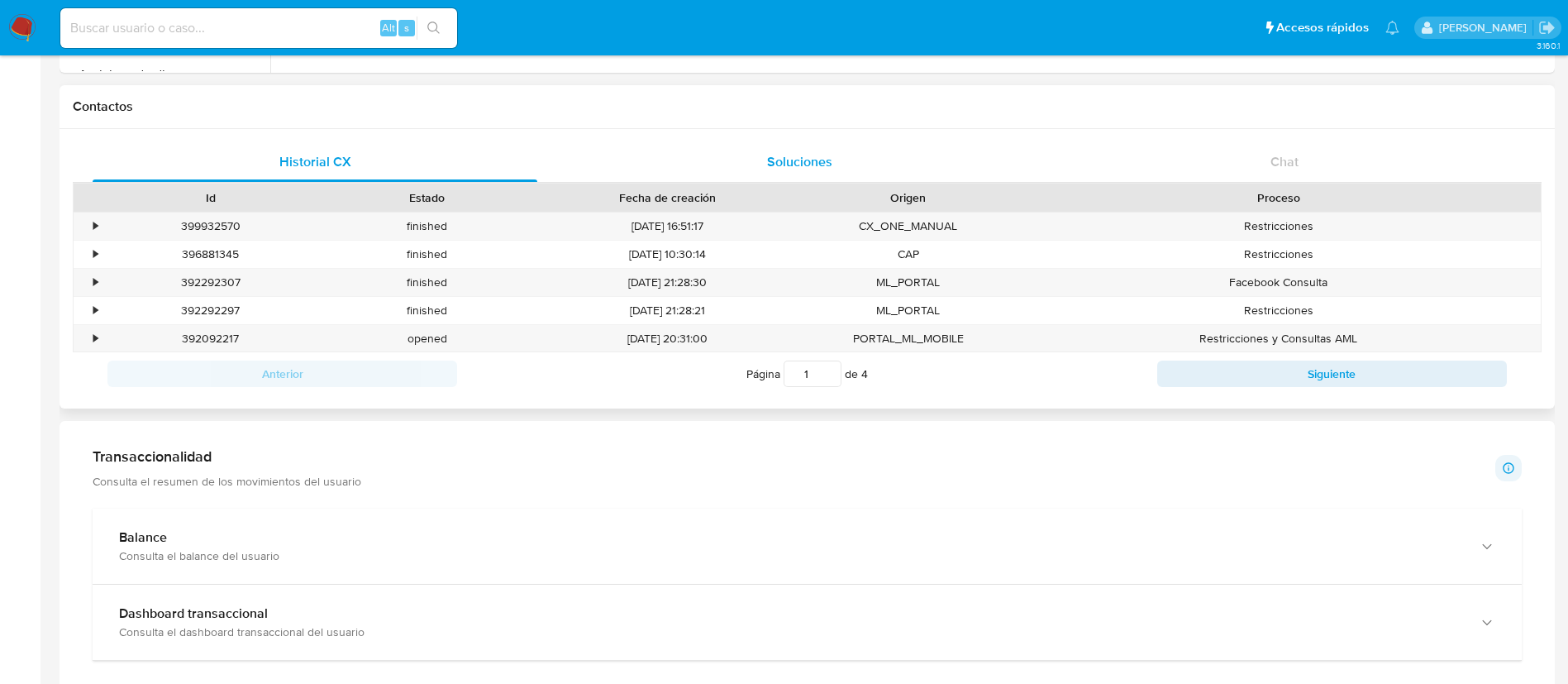
scroll to position [444, 0]
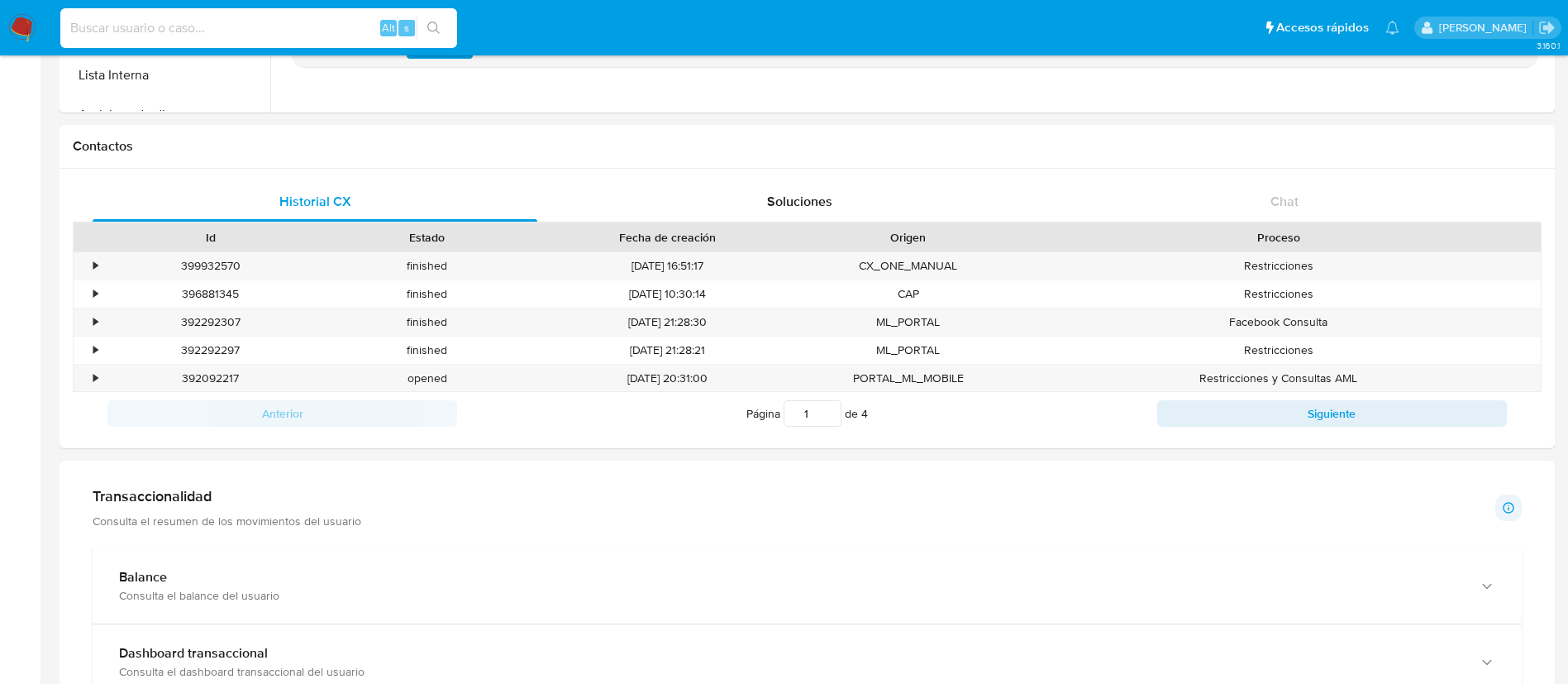
click at [336, 33] on input at bounding box center [259, 29] width 397 height 22
paste input "610376528"
type input "610376528"
click at [443, 29] on button "search-icon" at bounding box center [433, 28] width 34 height 23
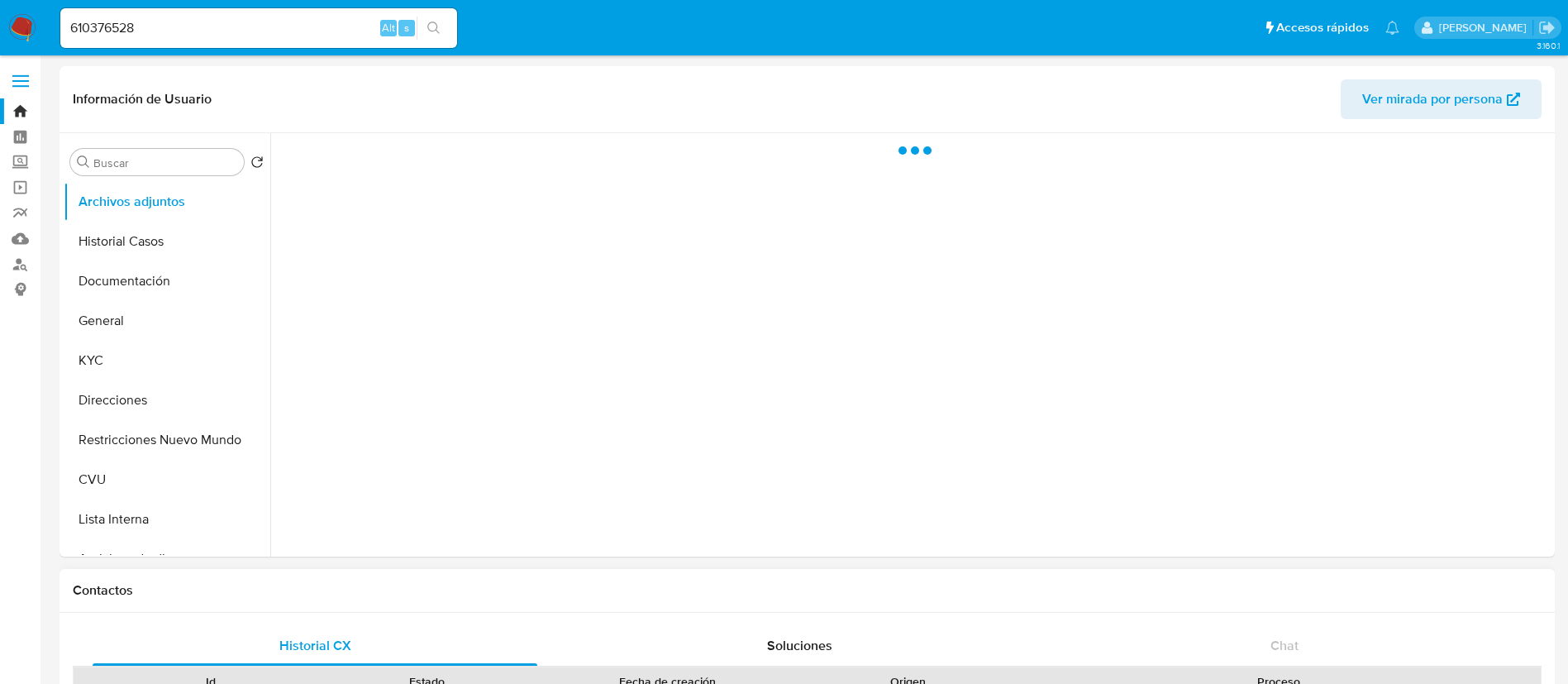
select select "10"
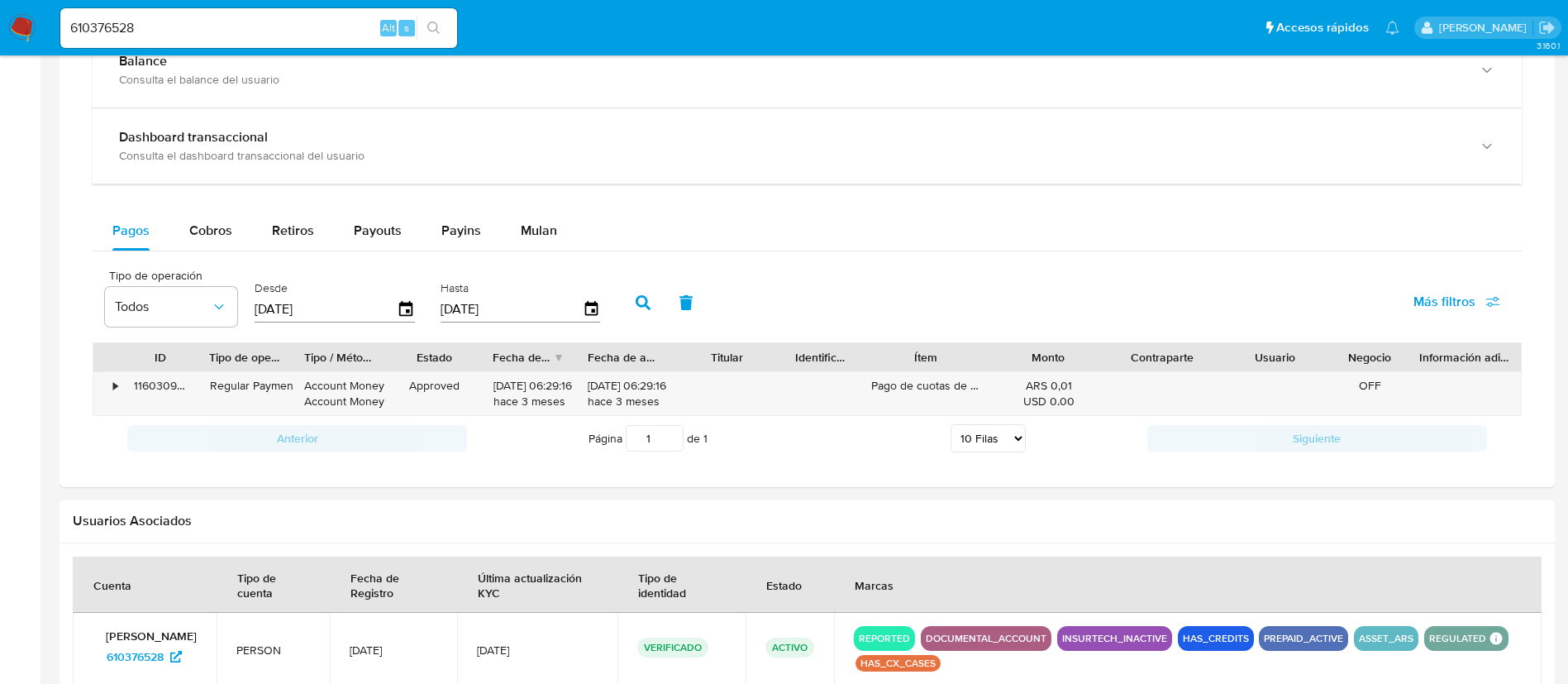
scroll to position [992, 0]
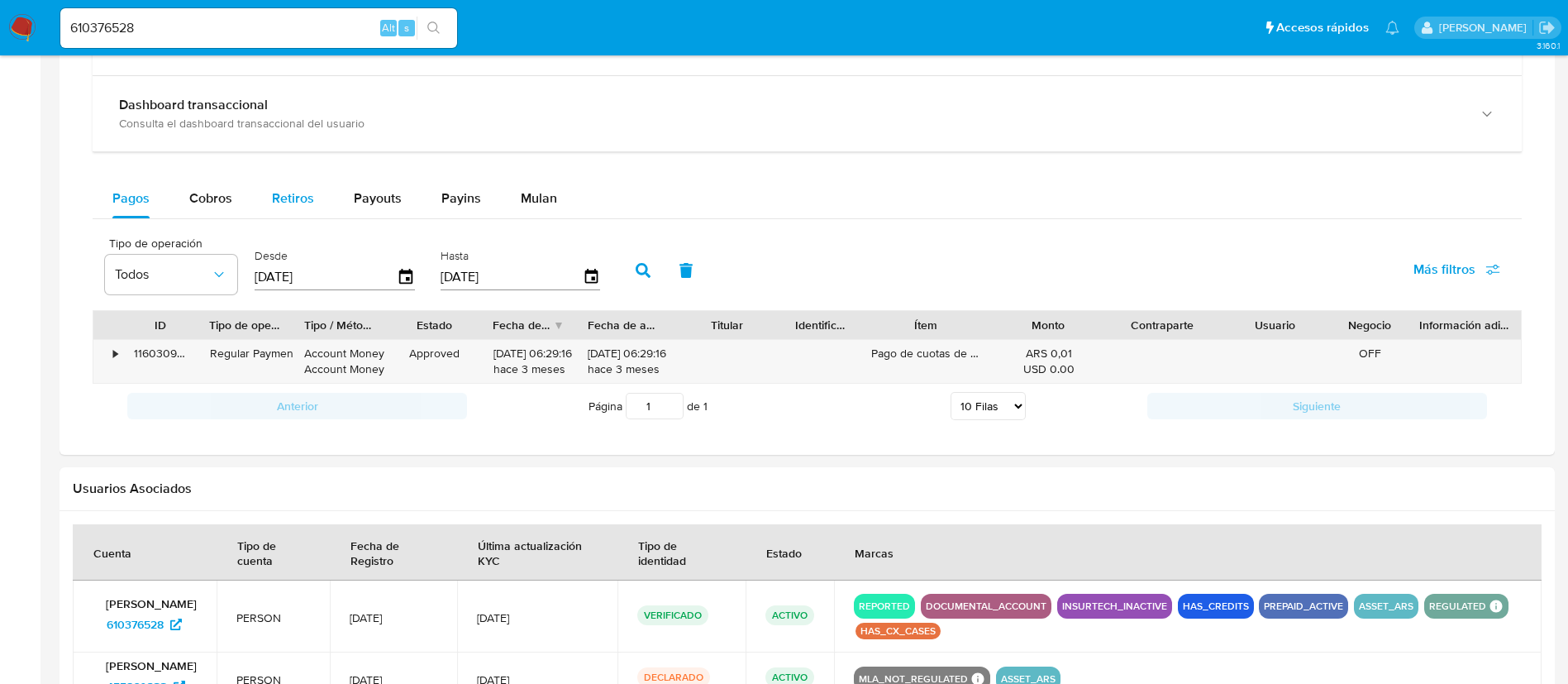
click at [278, 197] on span "Retiros" at bounding box center [293, 197] width 42 height 19
select select "10"
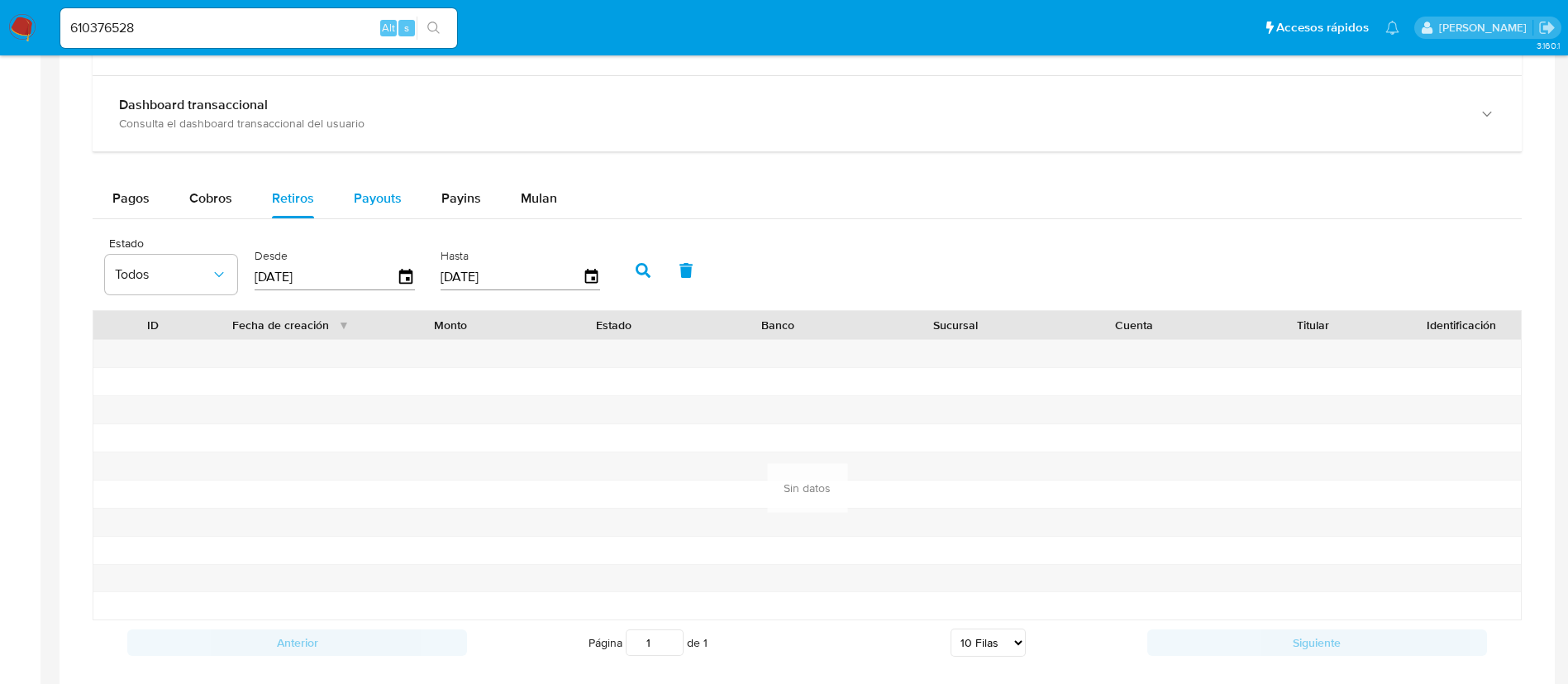
click at [356, 203] on span "Payouts" at bounding box center [377, 197] width 48 height 19
select select "10"
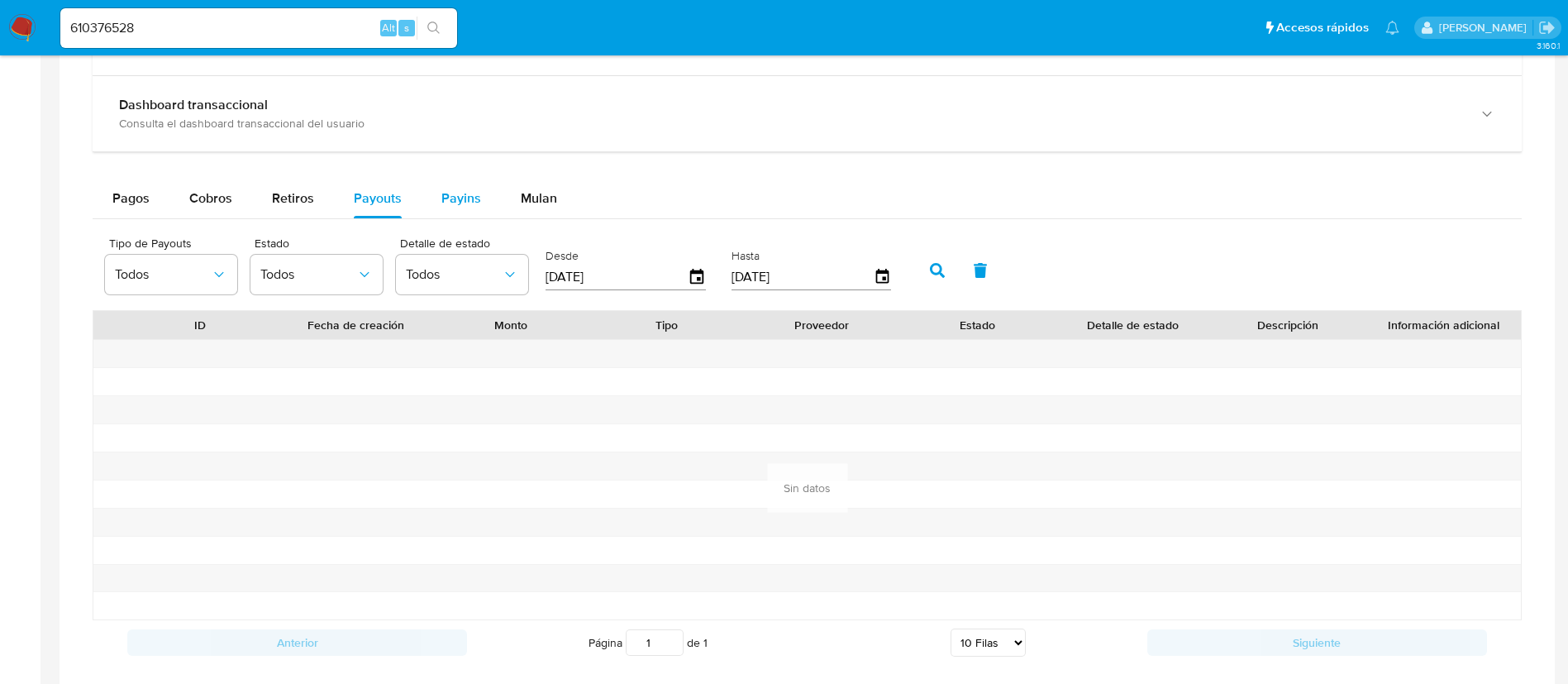
click at [450, 193] on span "Payins" at bounding box center [461, 197] width 39 height 19
select select "10"
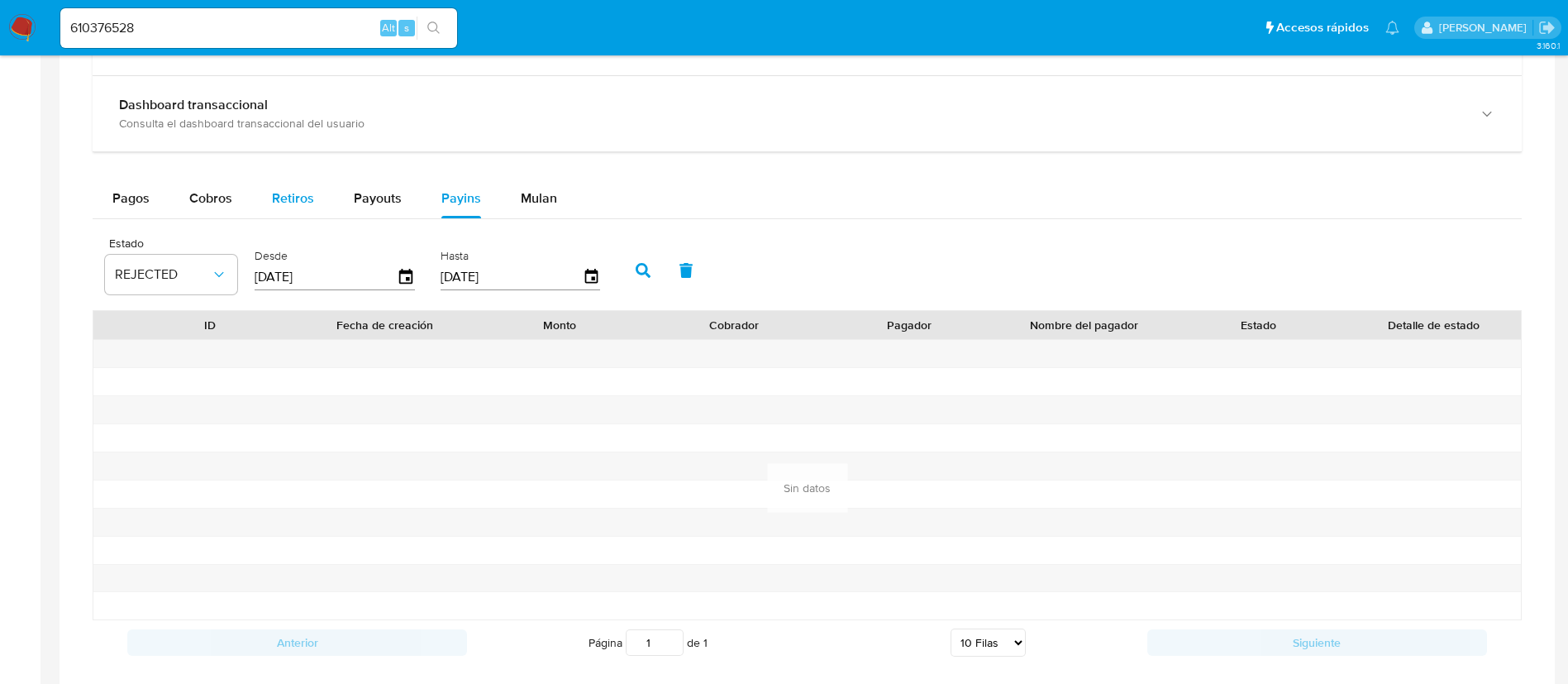
click at [304, 200] on span "Retiros" at bounding box center [293, 197] width 42 height 19
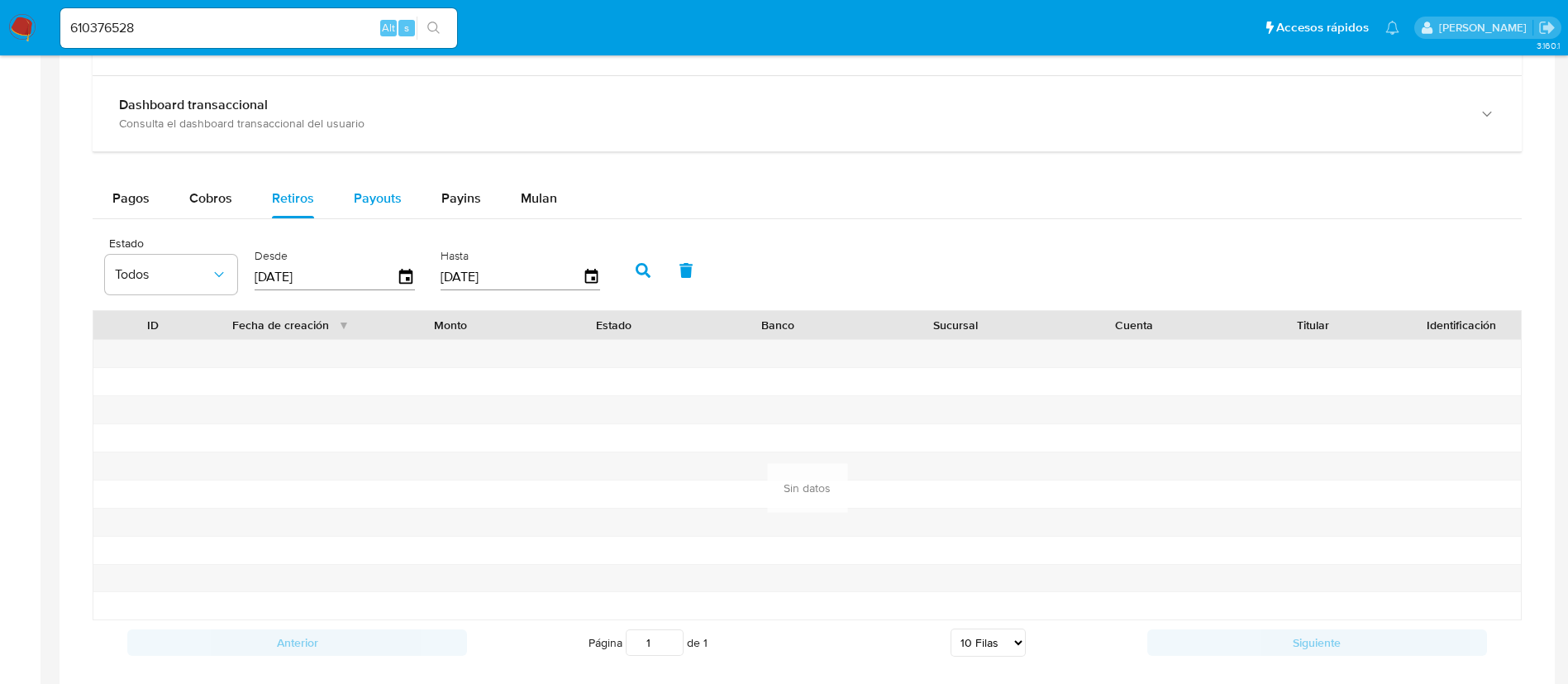
click at [387, 206] on span "Payouts" at bounding box center [377, 197] width 48 height 19
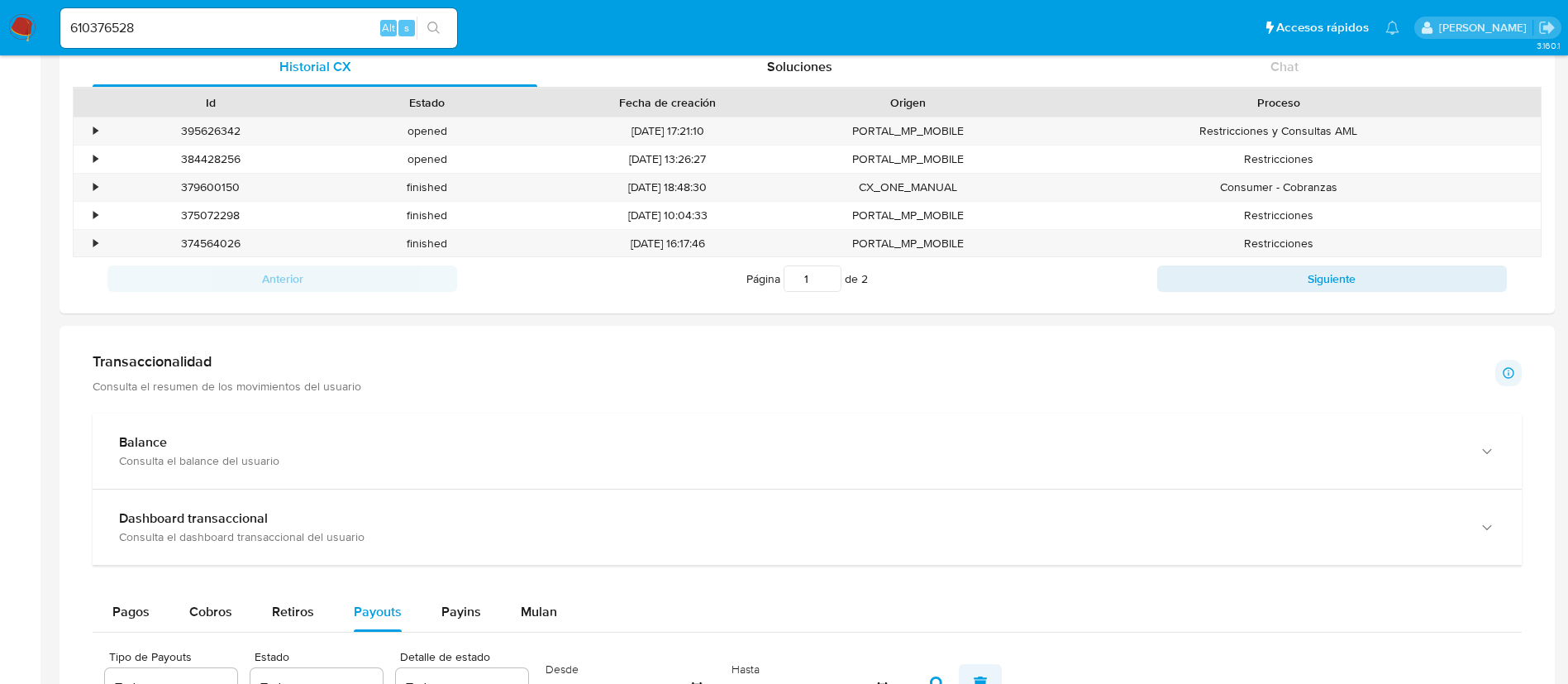
scroll to position [744, 0]
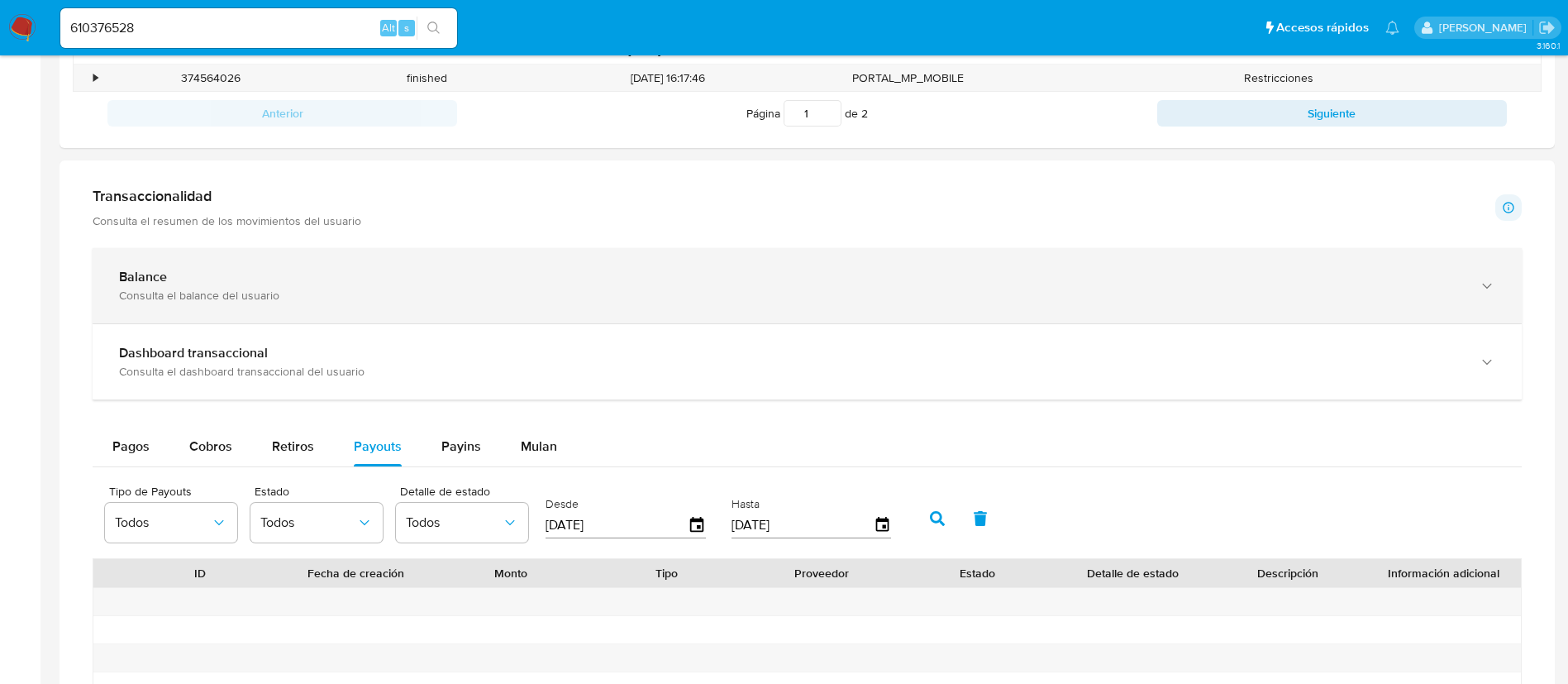
click at [746, 260] on div "Balance Consulta el balance del usuario" at bounding box center [807, 285] width 1429 height 75
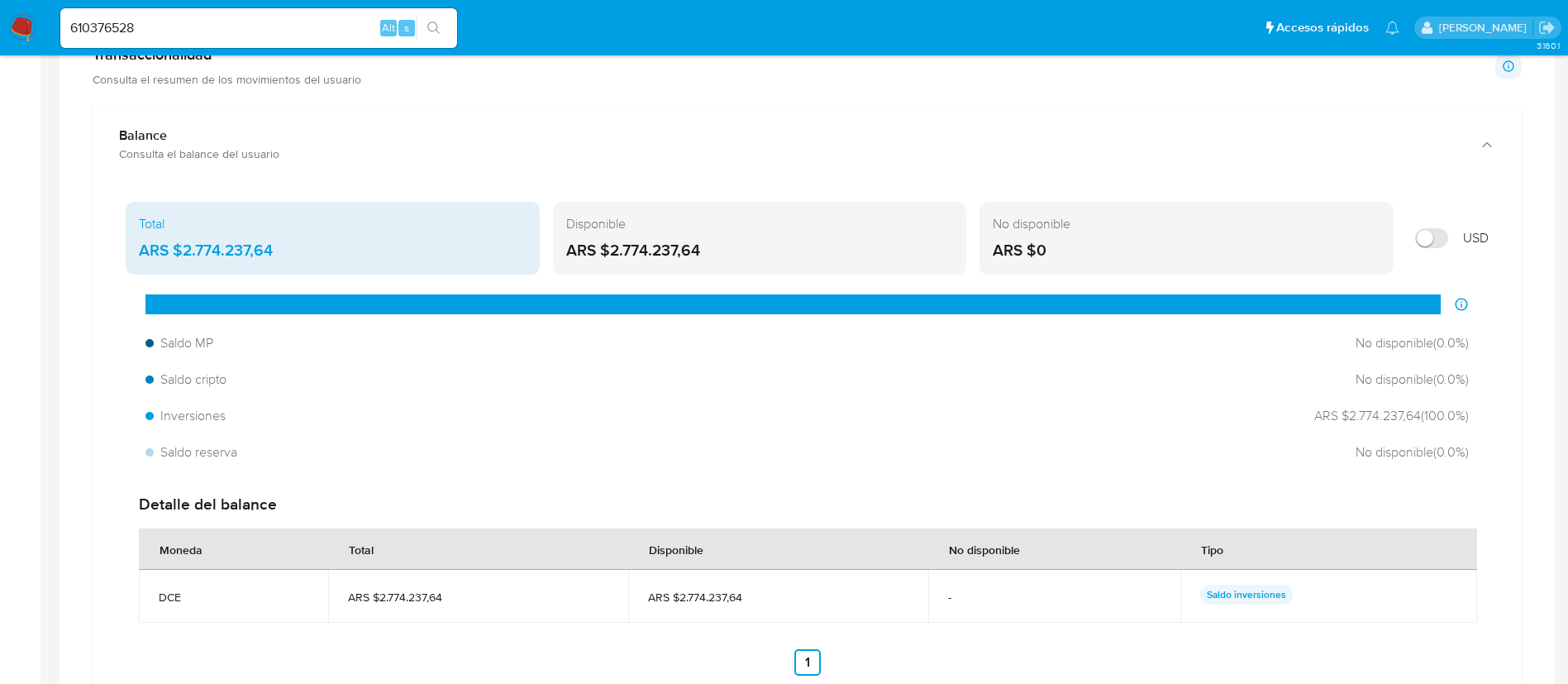
scroll to position [992, 0]
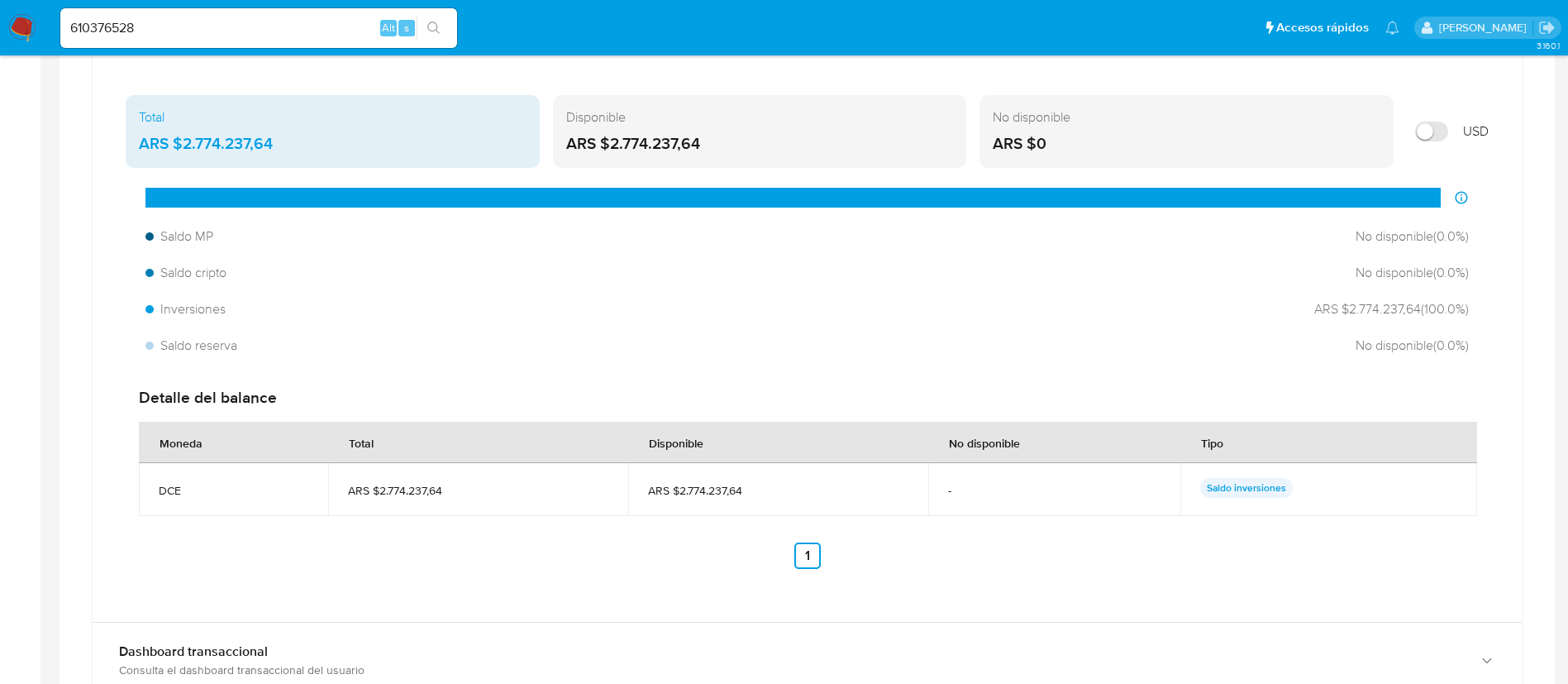
click at [303, 16] on div "610376528 Alt s" at bounding box center [259, 28] width 397 height 39
click at [320, 28] on input "610376528" at bounding box center [259, 29] width 397 height 22
click at [348, 77] on div "Total ARS $2.774.237,64 Disponible ARS $2.774.237,64 No disponible ARS $0 USD D…" at bounding box center [807, 348] width 1429 height 547
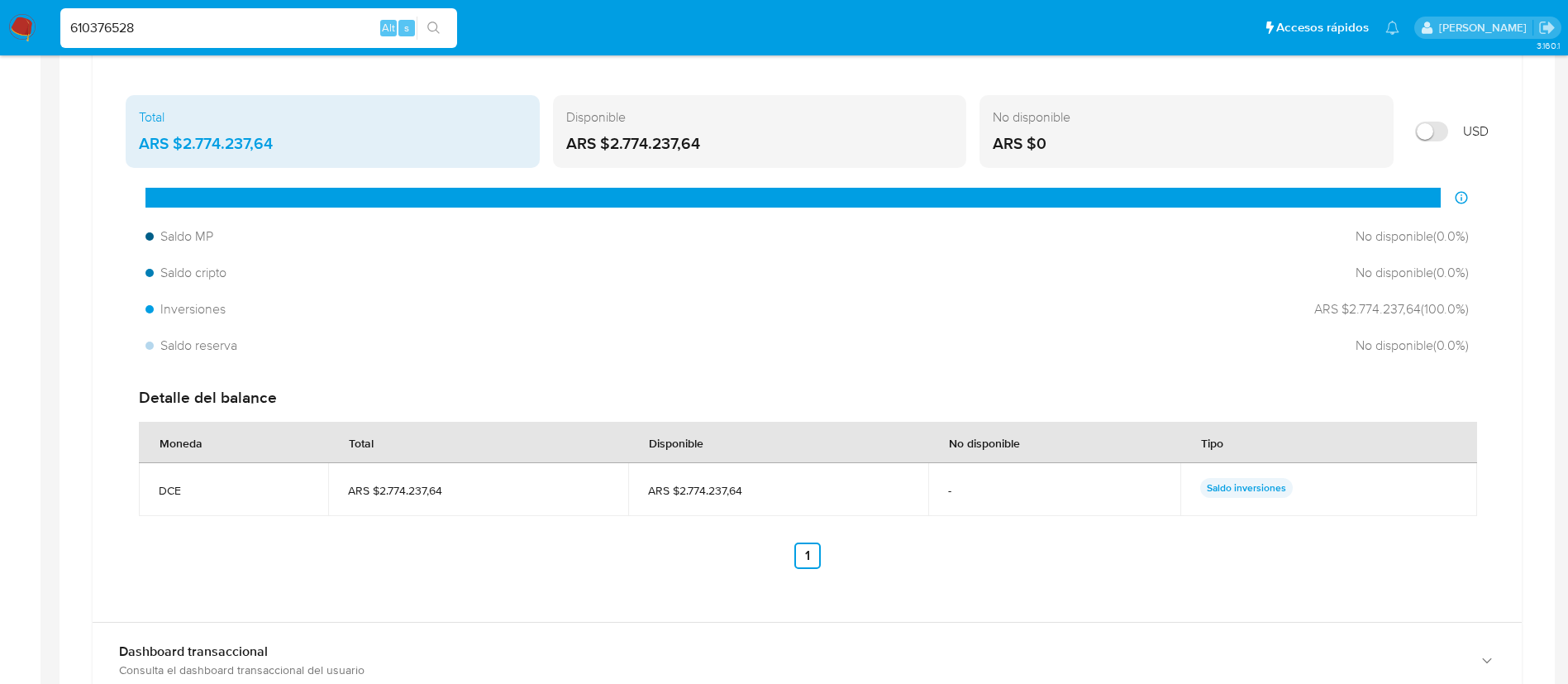
click at [311, 38] on input "610376528" at bounding box center [259, 29] width 397 height 22
click at [327, 21] on input "610376528" at bounding box center [259, 29] width 397 height 22
paste input "30735571"
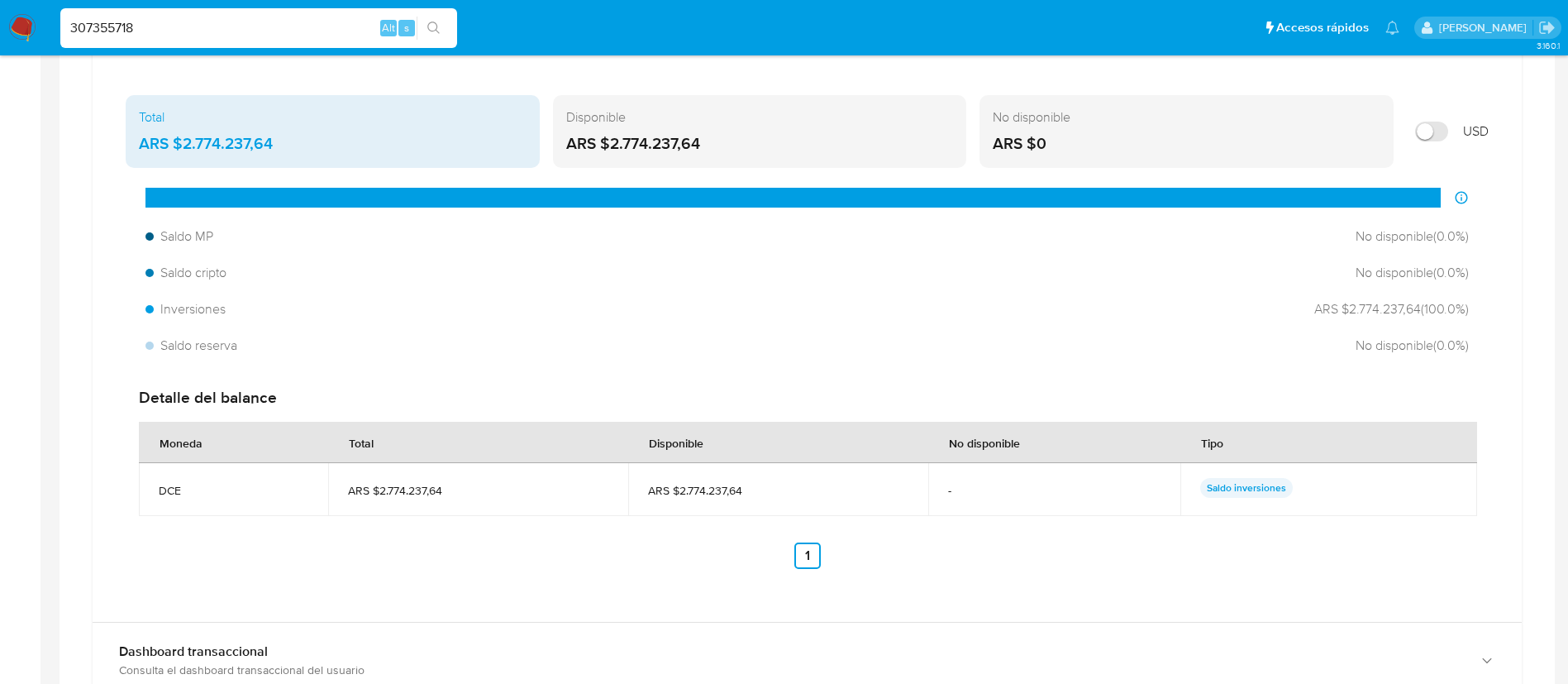
type input "307355718"
click at [450, 31] on button "search-icon" at bounding box center [433, 28] width 34 height 23
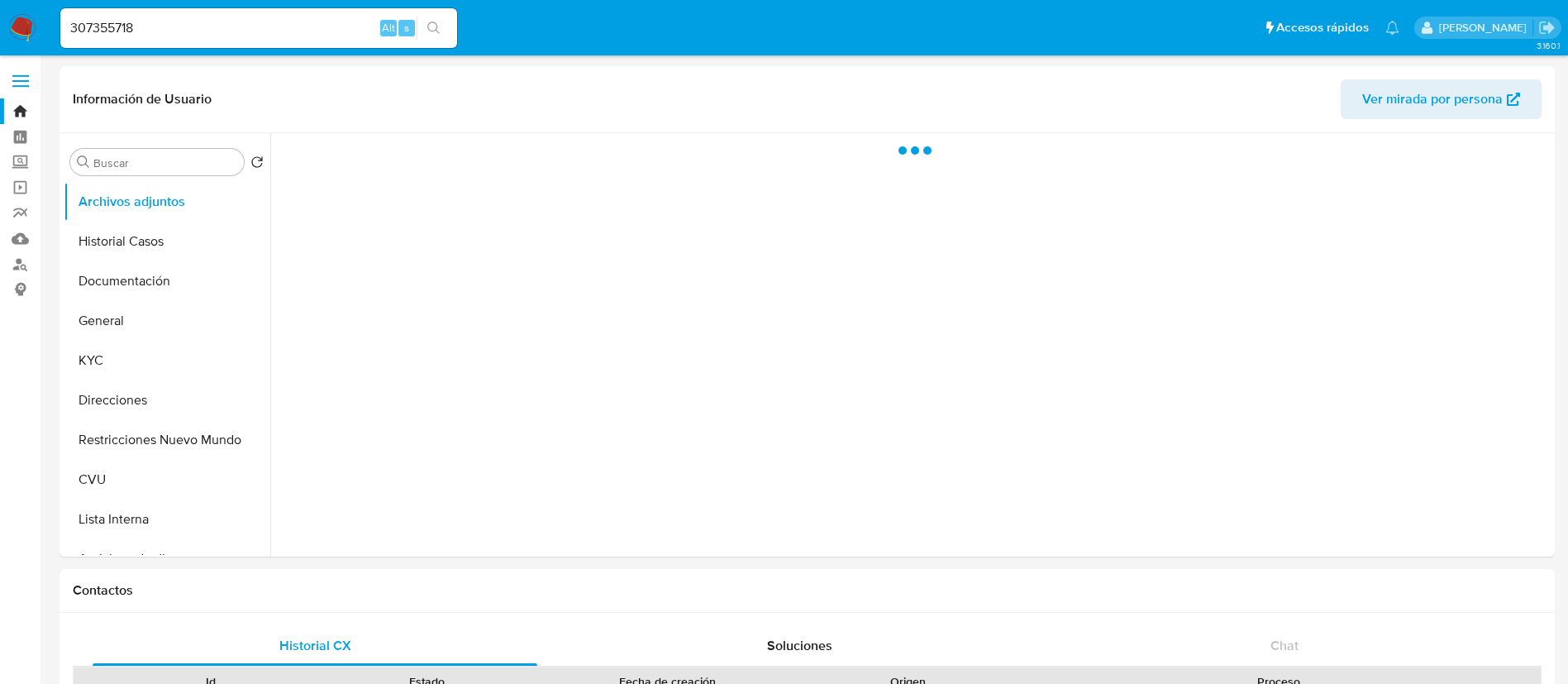
select select "10"
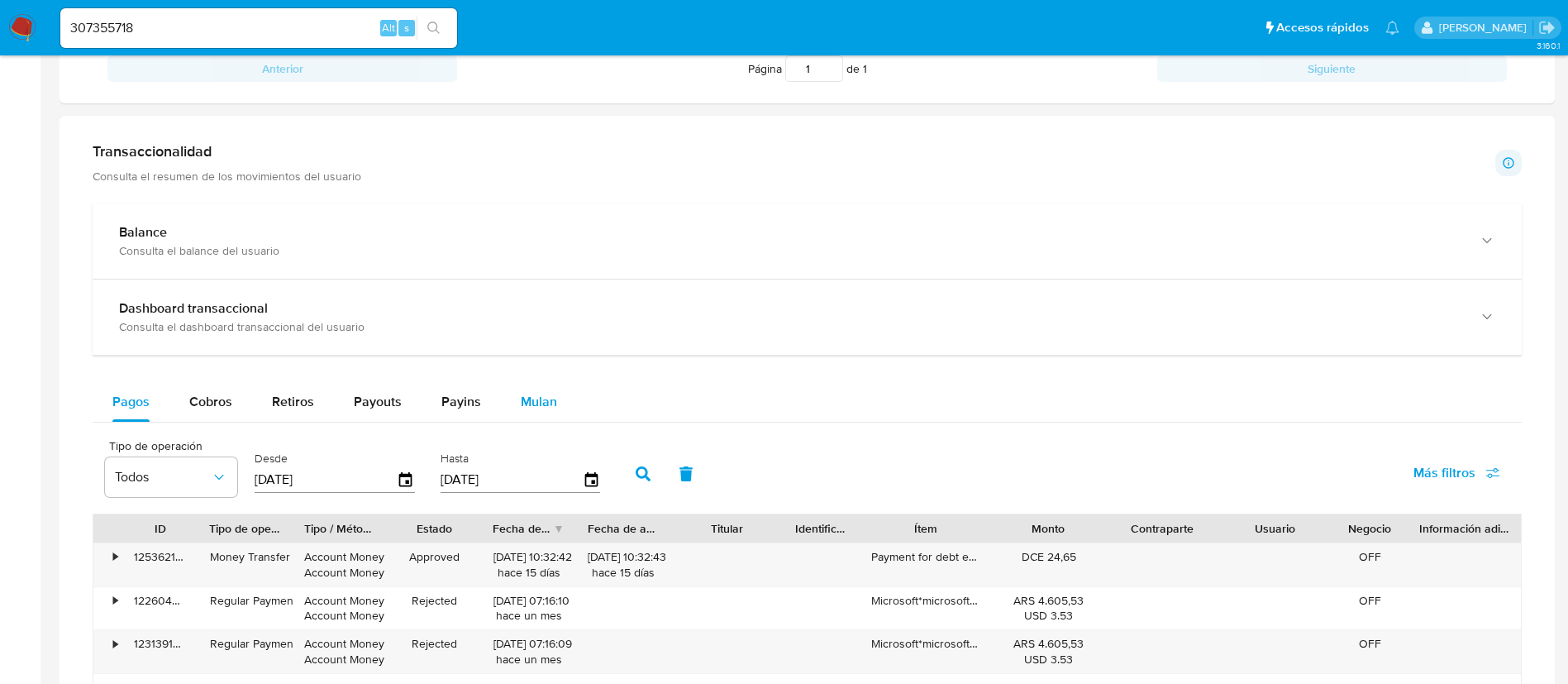
scroll to position [744, 0]
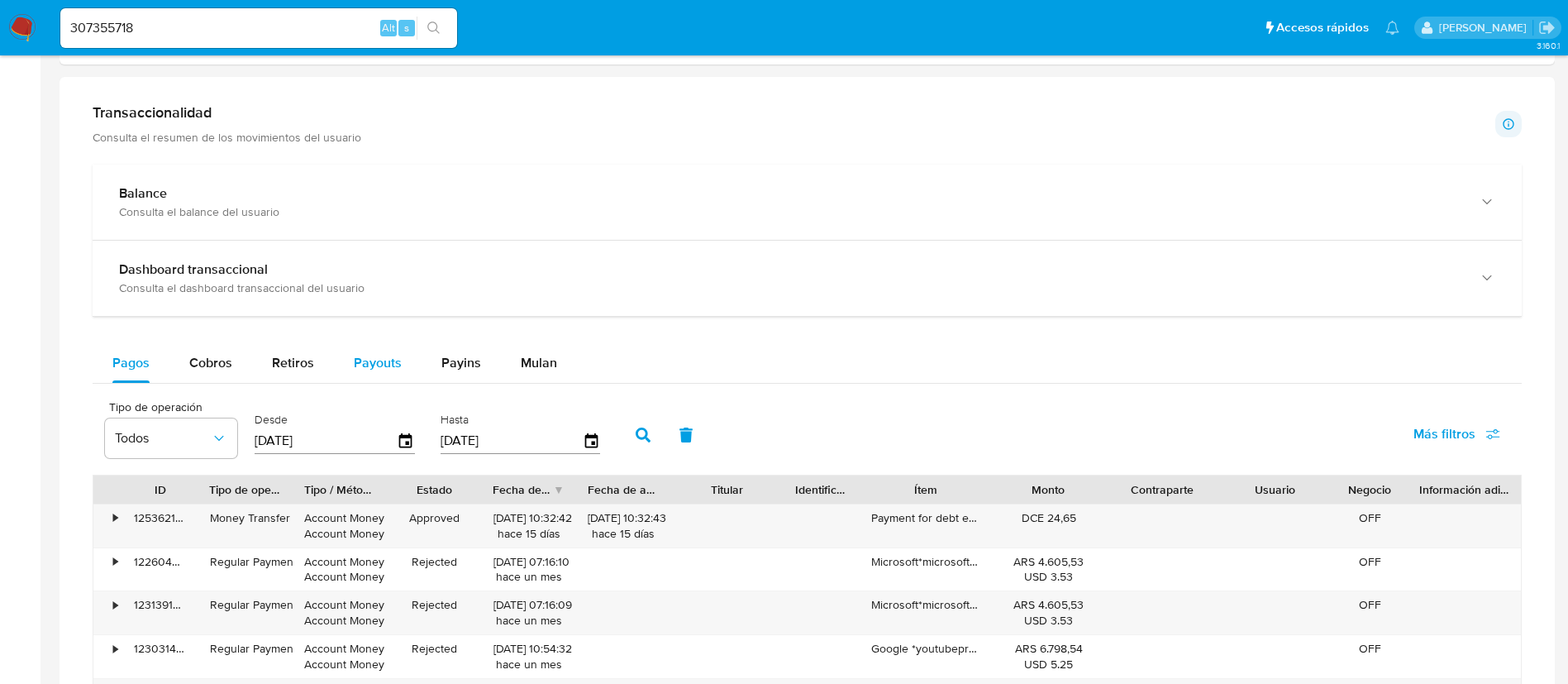
click at [391, 379] on div "Payouts" at bounding box center [377, 363] width 48 height 39
select select "10"
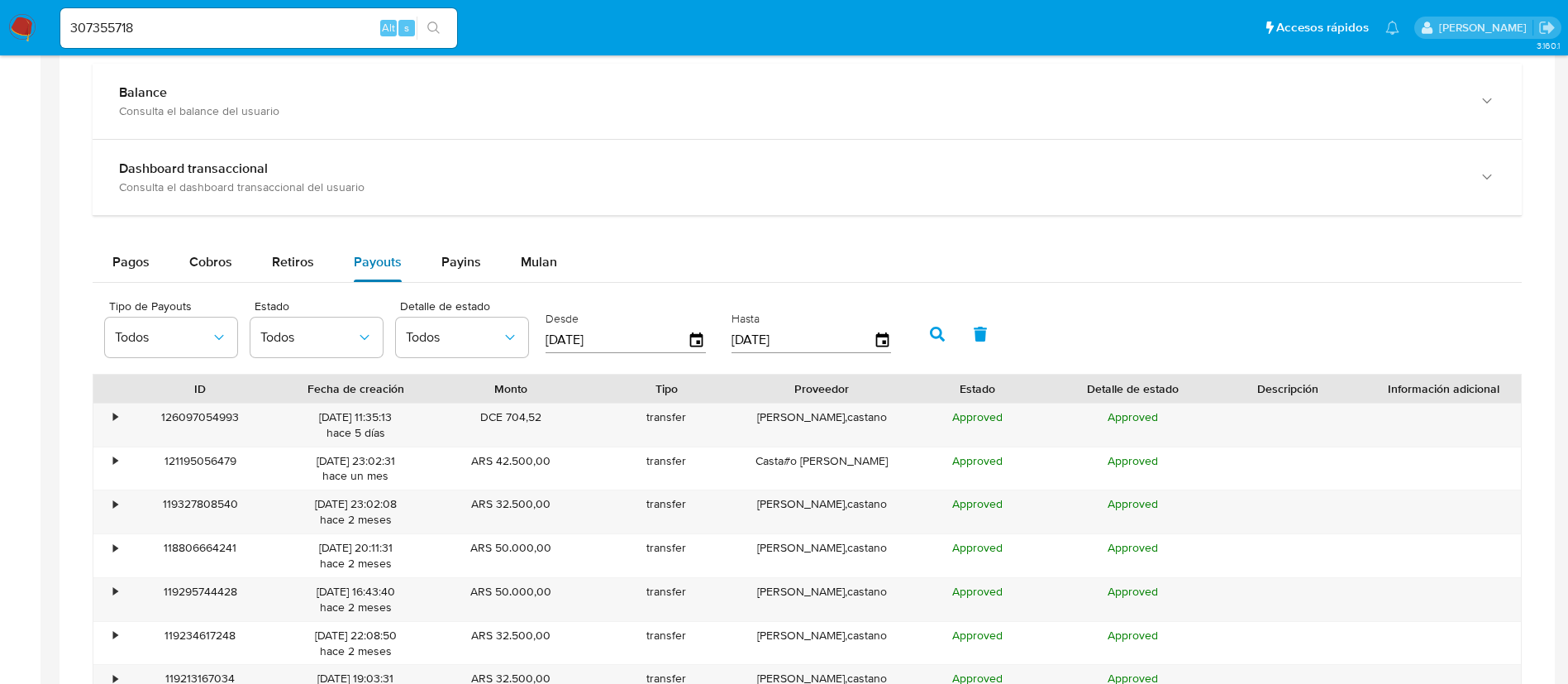
scroll to position [868, 0]
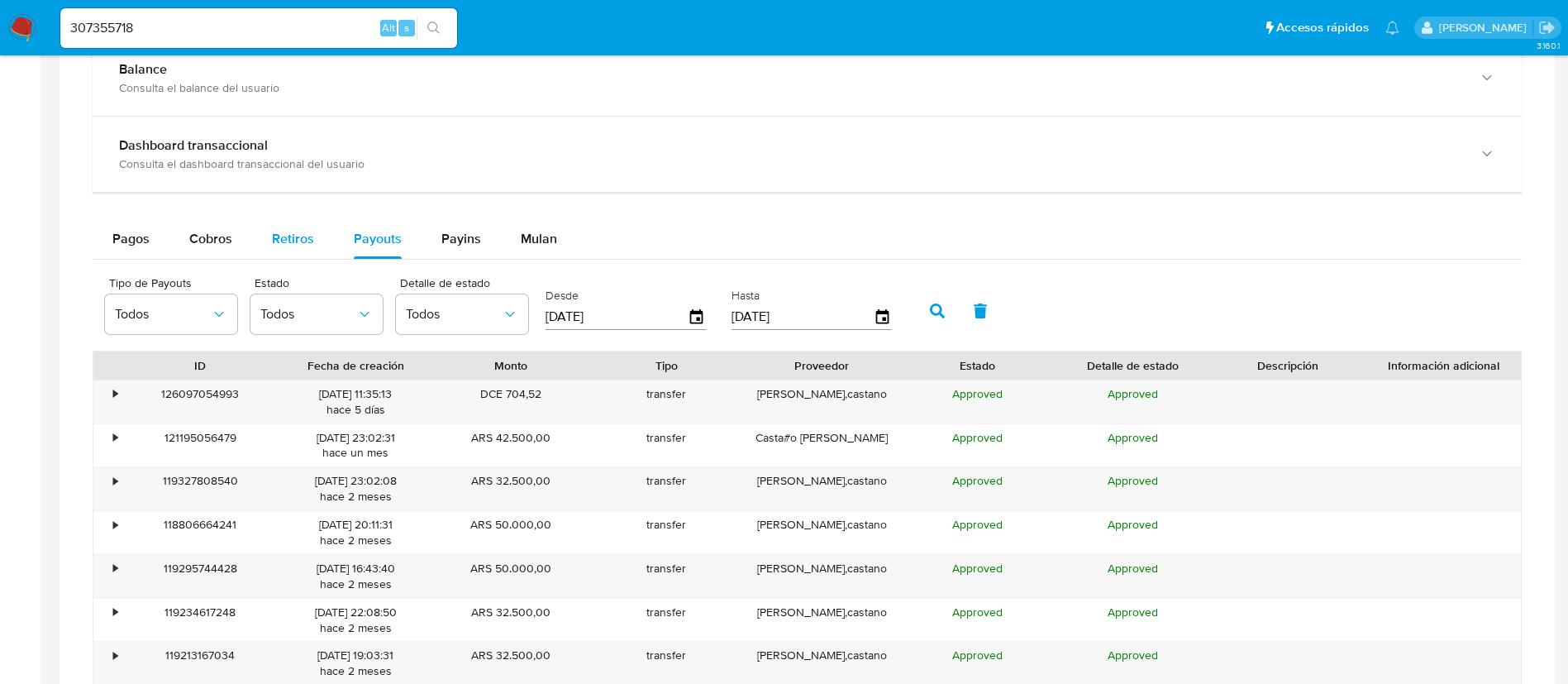
click at [295, 228] on div "Retiros" at bounding box center [293, 239] width 42 height 39
select select "10"
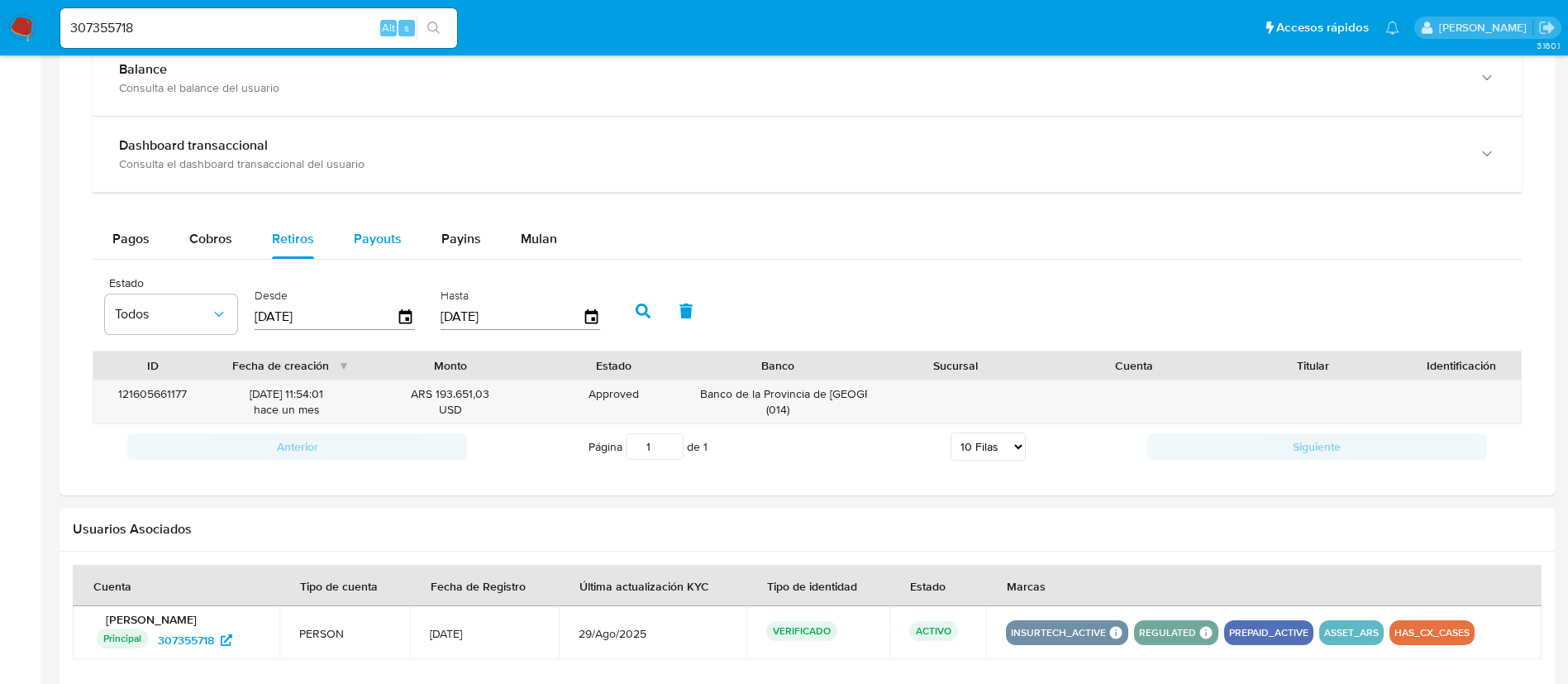
click at [360, 252] on div "Payouts" at bounding box center [377, 239] width 48 height 39
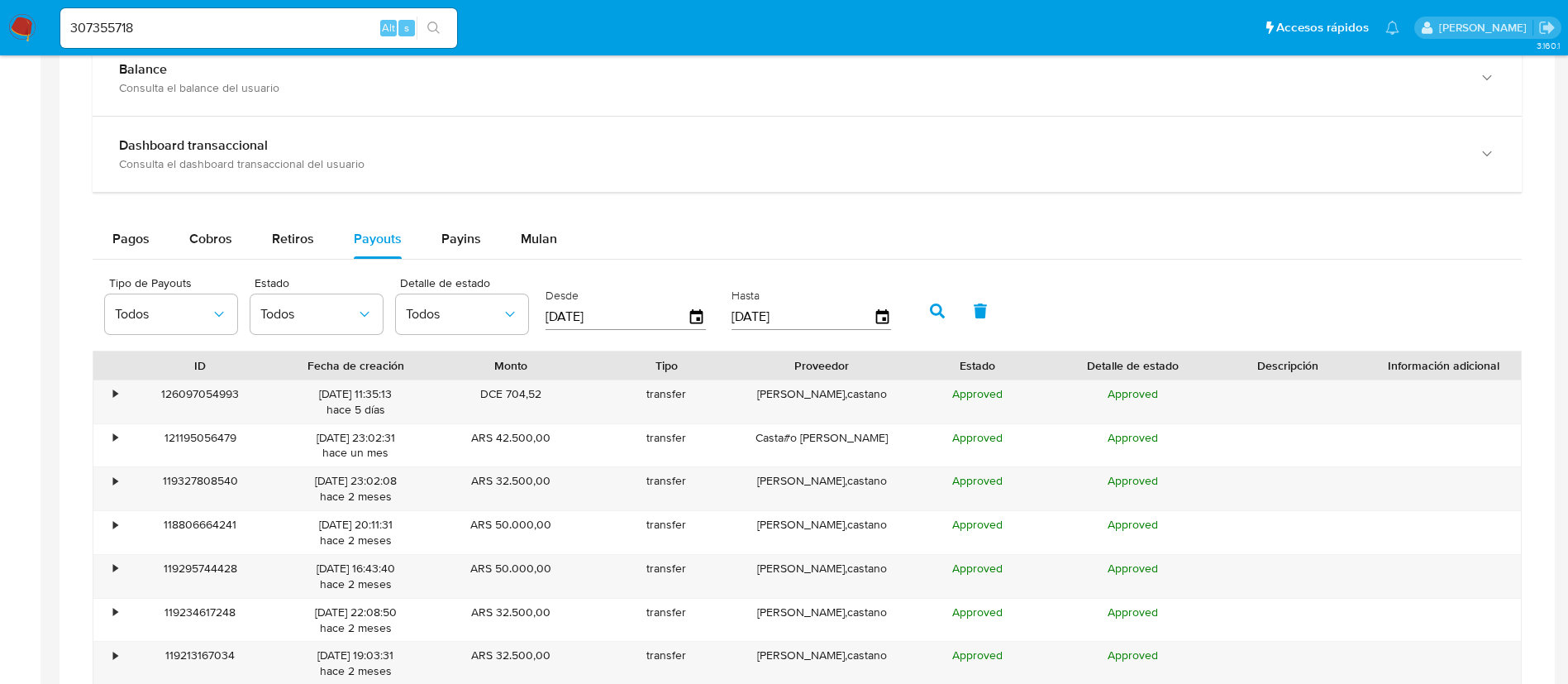
scroll to position [495, 0]
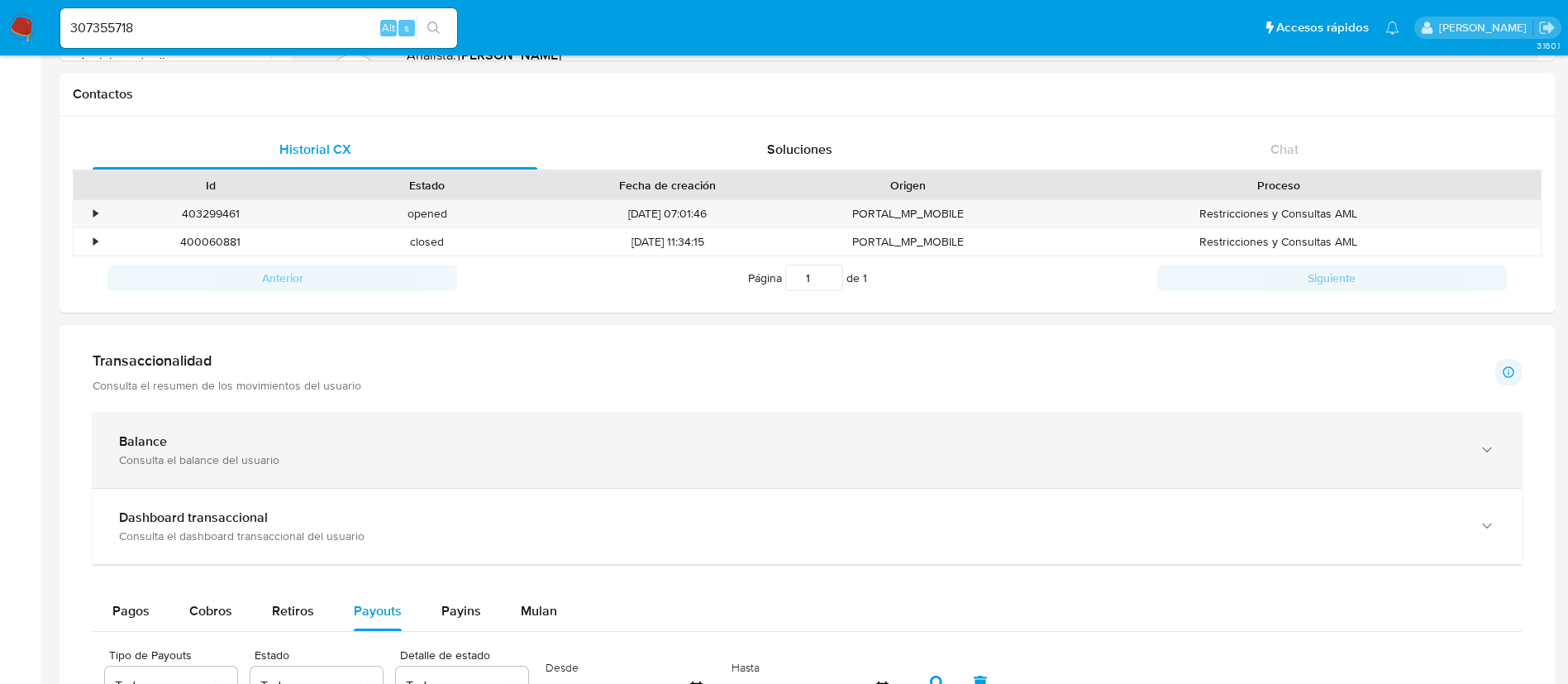
click at [733, 424] on div "Balance Consulta el balance del usuario" at bounding box center [807, 450] width 1429 height 75
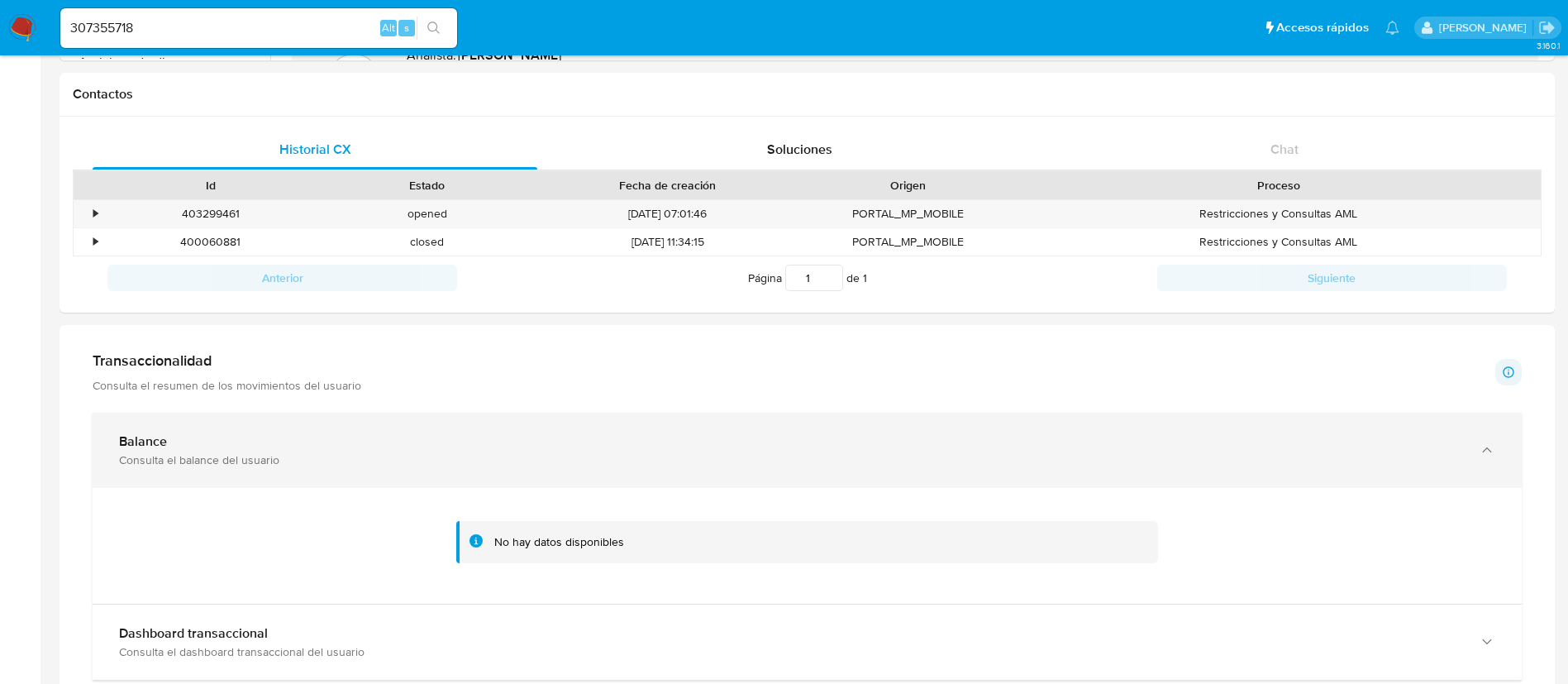
click at [733, 424] on div "Balance Consulta el balance del usuario" at bounding box center [807, 450] width 1429 height 75
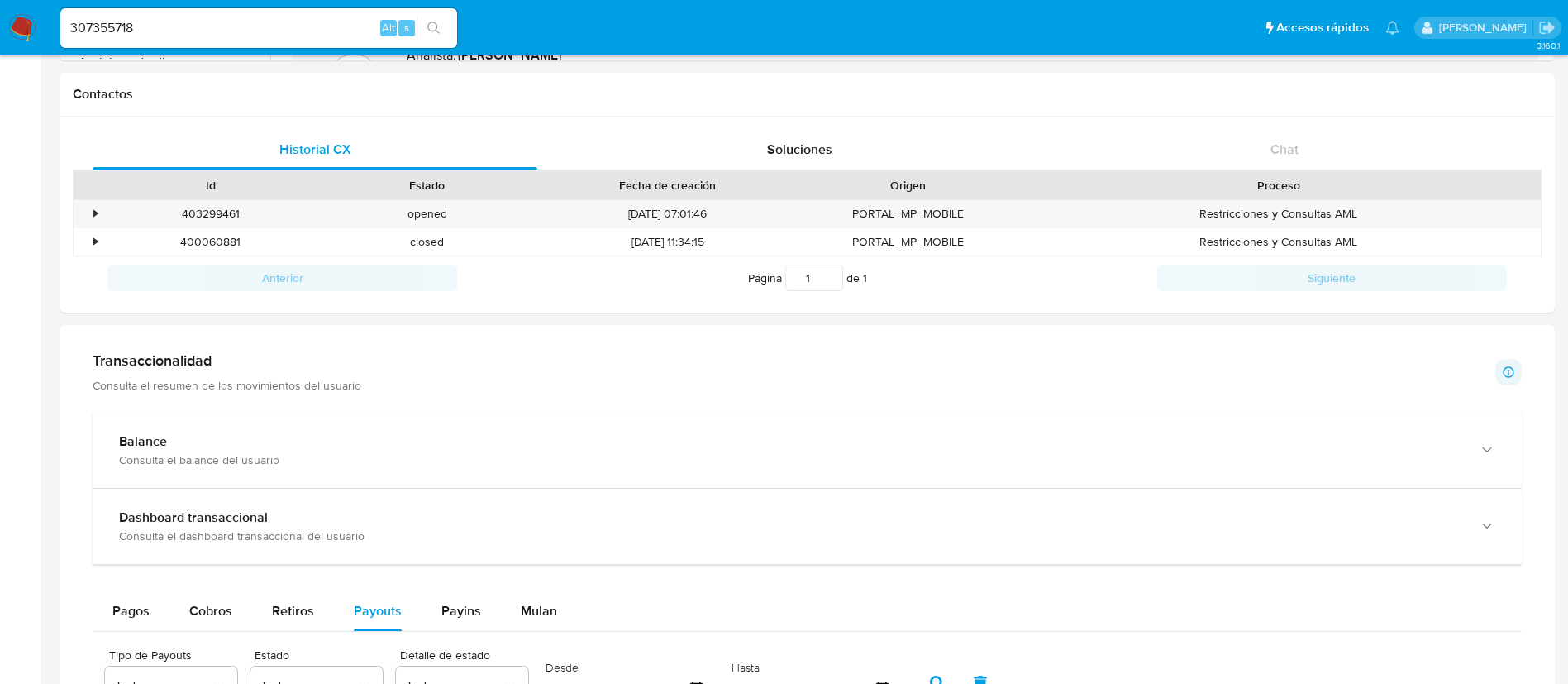
click at [732, 386] on div "Transaccionalidad Consulta el resumen de los movimientos del usuario Informació…" at bounding box center [807, 372] width 1429 height 41
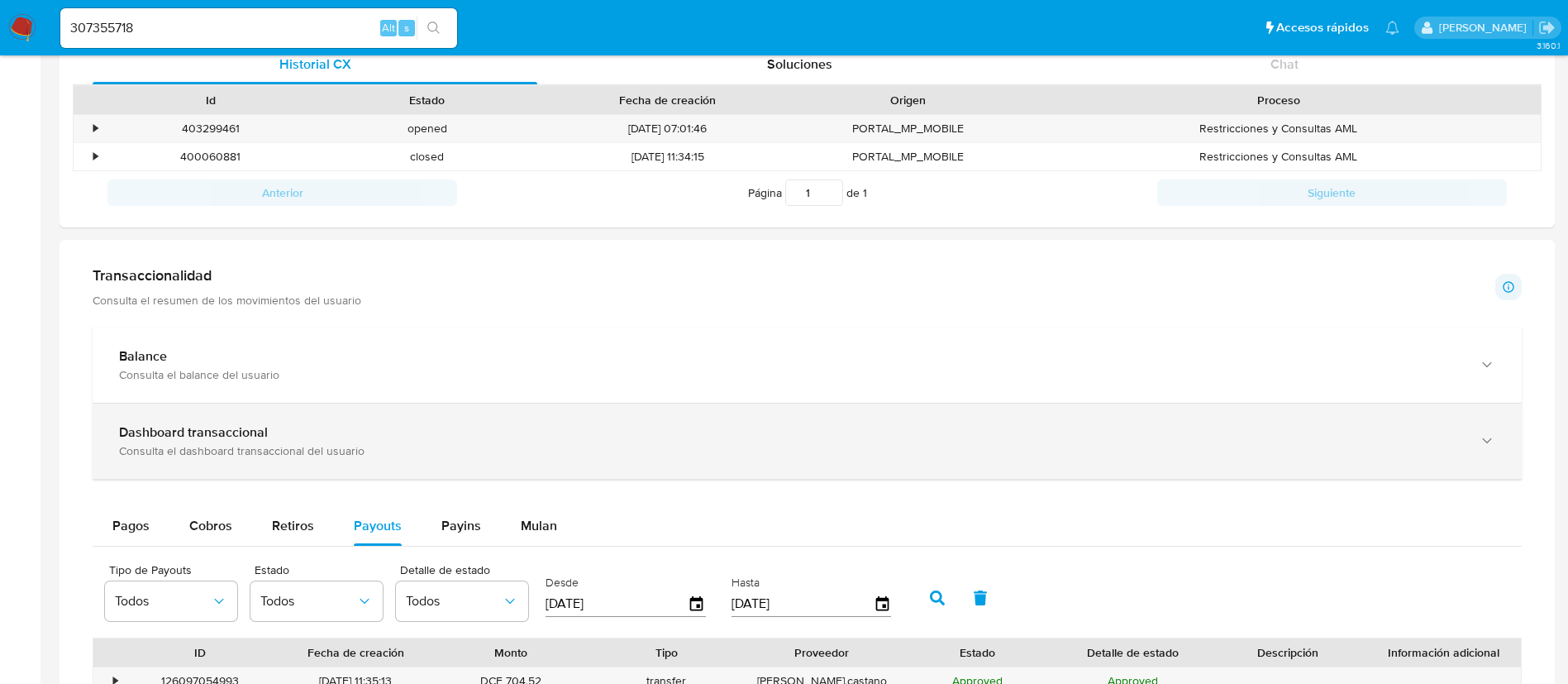
scroll to position [620, 0]
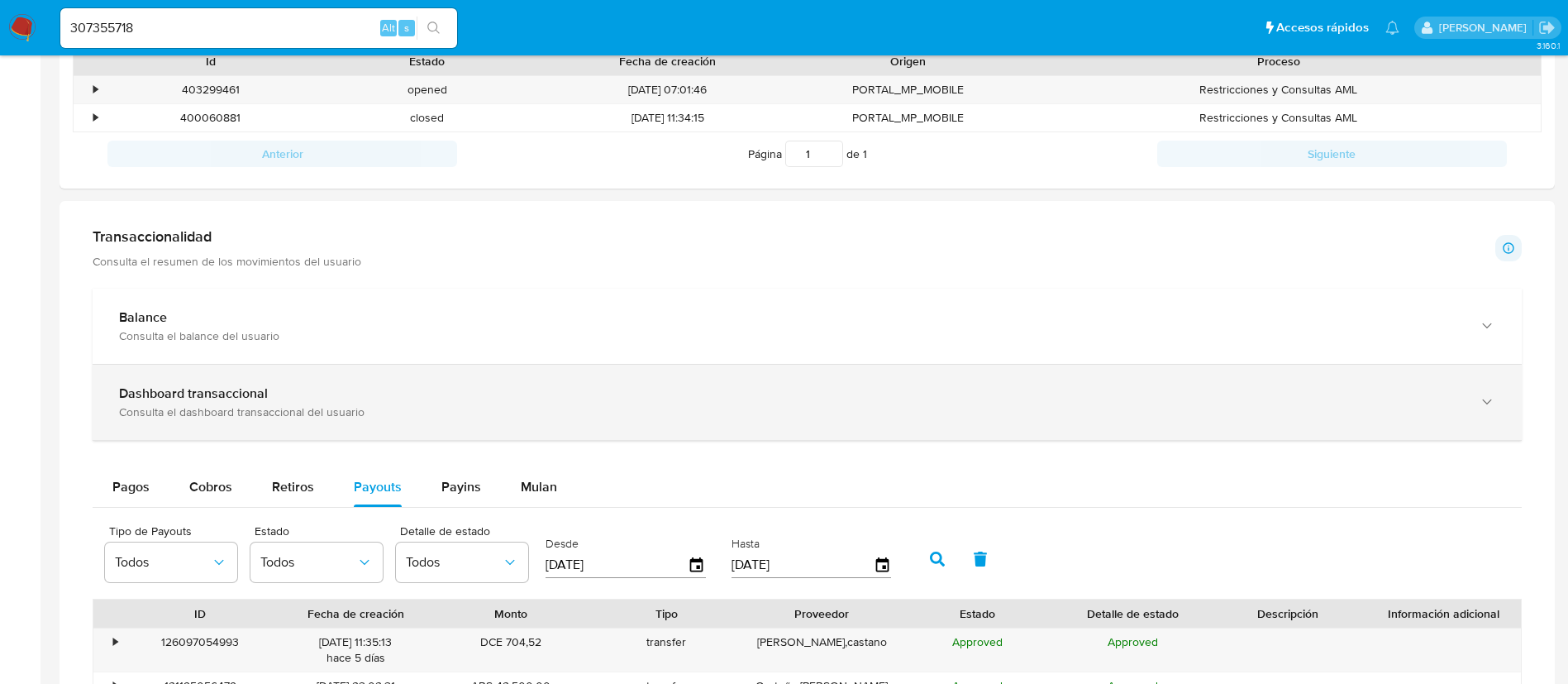
click at [780, 389] on div "Dashboard transaccional" at bounding box center [790, 393] width 1343 height 17
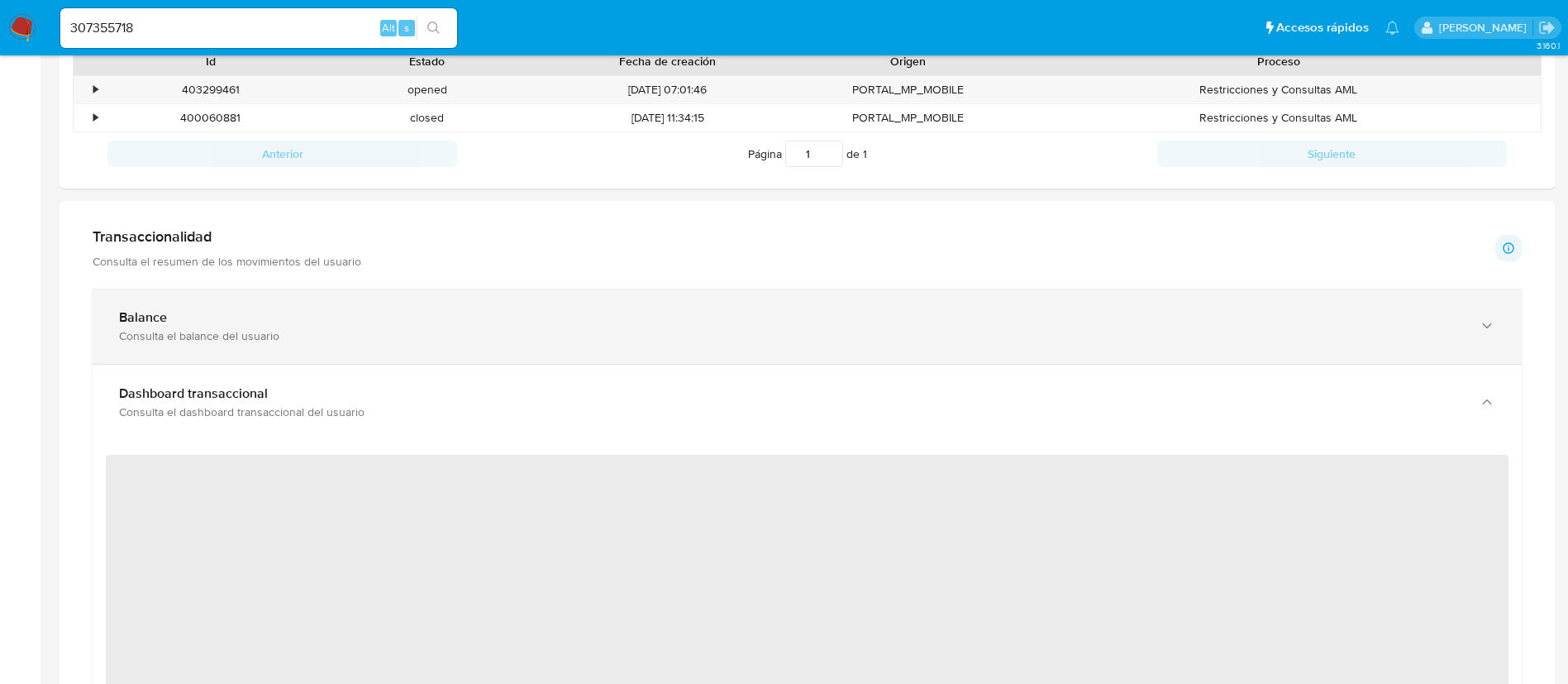
click at [742, 300] on div "Balance Consulta el balance del usuario" at bounding box center [807, 326] width 1429 height 75
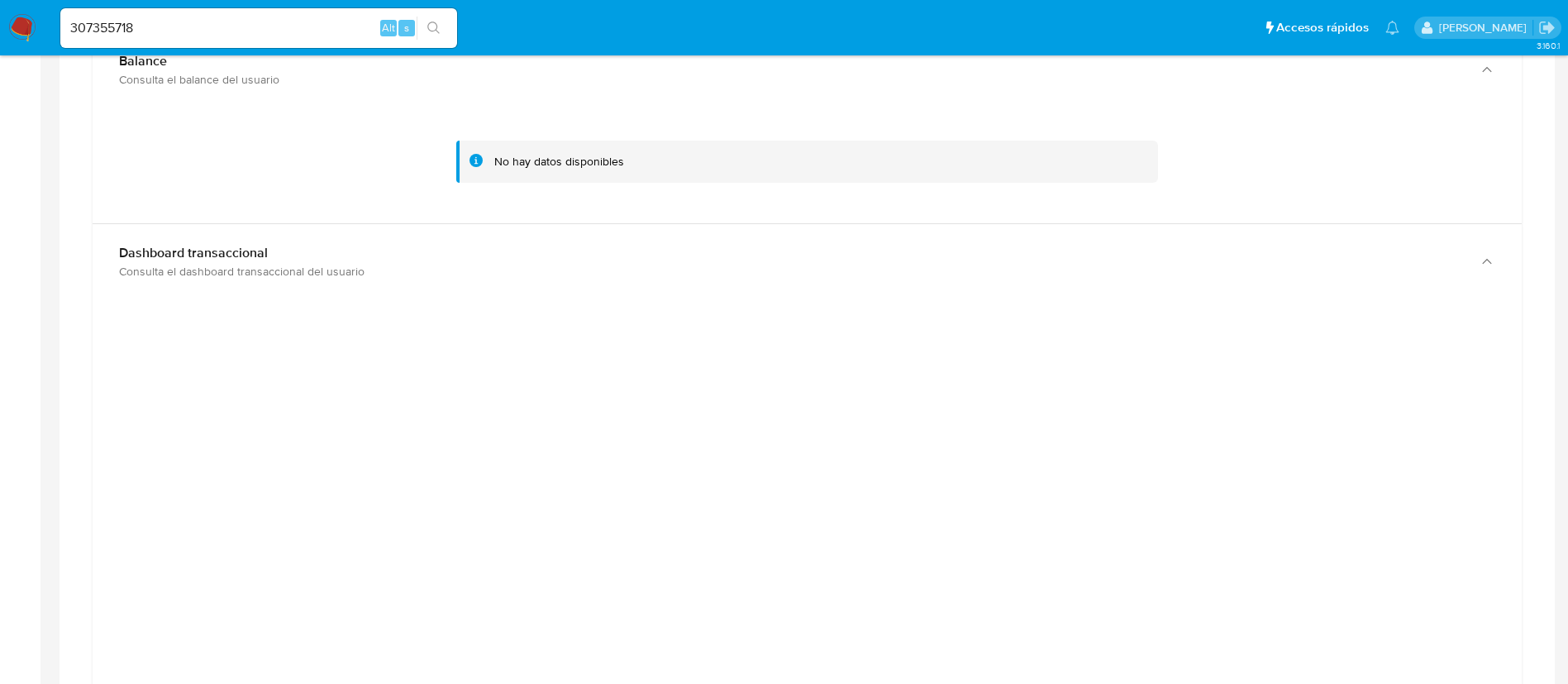
scroll to position [868, 0]
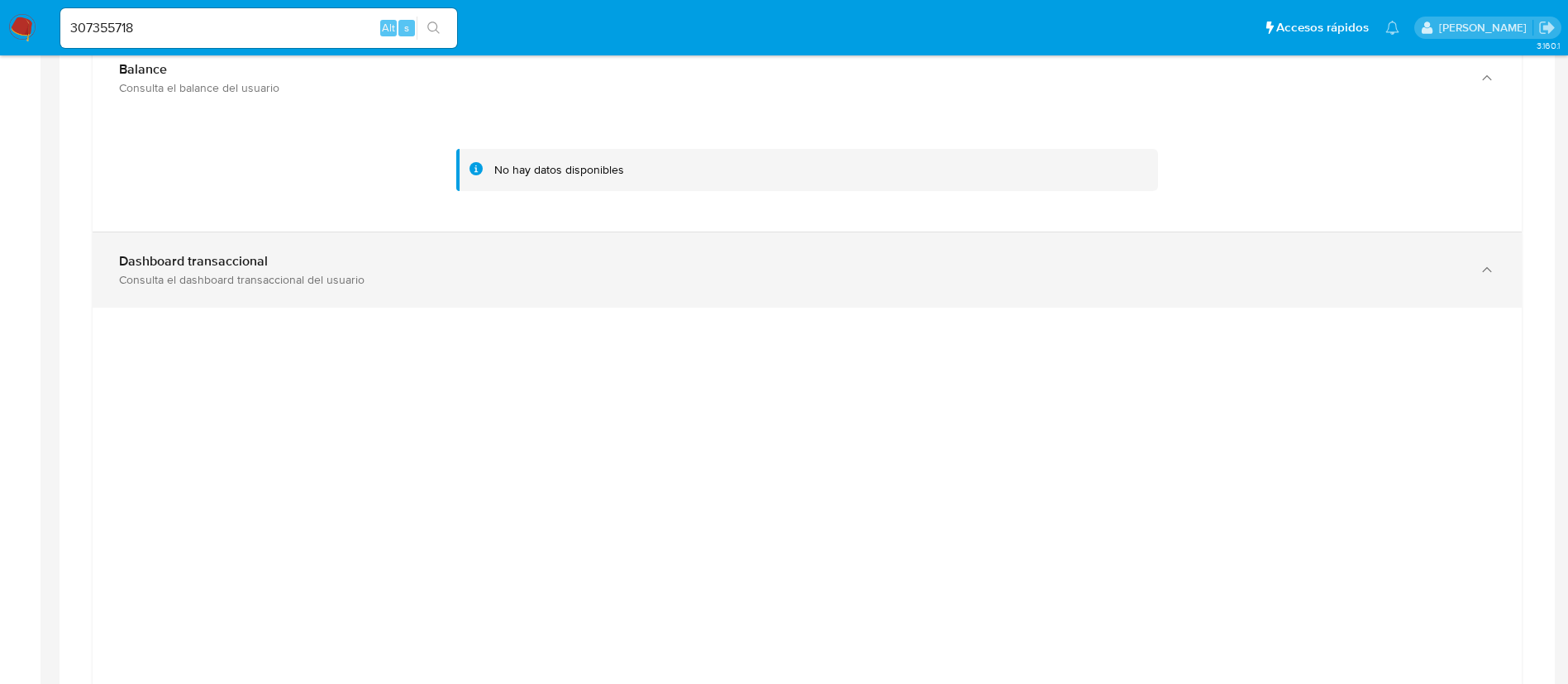
click at [658, 245] on div "Dashboard transaccional Consulta el dashboard transaccional del usuario" at bounding box center [807, 269] width 1429 height 75
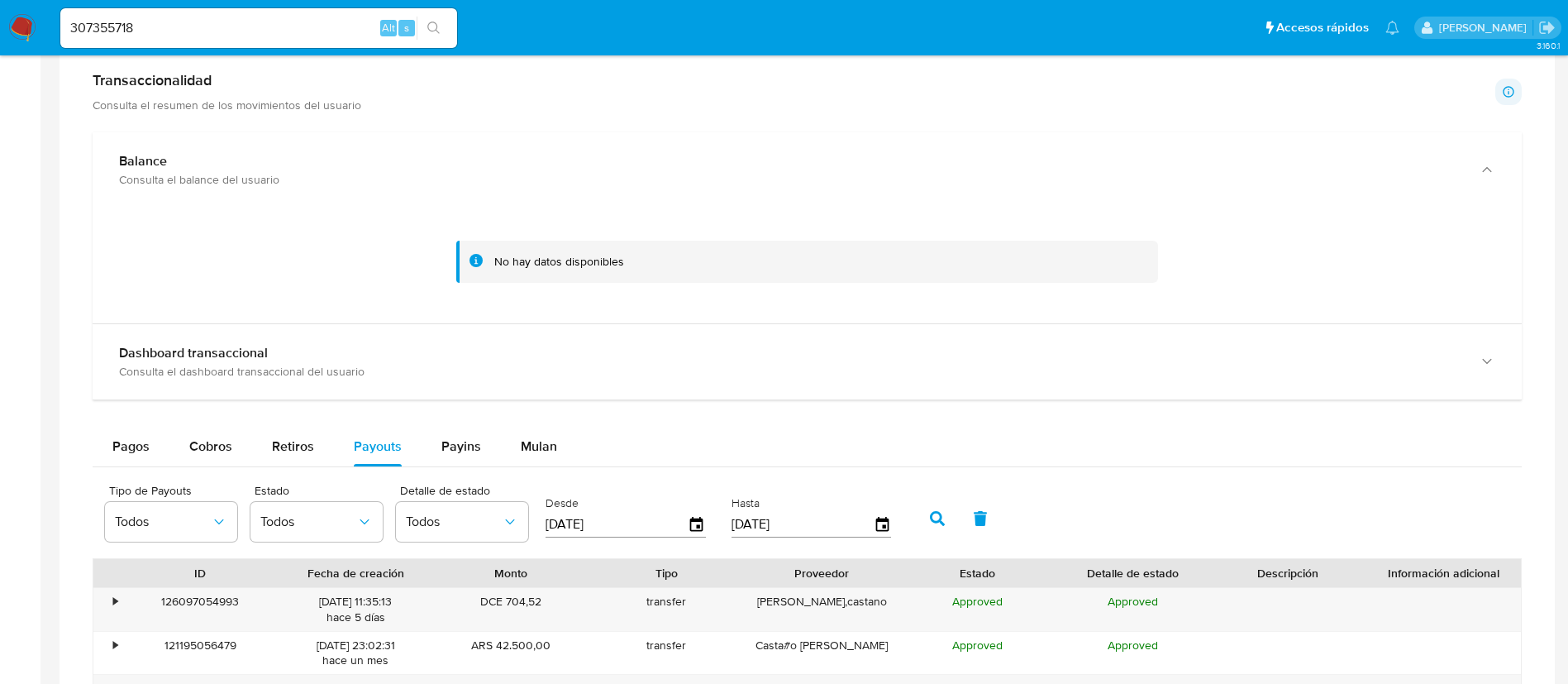
scroll to position [744, 0]
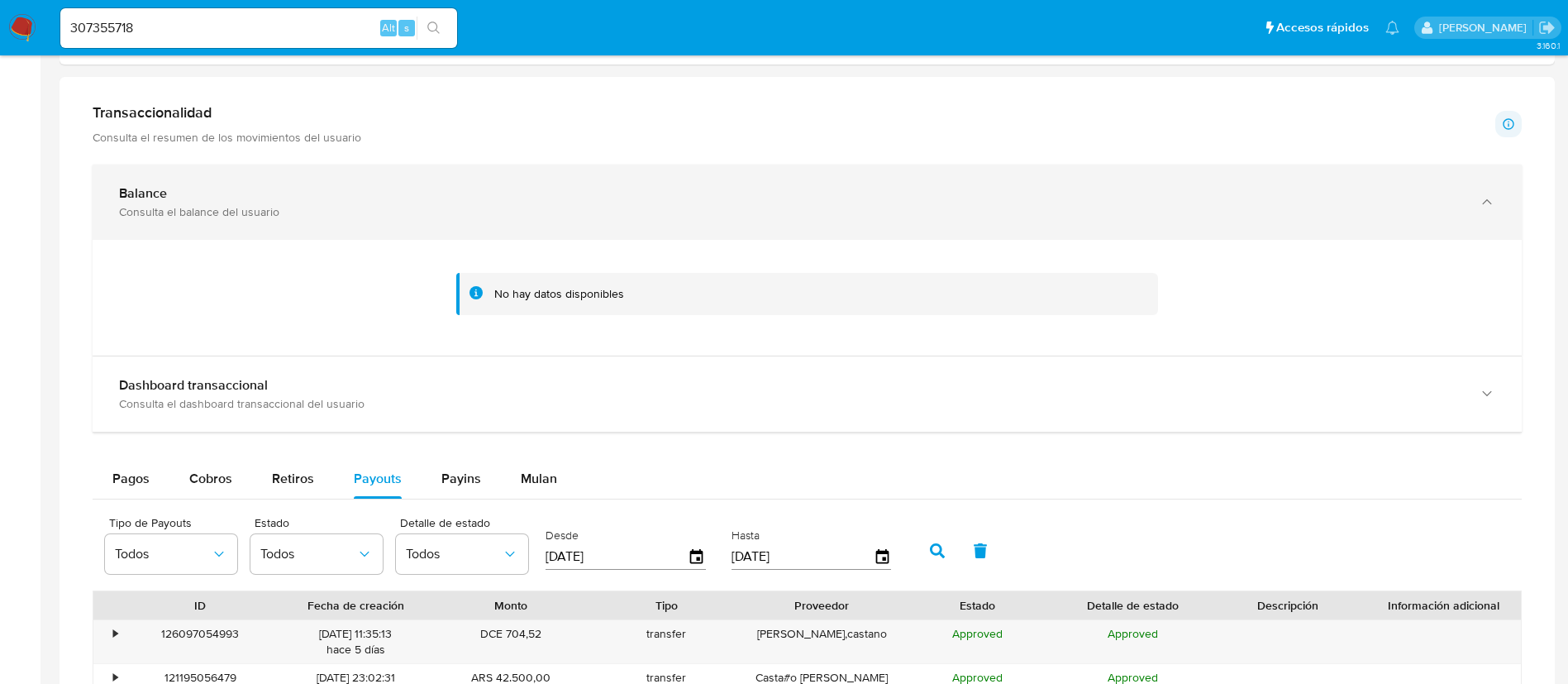
click at [667, 205] on div "Consulta el balance del usuario" at bounding box center [790, 211] width 1343 height 15
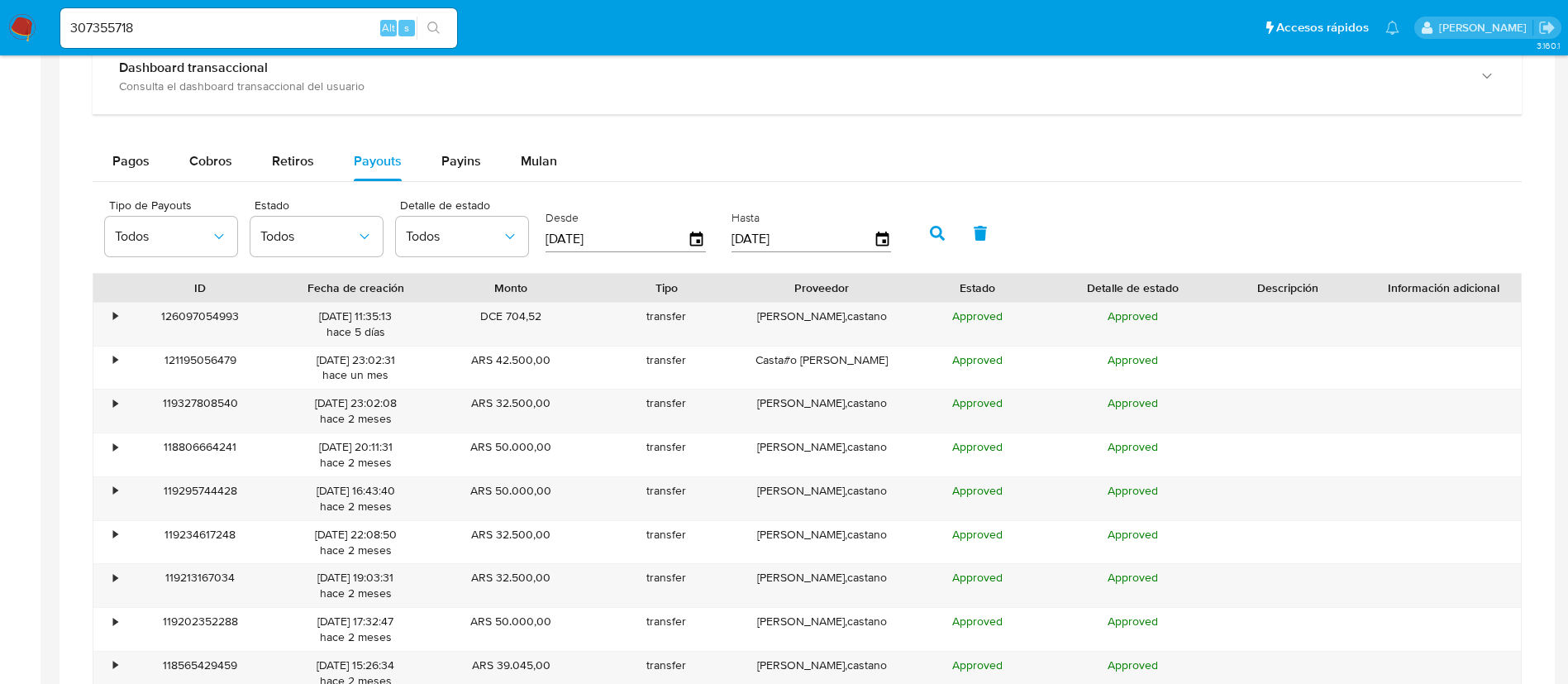
scroll to position [992, 0]
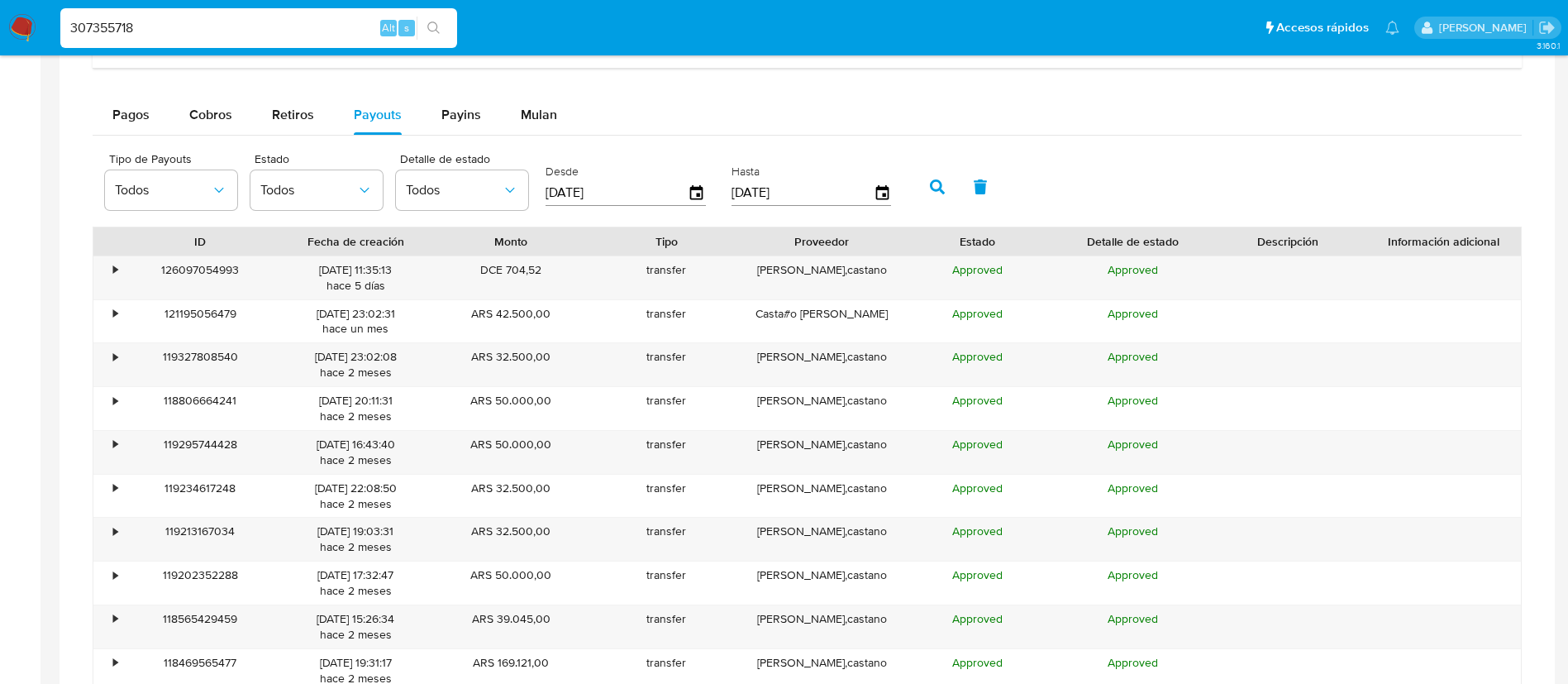
click at [273, 25] on input "307355718" at bounding box center [259, 29] width 397 height 22
paste input "554734093"
type input "554734093"
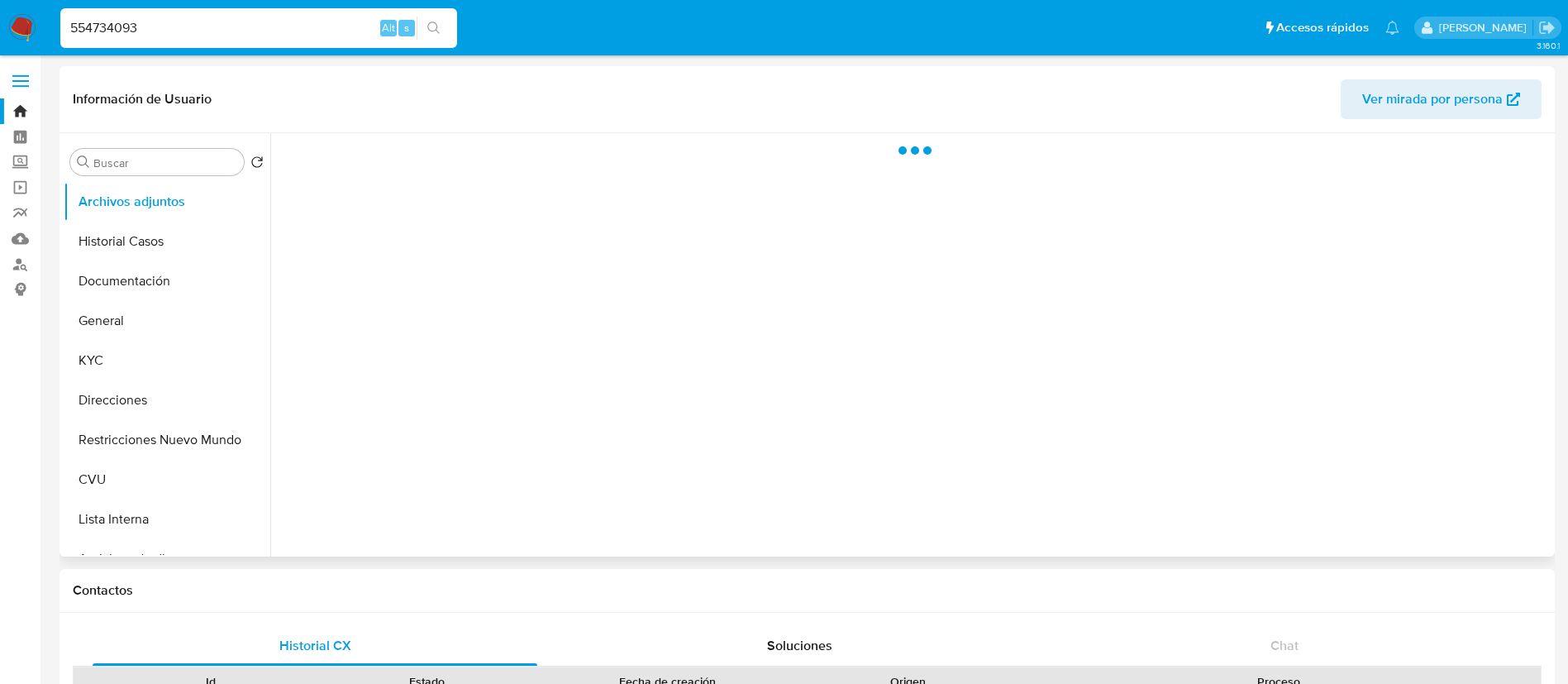
select select "10"
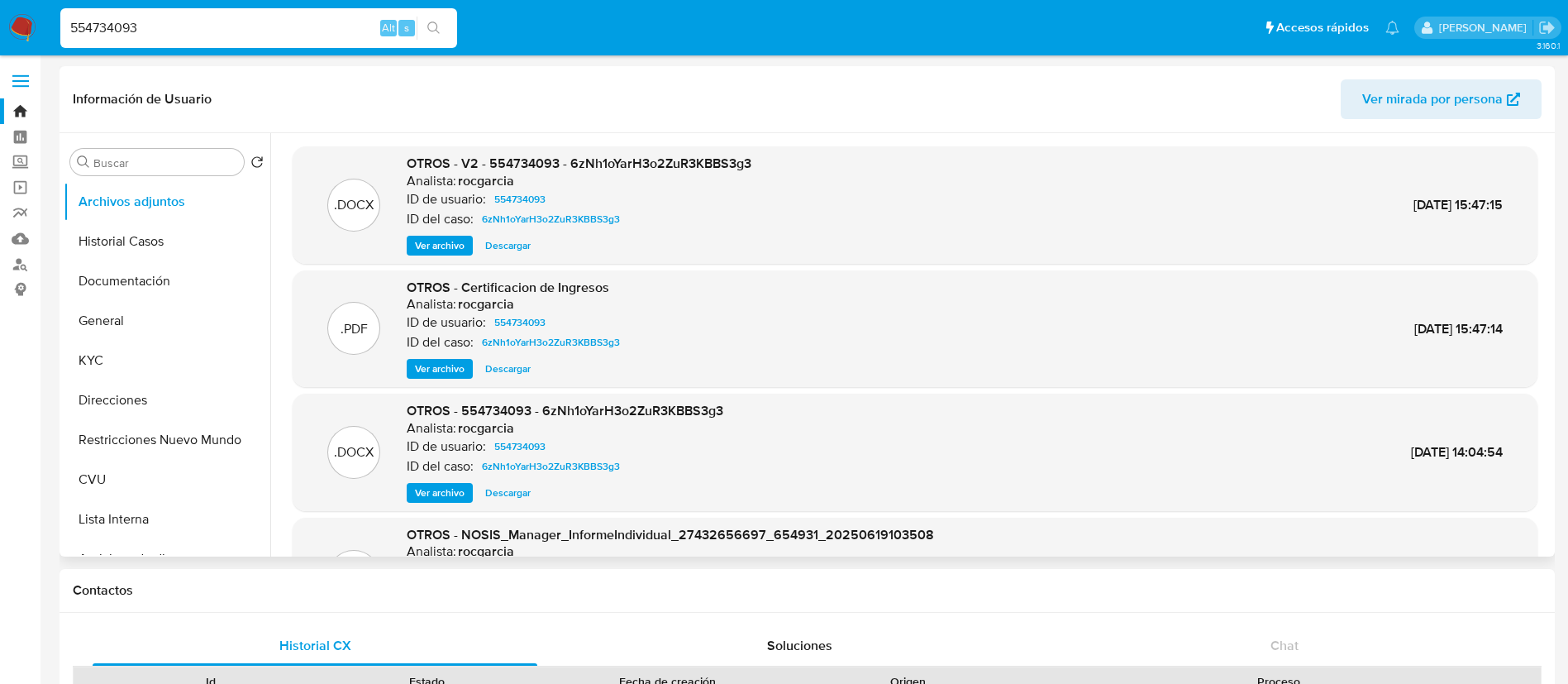
click at [433, 242] on span "Ver archivo" at bounding box center [439, 245] width 49 height 17
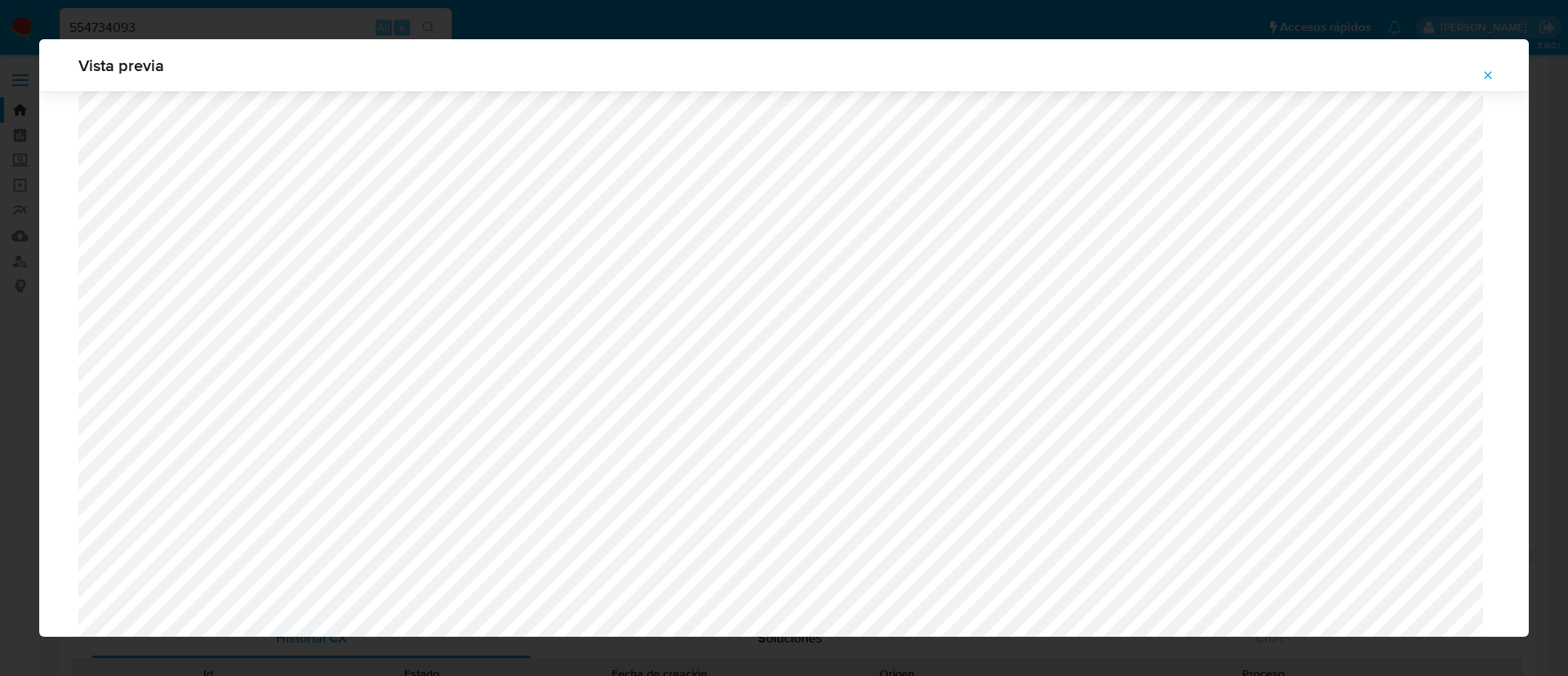
scroll to position [1193, 0]
click at [1488, 75] on icon "Attachment preview" at bounding box center [1488, 75] width 8 height 8
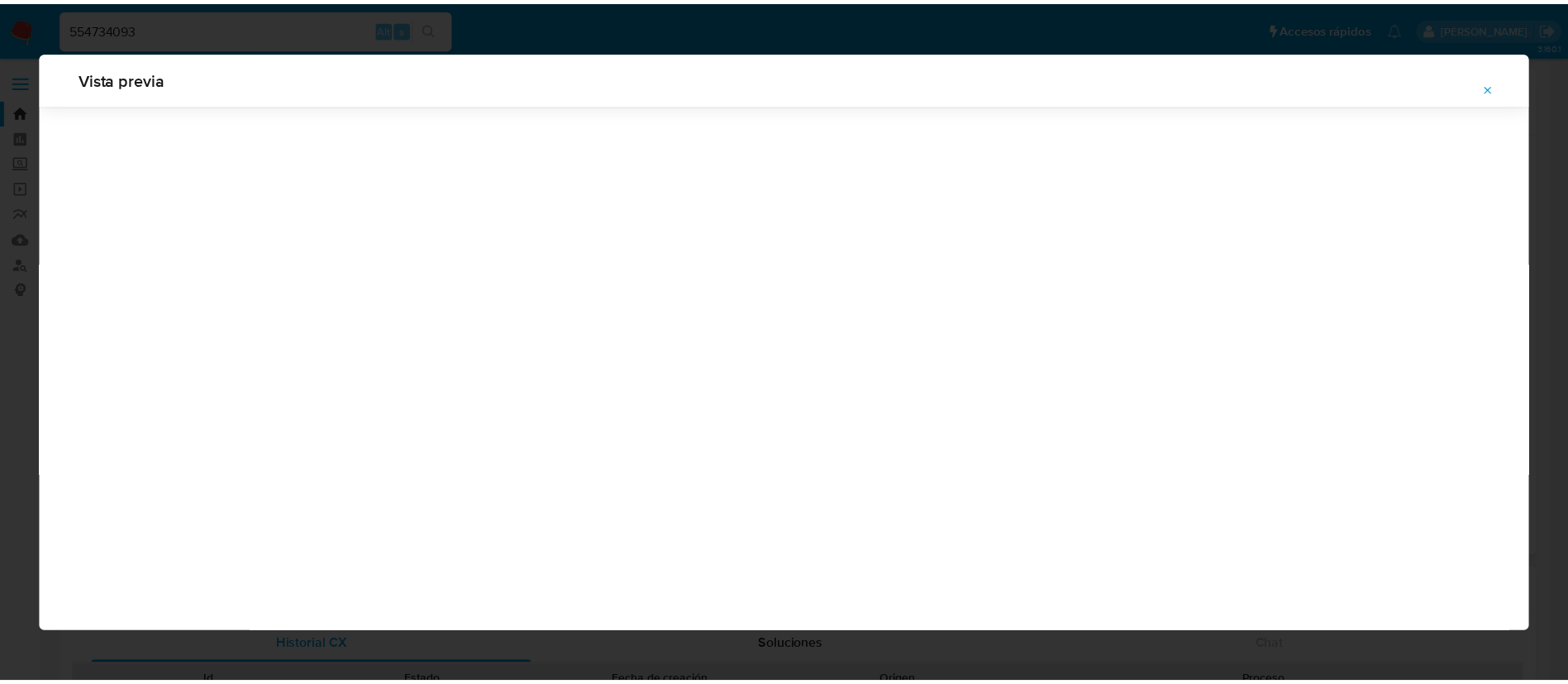
scroll to position [0, 0]
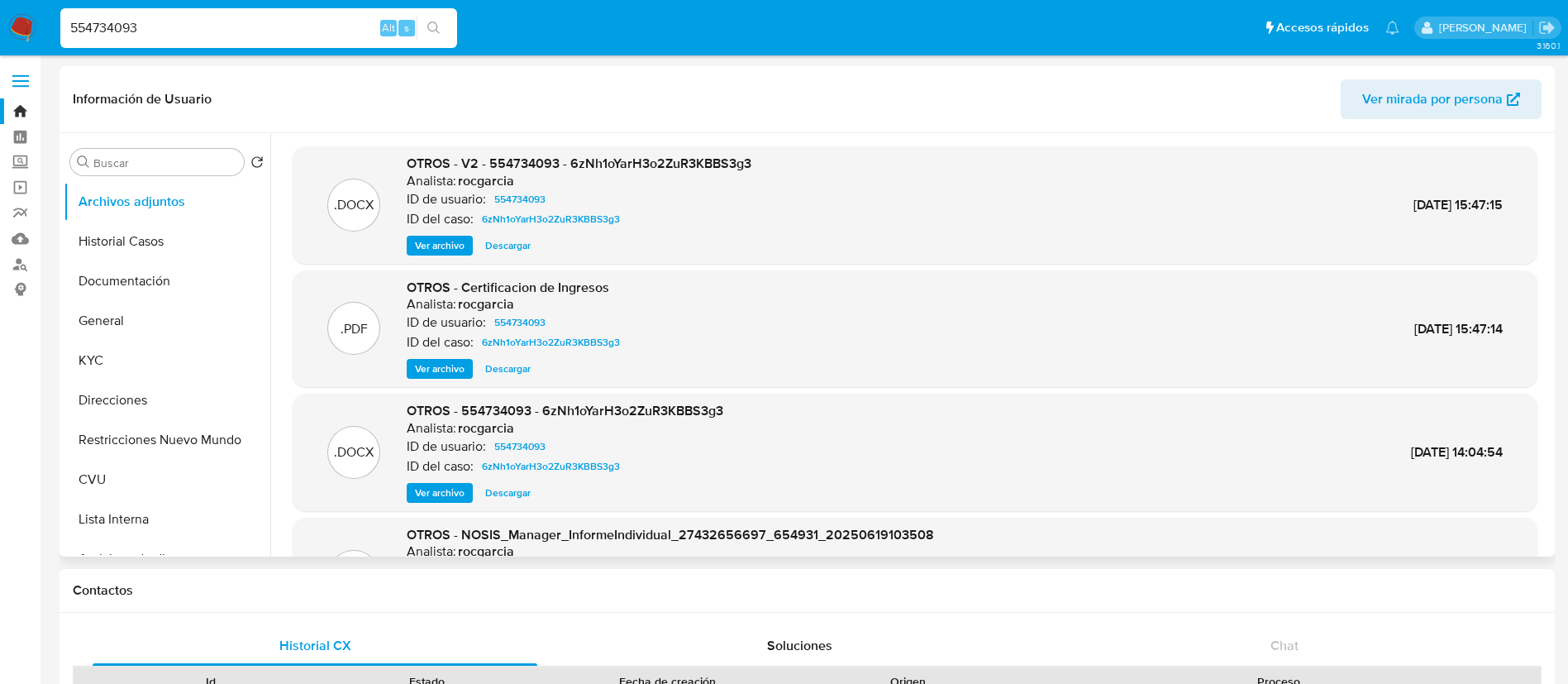
click at [428, 364] on span "Ver archivo" at bounding box center [439, 368] width 49 height 17
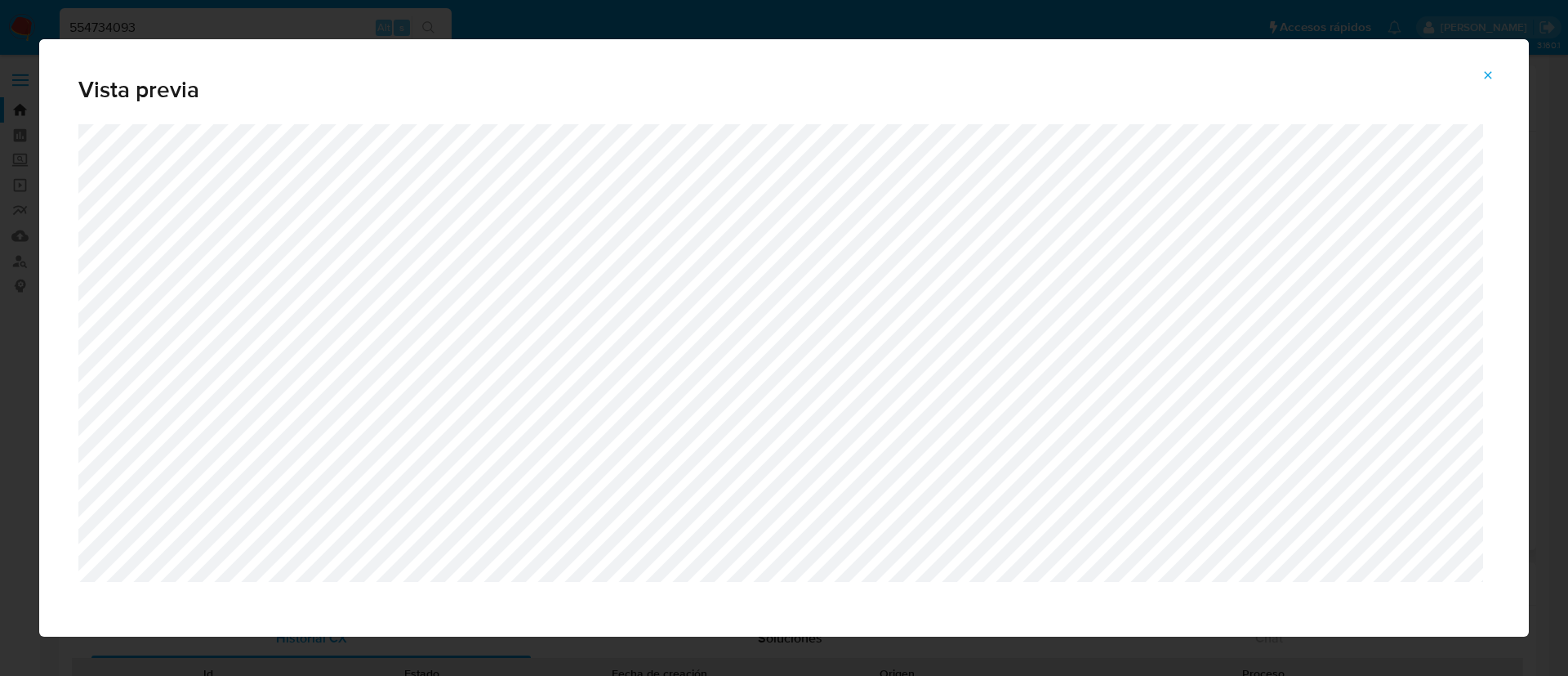
click at [1481, 76] on button "Attachment preview" at bounding box center [1487, 75] width 36 height 26
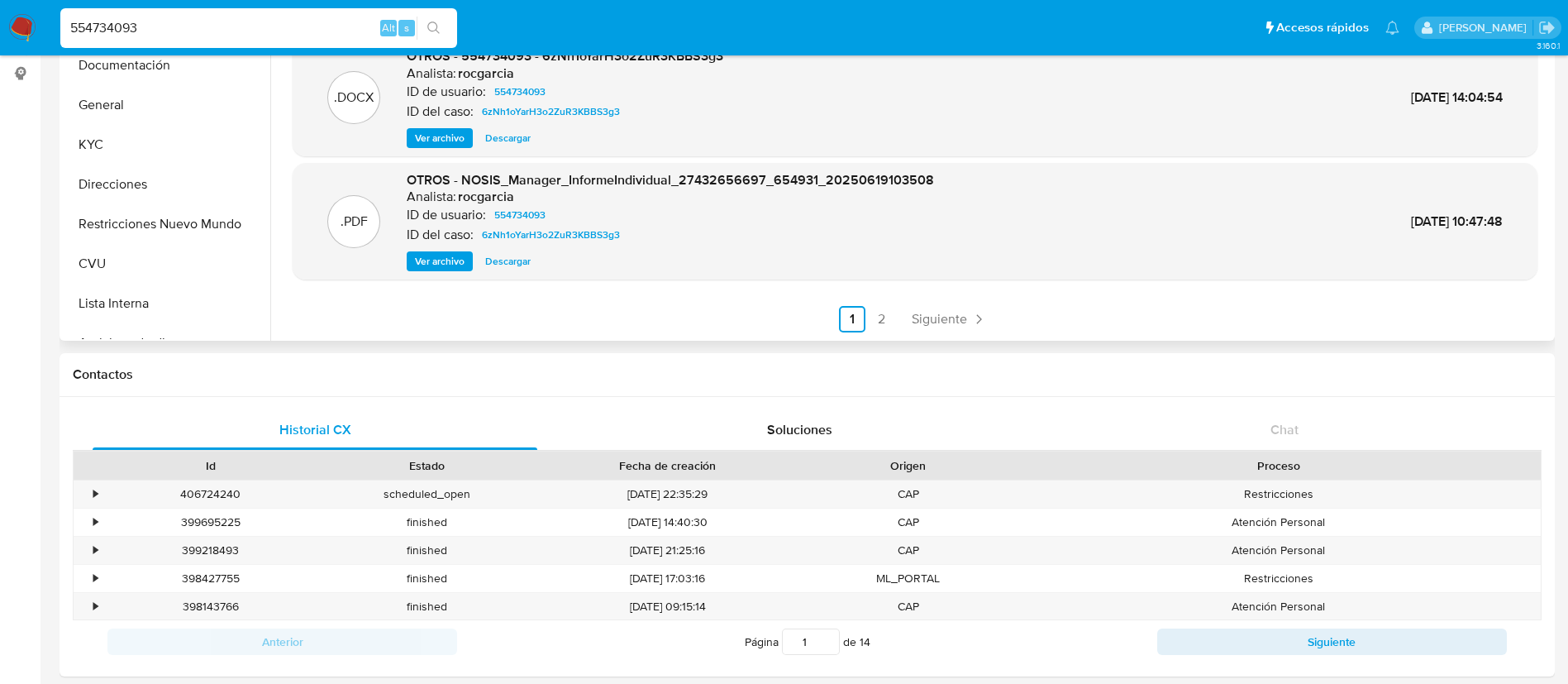
scroll to position [372, 0]
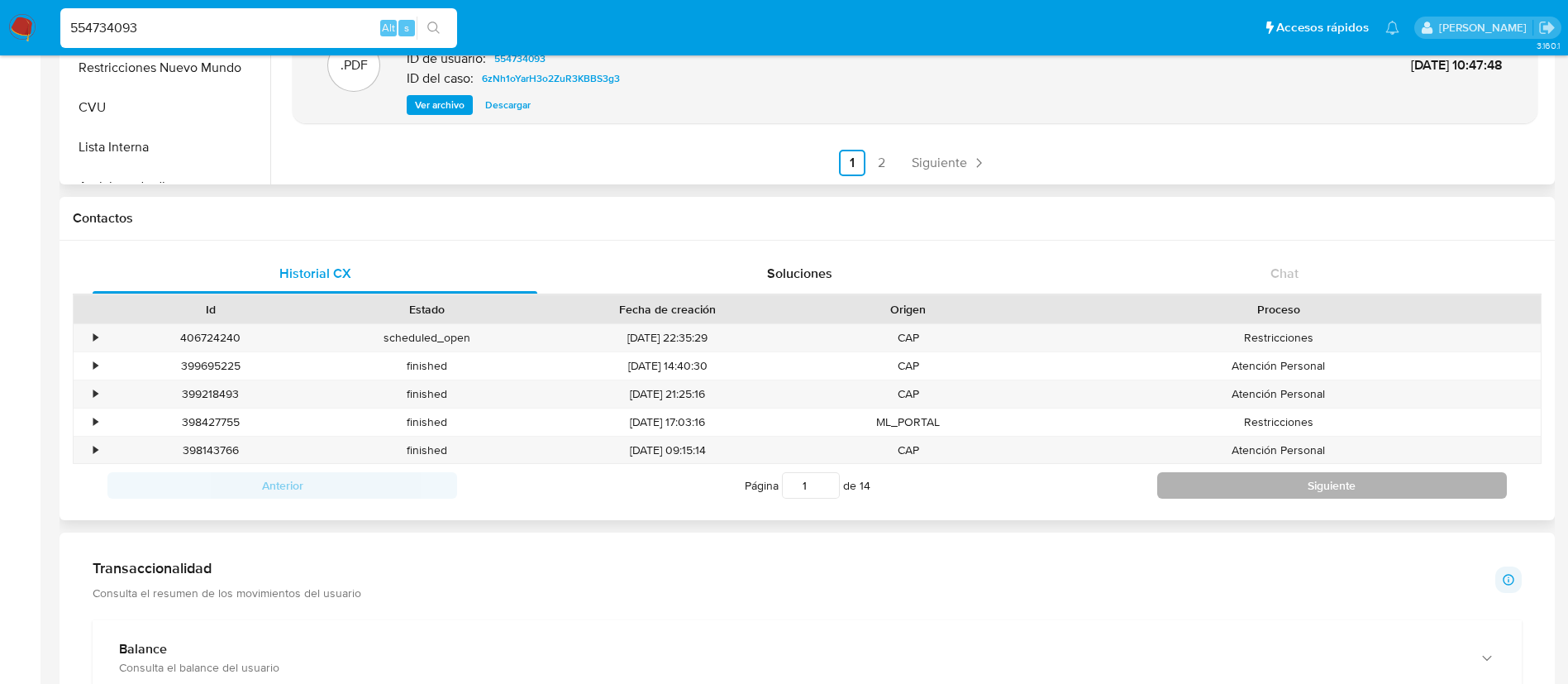
click at [1205, 476] on button "Siguiente" at bounding box center [1331, 485] width 349 height 27
type input "2"
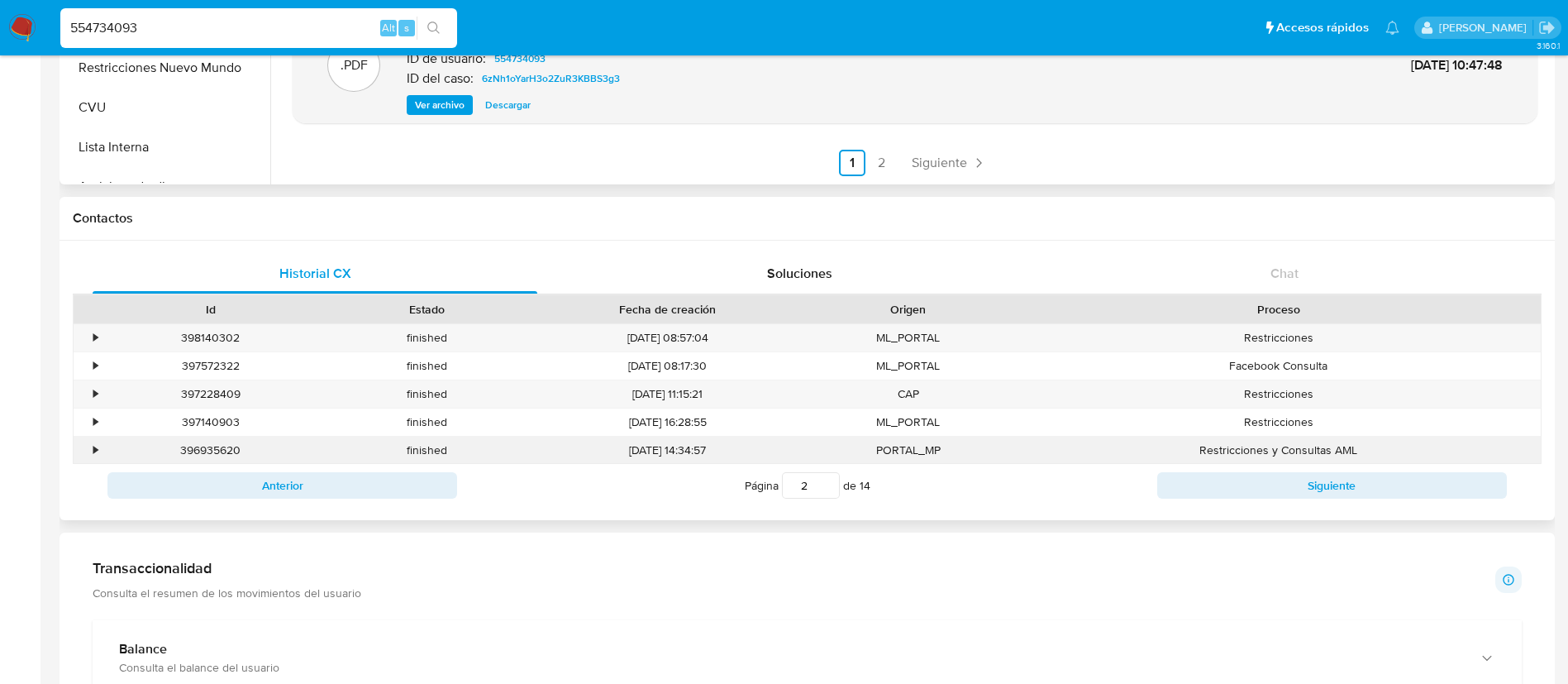
click at [208, 449] on div "396935620" at bounding box center [210, 450] width 216 height 28
copy div "396935620"
click at [272, 38] on input "554734093" at bounding box center [259, 29] width 397 height 22
